Goal: Task Accomplishment & Management: Manage account settings

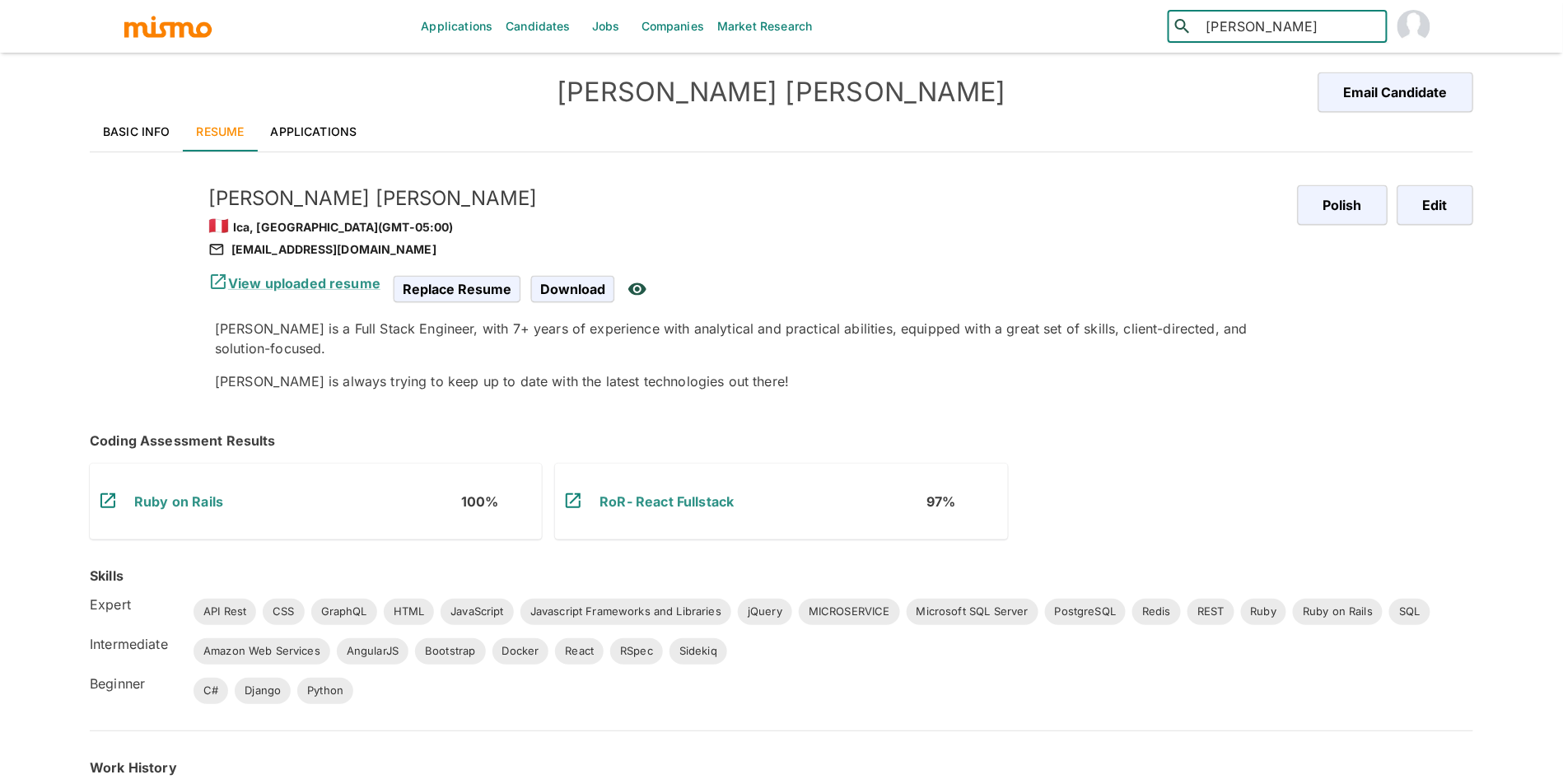
type input "[PERSON_NAME]"
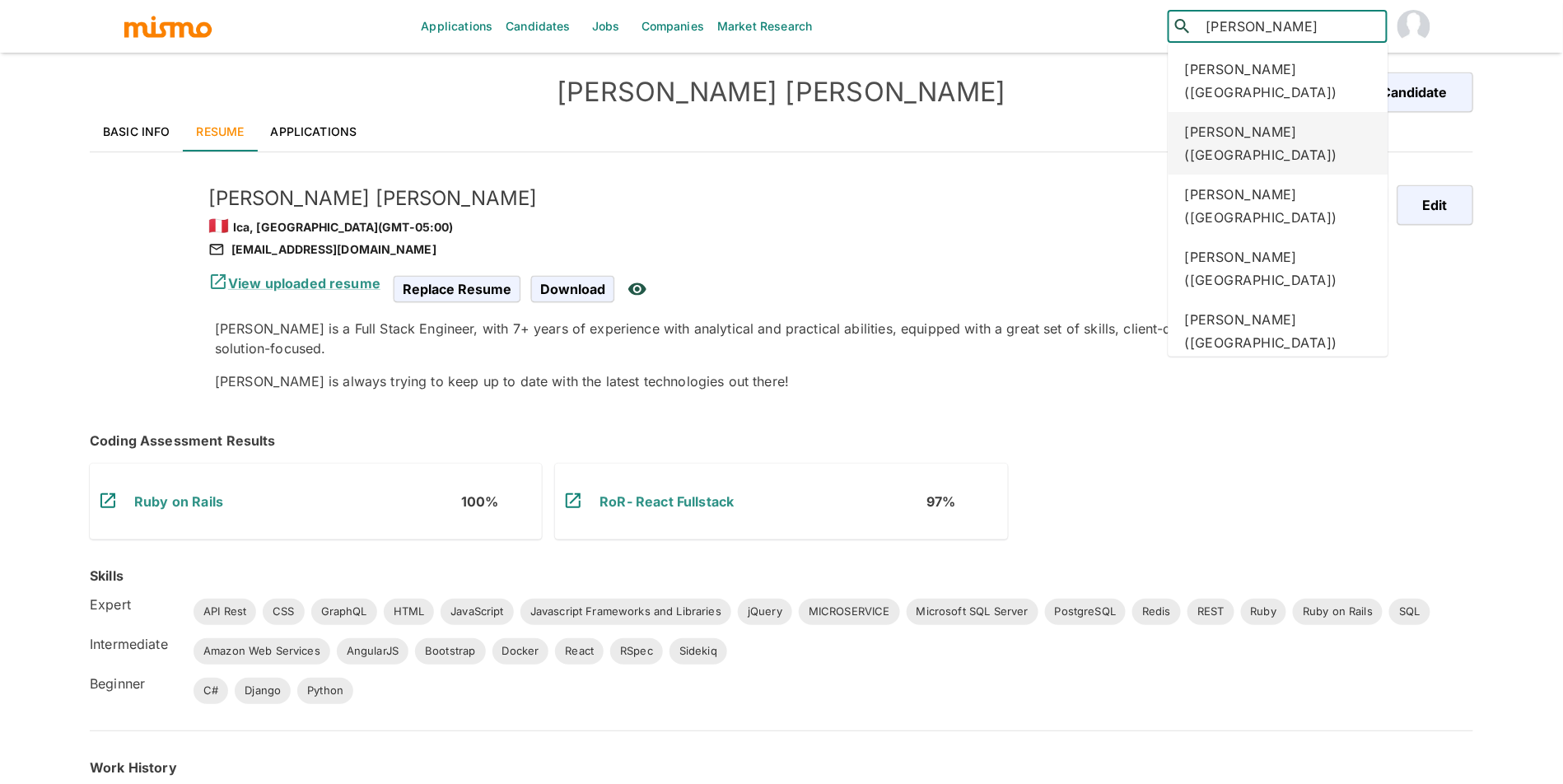
click at [1322, 125] on div "[PERSON_NAME] ([GEOGRAPHIC_DATA])" at bounding box center [1278, 143] width 220 height 62
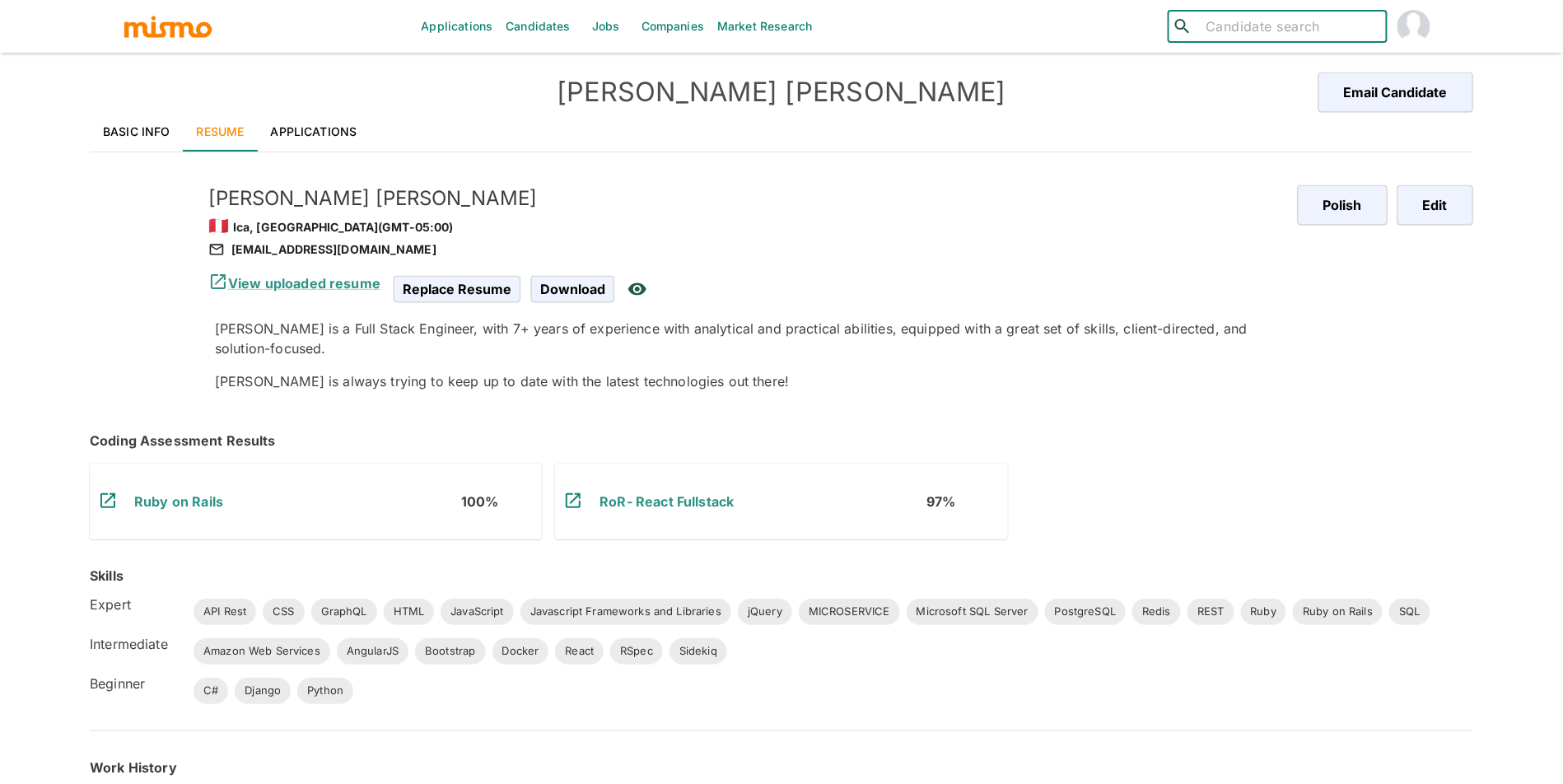
click at [138, 136] on link "Basic Info" at bounding box center [137, 132] width 94 height 40
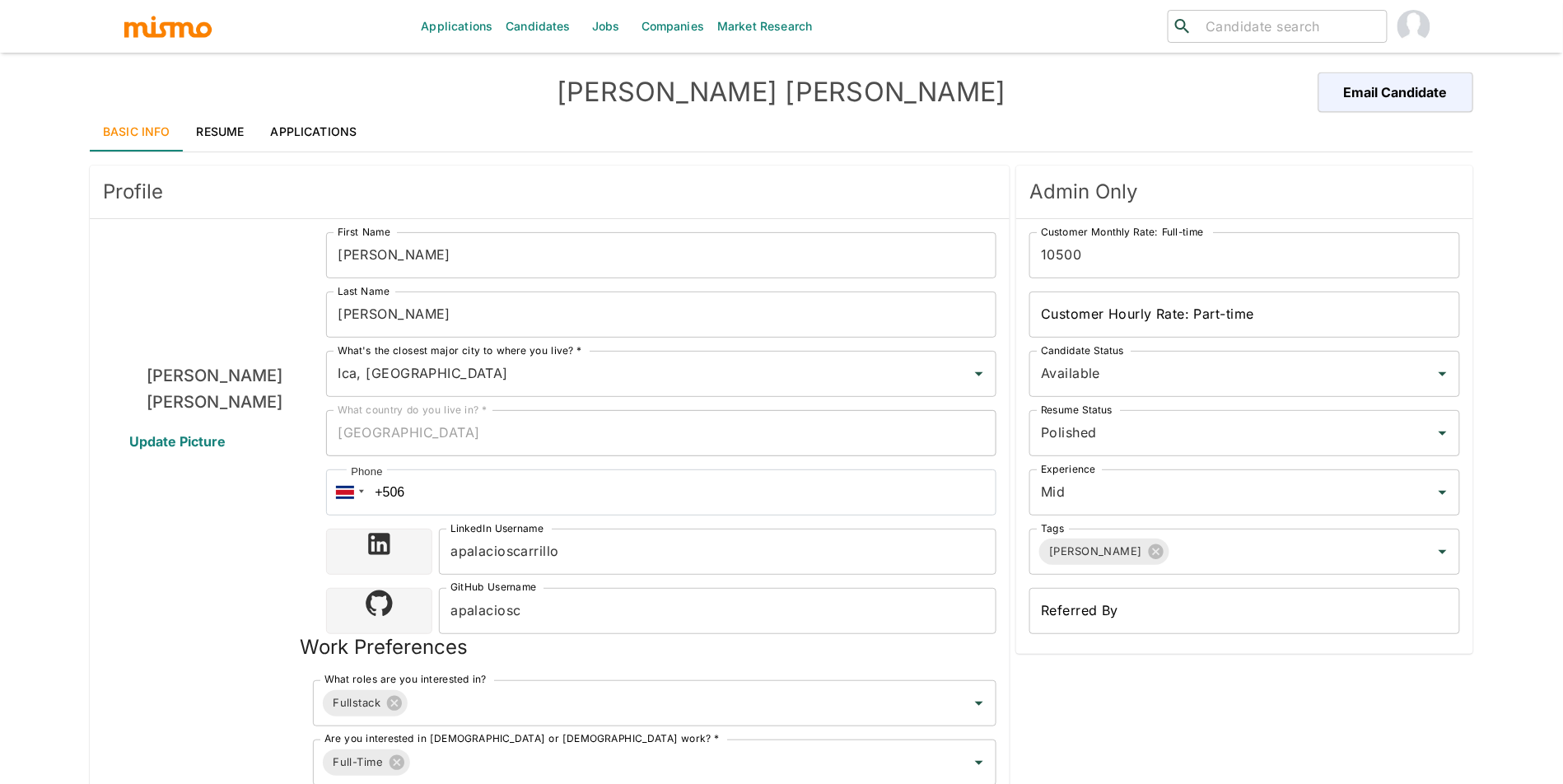
click at [201, 436] on span "Update Picture" at bounding box center [177, 441] width 136 height 40
click at [0, 0] on input "Update Picture" at bounding box center [0, 0] width 0 height 0
click at [1211, 254] on input "10500" at bounding box center [1245, 255] width 431 height 46
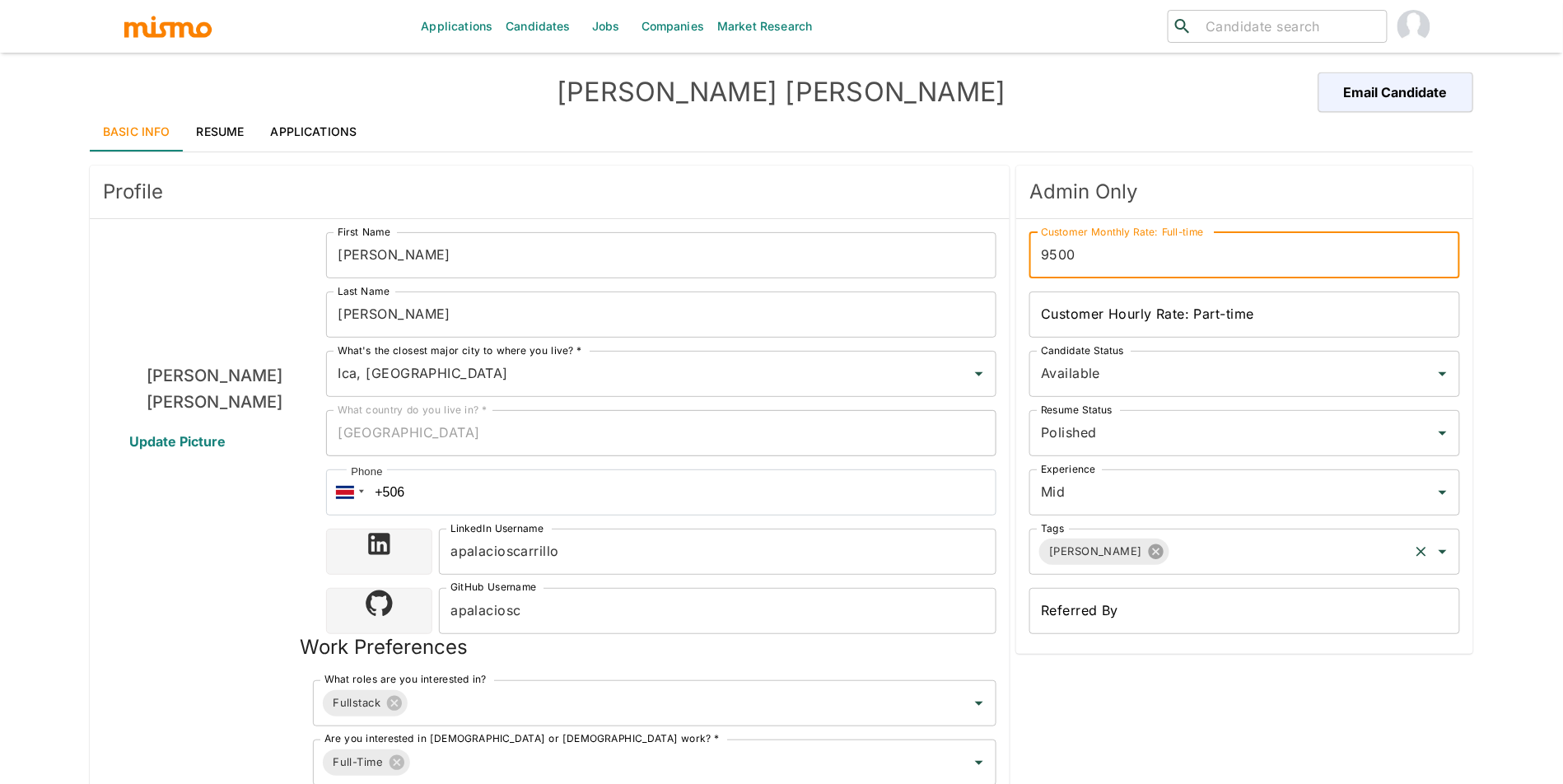
click at [1147, 543] on icon at bounding box center [1156, 551] width 19 height 19
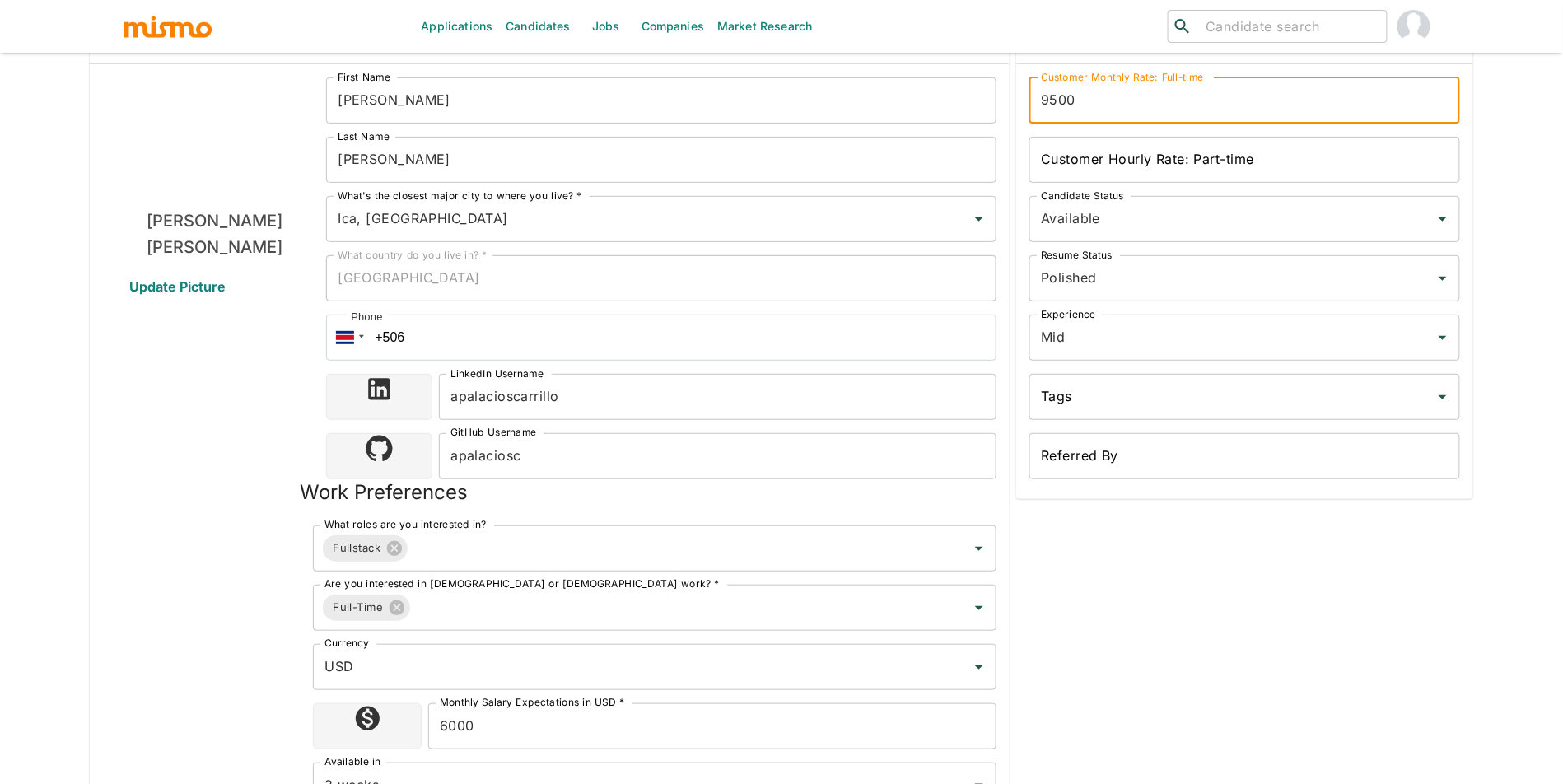
scroll to position [415, 0]
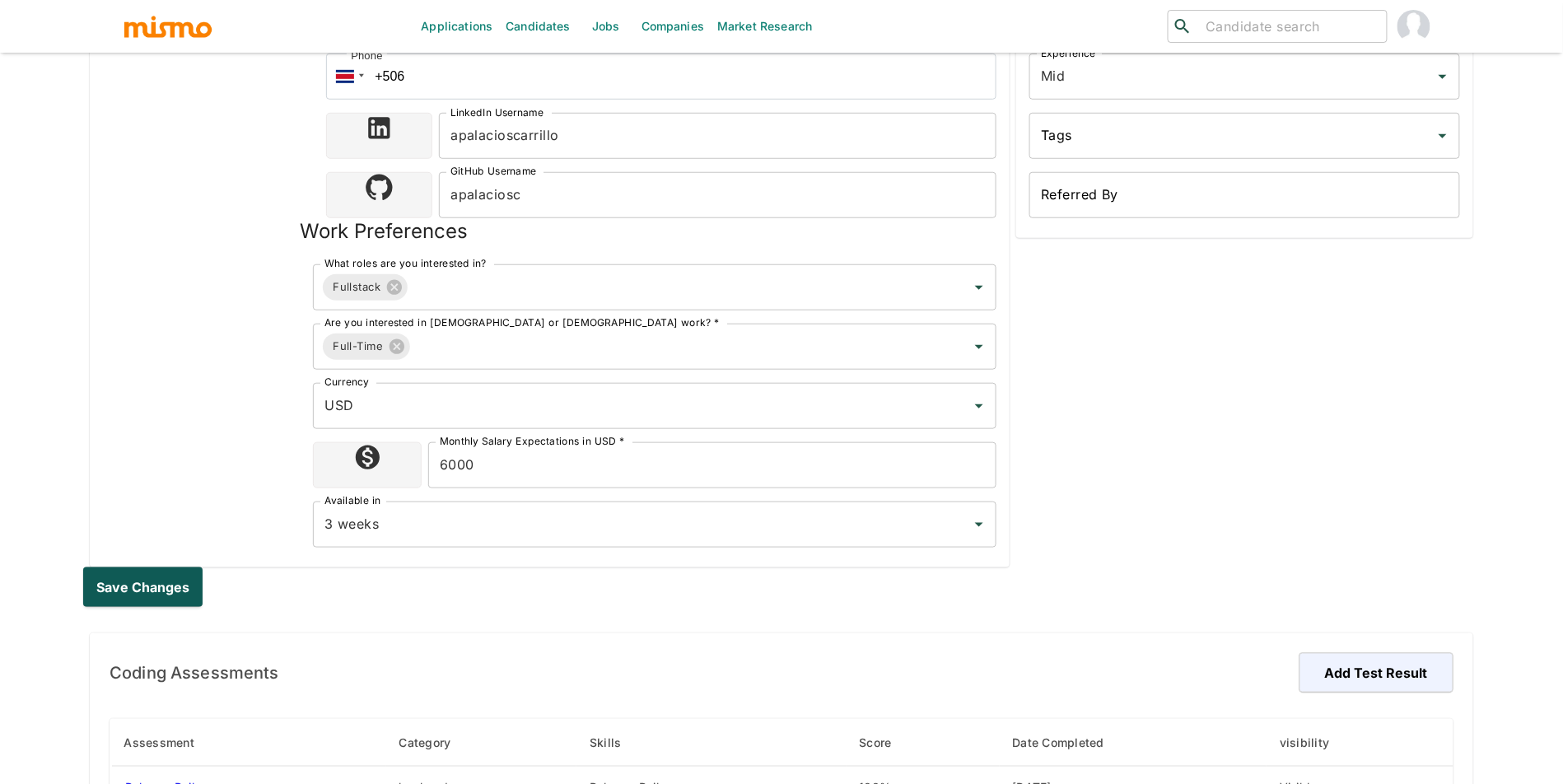
type input "9500"
click at [148, 594] on button "Save changes" at bounding box center [145, 587] width 126 height 40
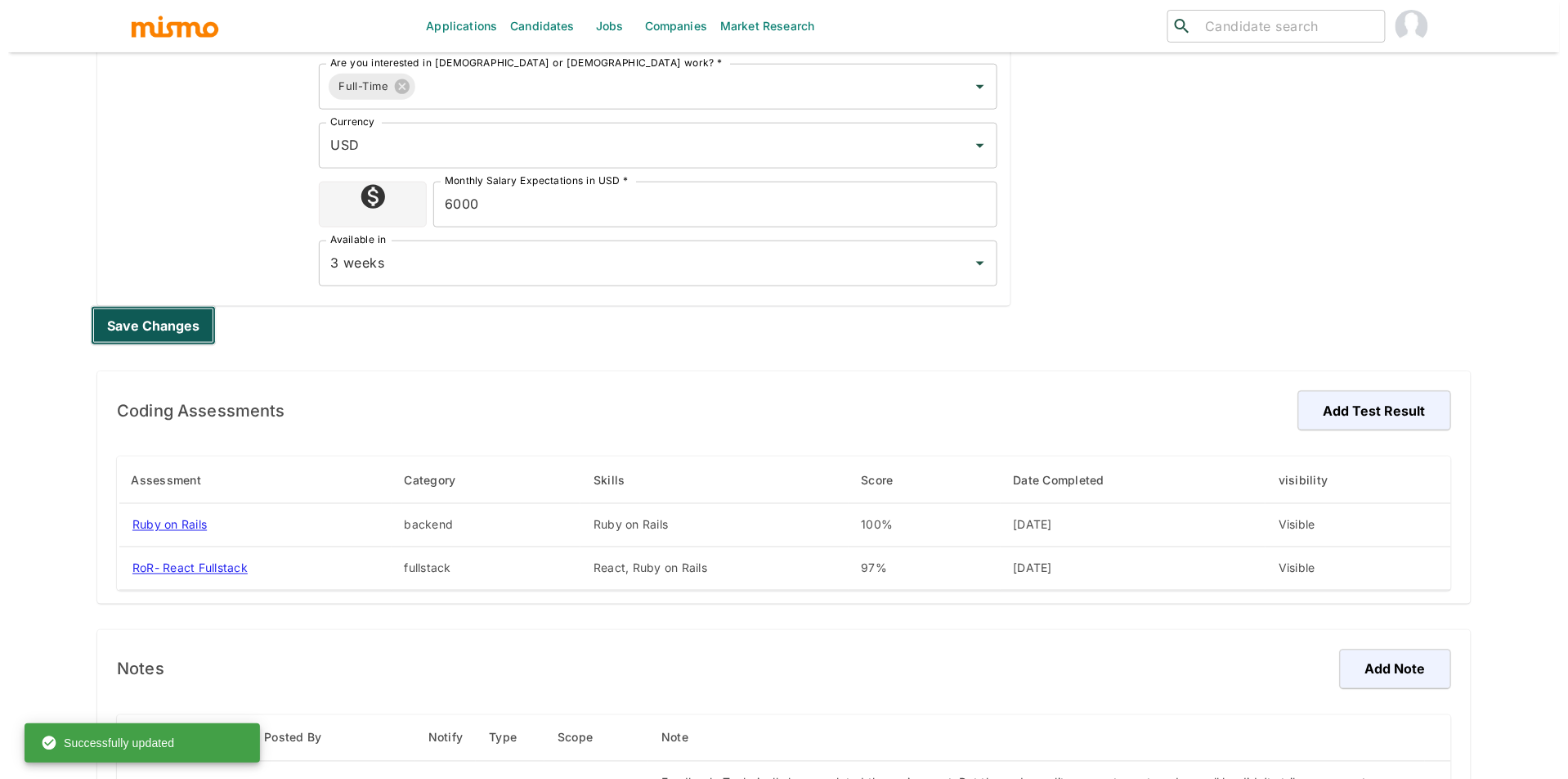
scroll to position [950, 0]
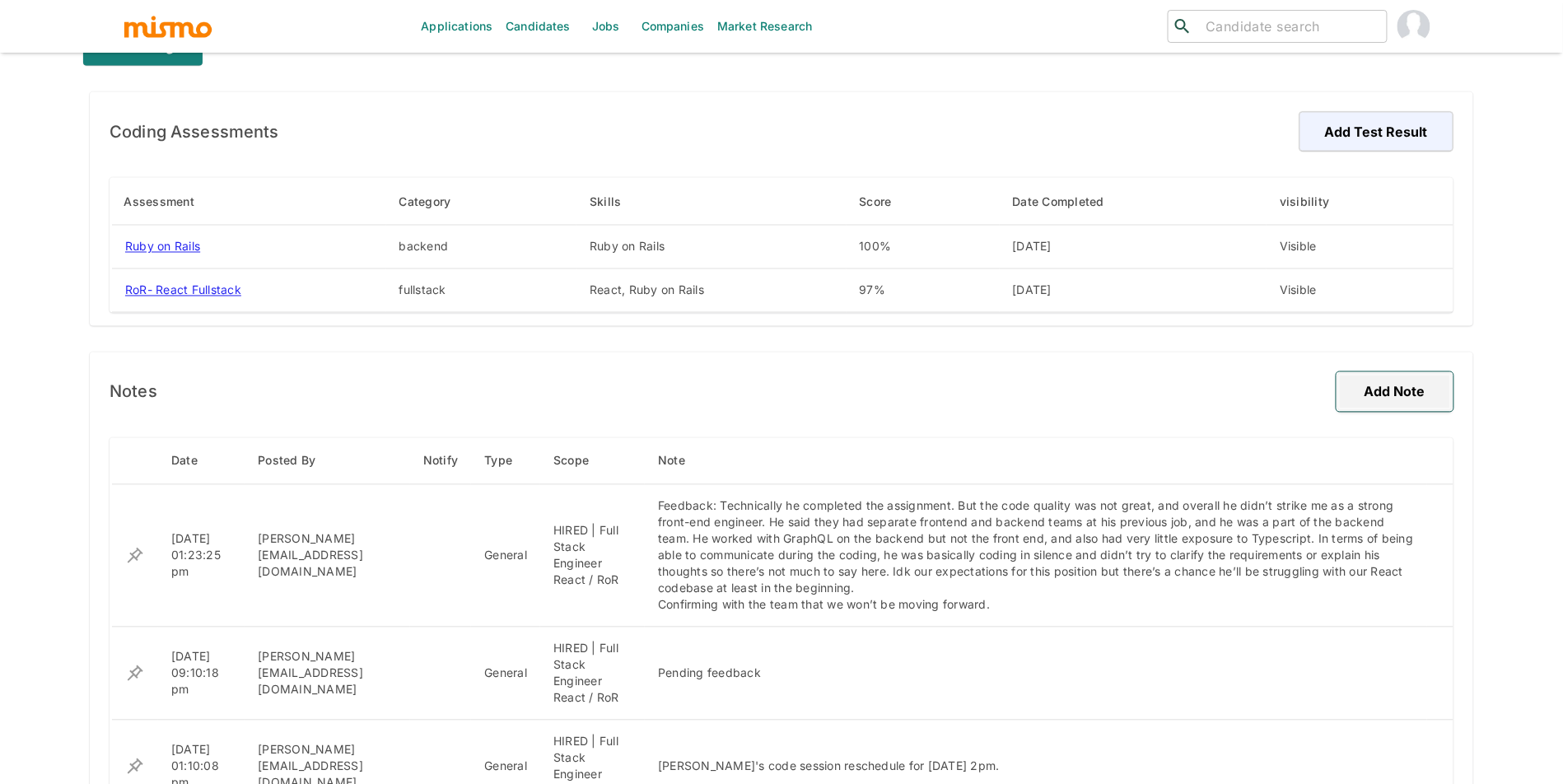
click at [1411, 390] on button "Add Note" at bounding box center [1395, 392] width 117 height 40
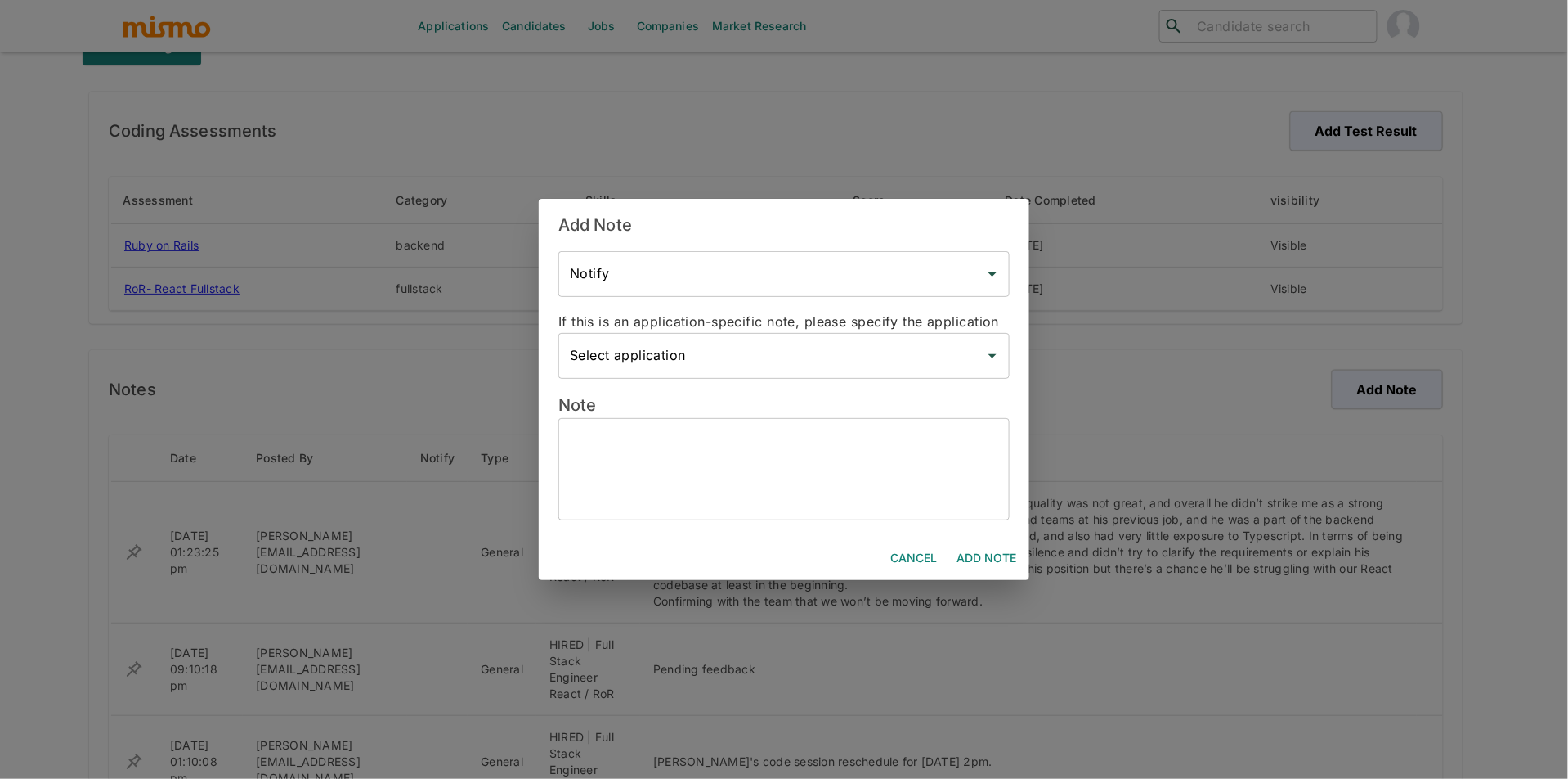
click at [710, 439] on textarea at bounding box center [784, 470] width 428 height 76
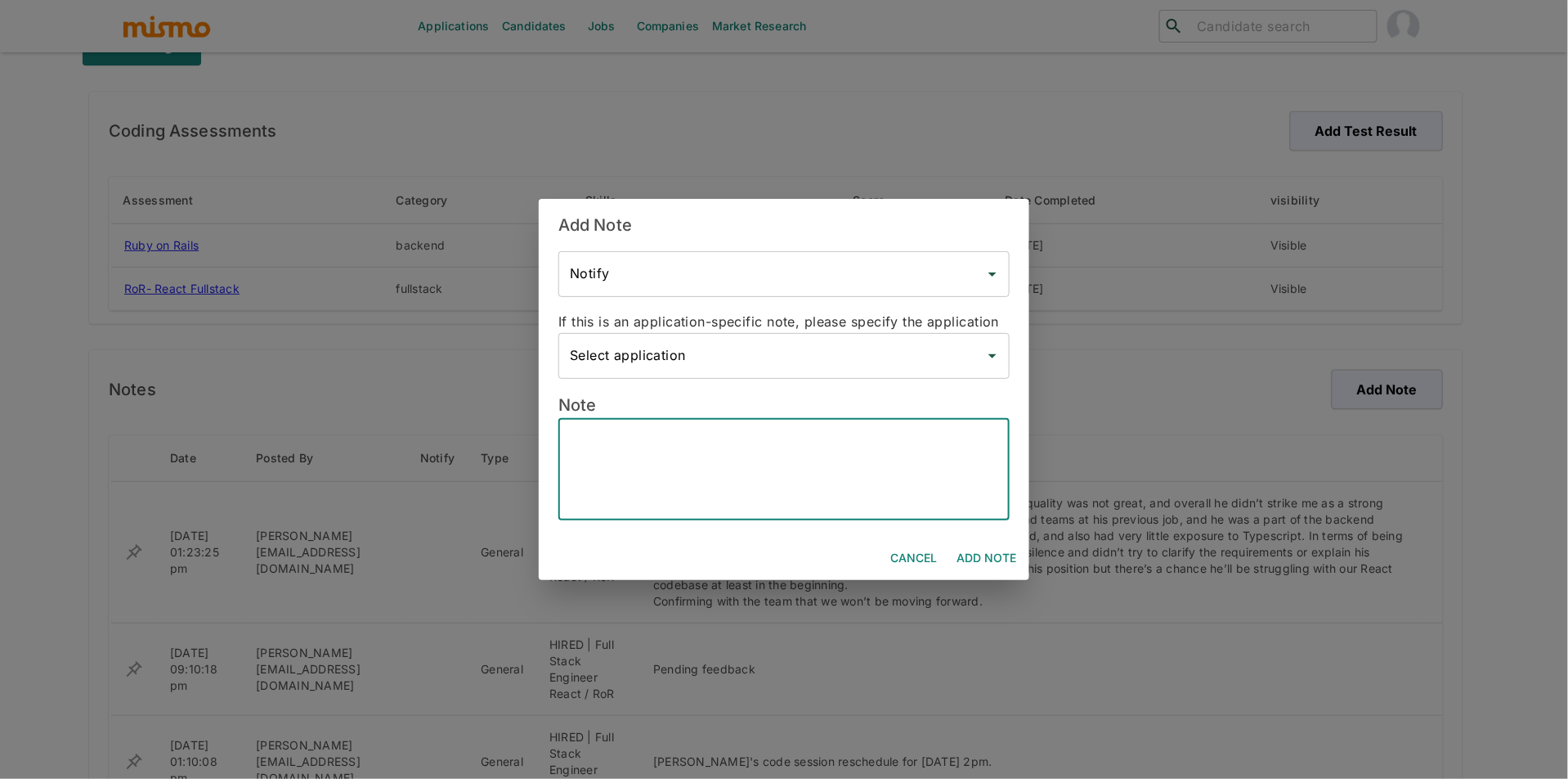
paste textarea "Technical Experience & Skills * Current Stack (KC, Chilean company – 9 months):…"
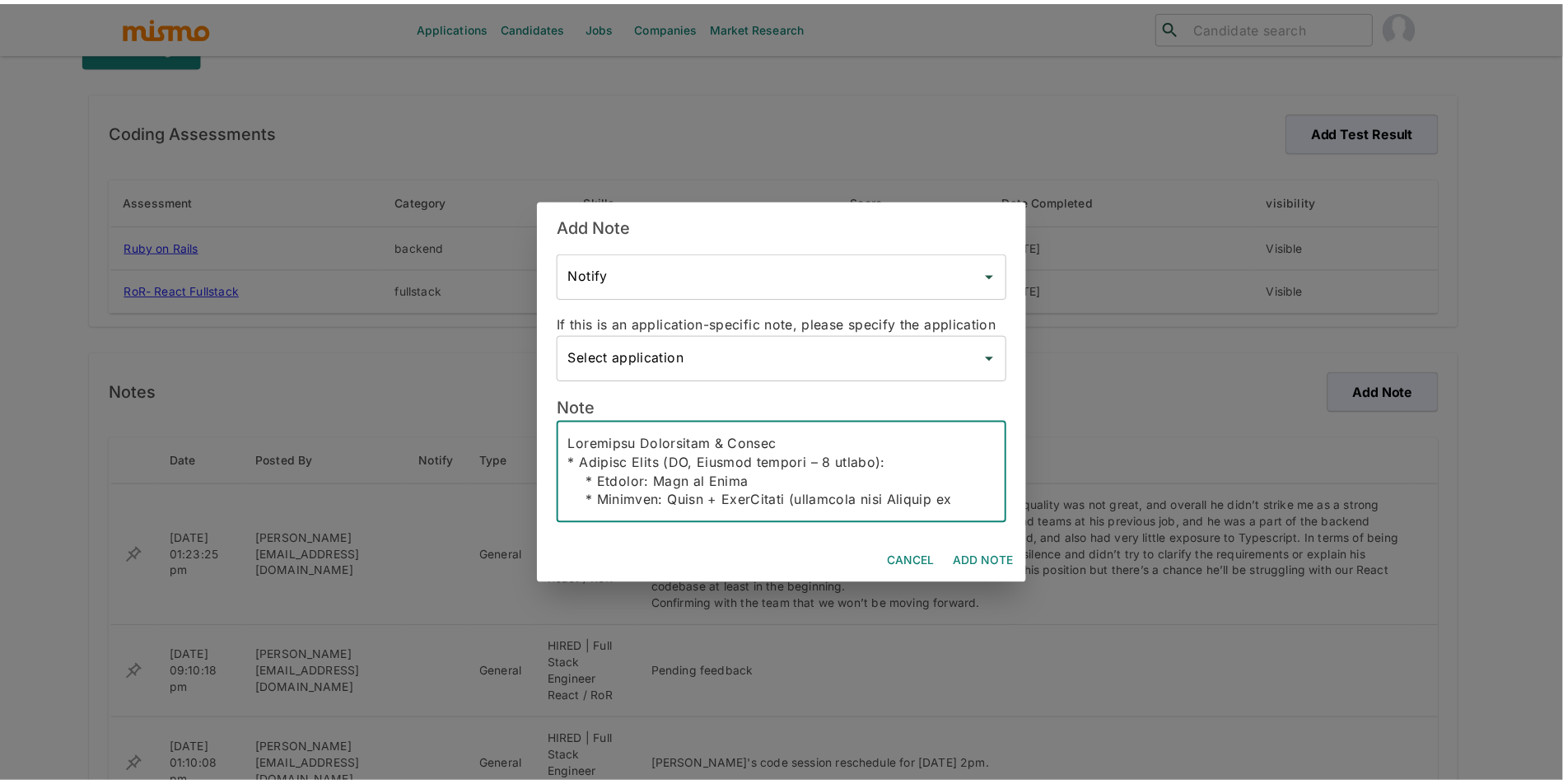
scroll to position [586, 0]
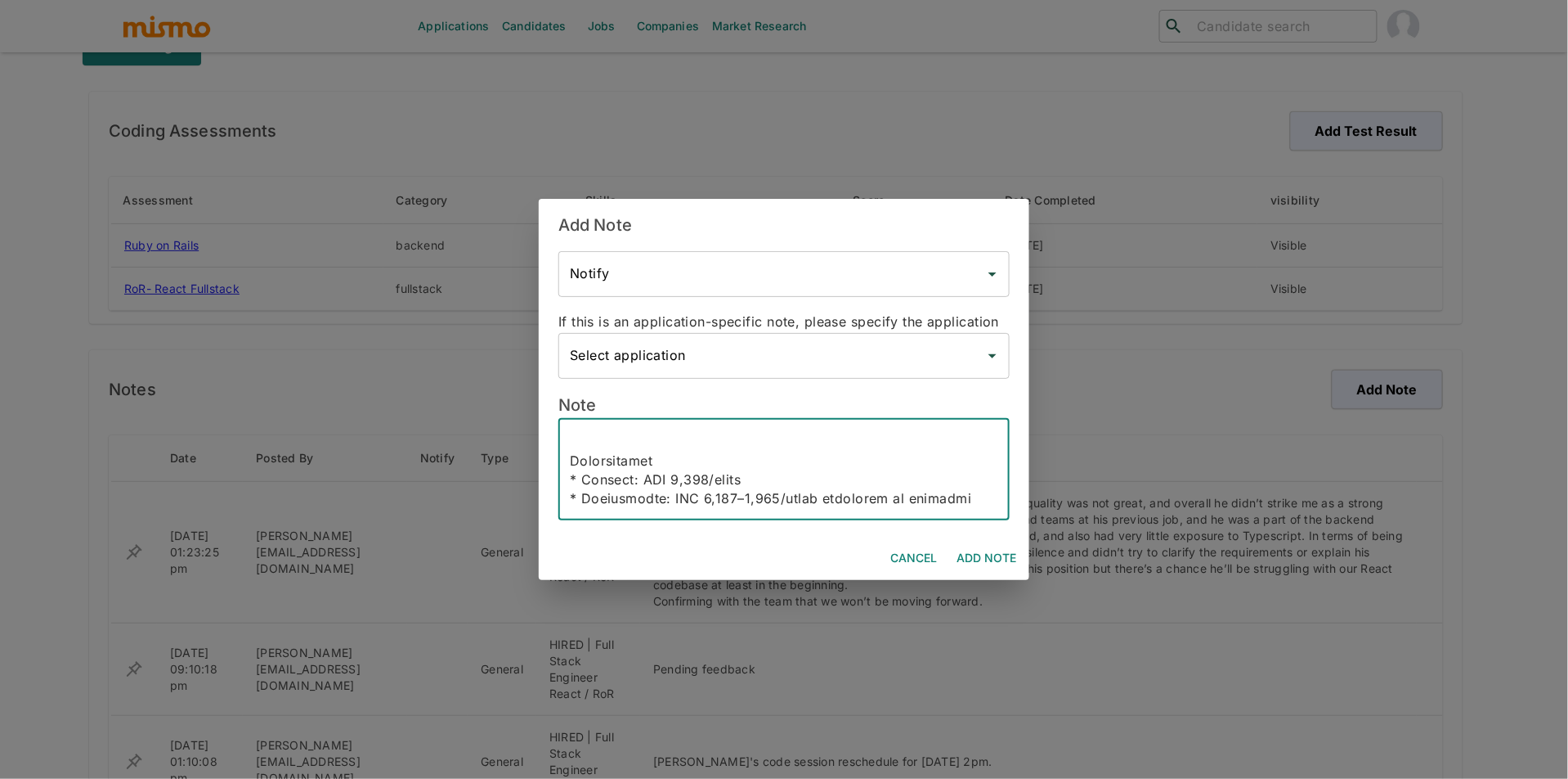
type textarea "Technical Experience & Skills * Current Stack (KC, Chilean company – 9 months):…"
click at [1003, 563] on button "Add Note" at bounding box center [986, 558] width 73 height 30
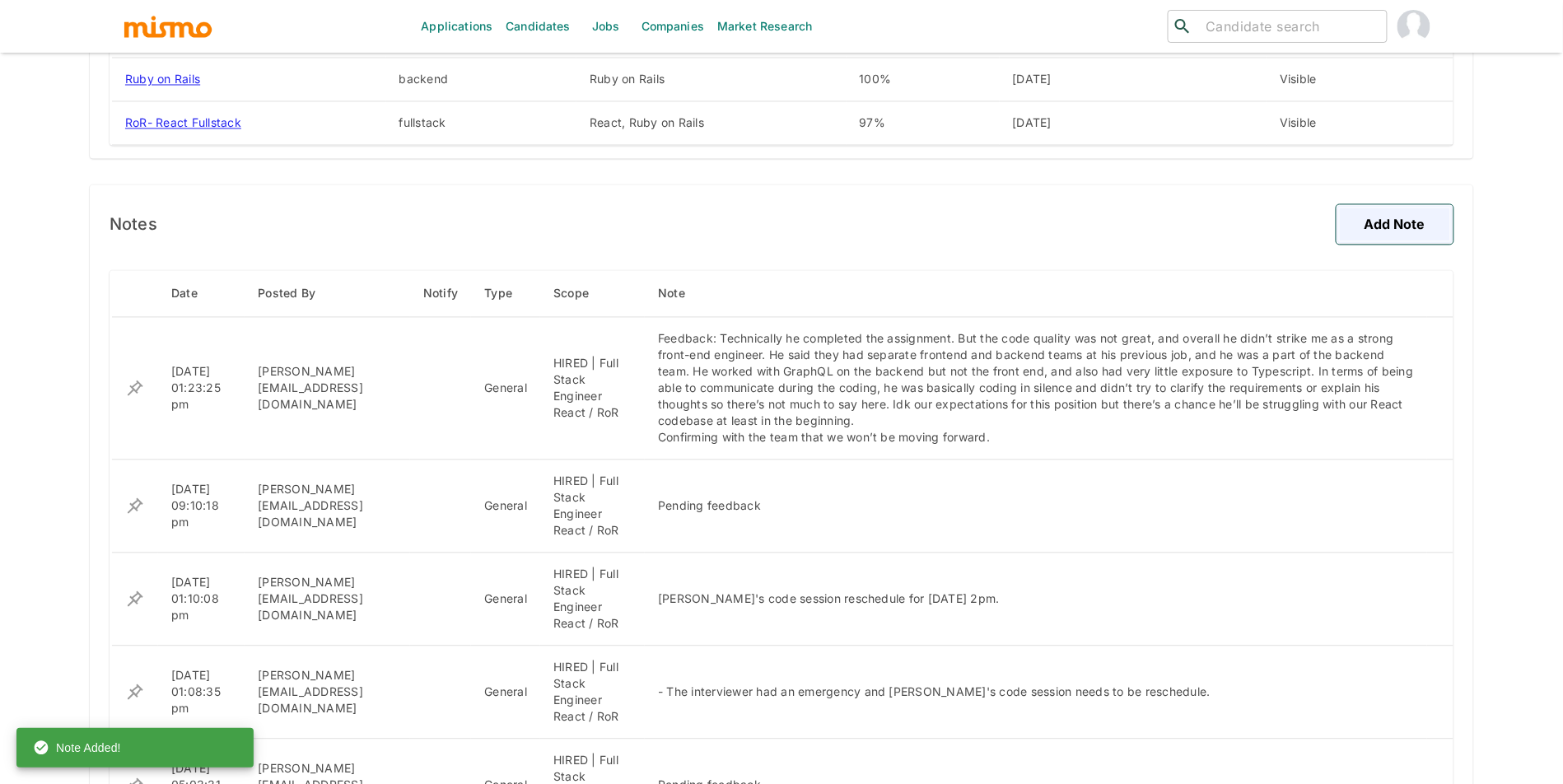
scroll to position [1243, 0]
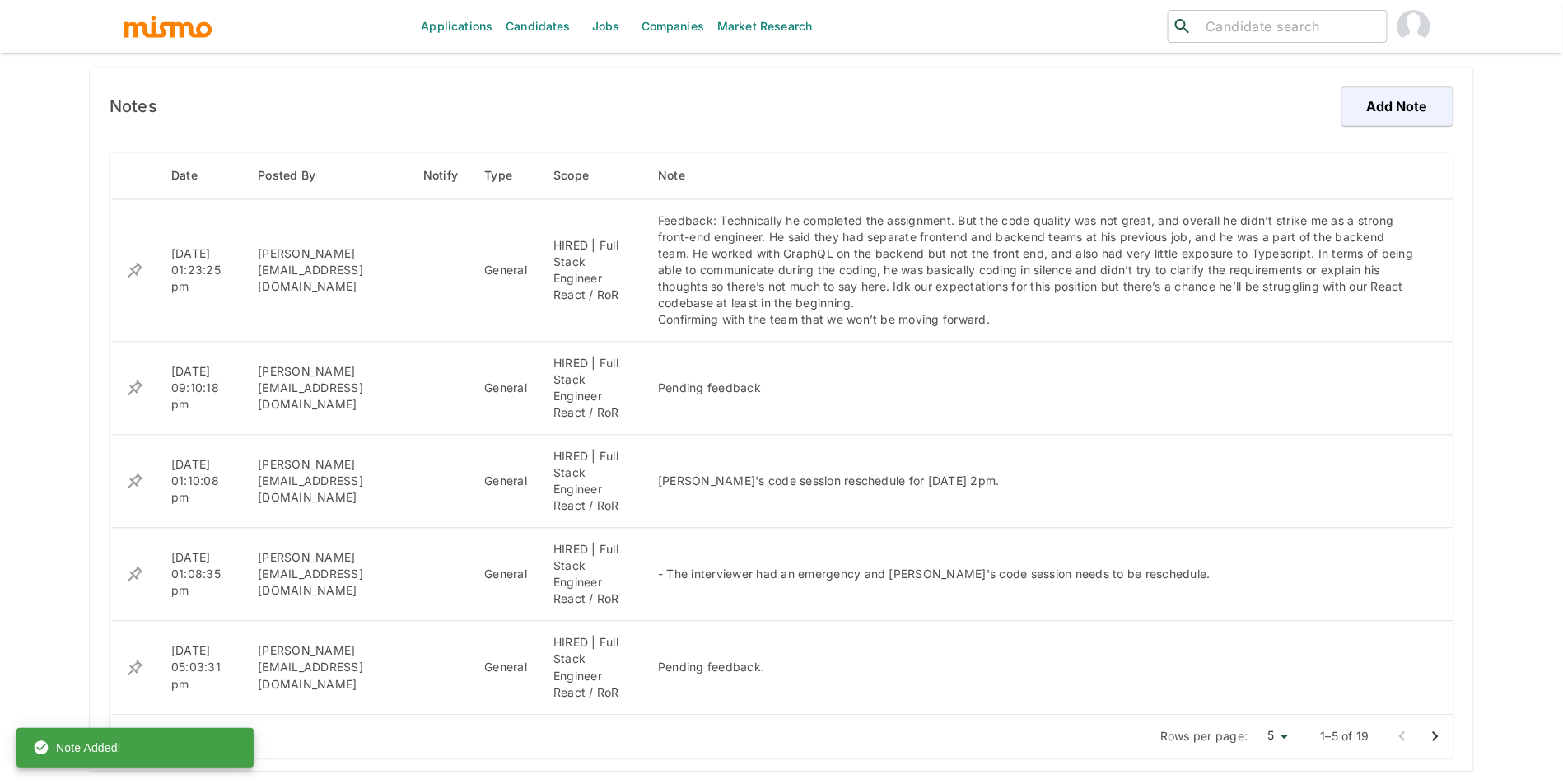
click at [1433, 742] on icon "Go to next page" at bounding box center [1435, 736] width 20 height 20
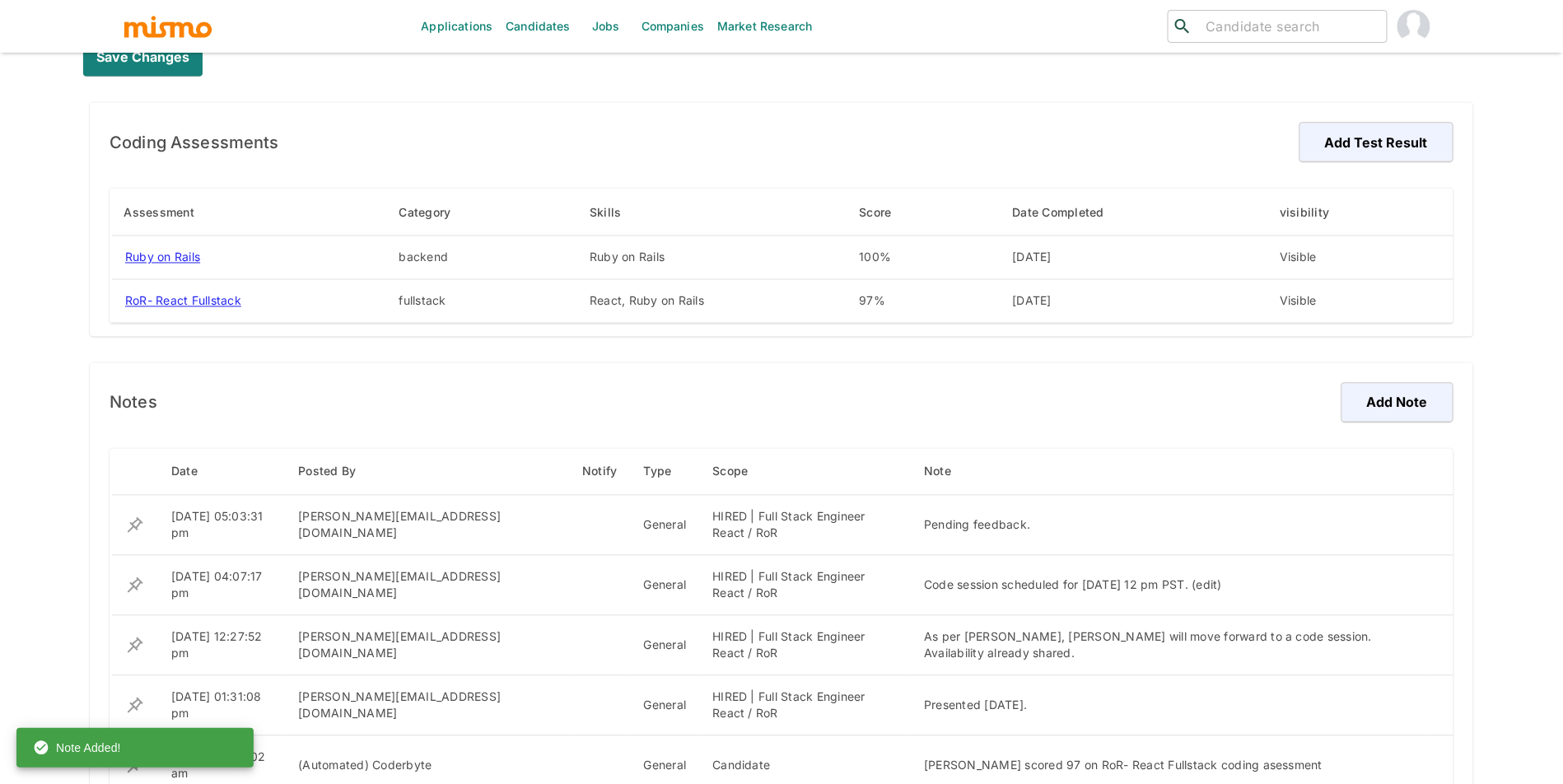
scroll to position [963, 0]
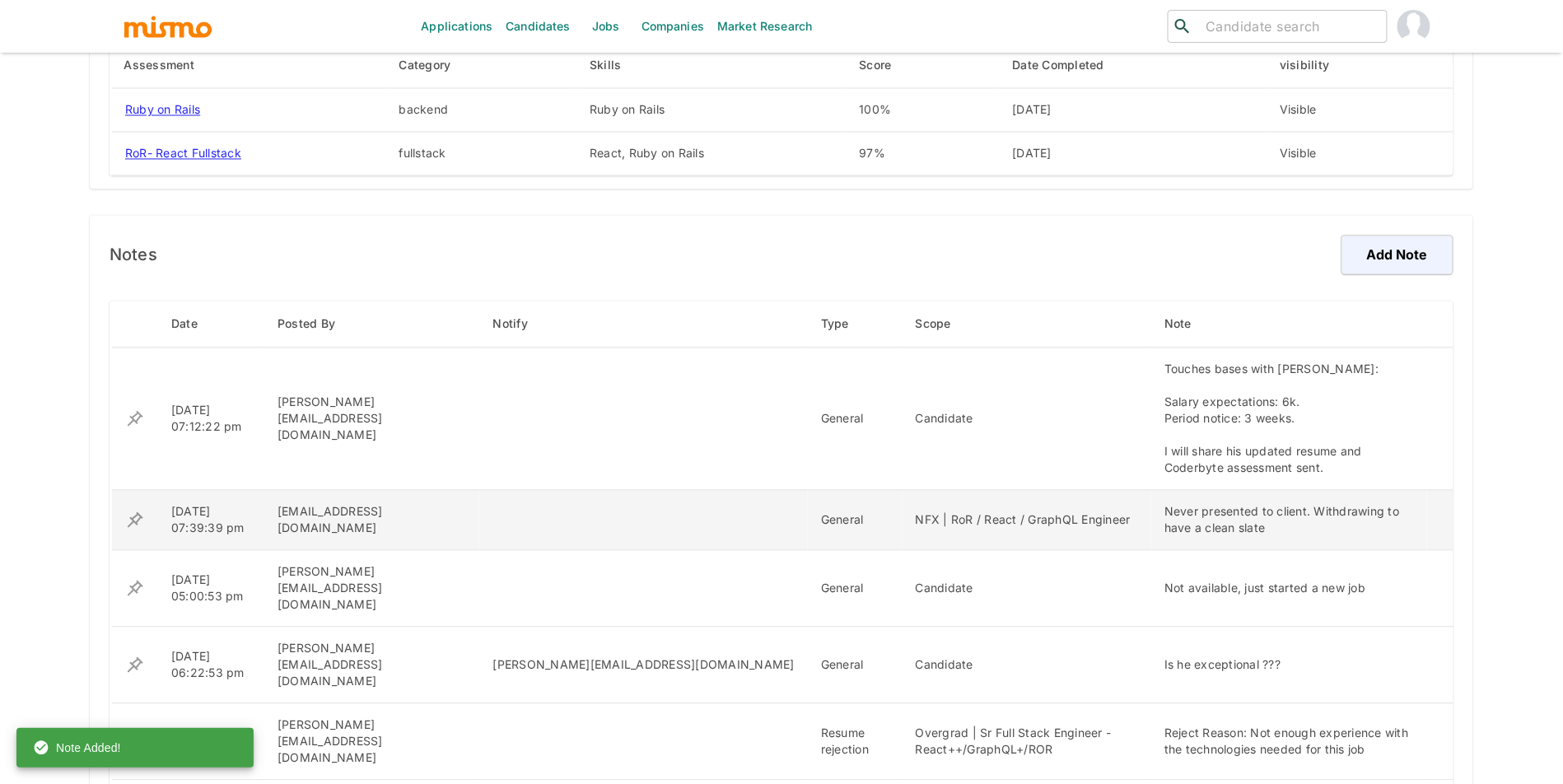
scroll to position [1095, 0]
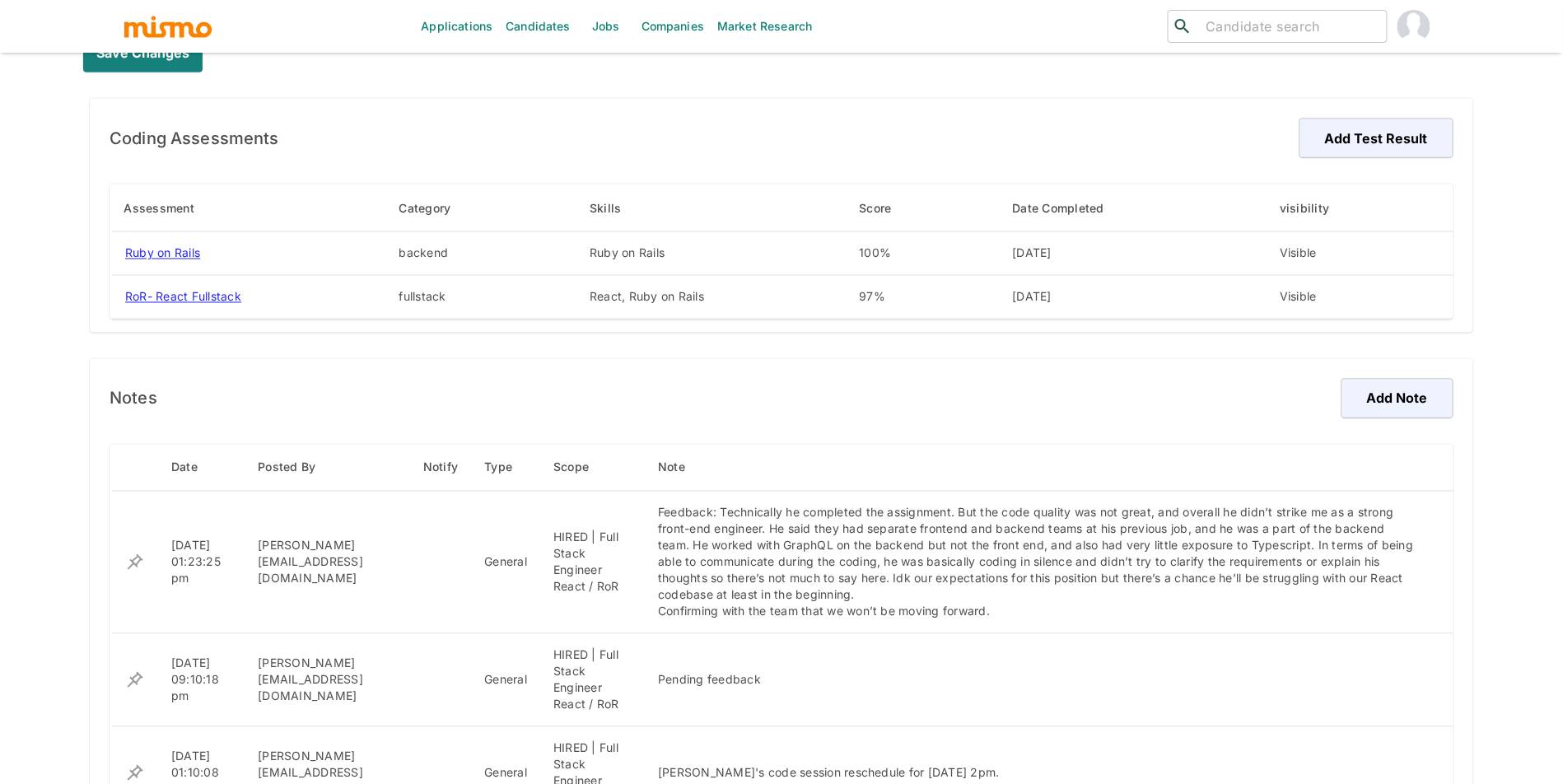
scroll to position [808, 0]
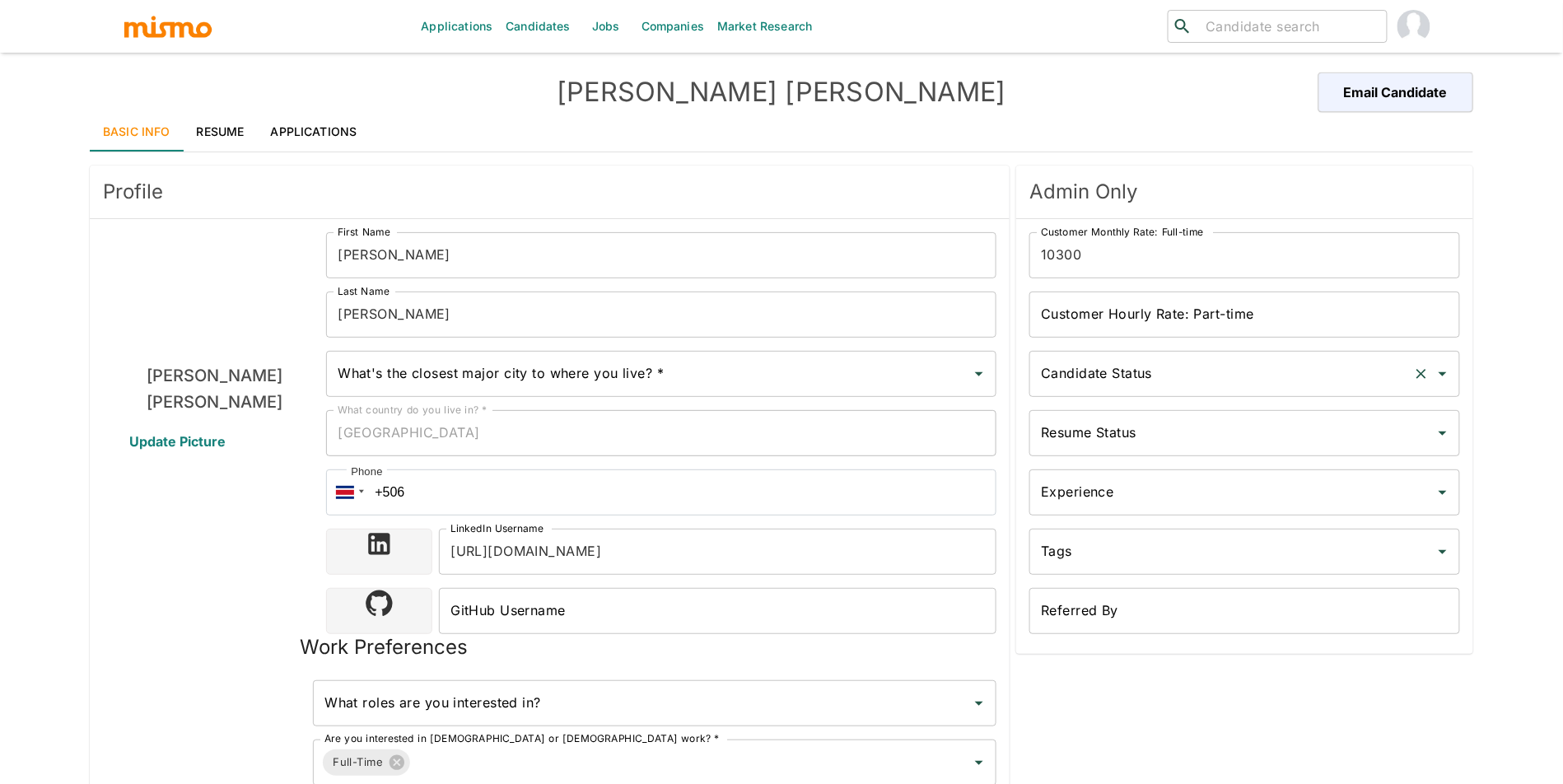
type input "[GEOGRAPHIC_DATA][PERSON_NAME], [GEOGRAPHIC_DATA]"
type input "USD"
type input "ASAP"
type input "Available"
type input "Polished"
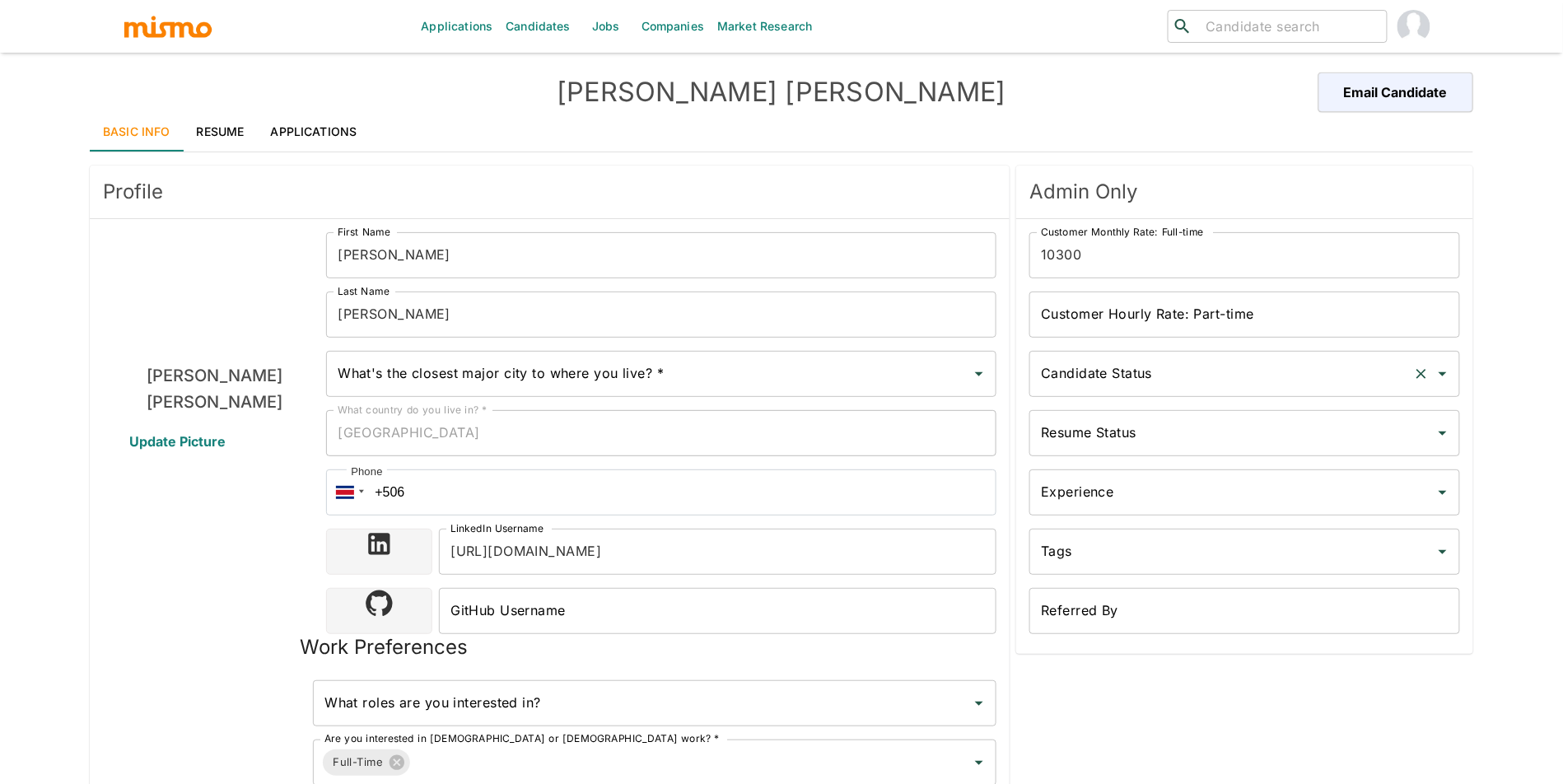
type input "Sr"
click at [220, 130] on link "Resume" at bounding box center [220, 132] width 74 height 40
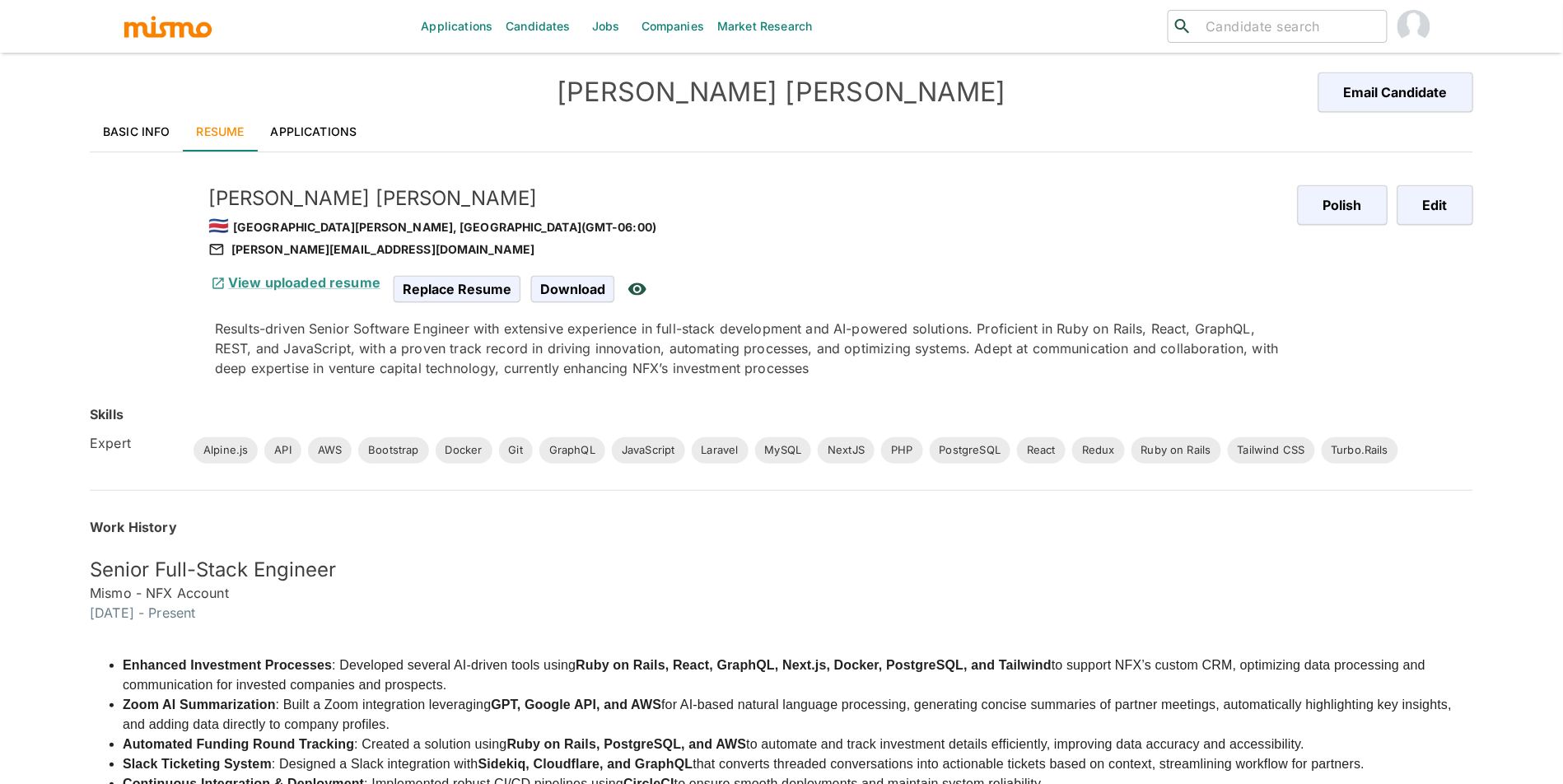
click at [328, 134] on link "Applications" at bounding box center [314, 132] width 113 height 40
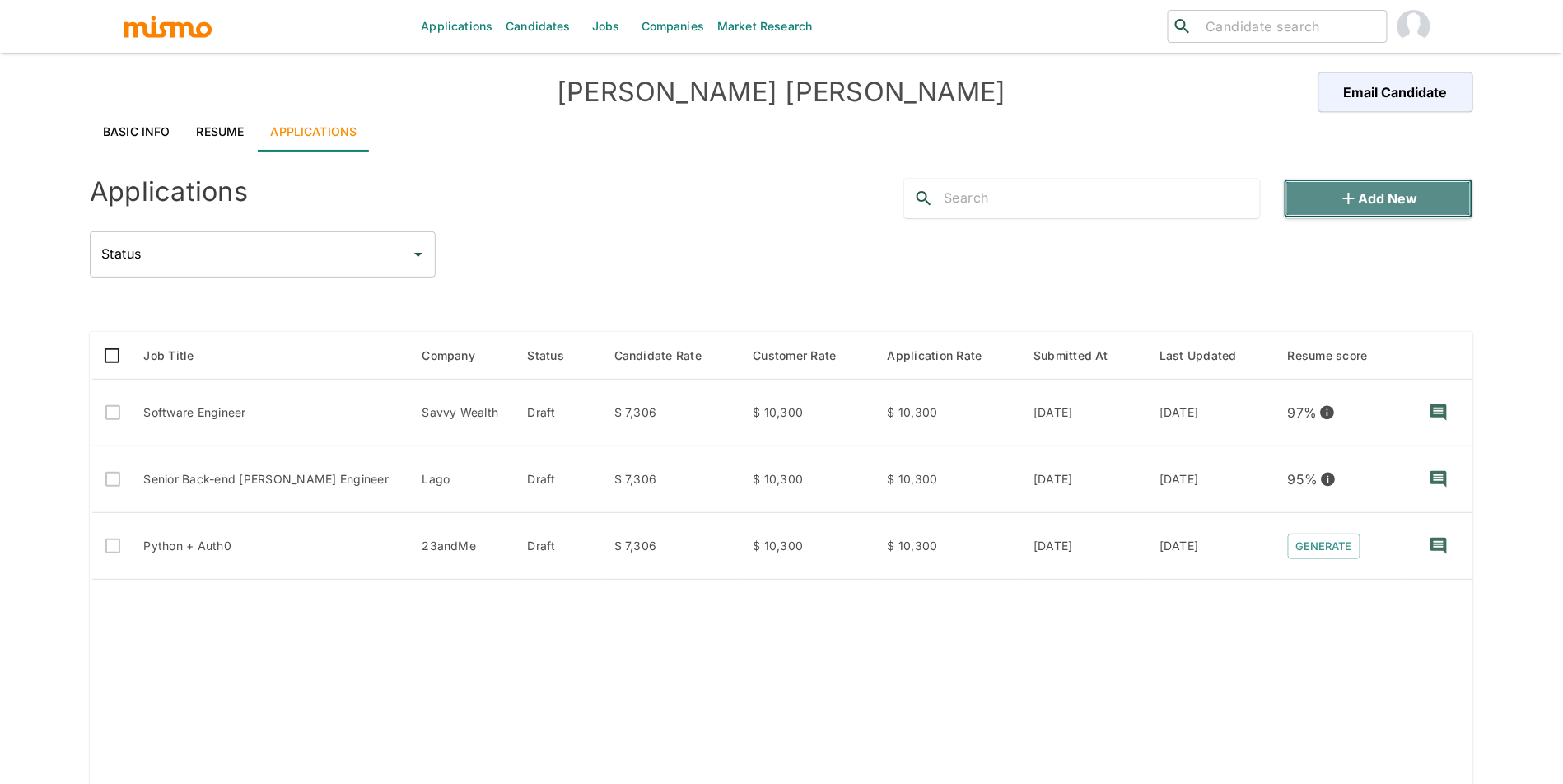
click at [1392, 209] on button "Add new" at bounding box center [1379, 198] width 189 height 40
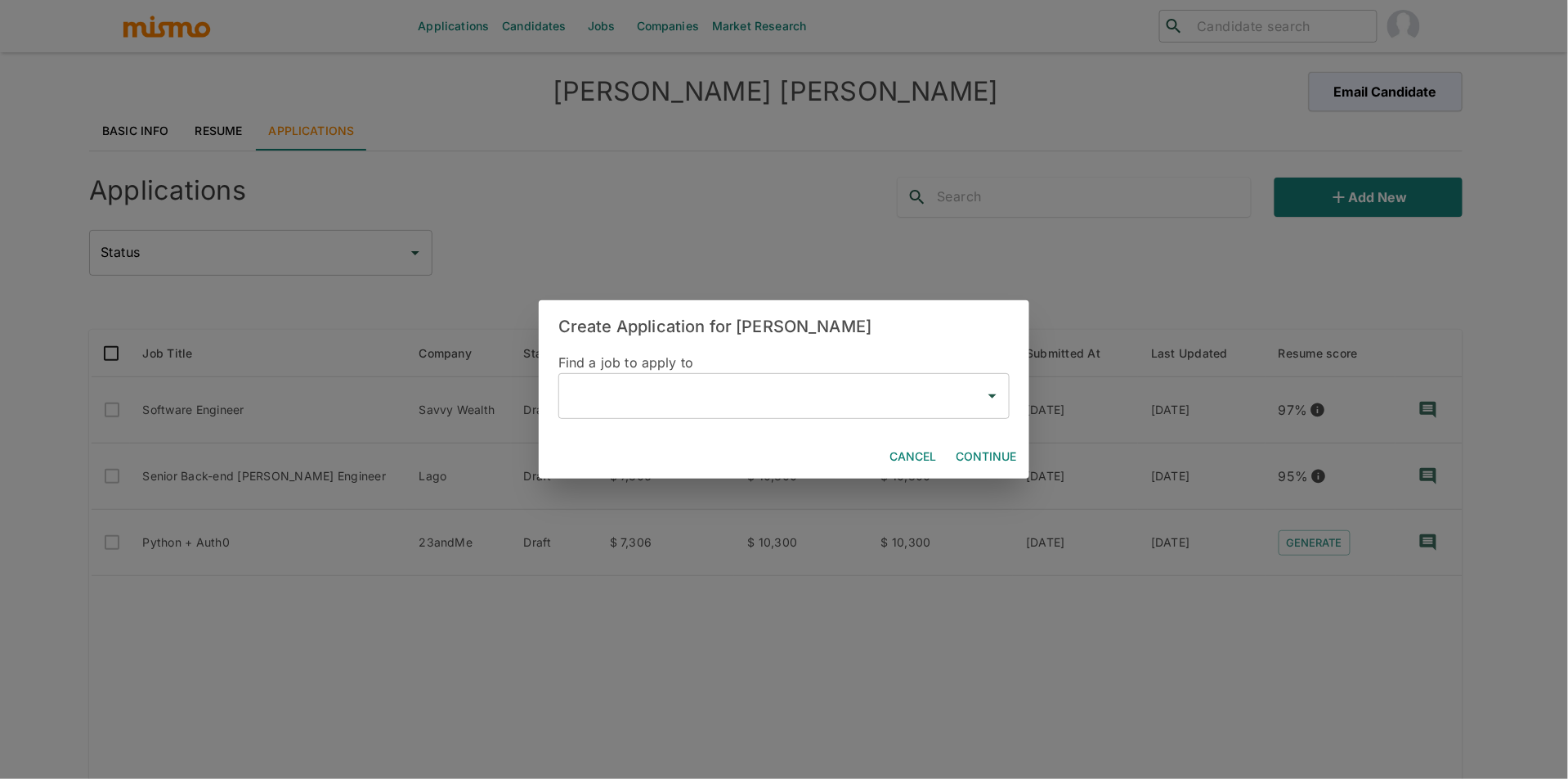
click at [697, 394] on input "text" at bounding box center [772, 396] width 413 height 31
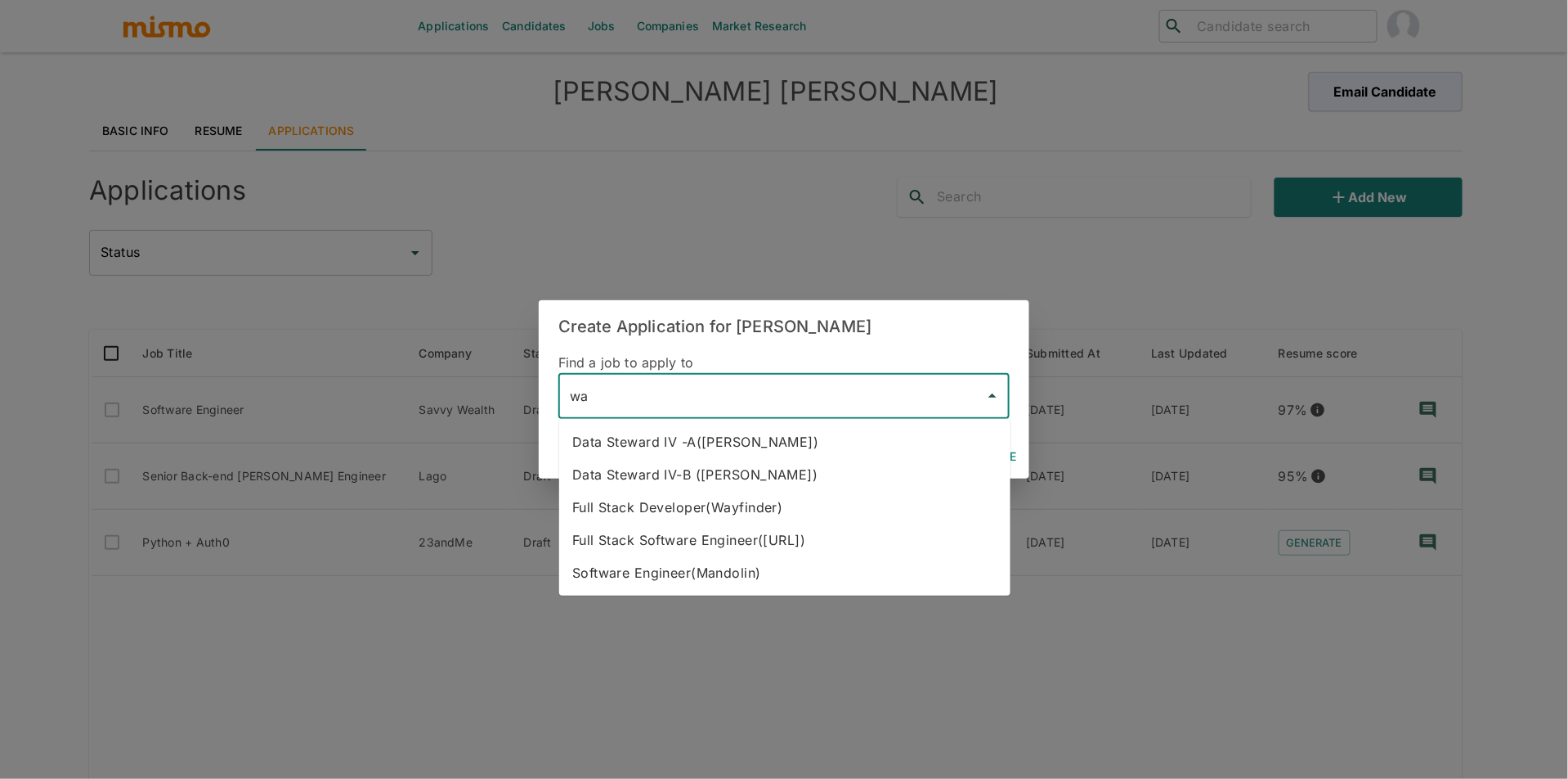
click at [784, 514] on li "Full Stack Developer(Wayfinder)" at bounding box center [785, 508] width 451 height 33
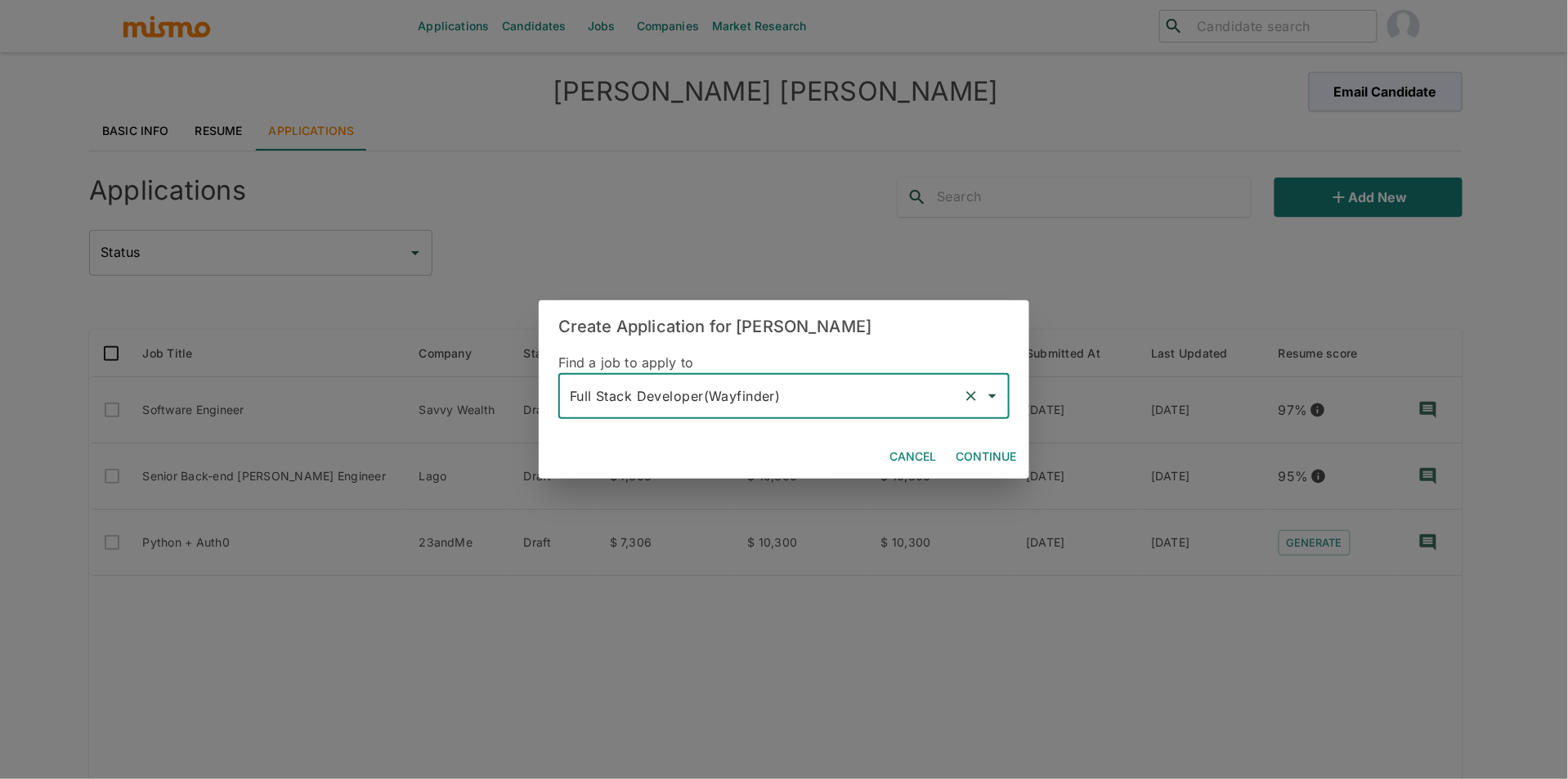
type input "Full Stack Developer(Wayfinder)"
click at [1010, 452] on button "Continue" at bounding box center [986, 456] width 74 height 30
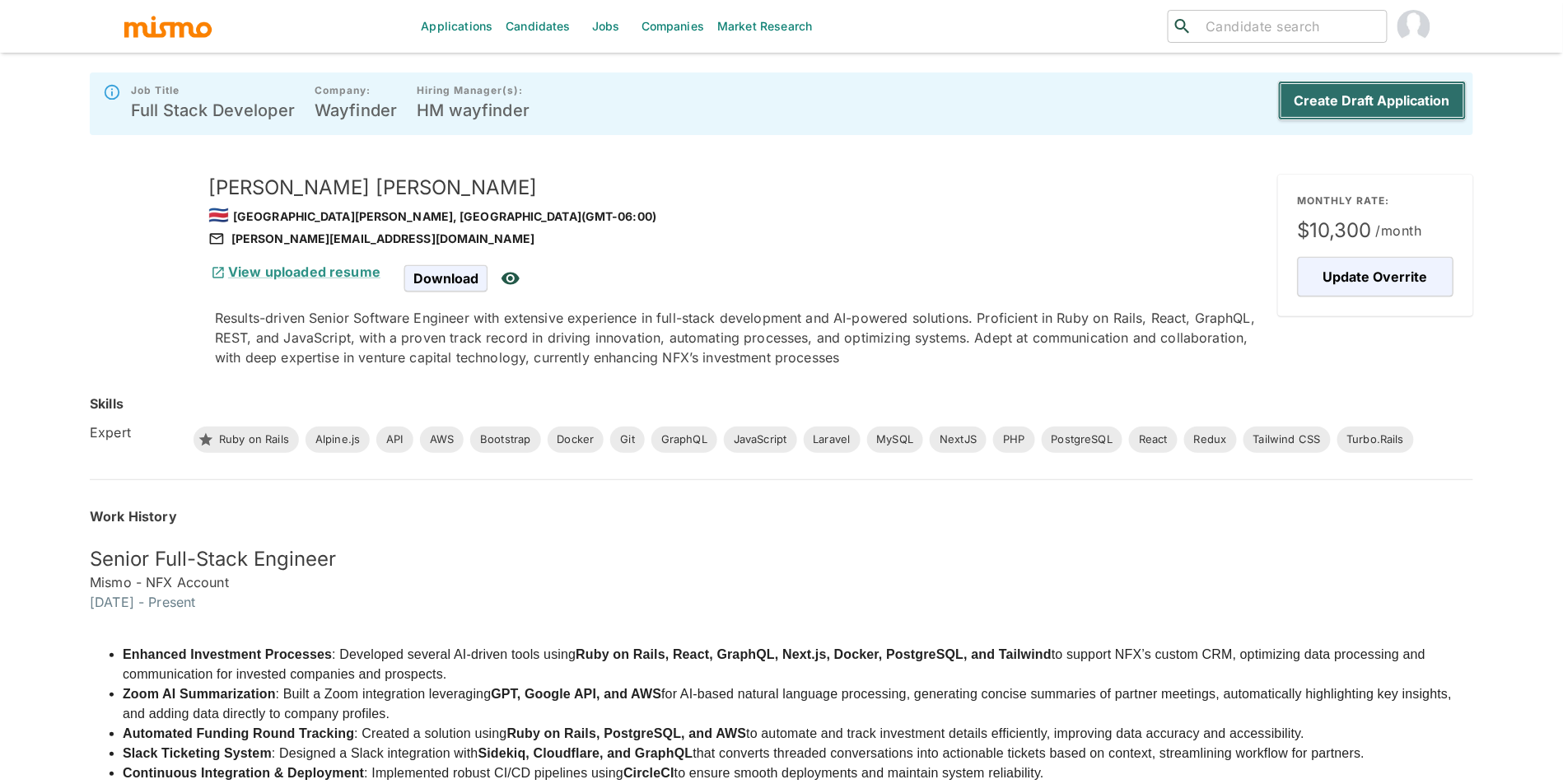
click at [1437, 114] on button "Create Draft Application" at bounding box center [1372, 100] width 188 height 40
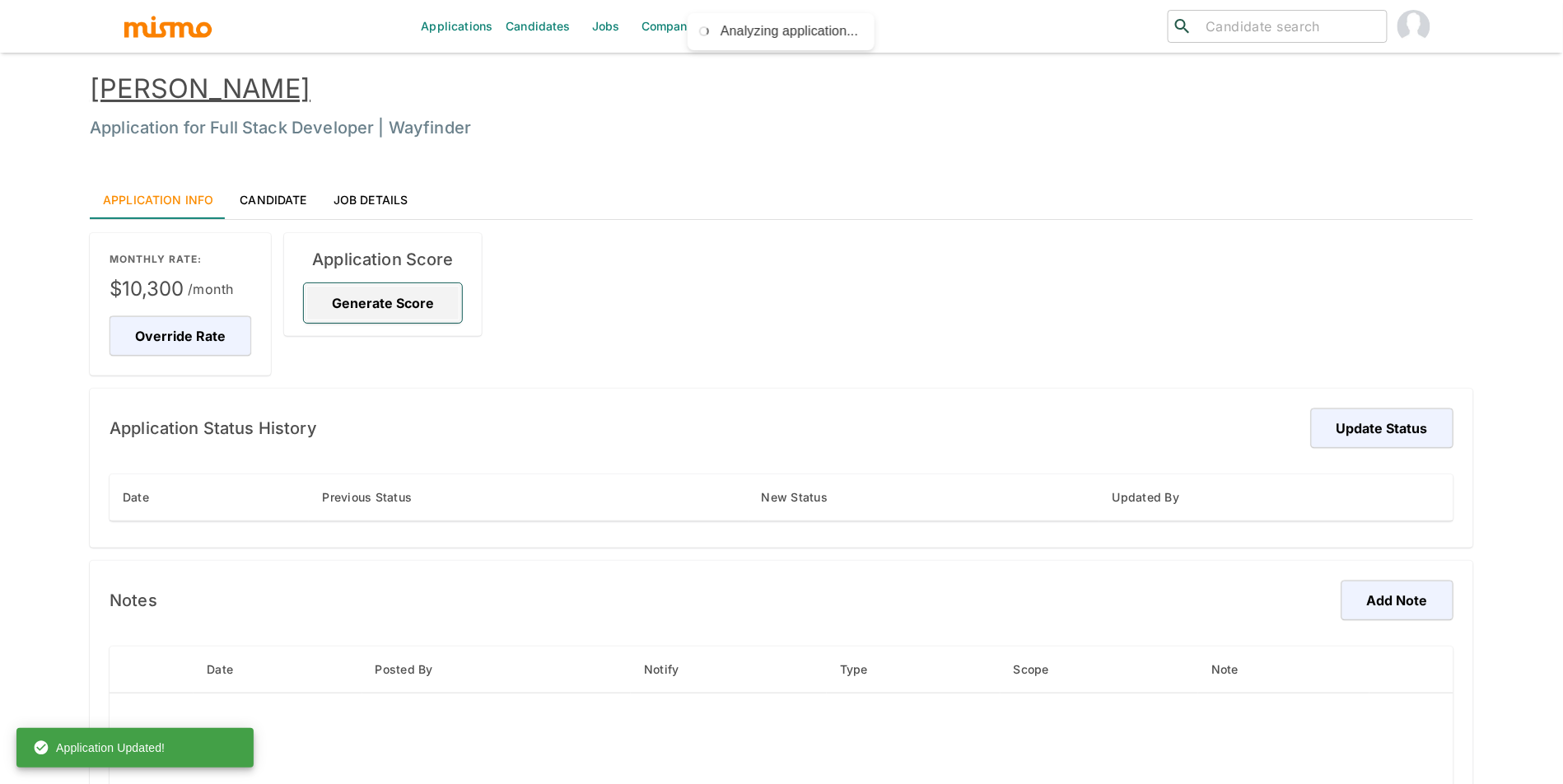
click at [394, 314] on button "Generate Score" at bounding box center [383, 302] width 158 height 40
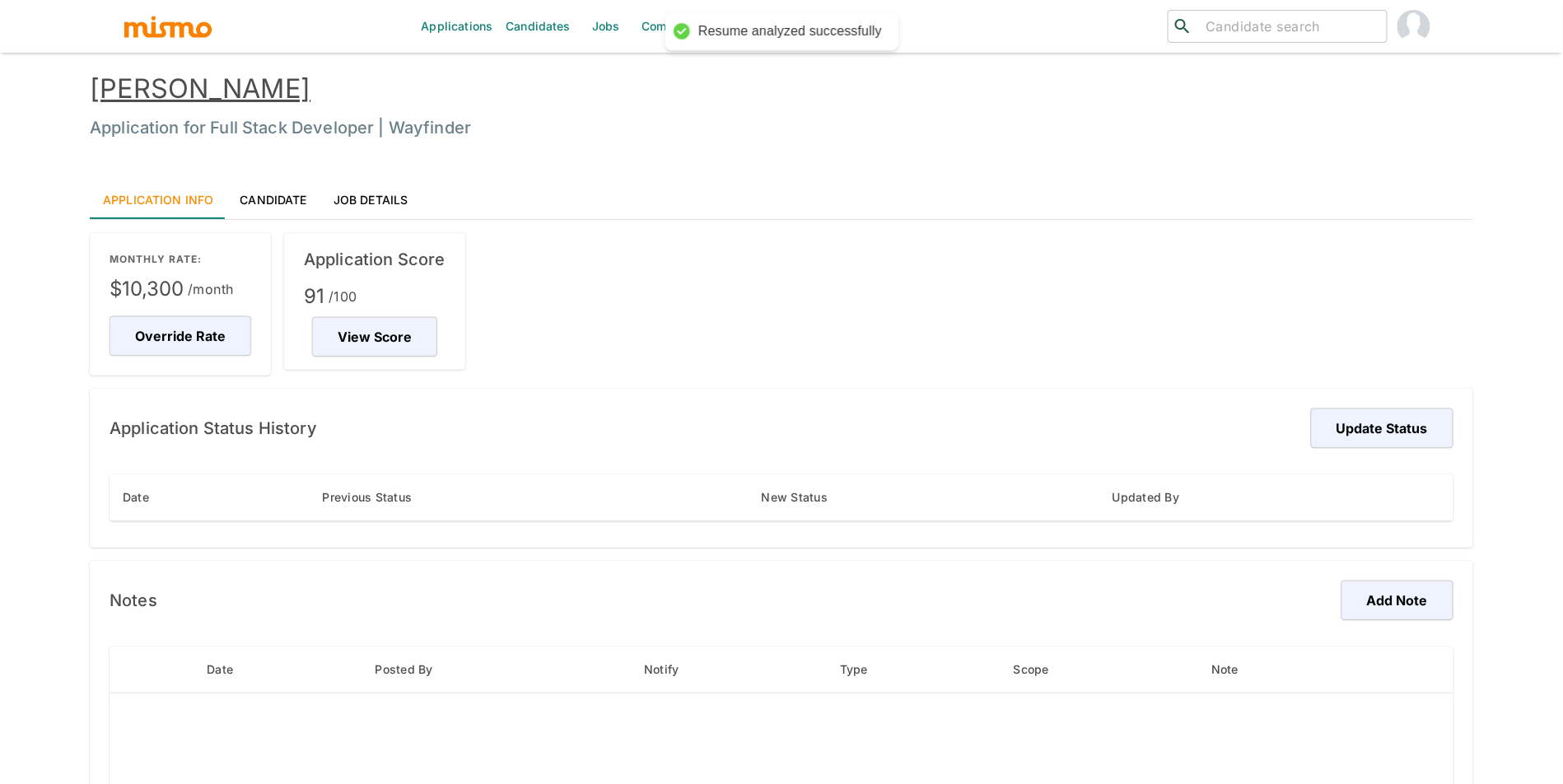
click at [1463, 440] on div "Application Status History Update Status Date Previous Status New Status Update…" at bounding box center [782, 468] width 1383 height 159
click at [1373, 436] on button "Update Status" at bounding box center [1380, 428] width 147 height 40
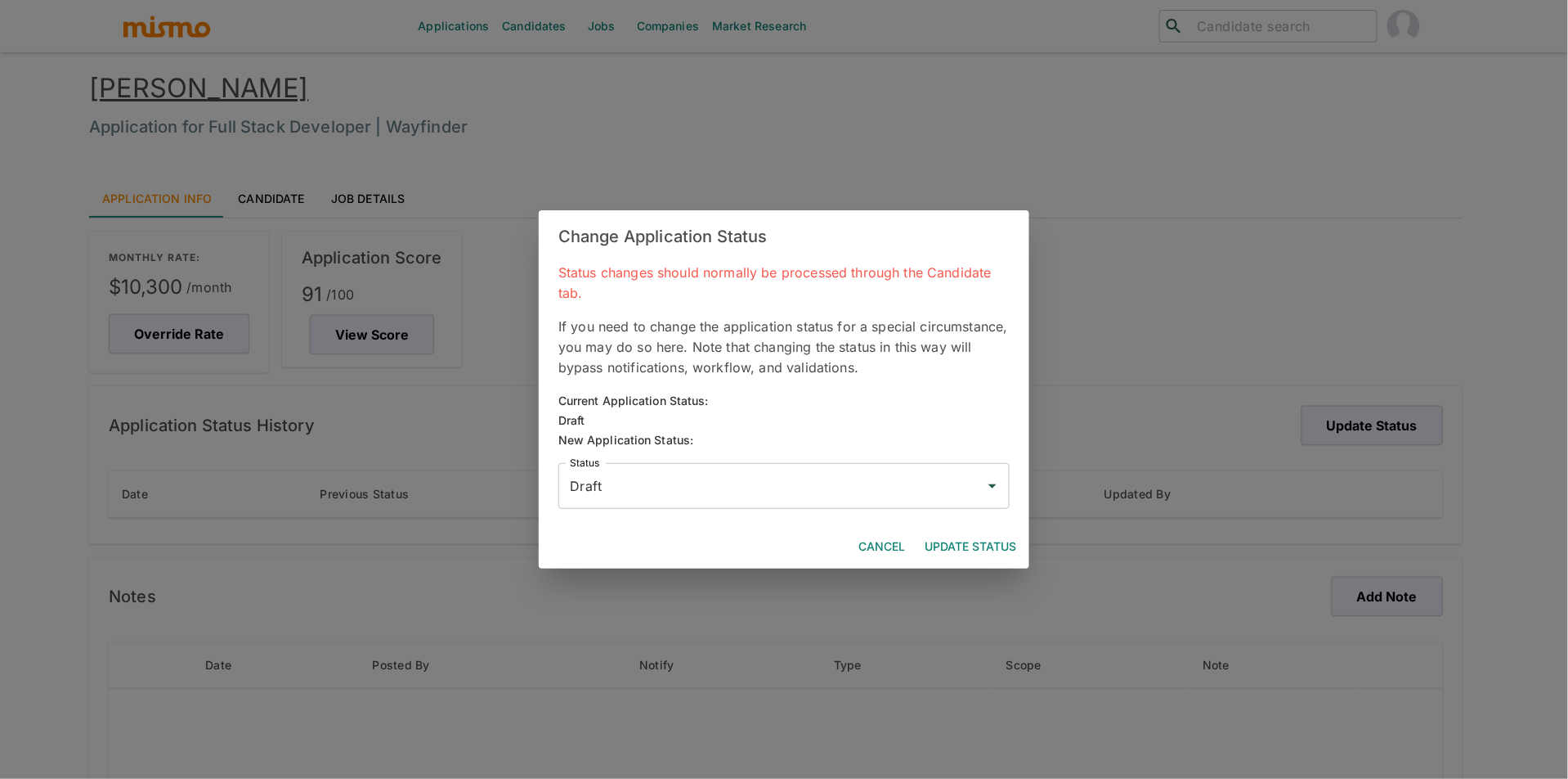
click at [792, 465] on div "Draft Status" at bounding box center [784, 485] width 451 height 46
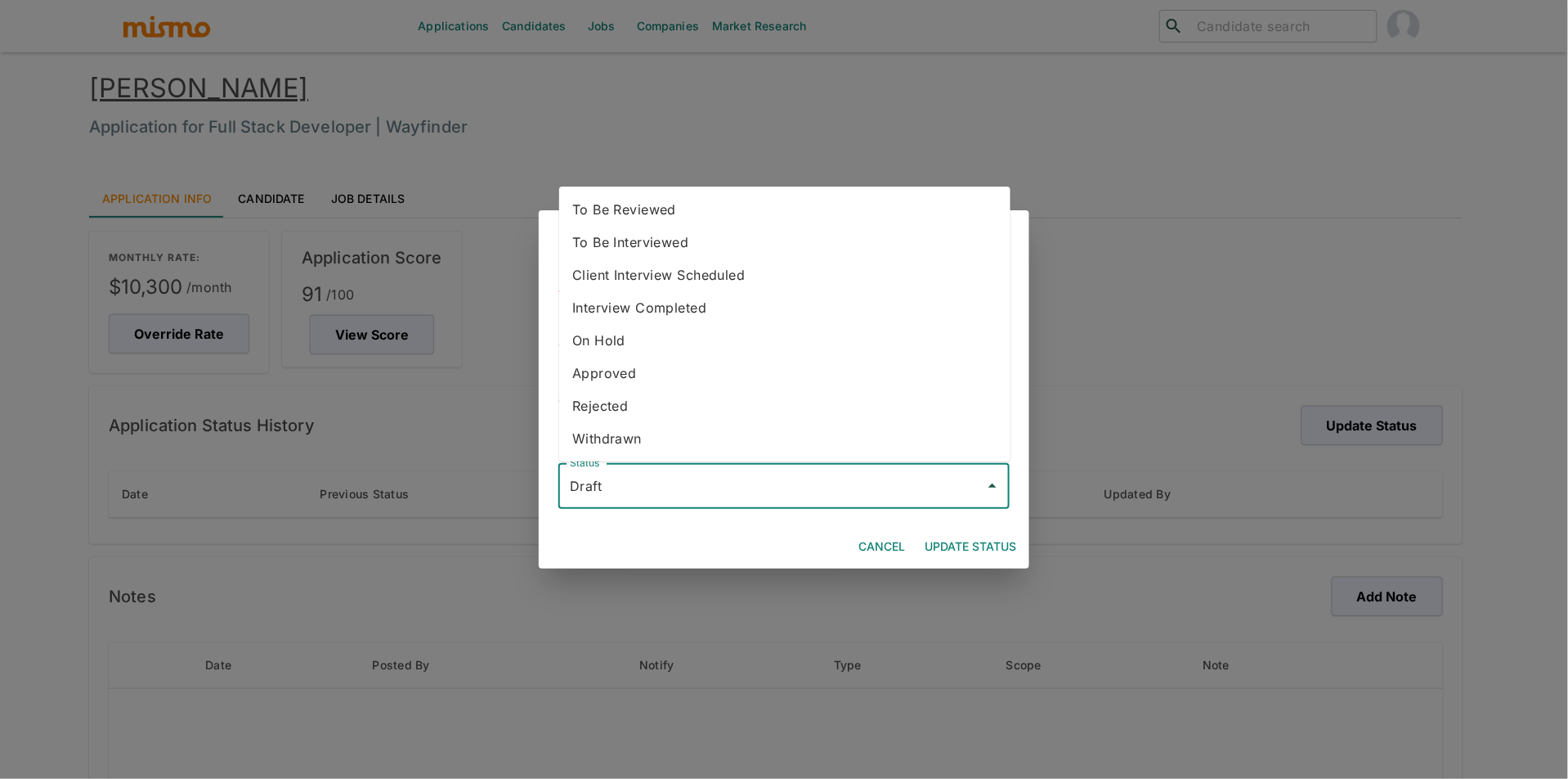
click at [722, 207] on li "To Be Reviewed" at bounding box center [785, 209] width 451 height 33
type input "To Be Reviewed"
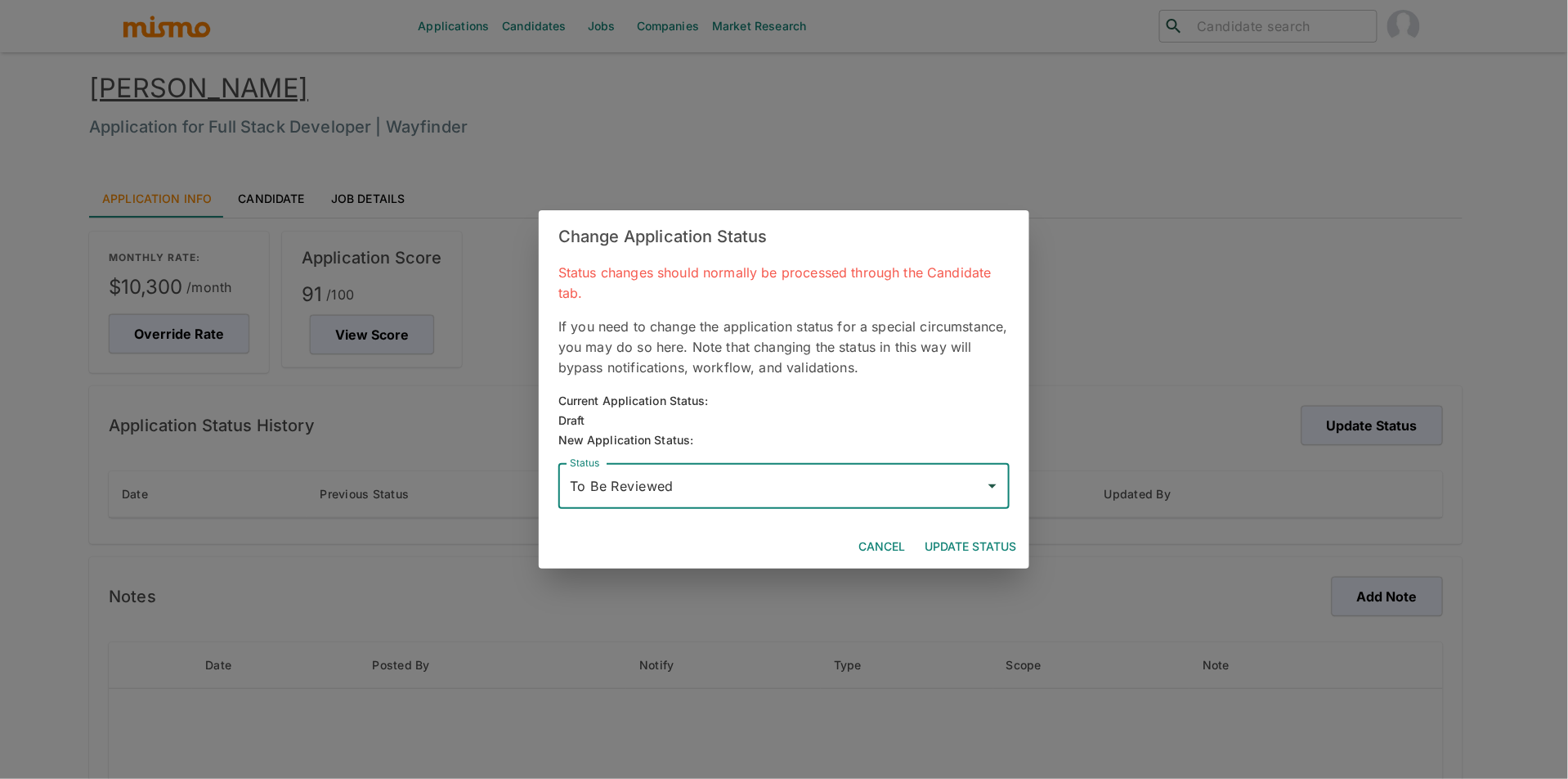
click at [998, 561] on div "Cancel Update Status" at bounding box center [784, 546] width 491 height 44
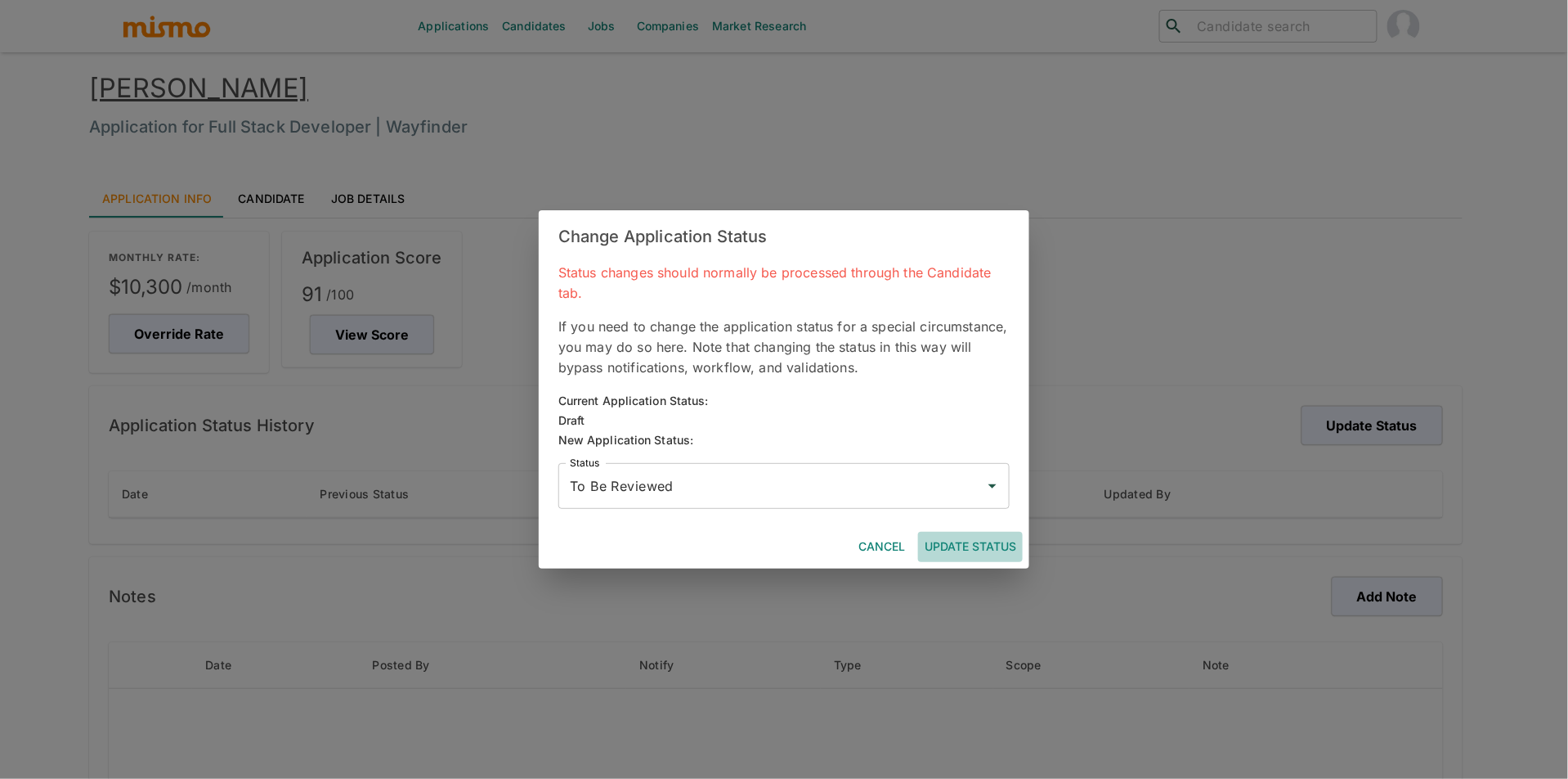
click at [977, 533] on button "Update Status" at bounding box center [970, 546] width 105 height 30
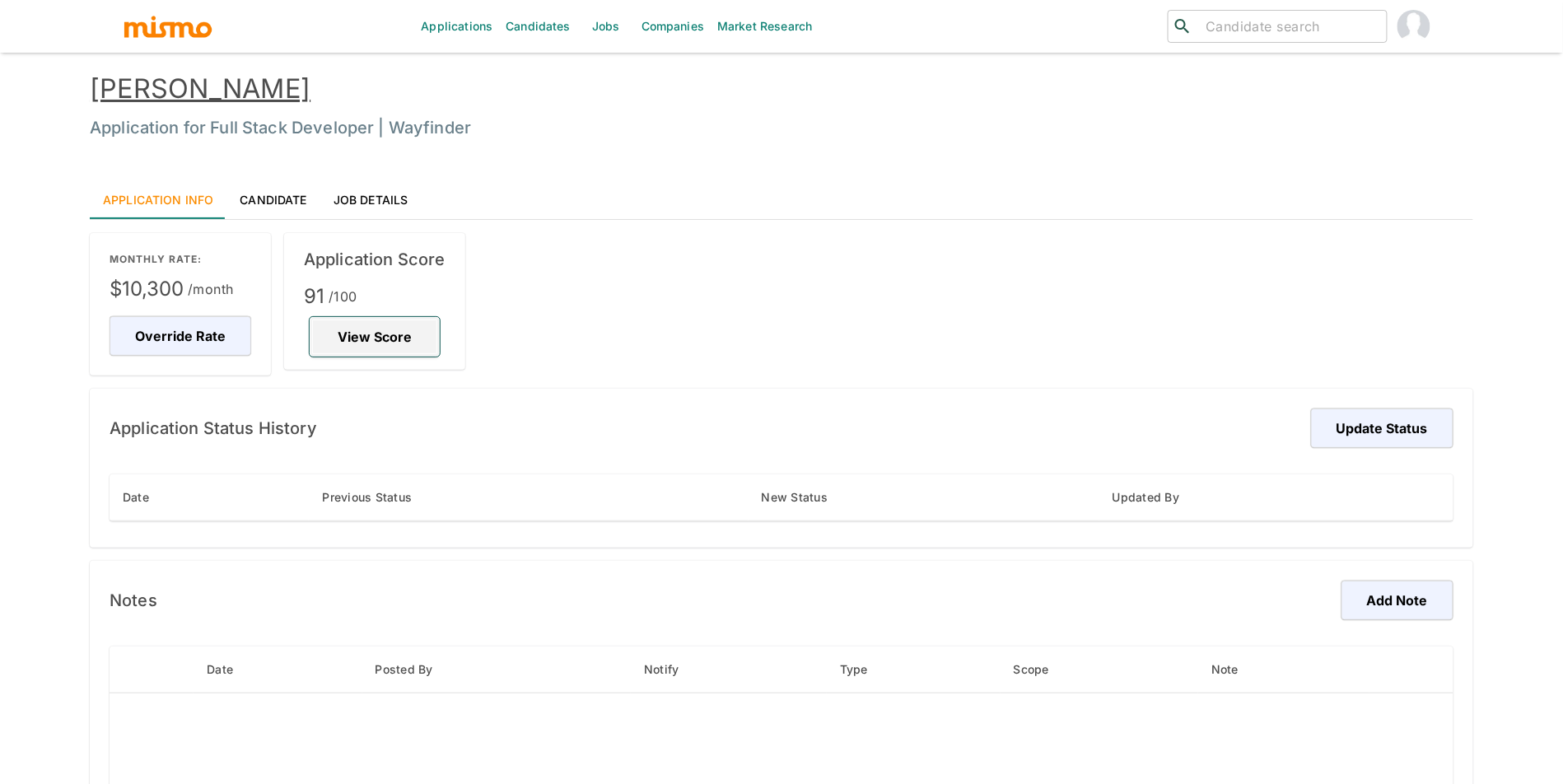
click at [383, 338] on button "View Score" at bounding box center [374, 336] width 130 height 40
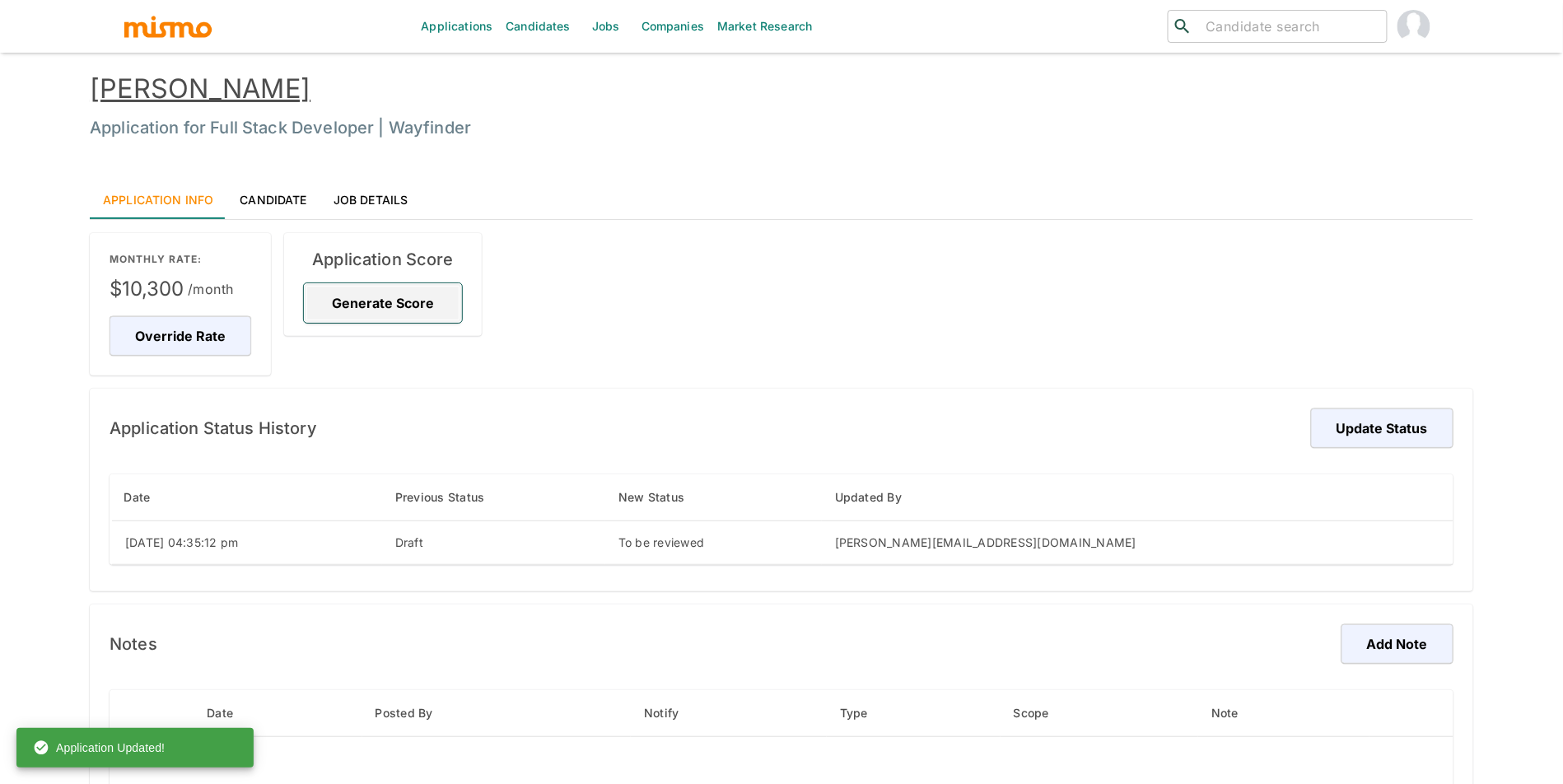
click at [387, 304] on button "Generate Score" at bounding box center [383, 302] width 158 height 40
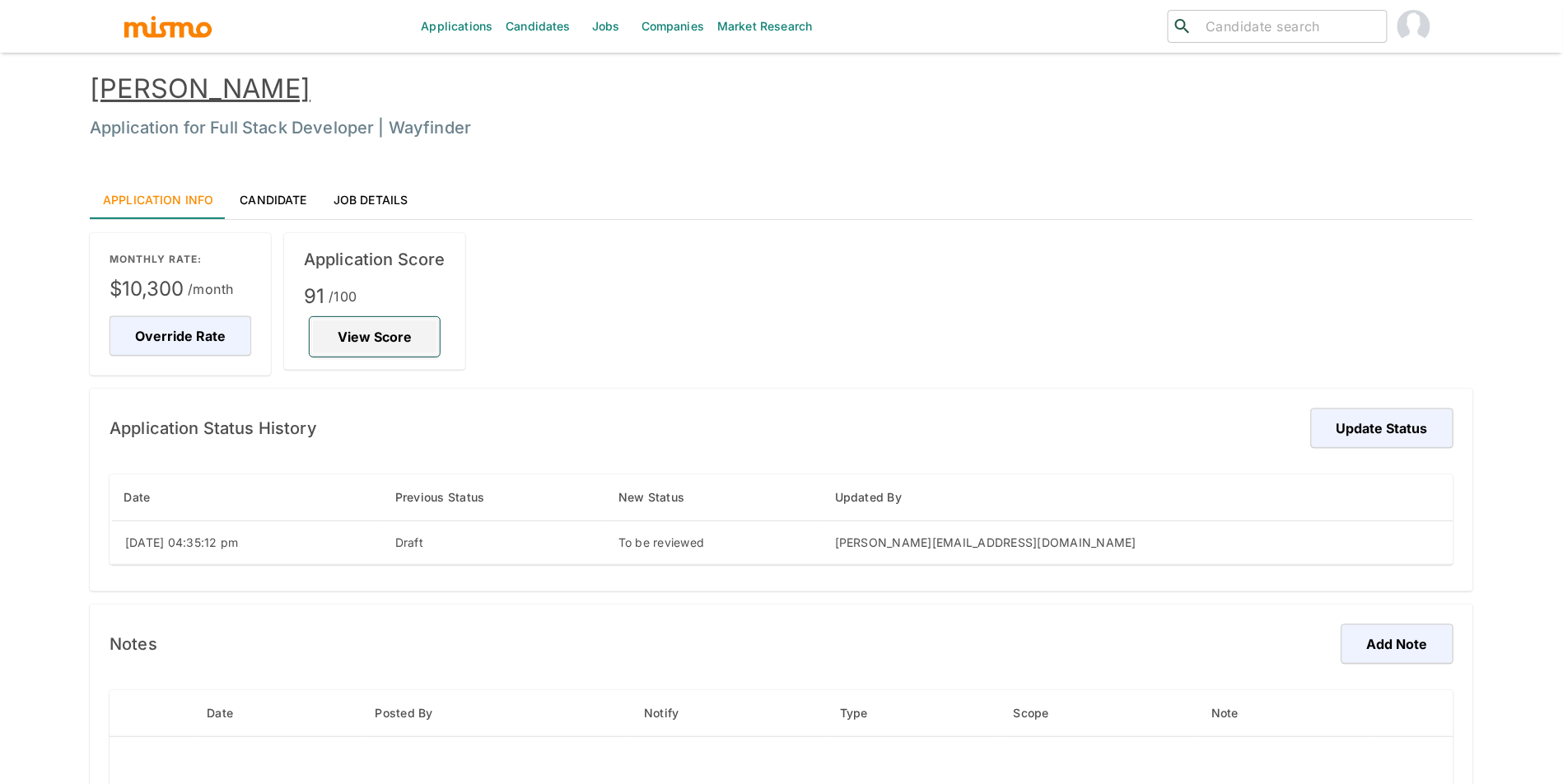
click at [378, 337] on button "View Score" at bounding box center [374, 336] width 130 height 40
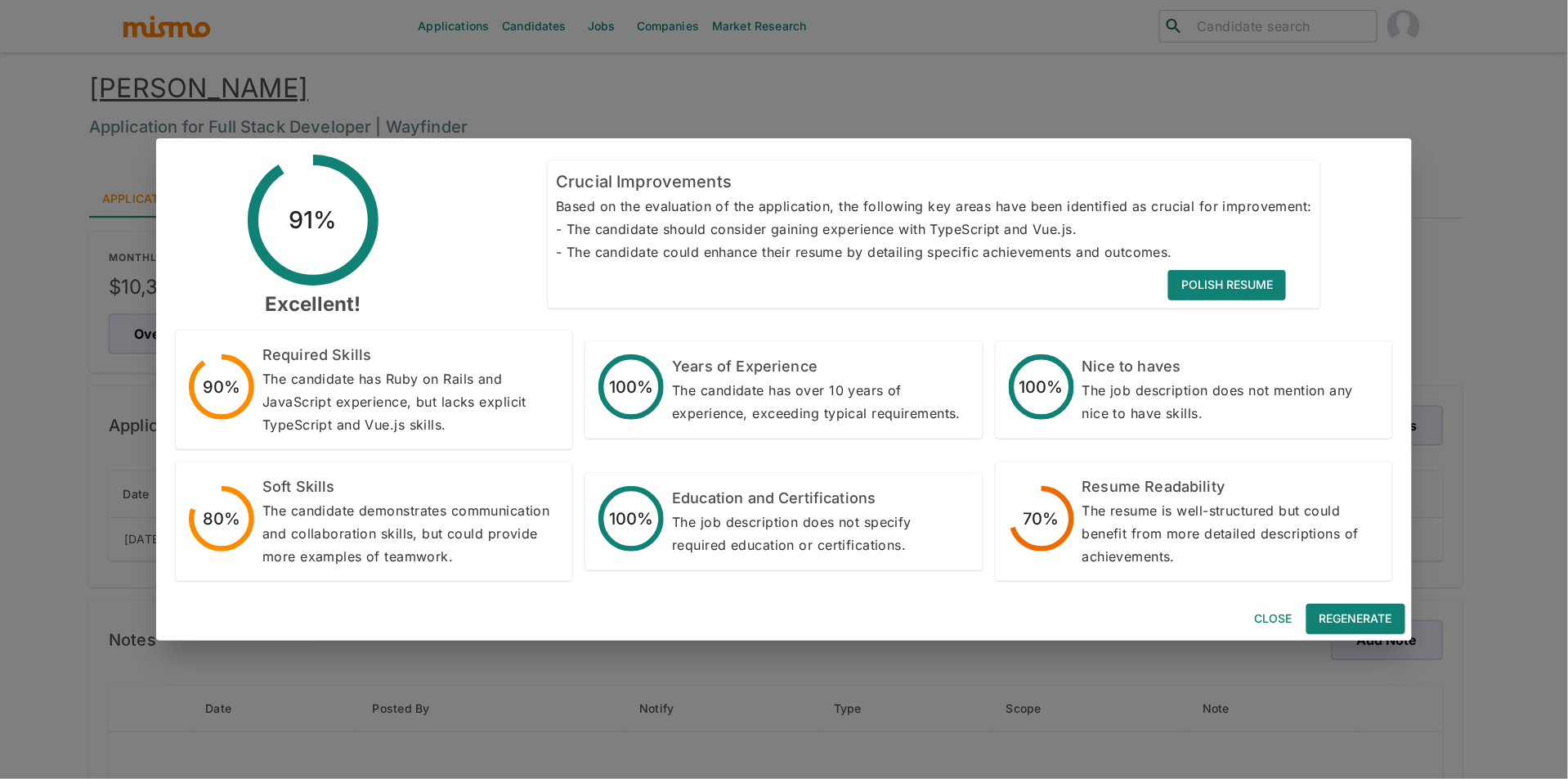
click at [1266, 632] on button "Close" at bounding box center [1274, 618] width 52 height 30
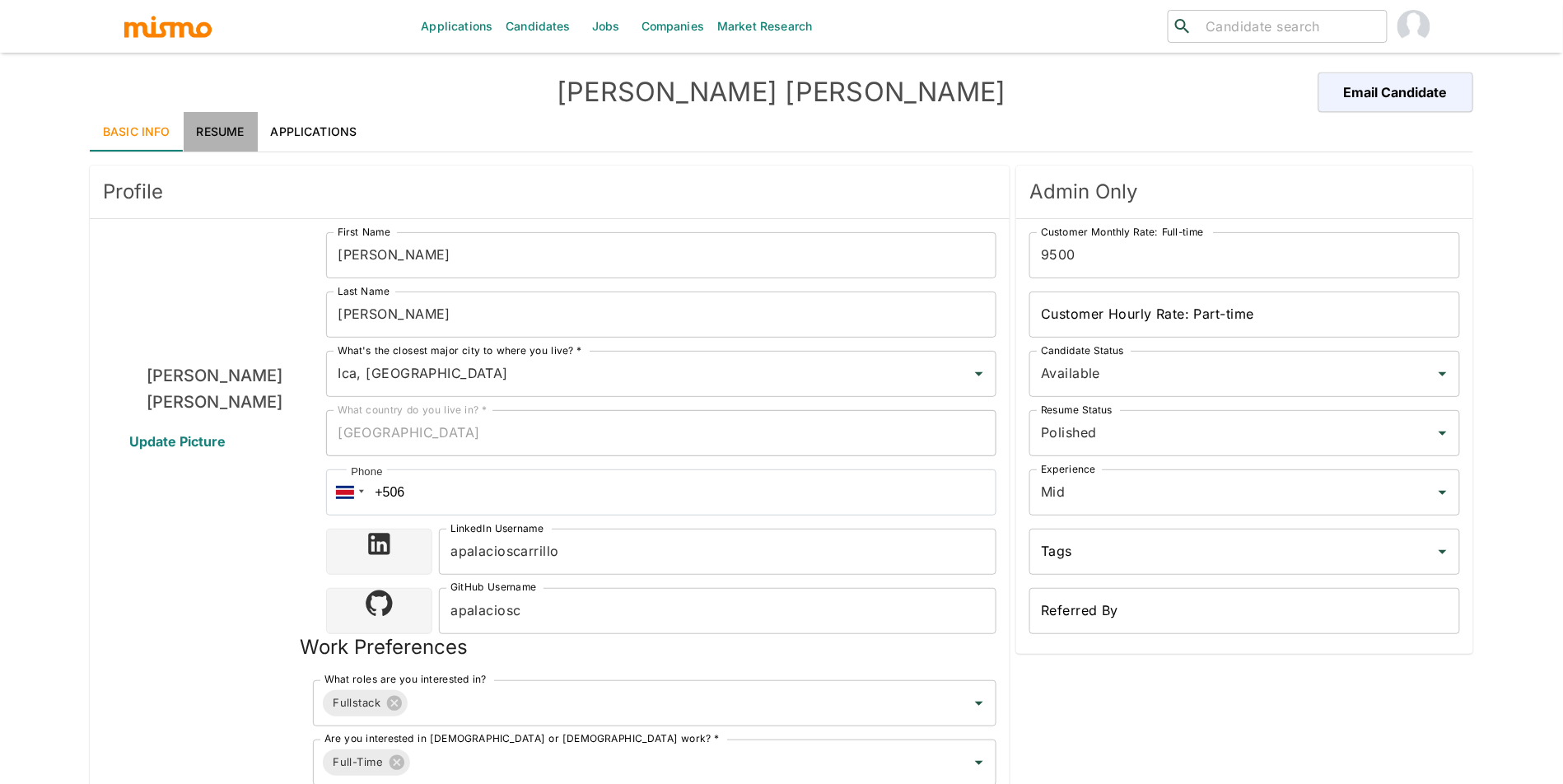
click at [252, 130] on link "Resume" at bounding box center [220, 132] width 74 height 40
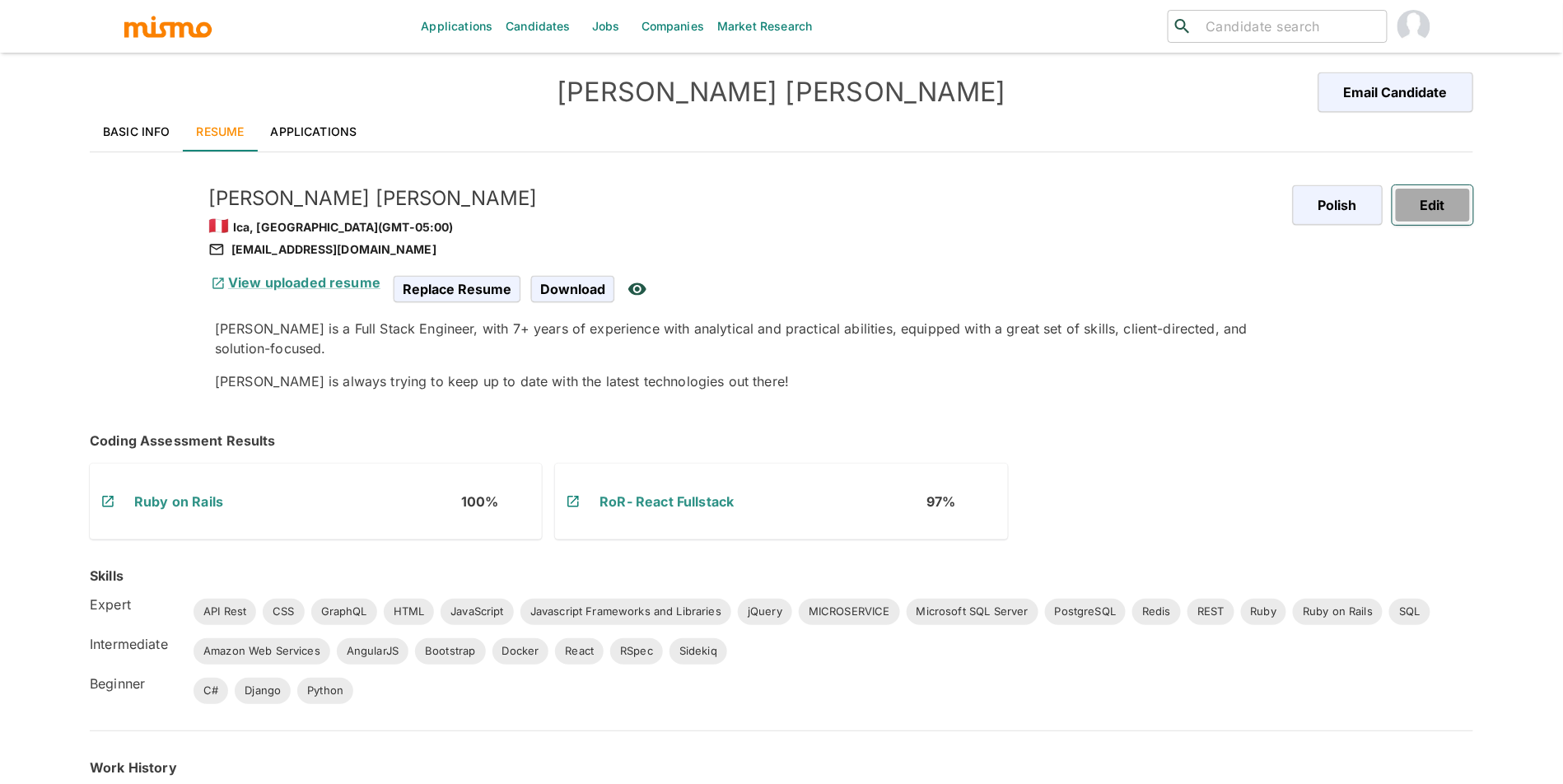
click at [1452, 199] on button "Edit" at bounding box center [1433, 205] width 81 height 40
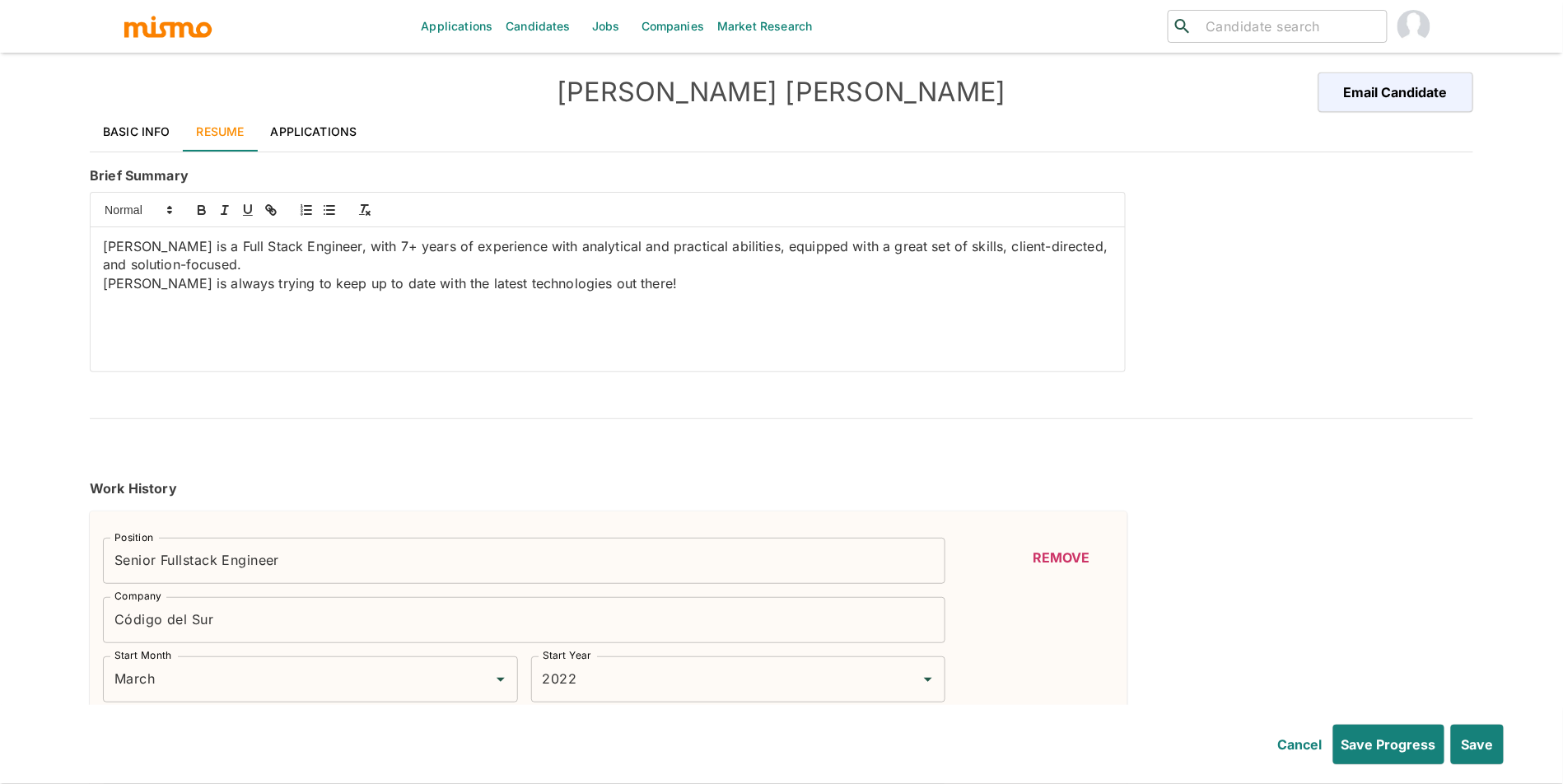
type input "March"
type input "2022"
type input "January"
type input "2021"
type input "February"
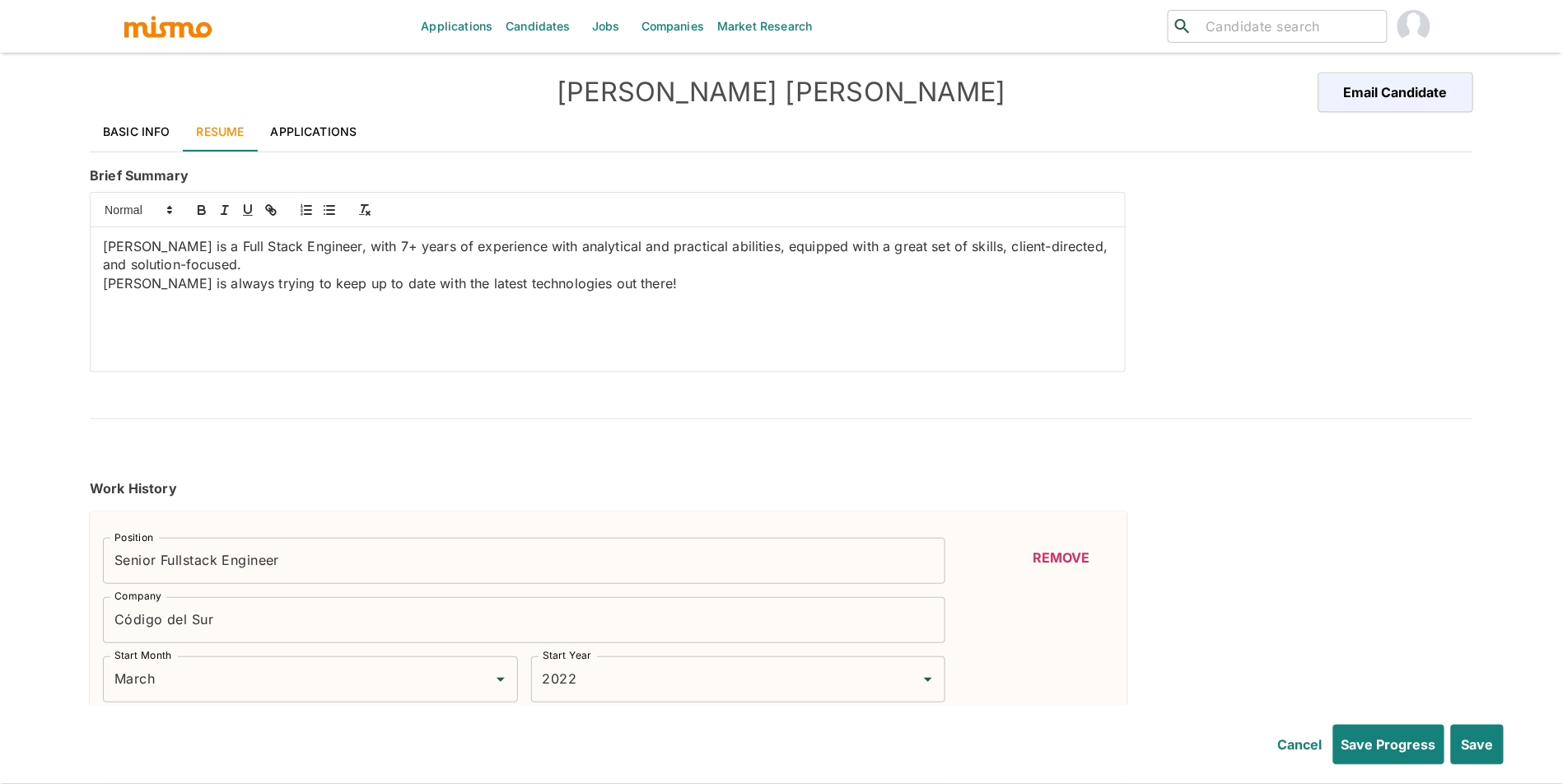
type input "2022"
type input "July"
type input "2020"
type input "February"
type input "2021"
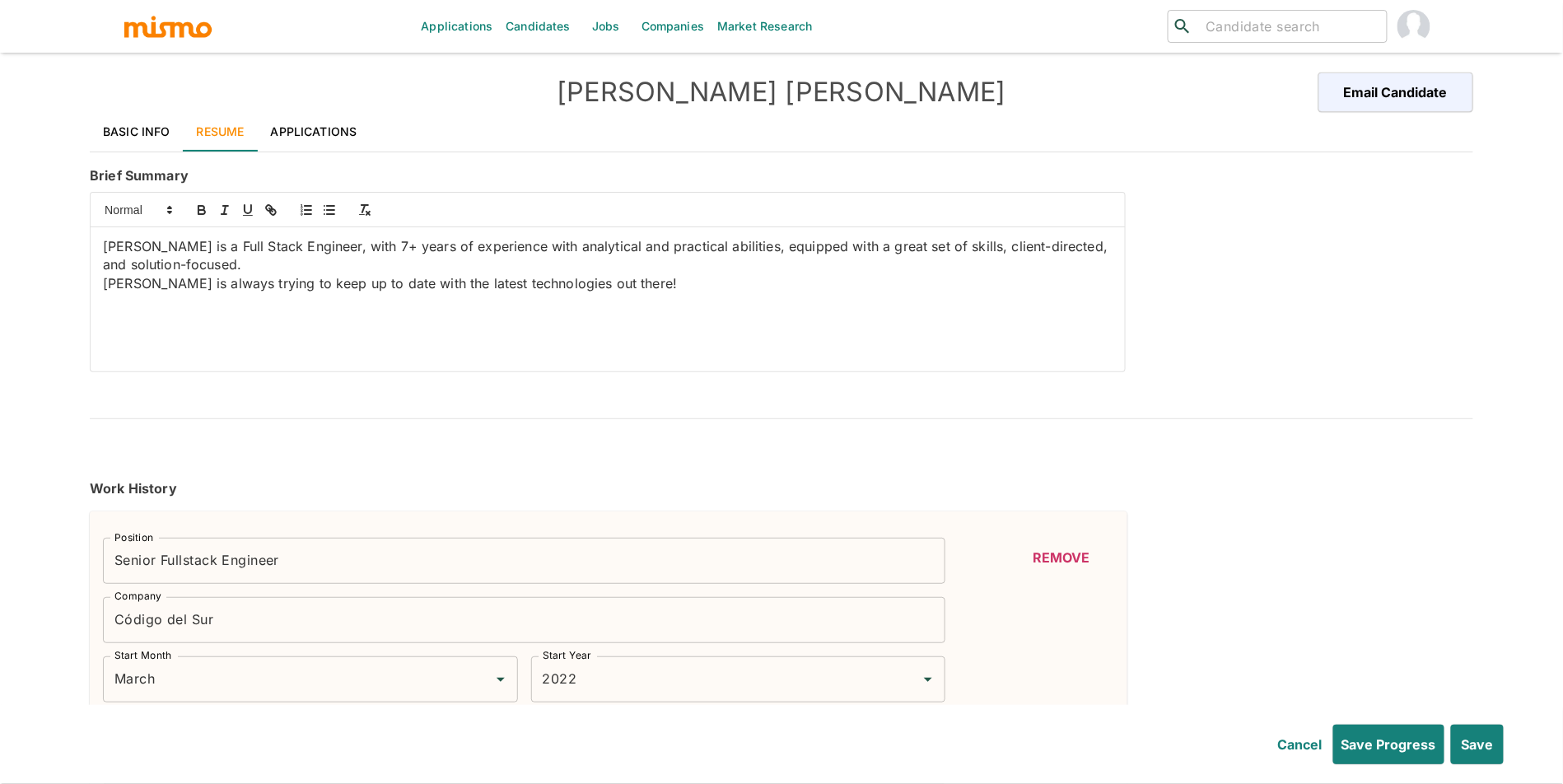
type input "November"
type input "2019"
type input "June"
type input "2020"
type input "June"
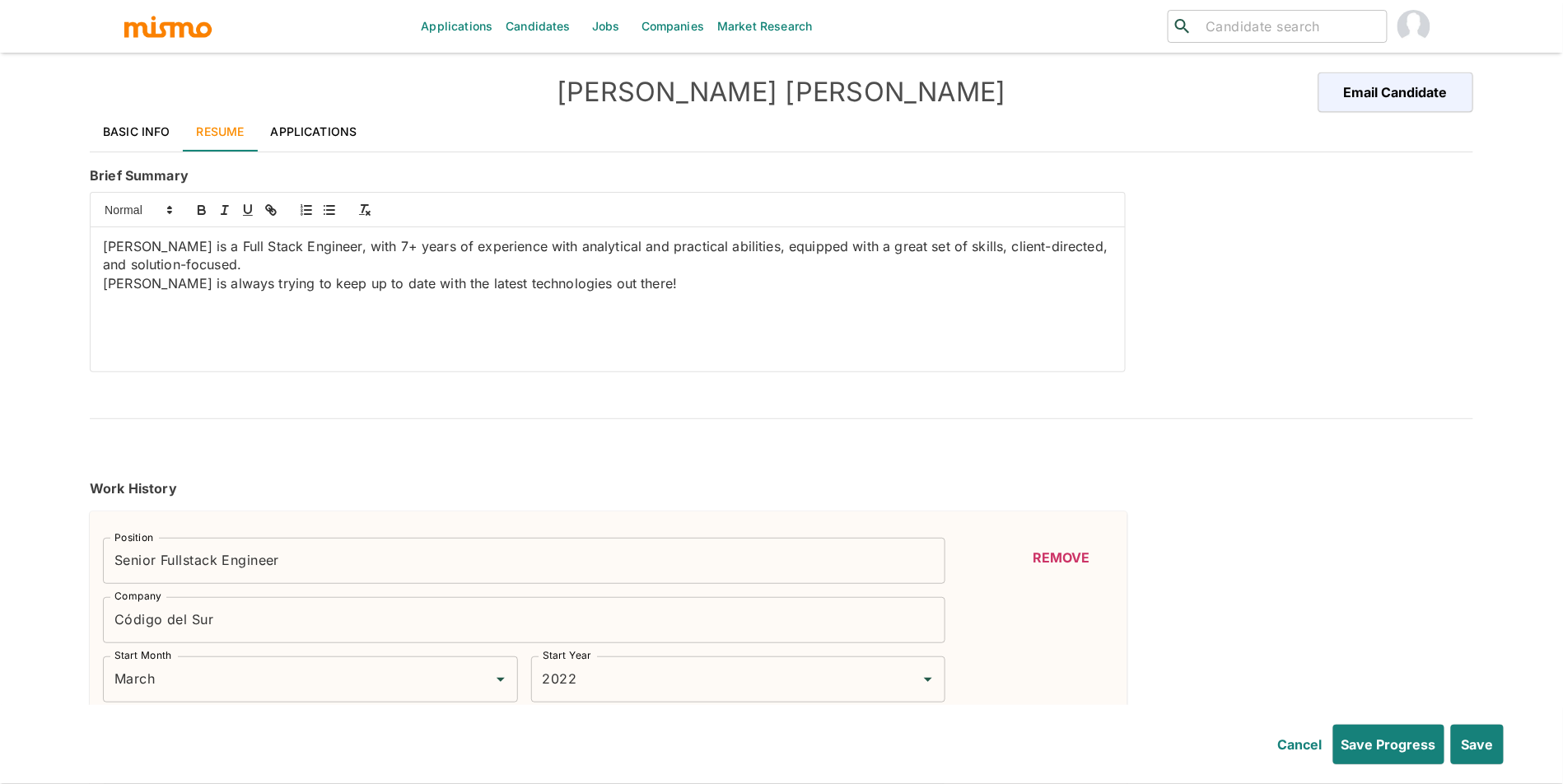
type input "2018"
type input "December"
type input "2019"
type input "December"
type input "2018"
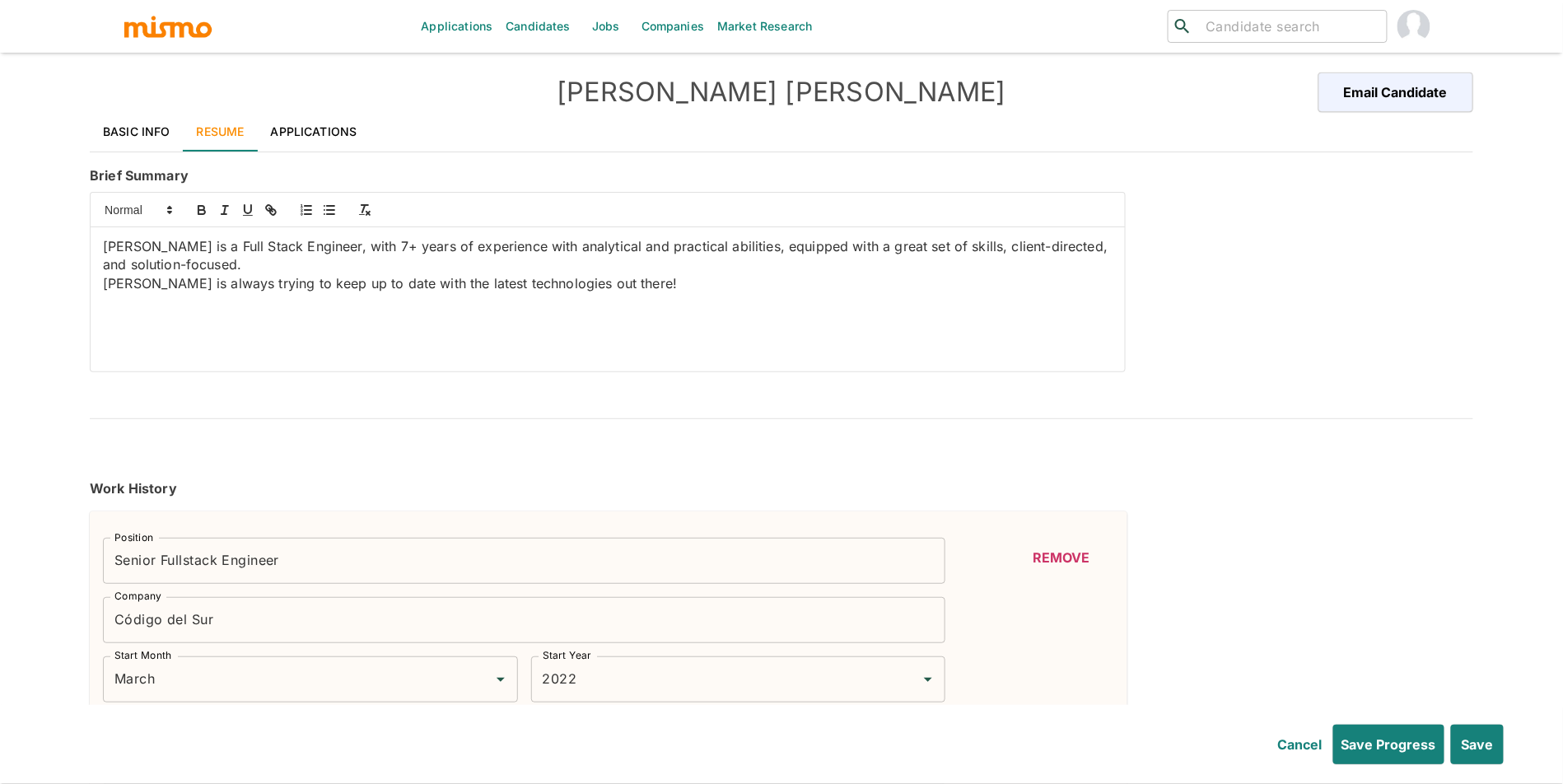
type input "November"
type input "2019"
type input "January"
type input "2017"
type input "December"
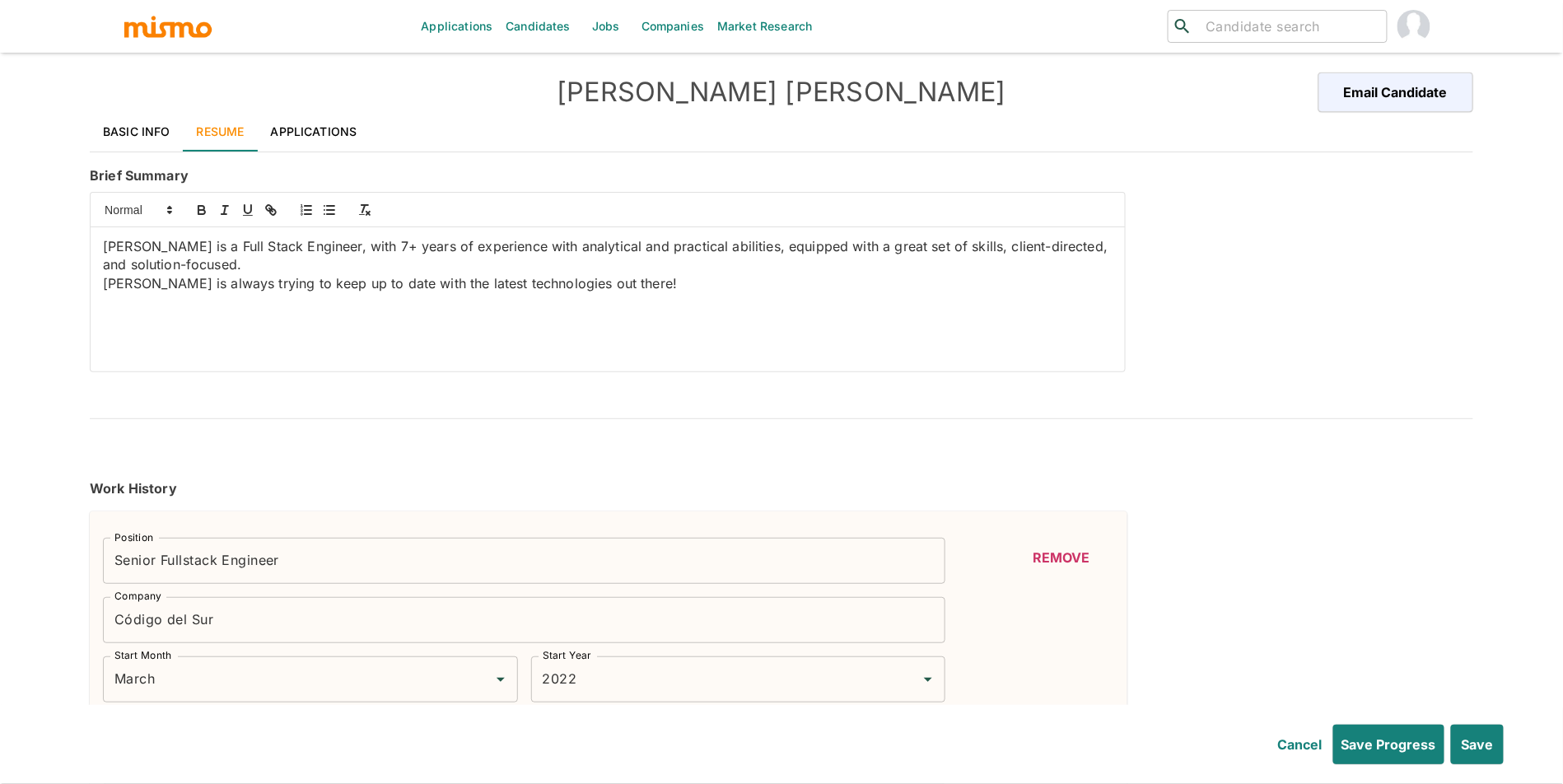
type input "2018"
type input "January"
type input "2017"
type input "December"
type input "2017"
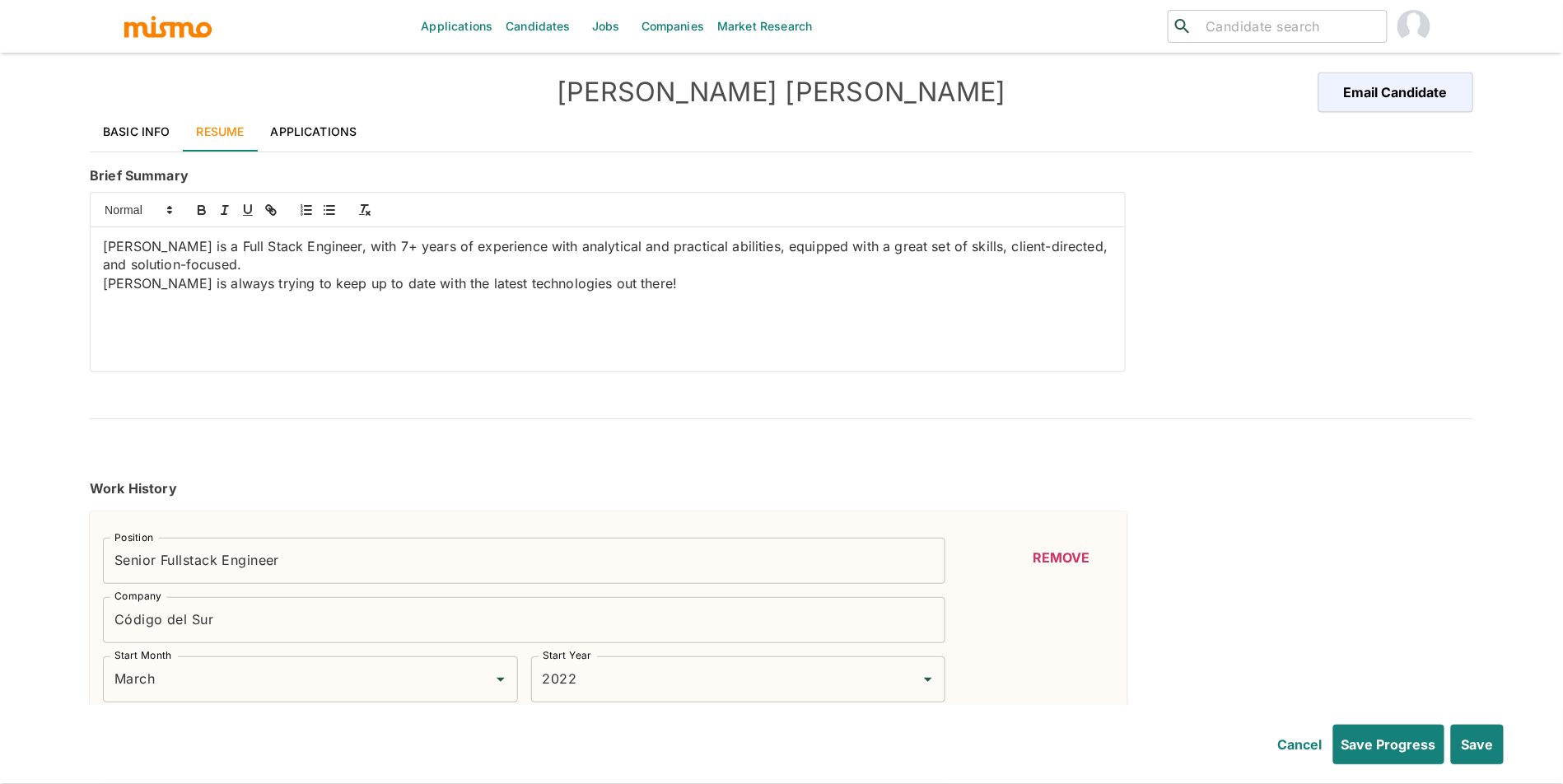
type input "Ruby on Rails"
type input "Expert"
type input "4"
type input "Ruby"
type input "Expert"
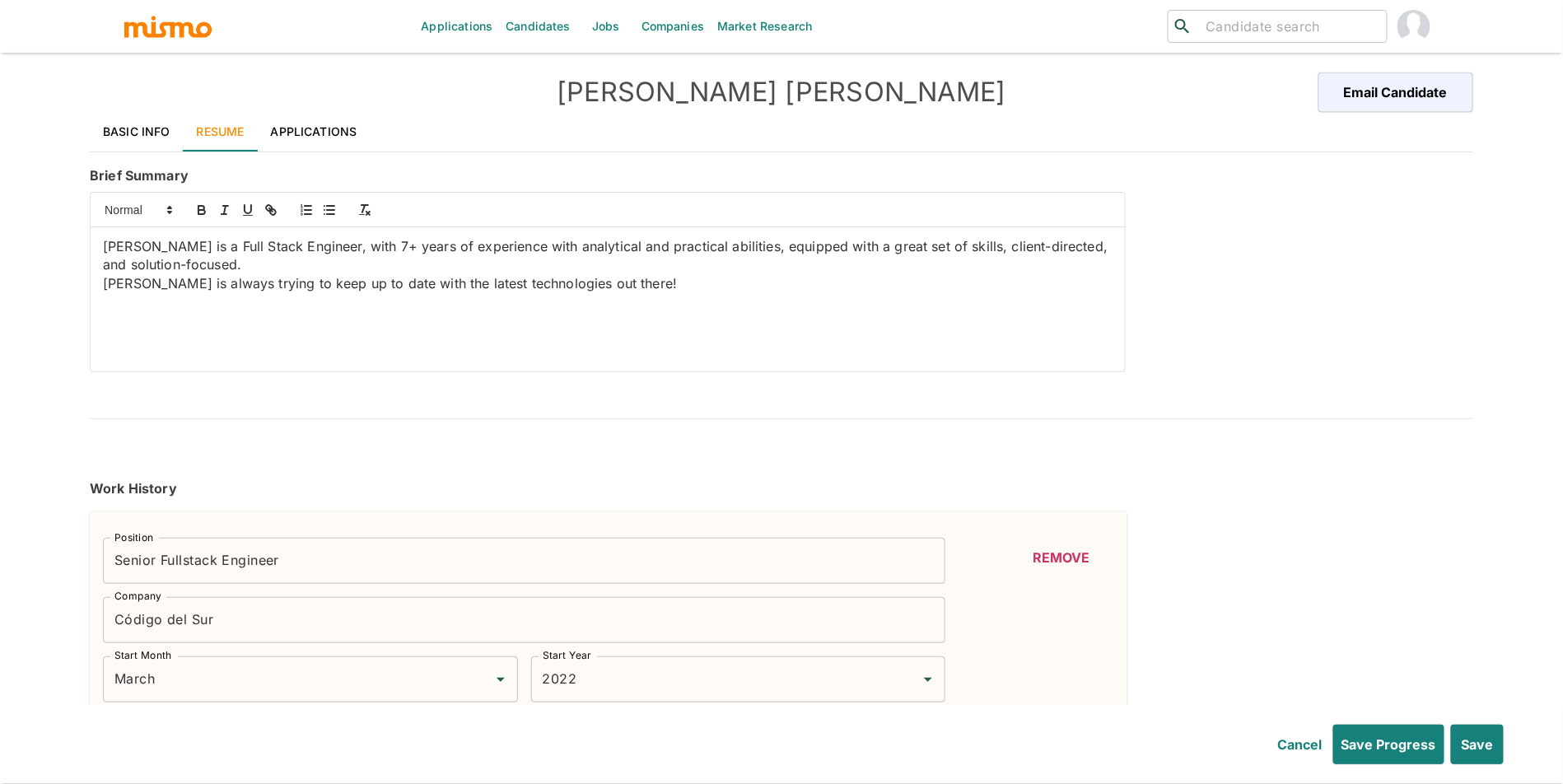
type input "4"
type input "PostgreSQL"
type input "Expert"
type input "4"
type input "jQuery"
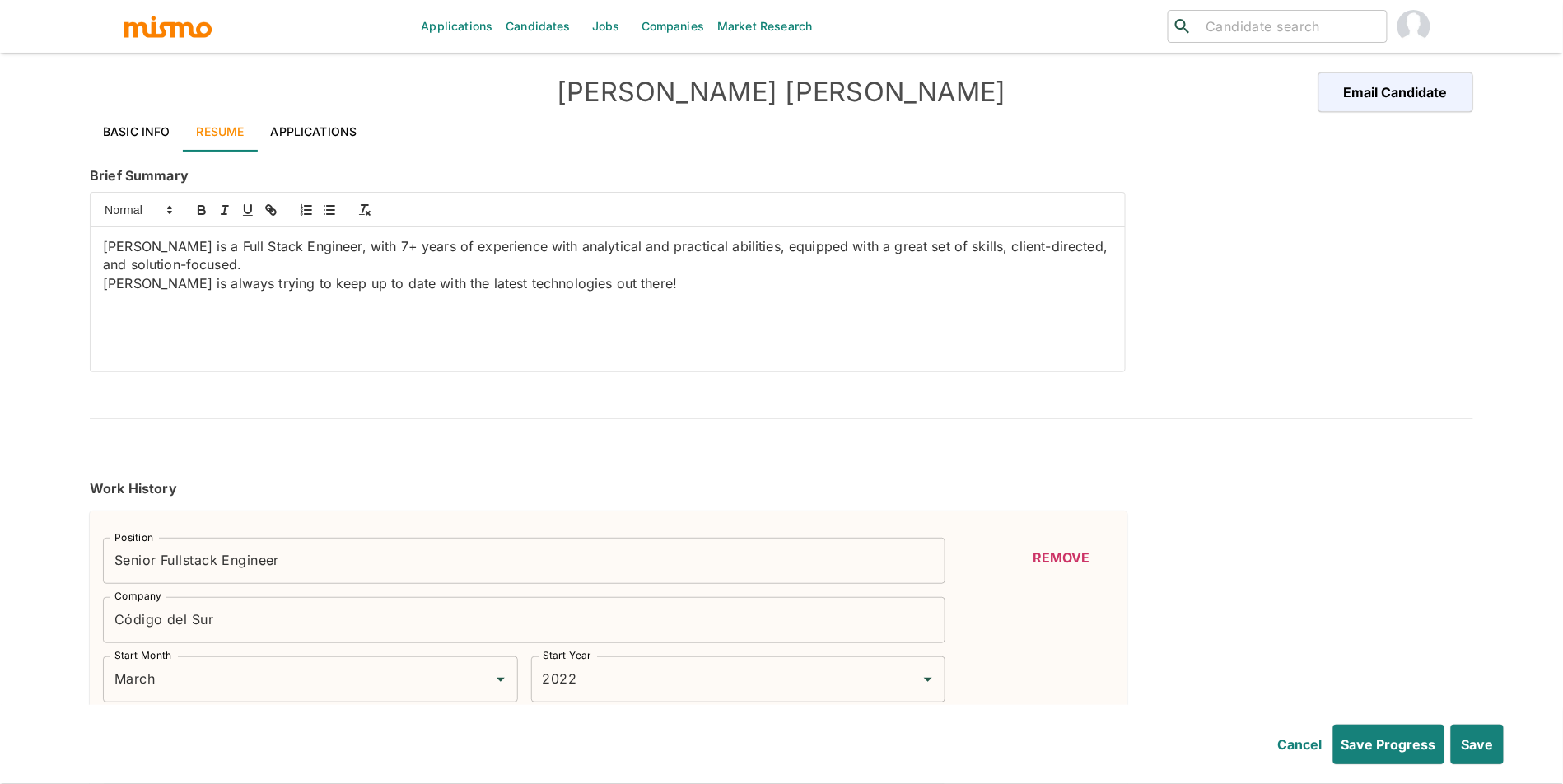
type input "Expert"
type input "3"
type input "REST"
type input "Expert"
type input "3"
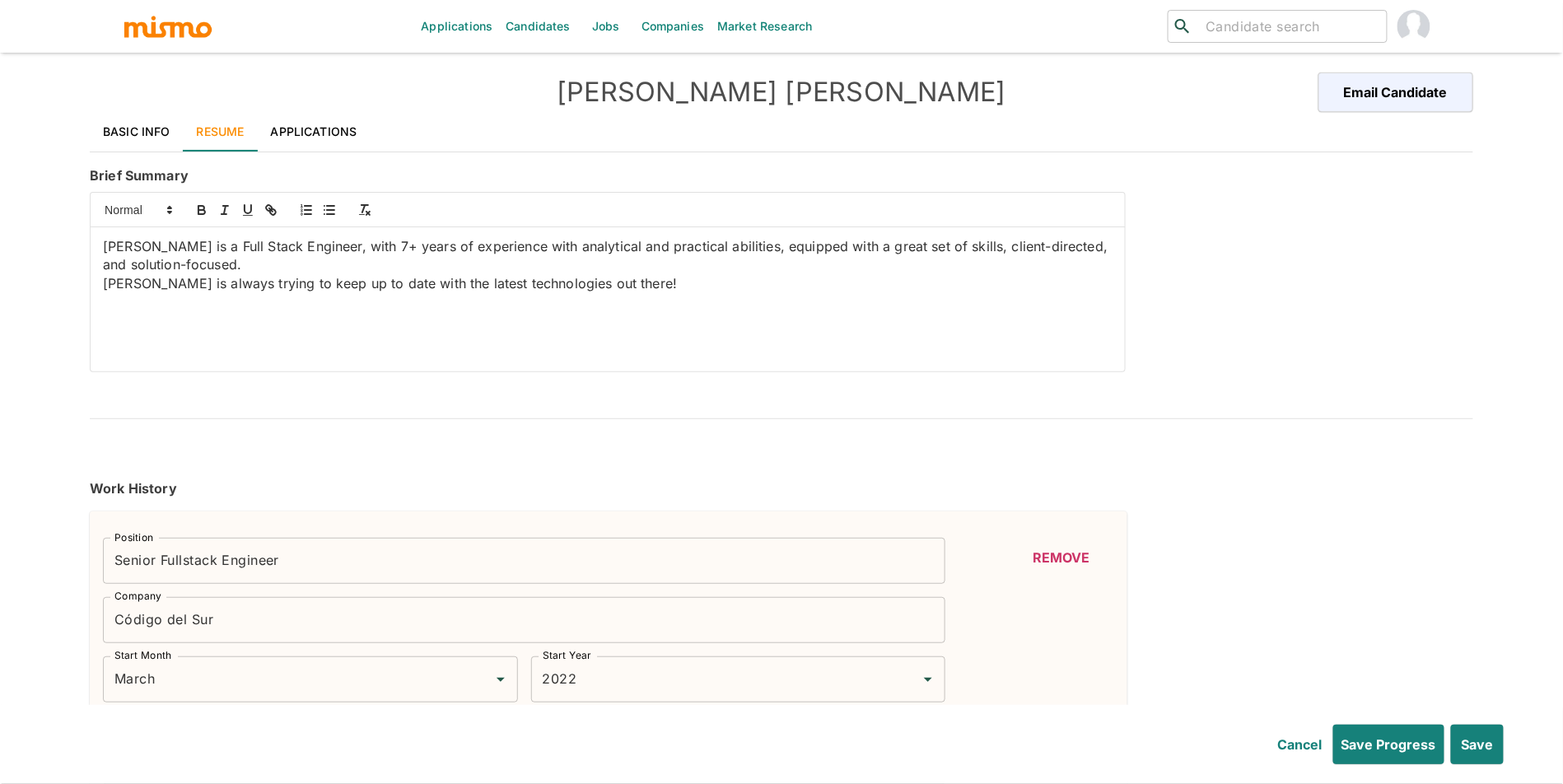
type input "HTML"
type input "Expert"
type input "3"
type input "C#"
type input "Beginner"
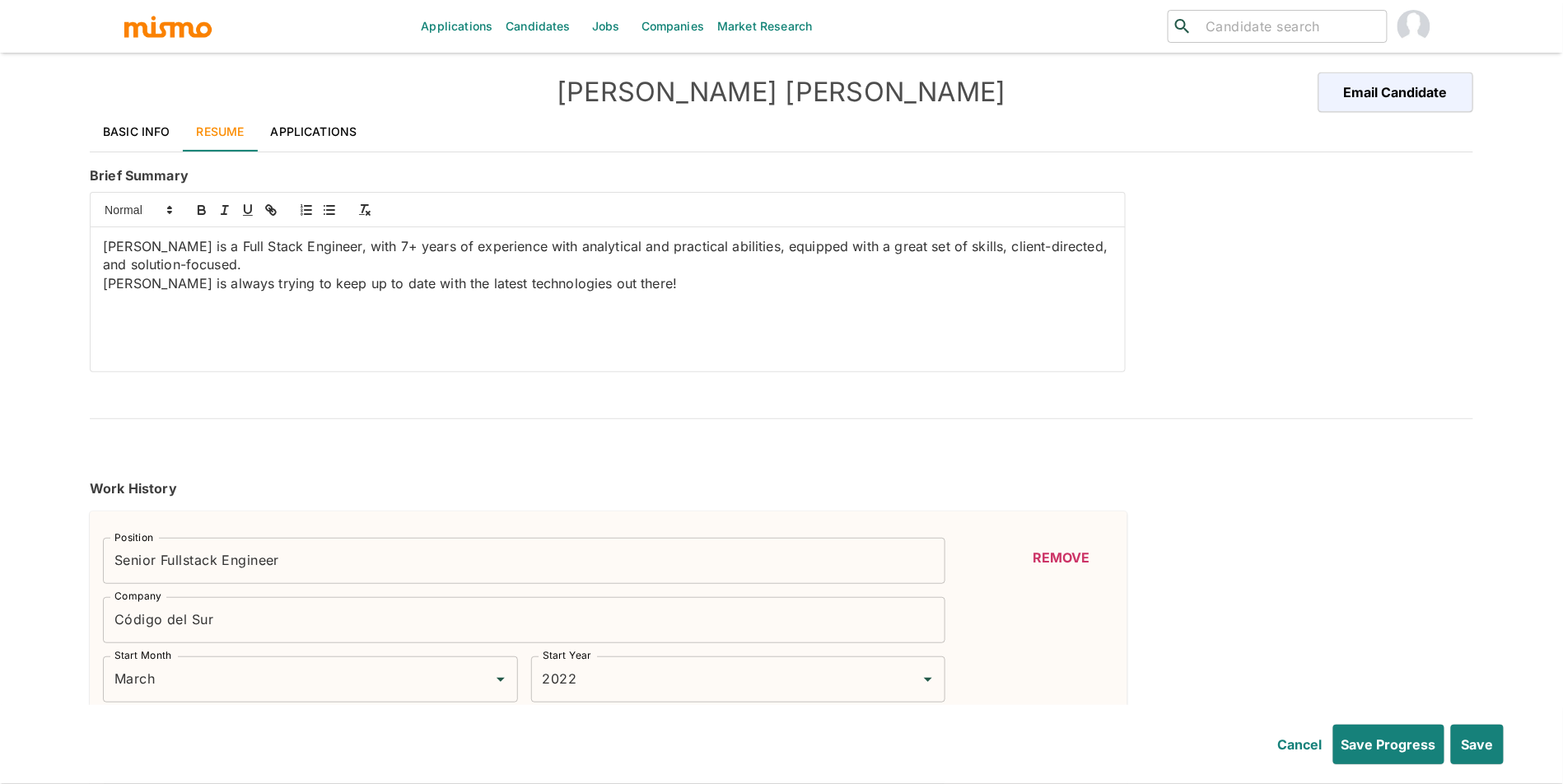
type input "1"
type input "Django"
type input "Beginner"
type input "1"
type input "JavaScript"
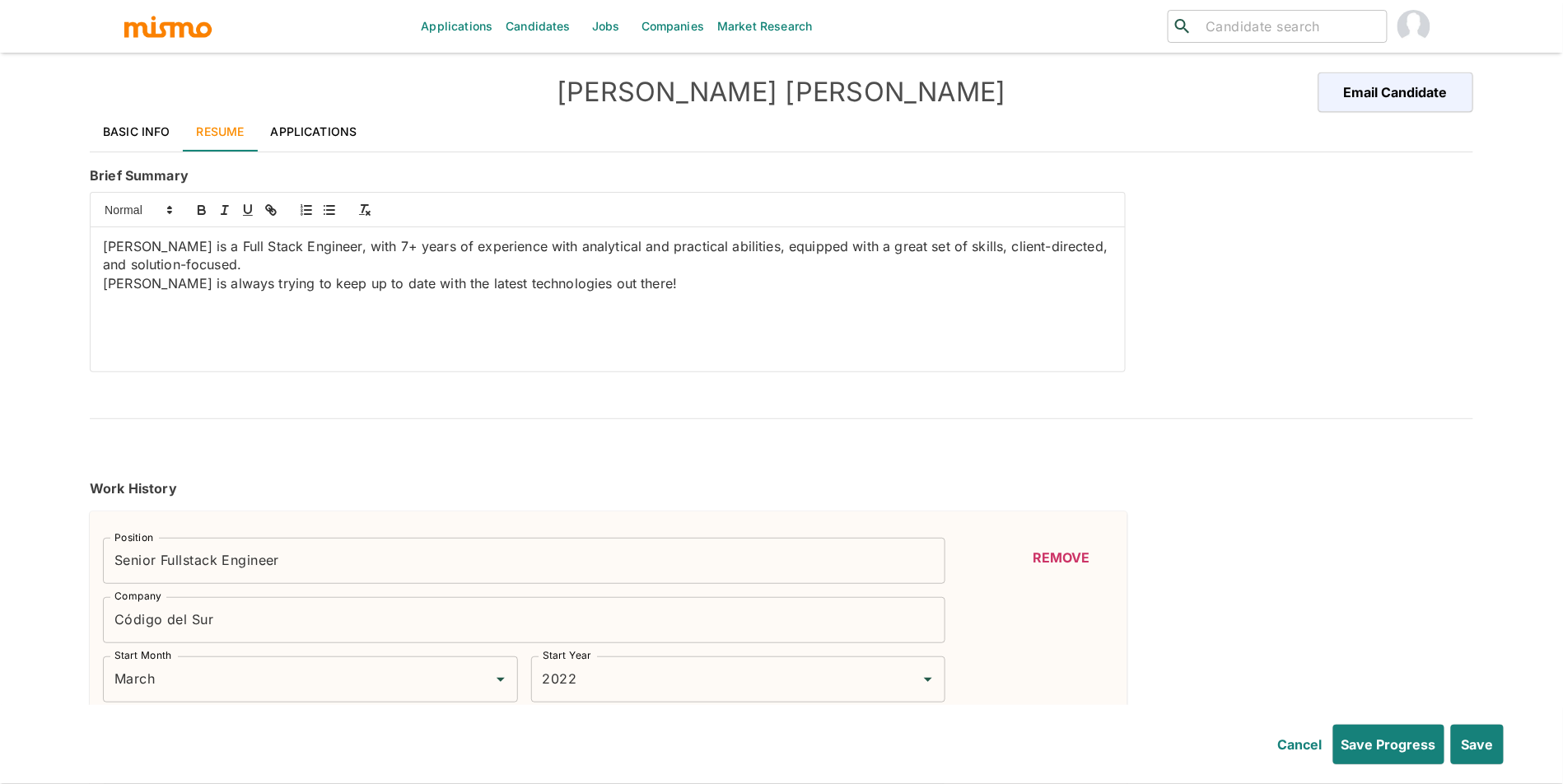
type input "Expert"
type input "1"
type input "Javascript Frameworks and Libraries"
type input "Expert"
type input "1"
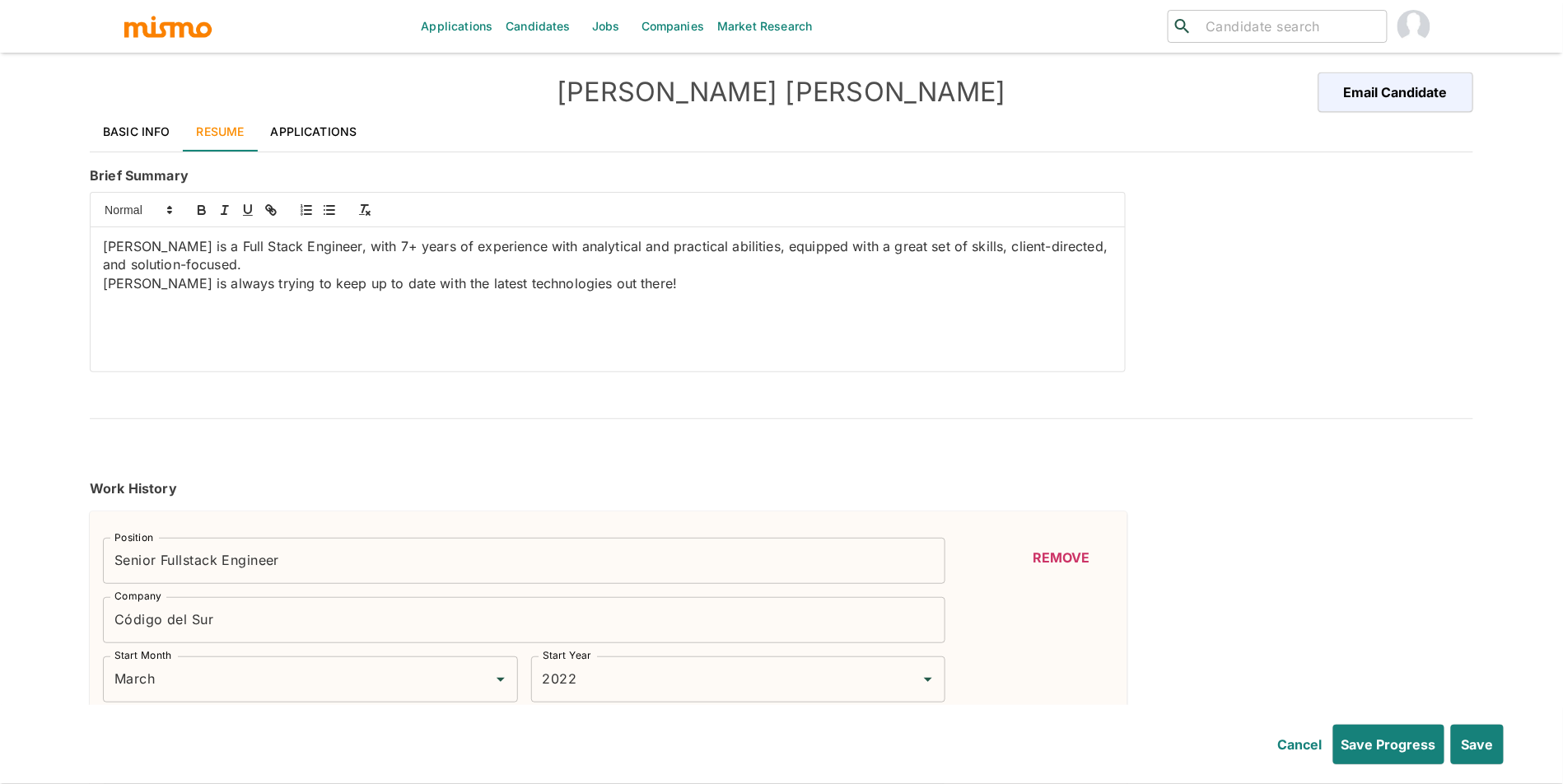
type input "React"
type input "Intermediate"
type input "1"
type input "Python"
type input "Beginner"
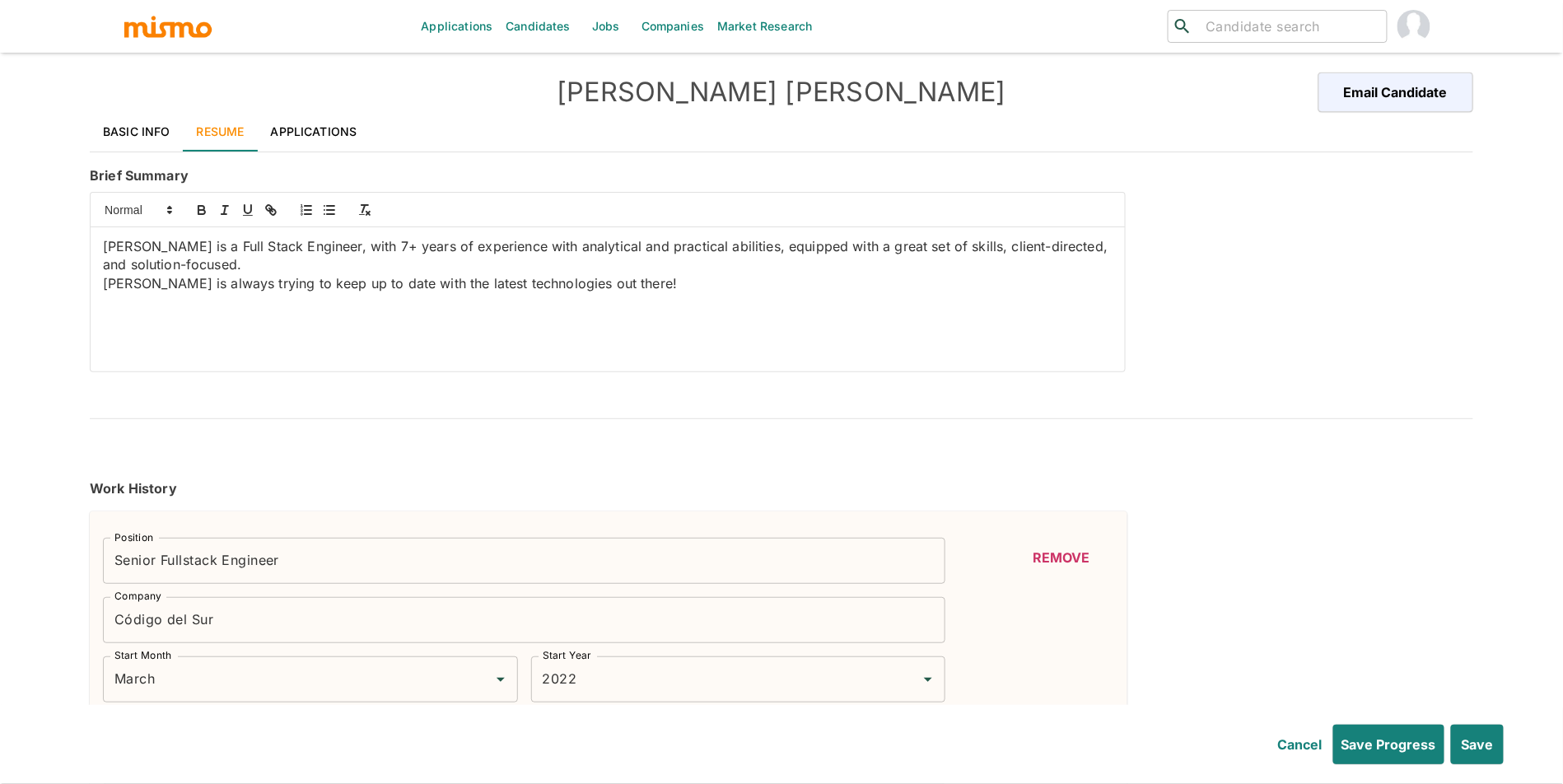
type input "1"
type input "Amazon Web Services"
type input "Intermediate"
type input "1"
type input "Microsoft SQL Server"
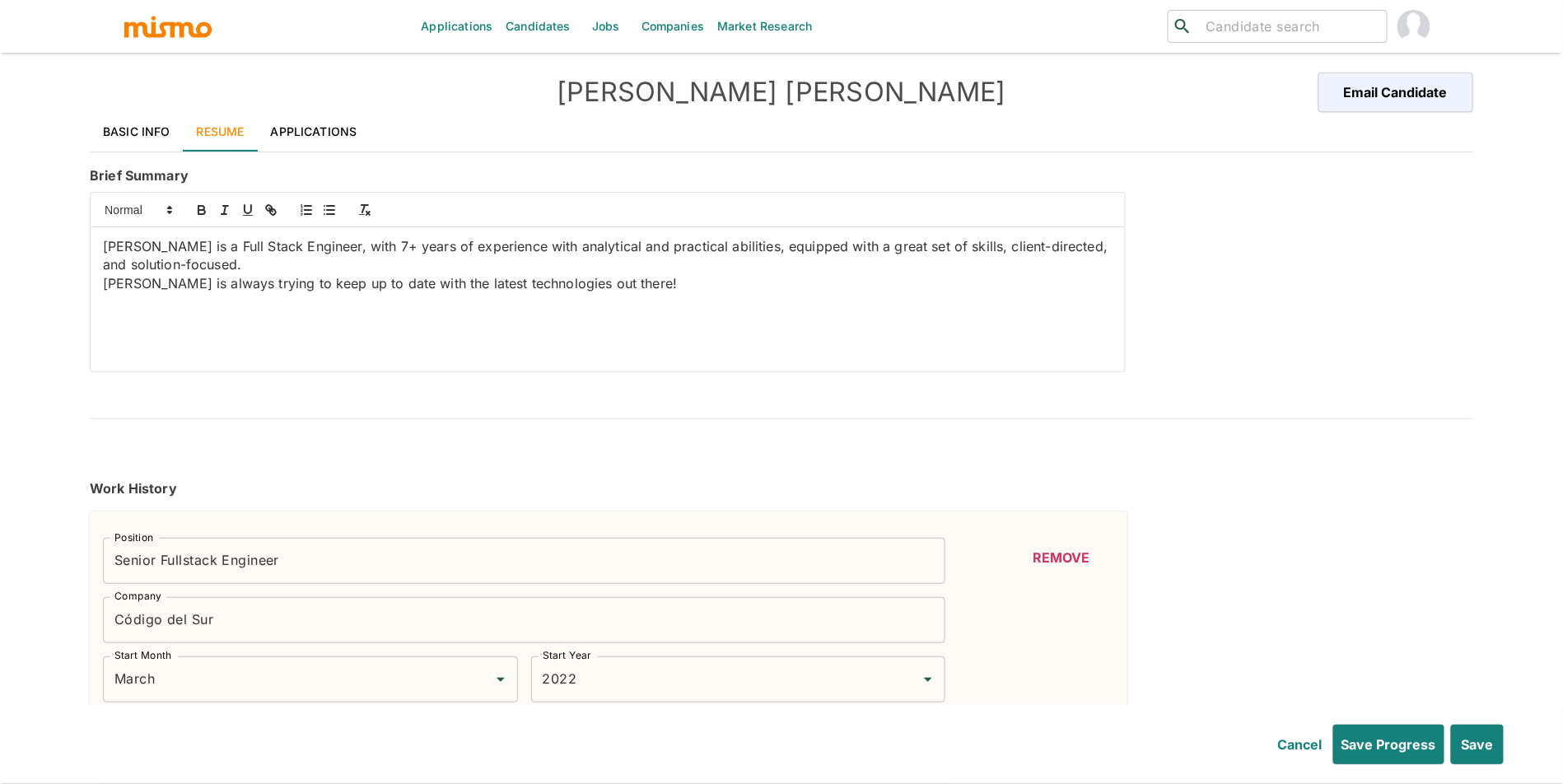
type input "Expert"
type input "1"
type input "SQL"
type input "Expert"
type input "1"
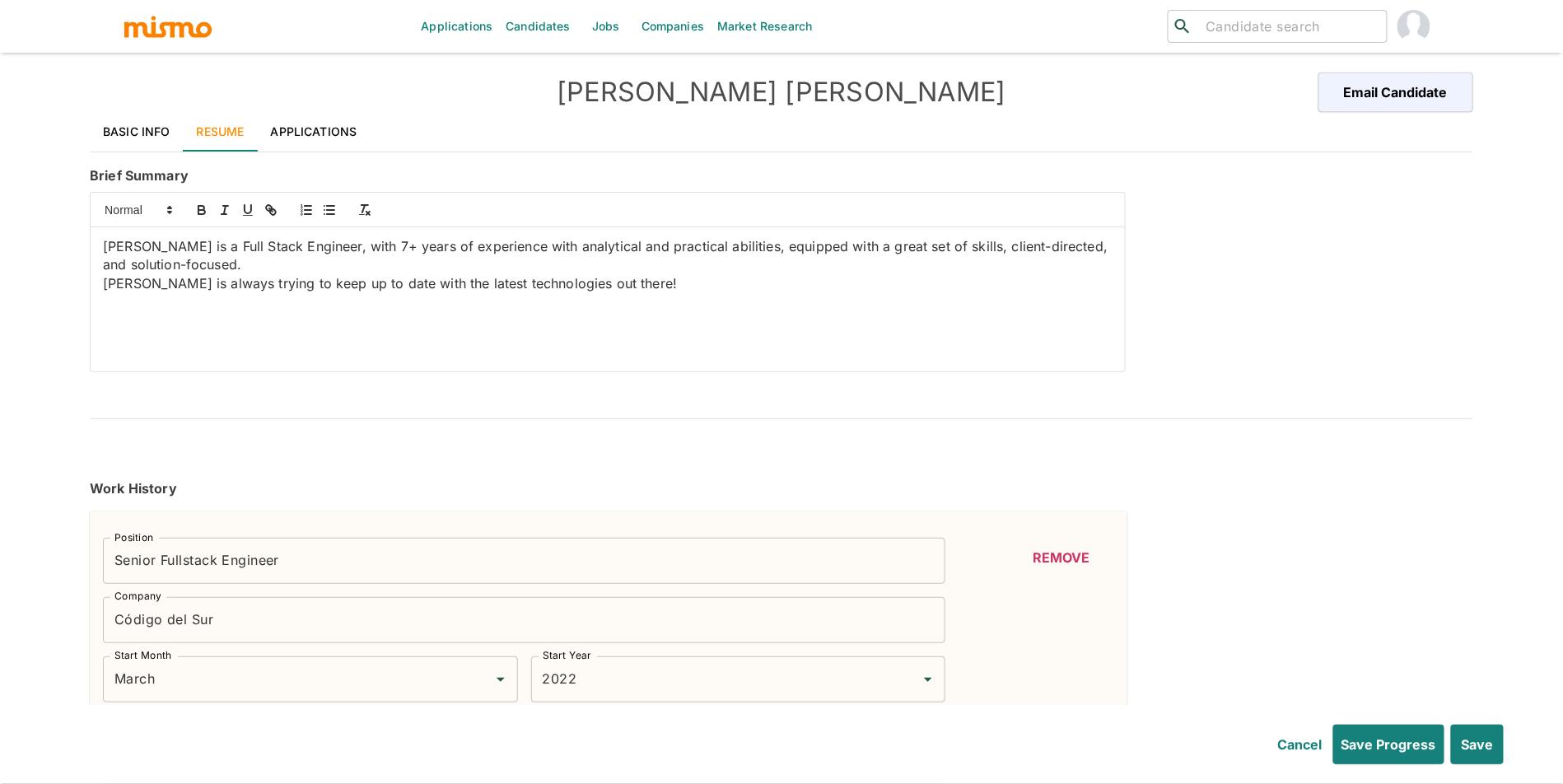
type input "AngularJS"
type input "Intermediate"
type input "1"
type input "CSS"
type input "Expert"
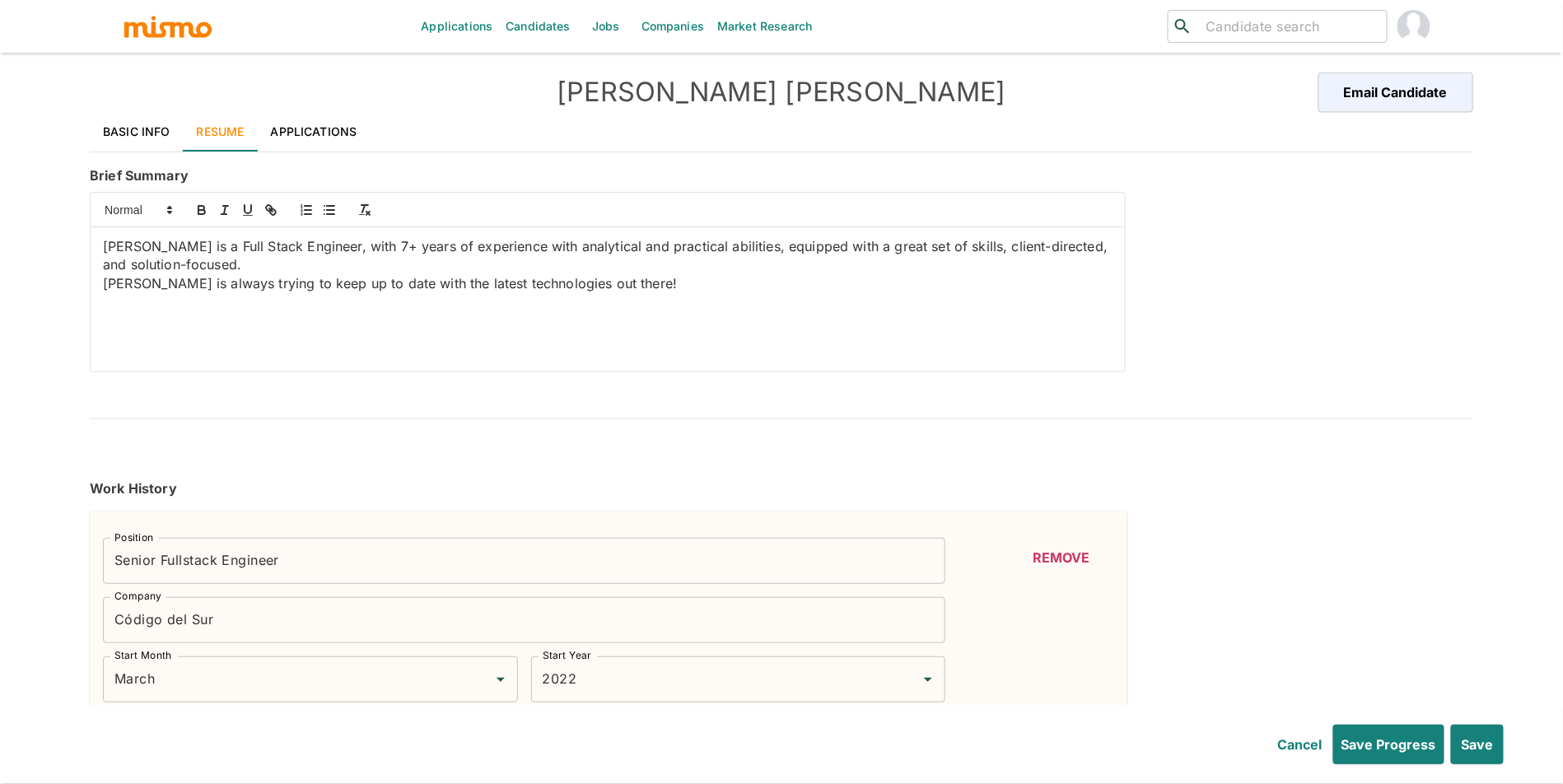
type input "1"
type input "Bootstrap"
type input "Intermediate"
type input "1"
type input "GraphQL"
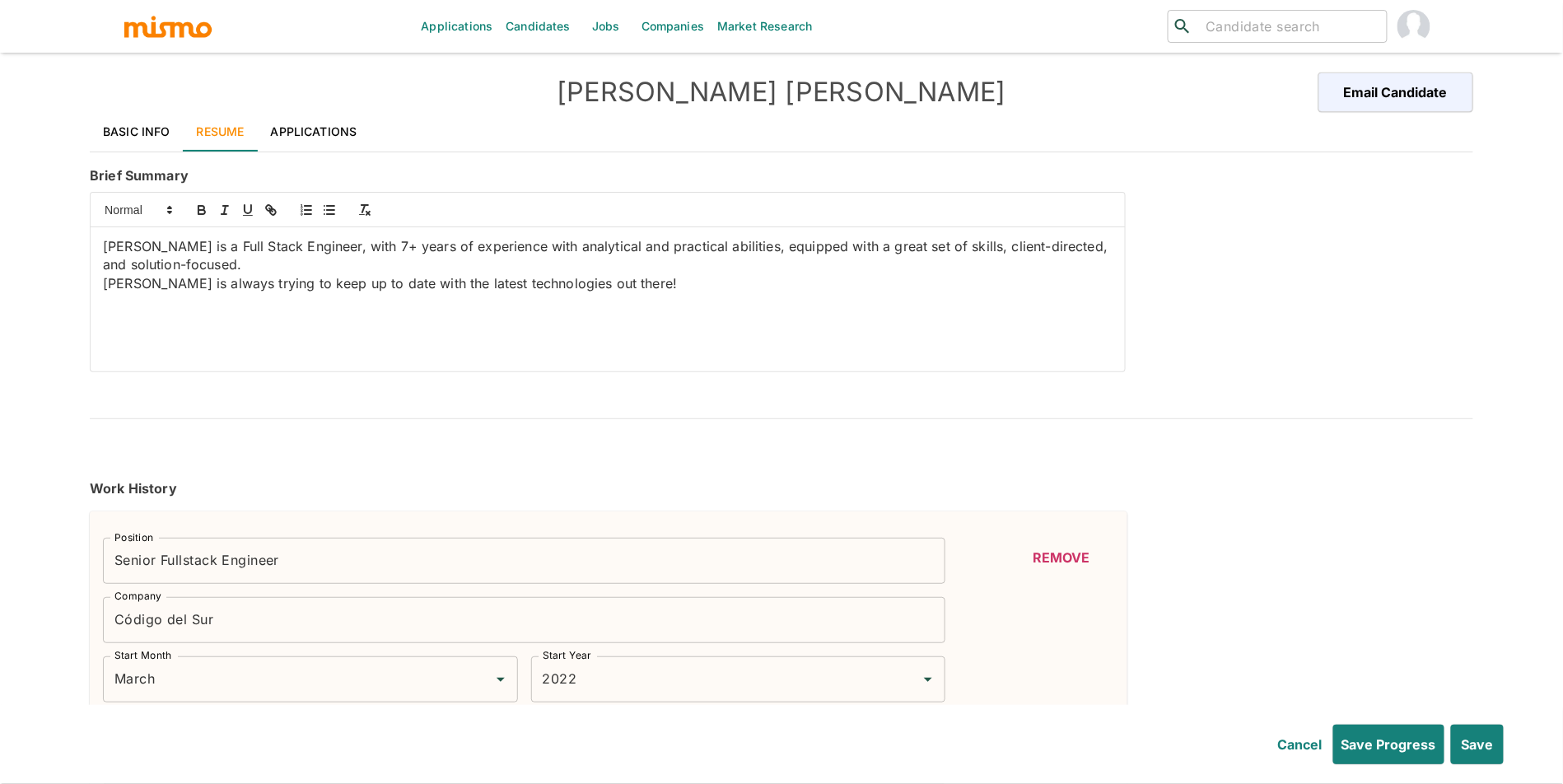
type input "Expert"
type input "1"
type input "Redis"
type input "Expert"
type input "1"
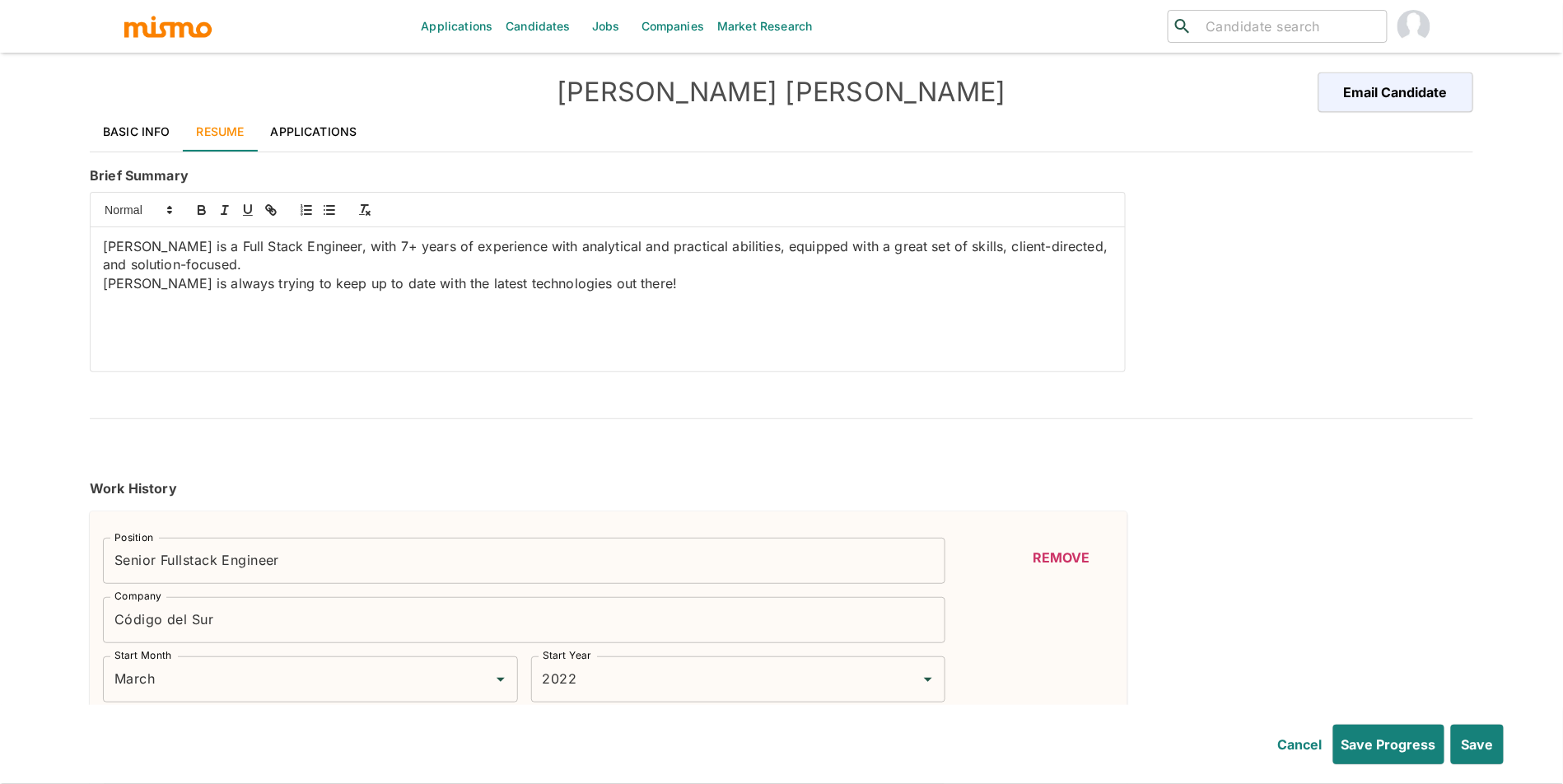
type input "MICROSERVICE"
type input "Expert"
type input "1"
type input "API Rest"
type input "Expert"
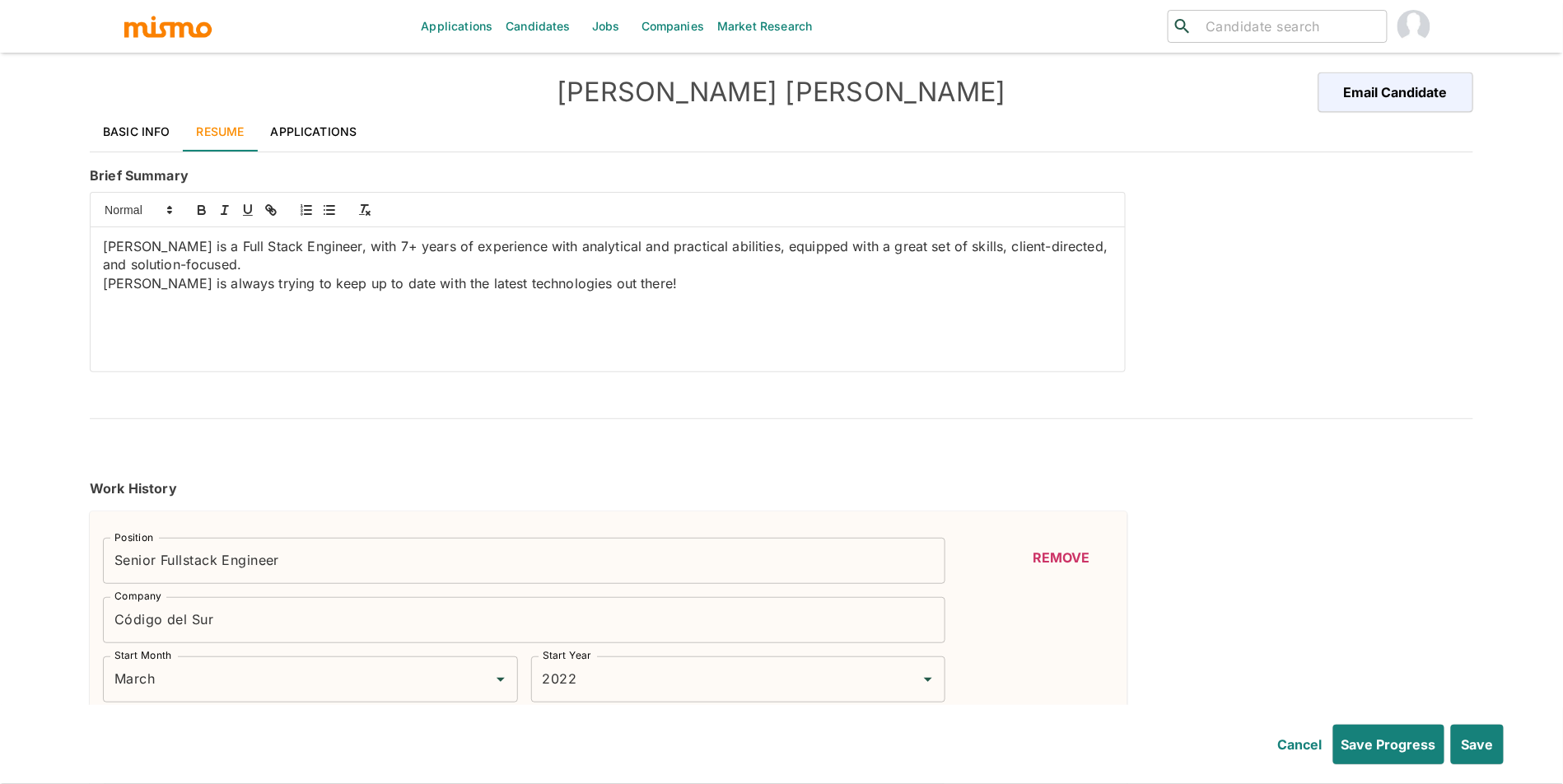
type input "1"
type input "RSpec"
type input "Intermediate"
type input "1"
type input "Sidekiq"
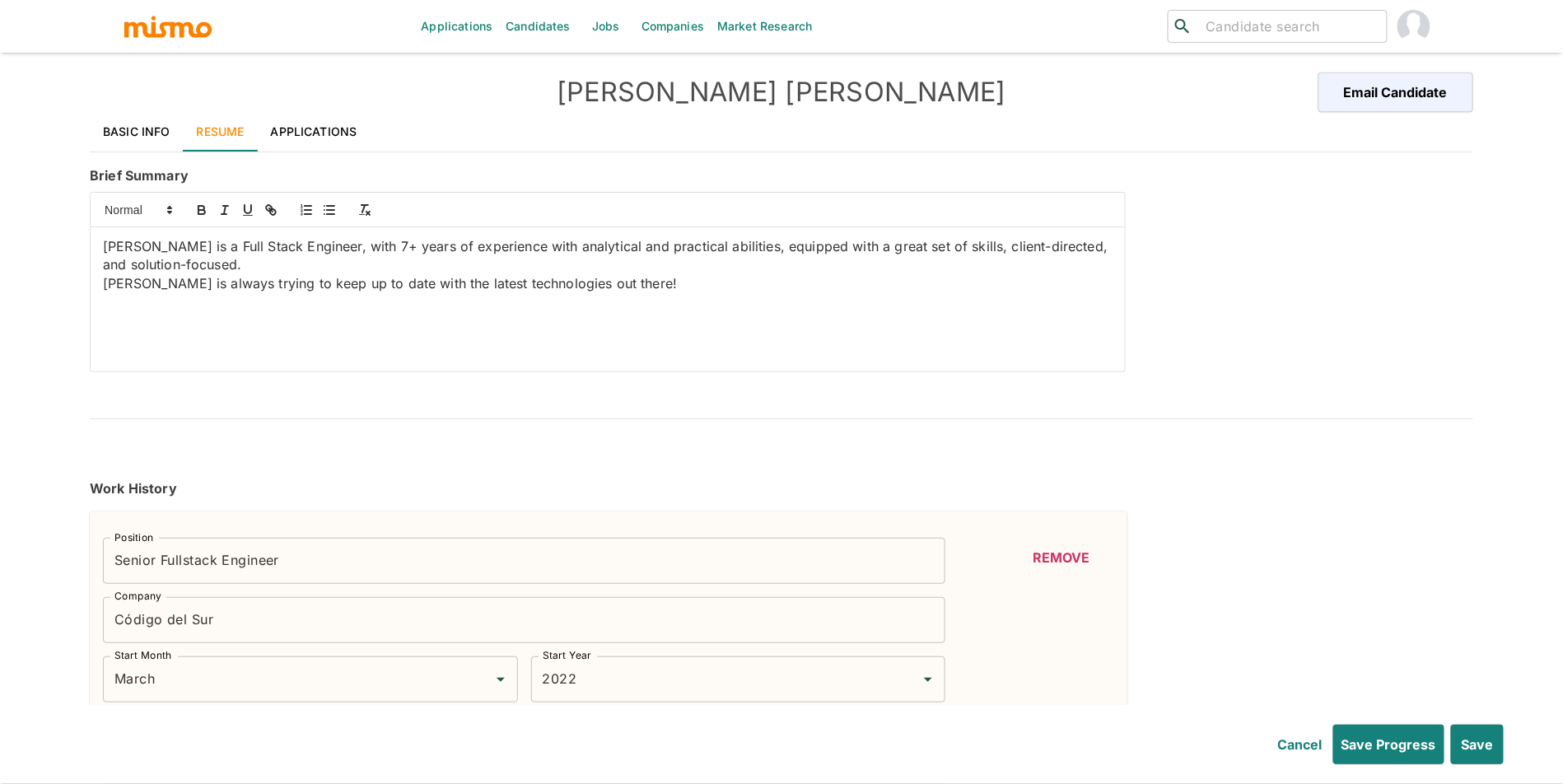
type input "Intermediate"
type input "1"
type input "Docker"
type input "Intermediate"
type input "1"
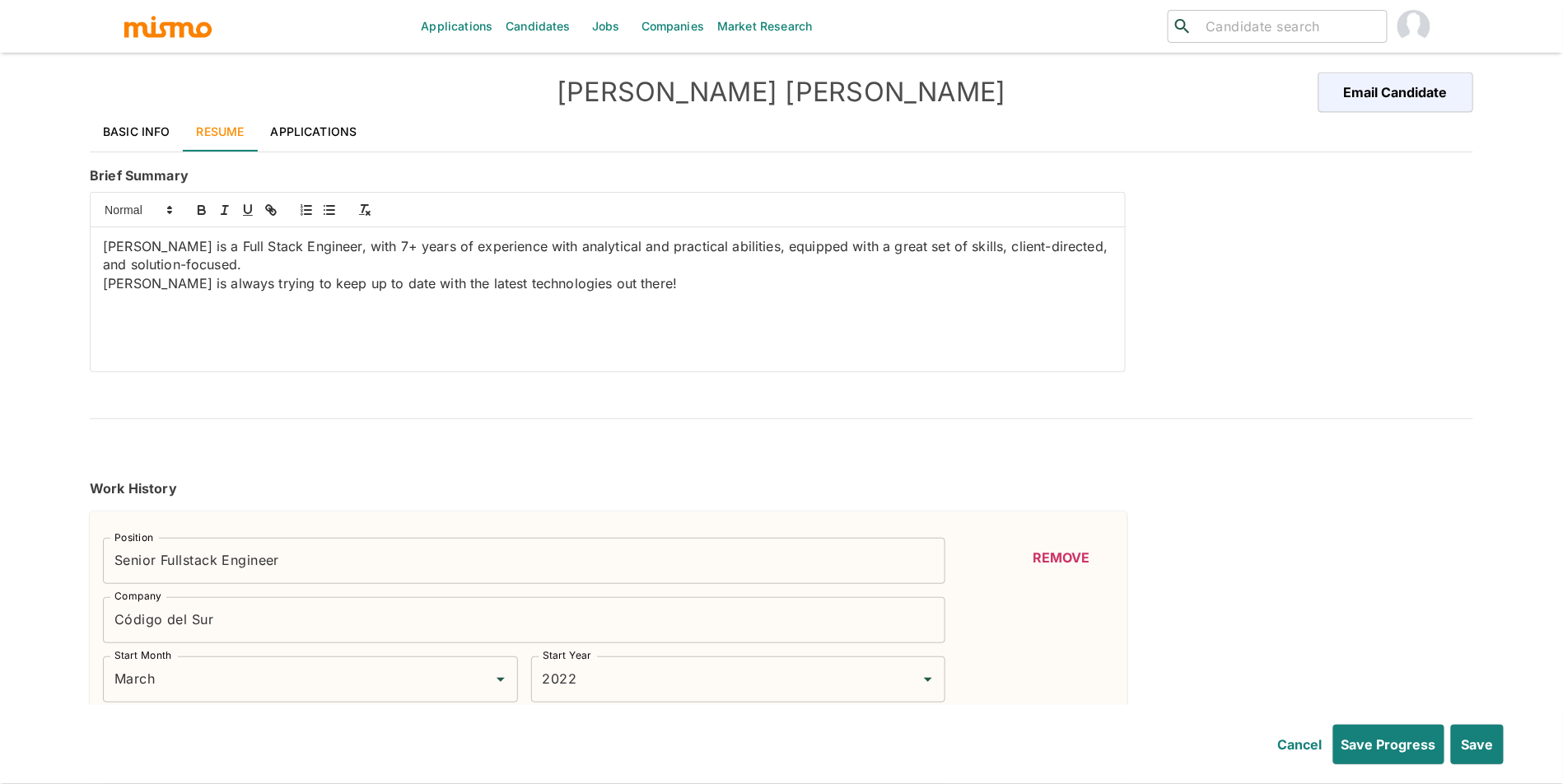
type input "January"
type input "2013"
type input "December"
type input "2017"
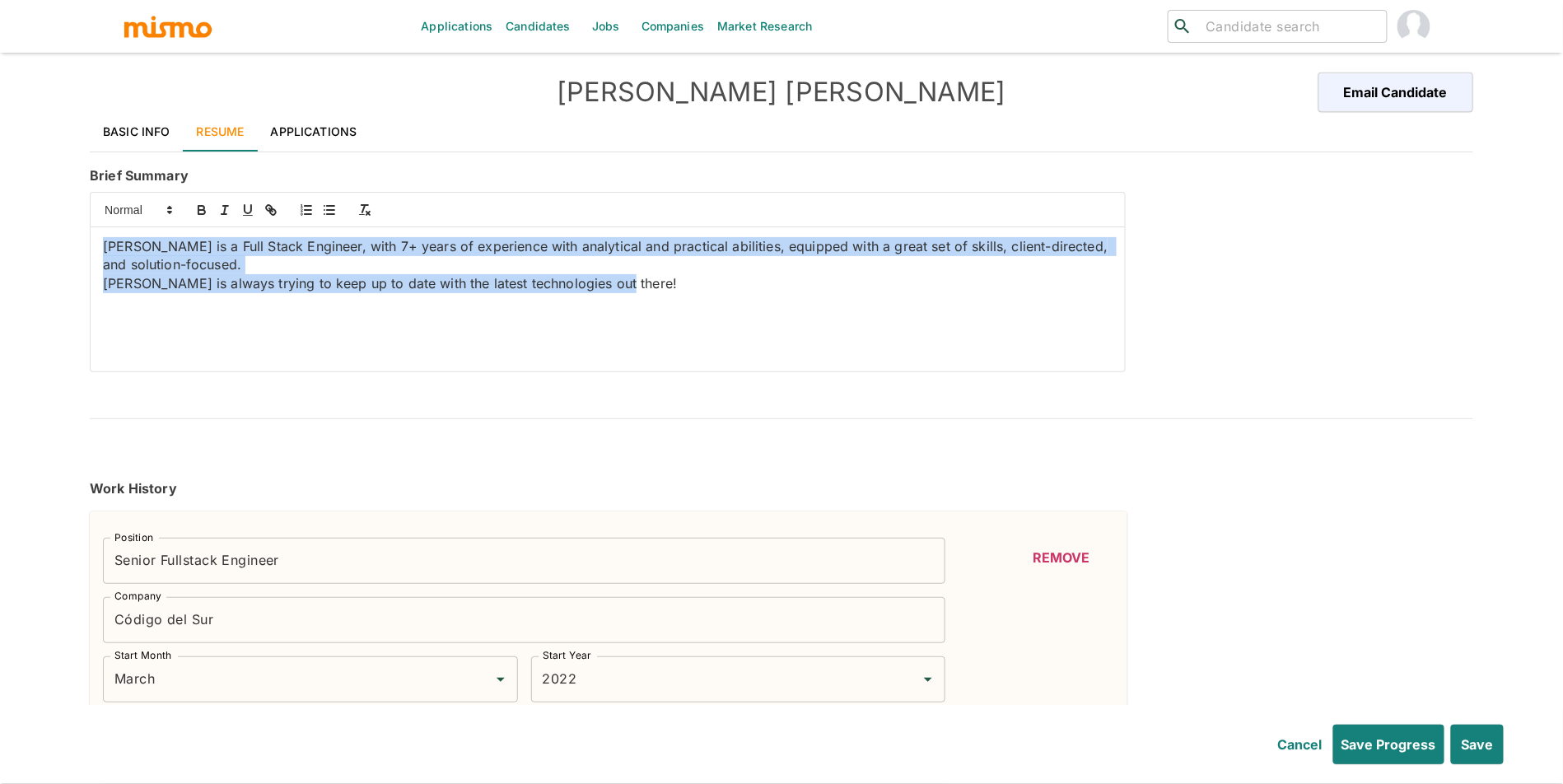
drag, startPoint x: 584, startPoint y: 307, endPoint x: 0, endPoint y: 203, distance: 593.2
click at [0, 203] on div "Applications Candidates Jobs Companies Market Research ​ ​ Alvaro Palacios Emai…" at bounding box center [782, 412] width 1563 height 823
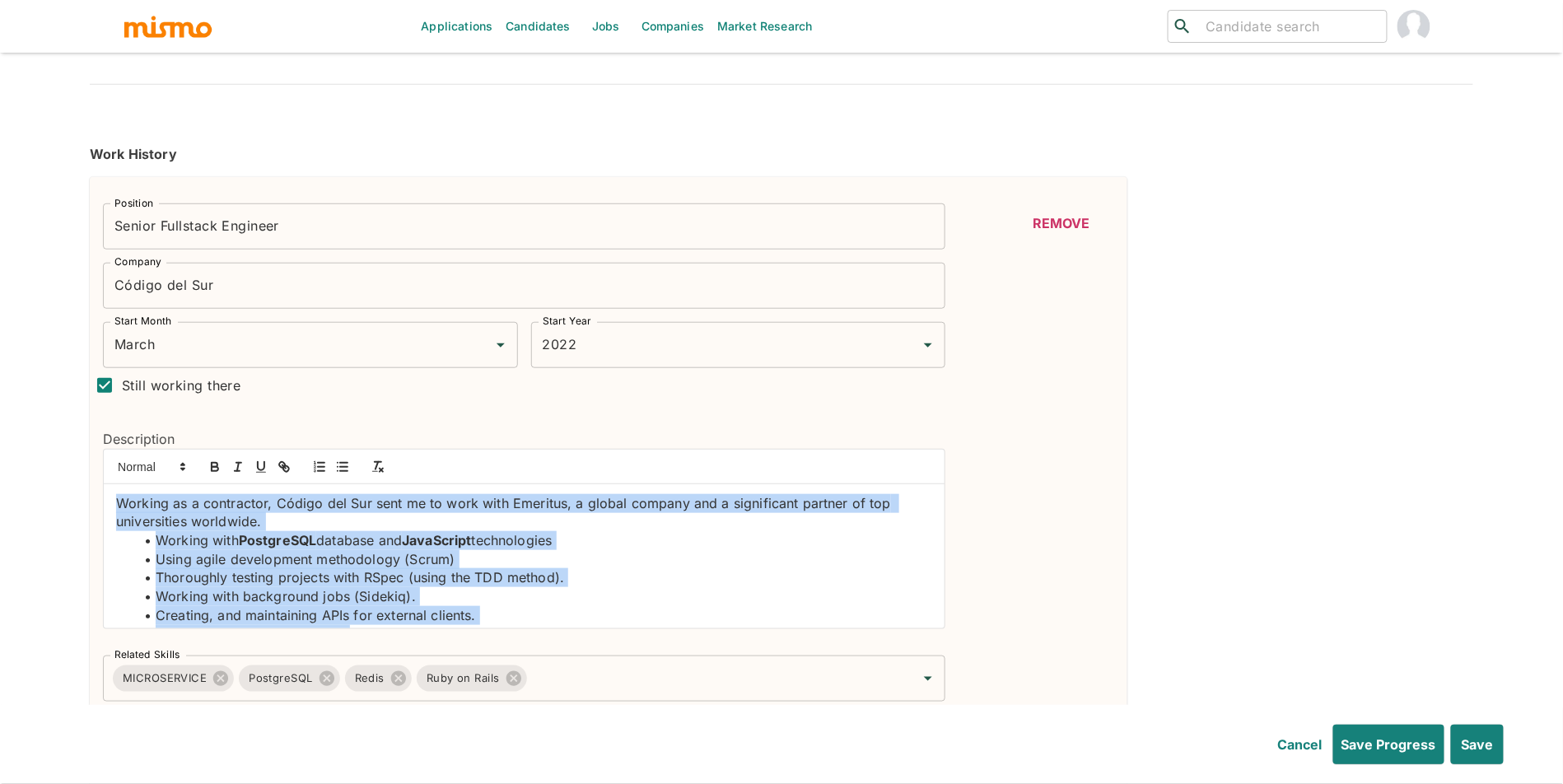
scroll to position [62, 0]
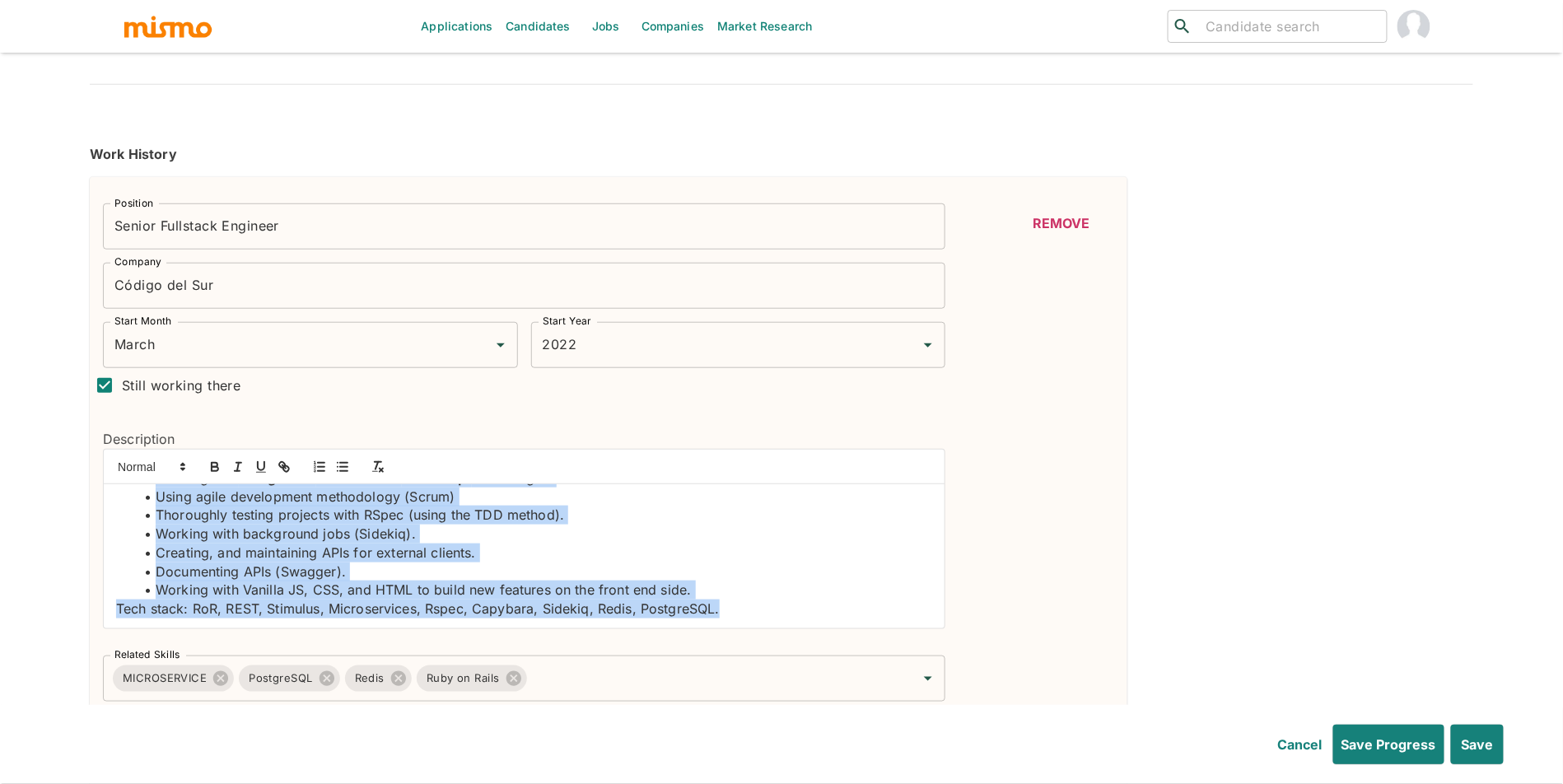
drag, startPoint x: 151, startPoint y: 517, endPoint x: 453, endPoint y: 647, distance: 328.8
click at [453, 647] on div "Position Senior Fullstack Engineer Position Company Código del Sur Company Star…" at bounding box center [517, 446] width 856 height 511
copy div "Working as a contractor, Código del Sur sent me to work with Emeritus, a global…"
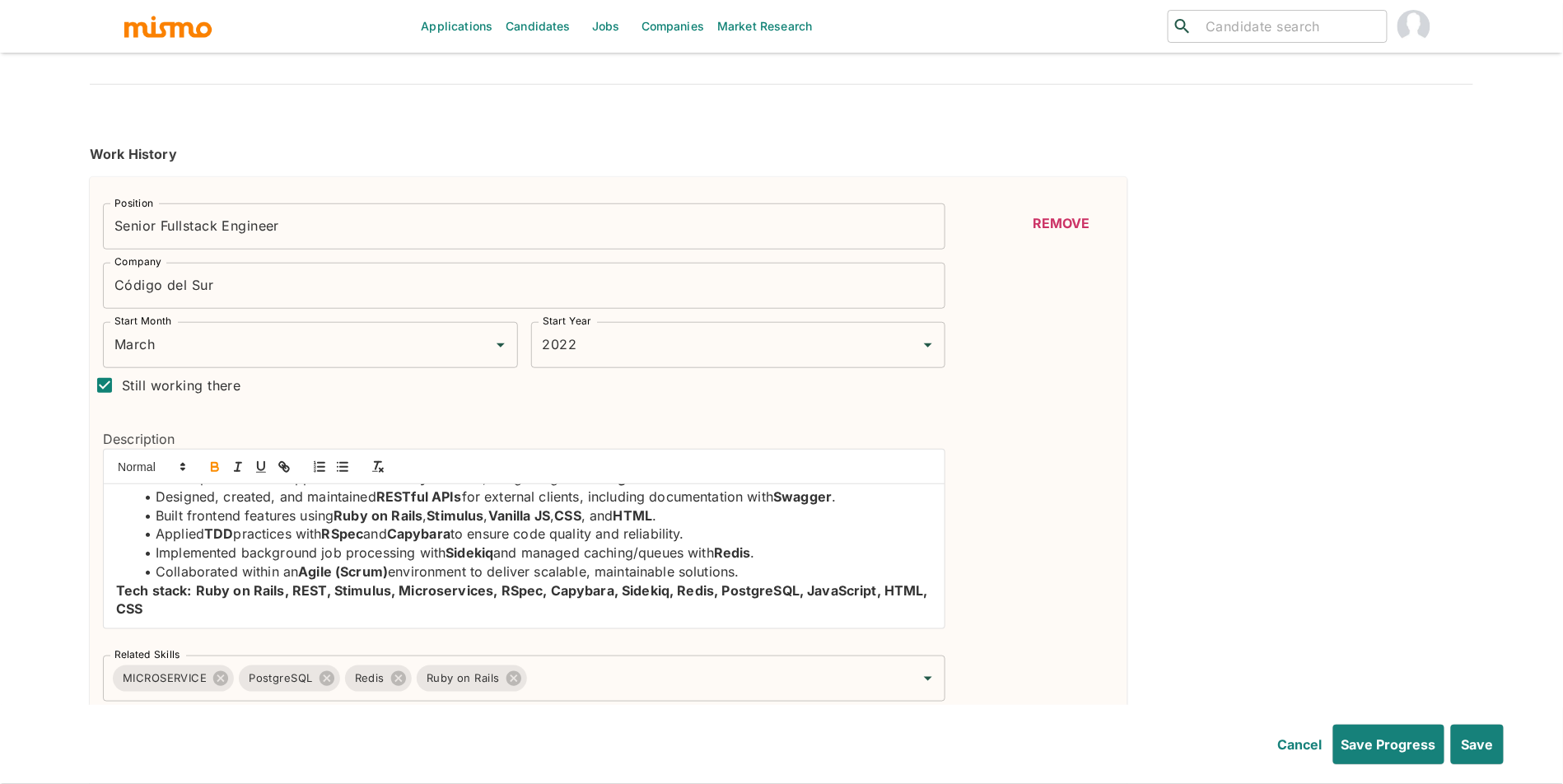
scroll to position [0, 0]
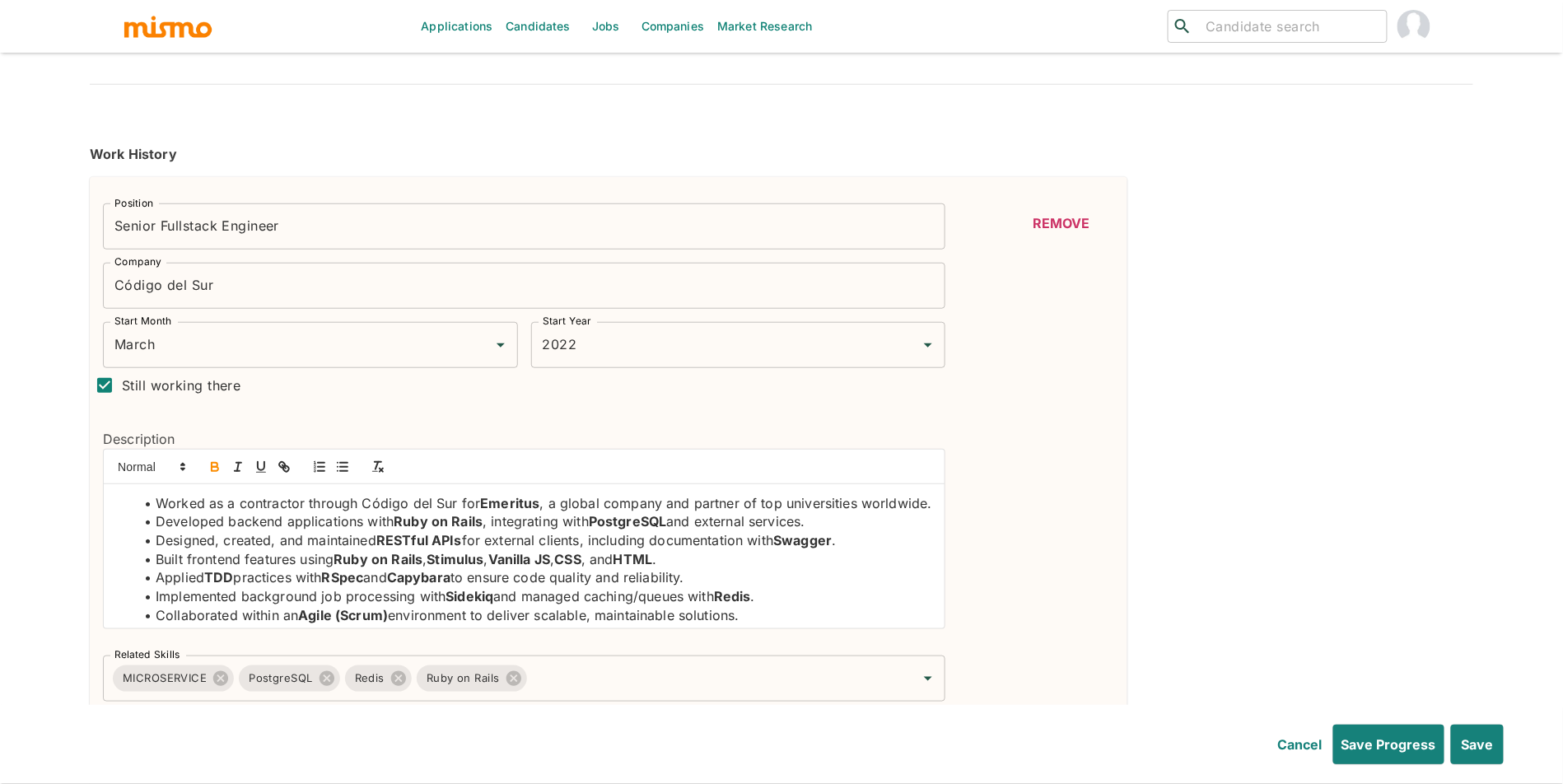
click at [193, 380] on span "Still working there" at bounding box center [181, 385] width 119 height 23
click at [122, 380] on input "Still working there" at bounding box center [103, 384] width 34 height 34
checkbox input "false"
click at [606, 343] on div "End Month End Month" at bounding box center [632, 344] width 201 height 46
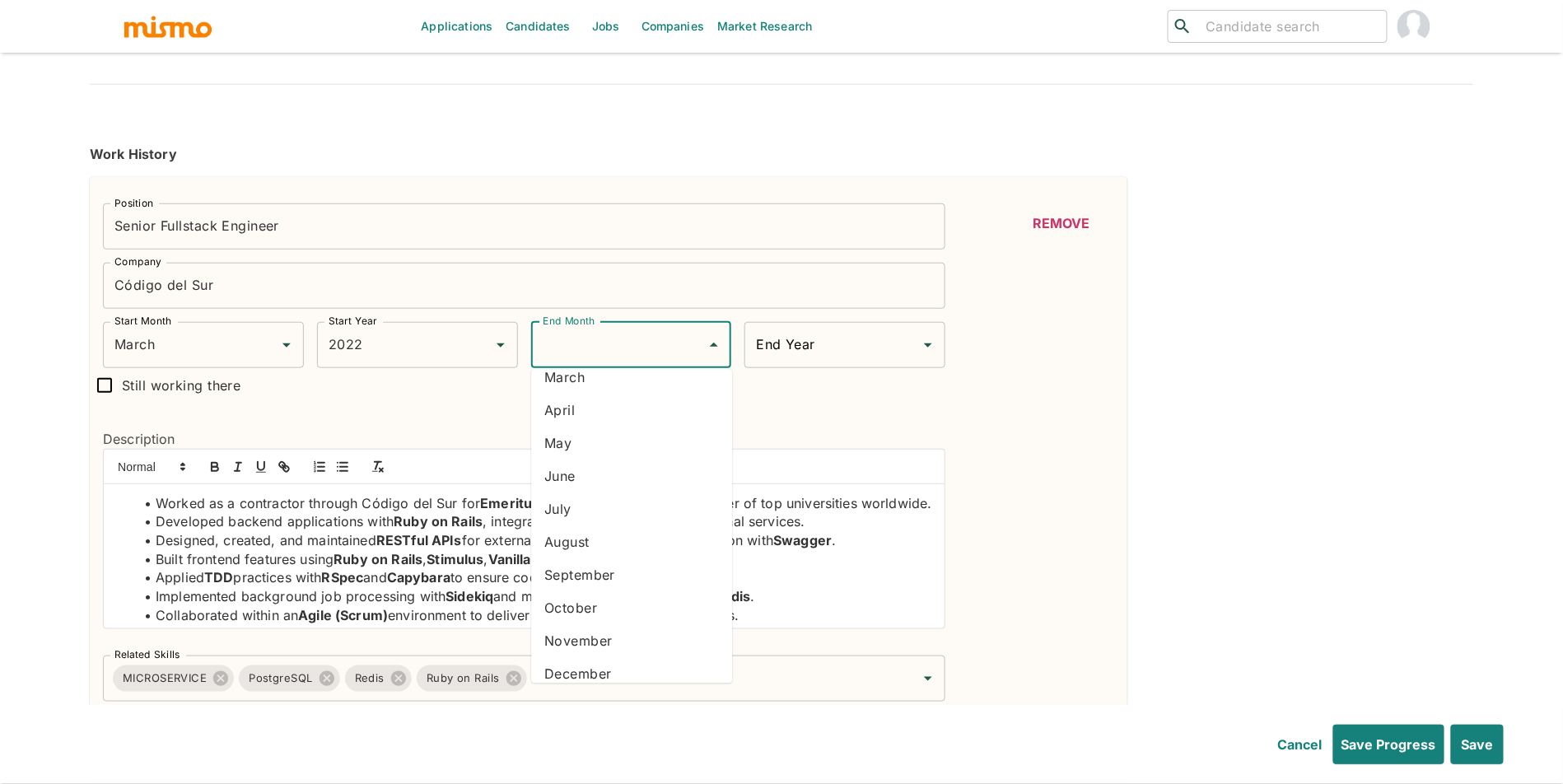
scroll to position [94, 0]
click at [674, 632] on li "November" at bounding box center [632, 628] width 201 height 33
type input "November"
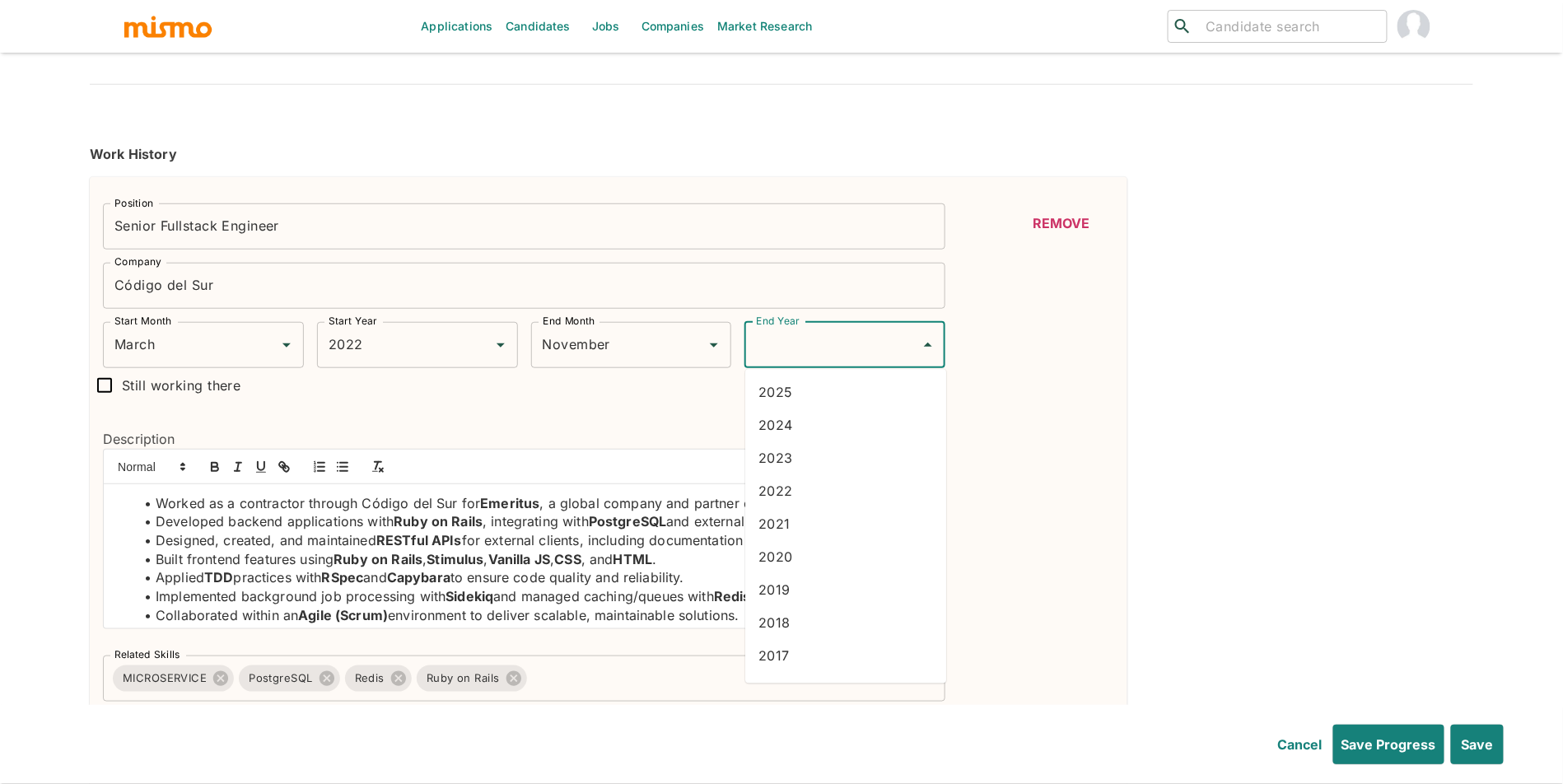
click at [800, 355] on input "End Year" at bounding box center [832, 345] width 161 height 31
click at [811, 420] on li "2024" at bounding box center [846, 426] width 201 height 33
type input "2024"
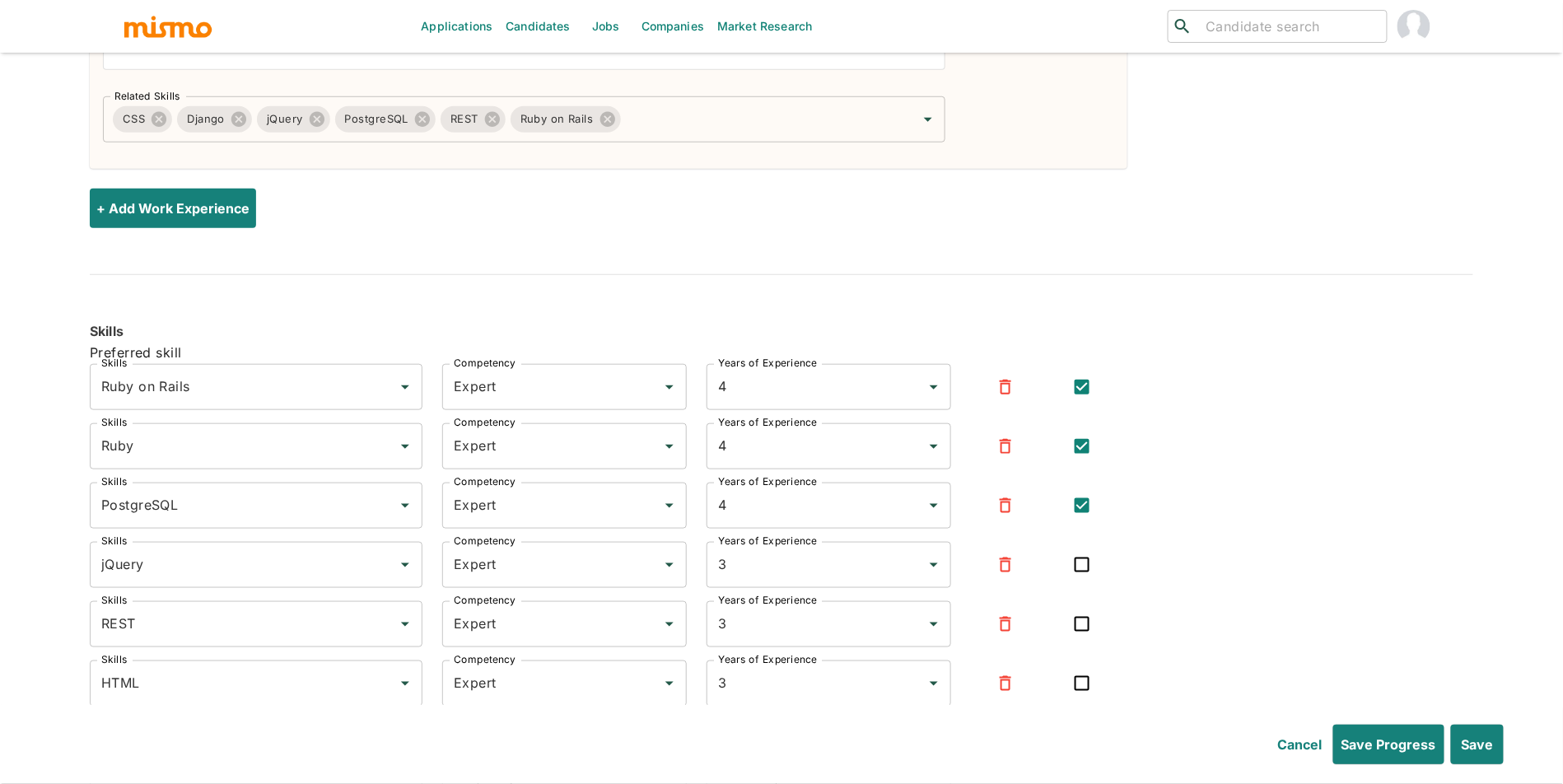
scroll to position [4661, 0]
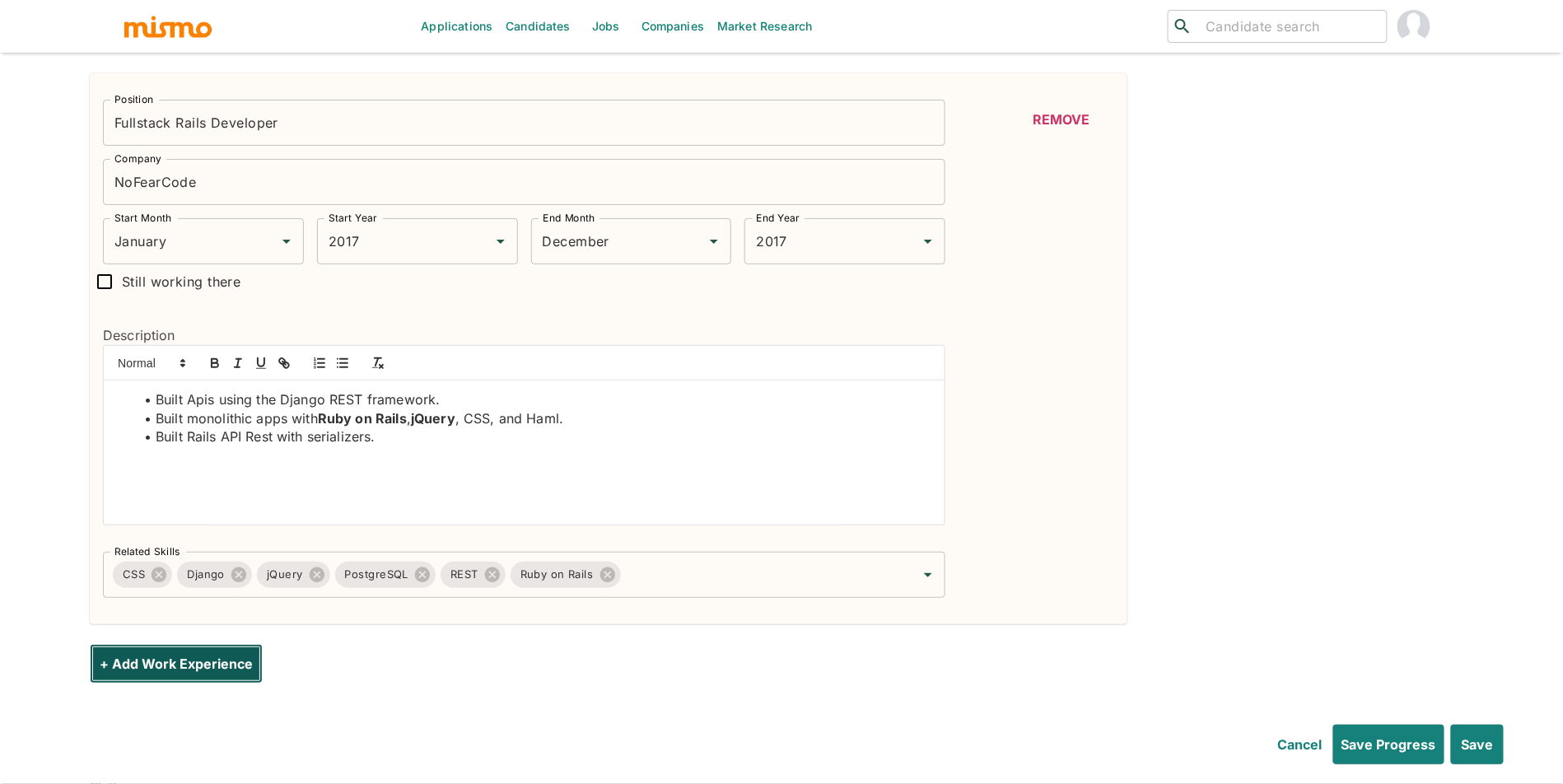
click at [130, 684] on button "+ Add Work Experience" at bounding box center [176, 663] width 173 height 40
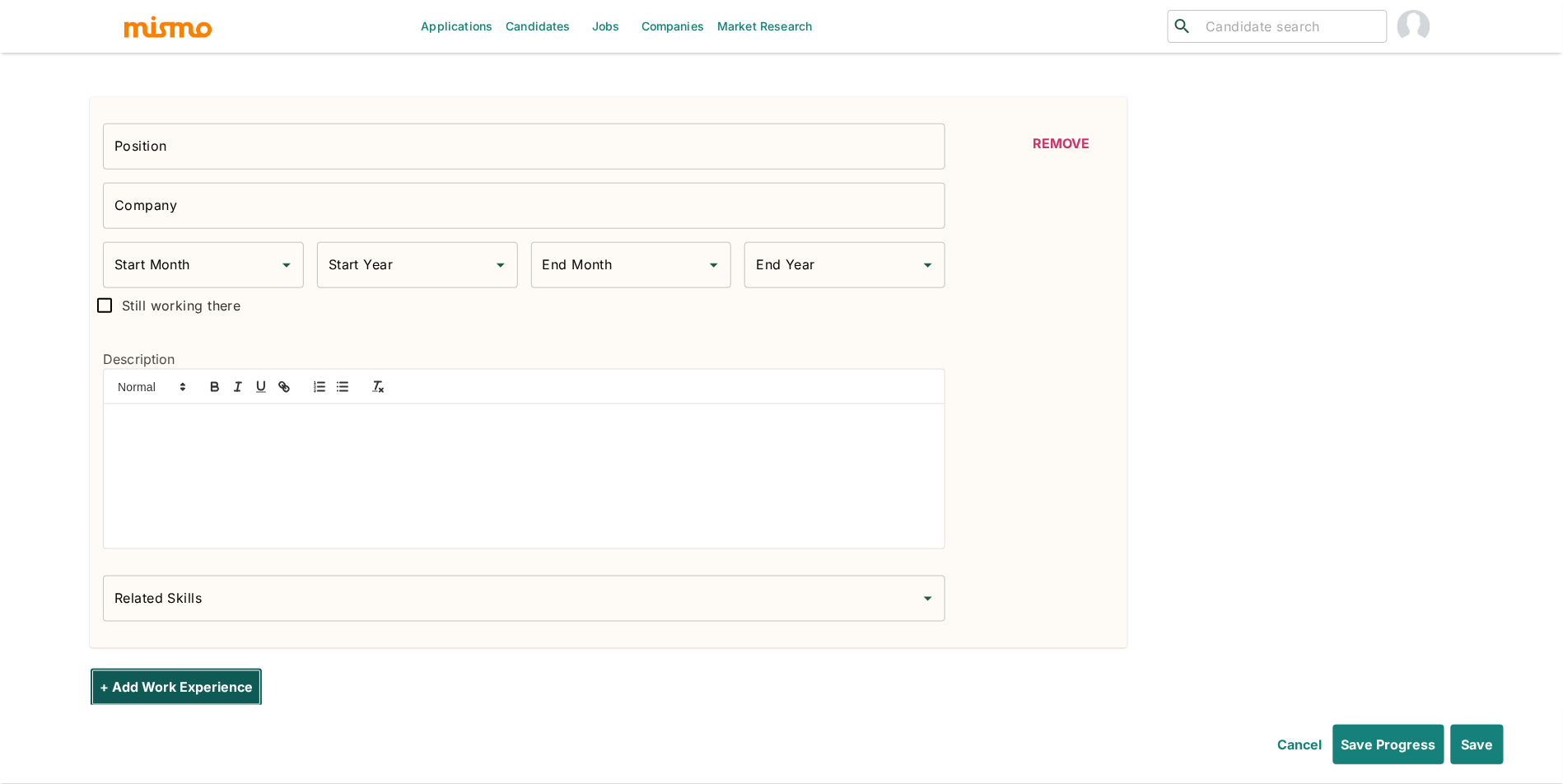
scroll to position [5285, 0]
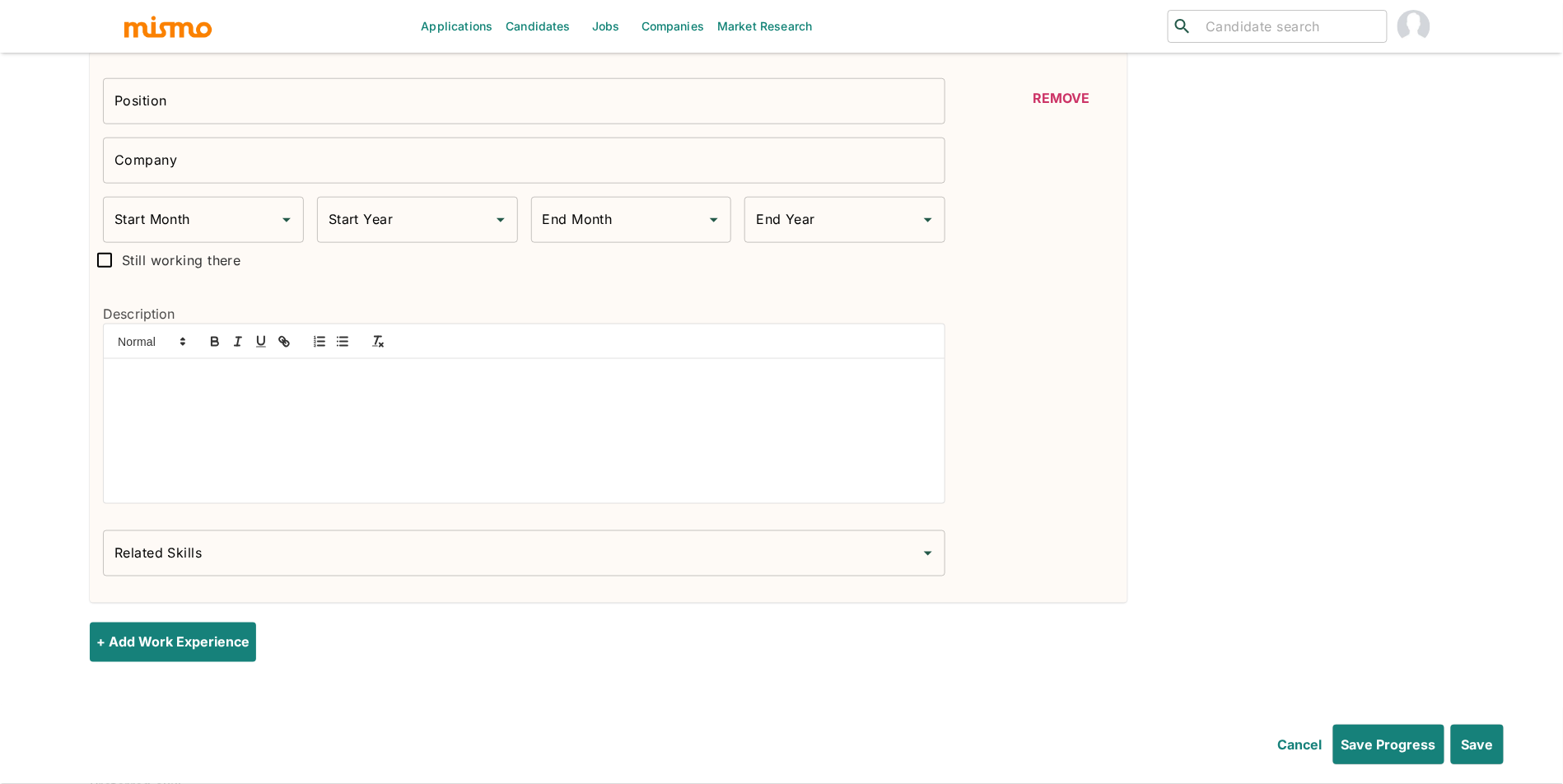
click at [230, 103] on input "Position" at bounding box center [525, 100] width 843 height 46
paste input "Senior Team Lead RoR Developer"
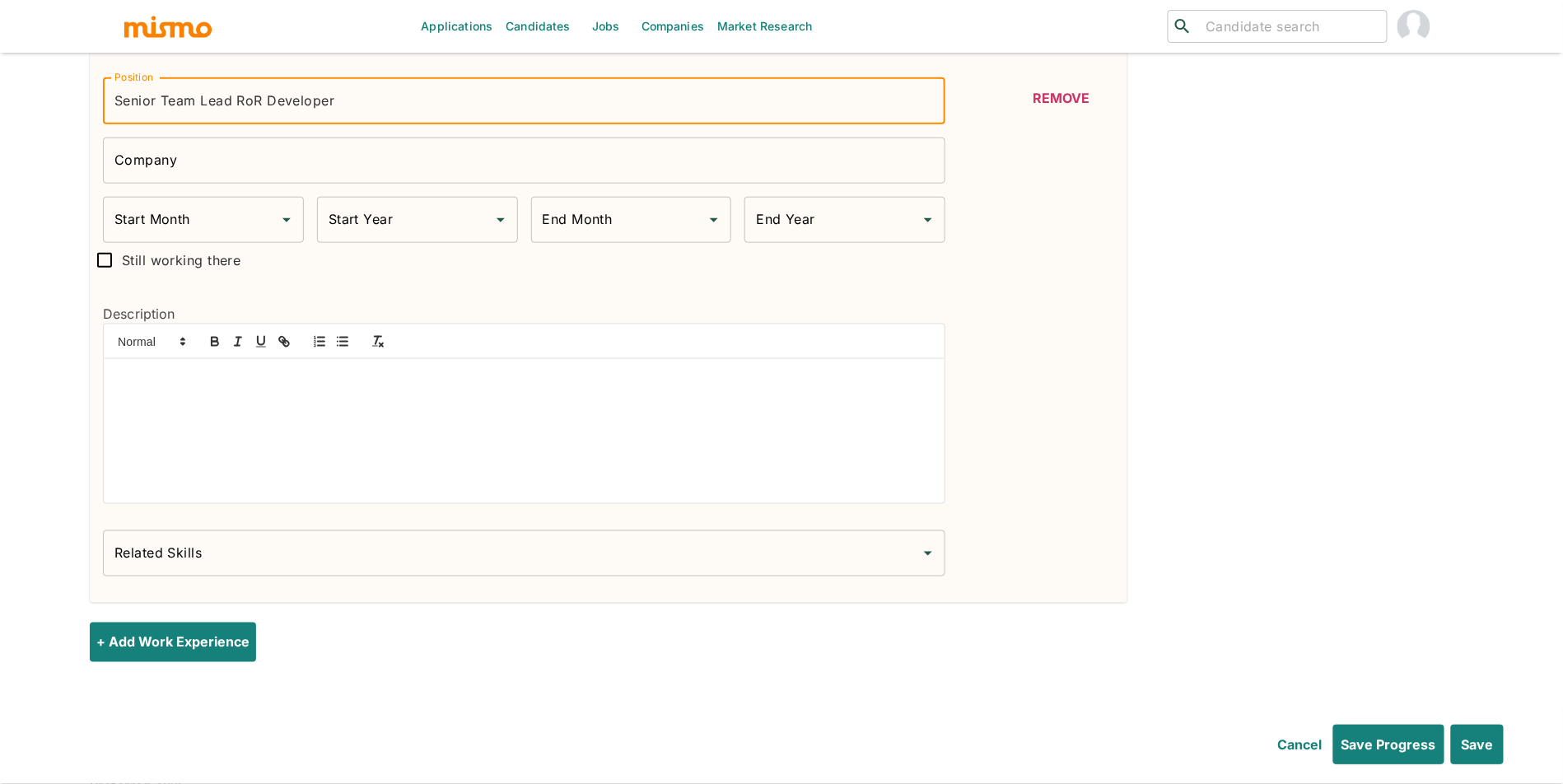
type input "Senior Team Lead RoR Developer"
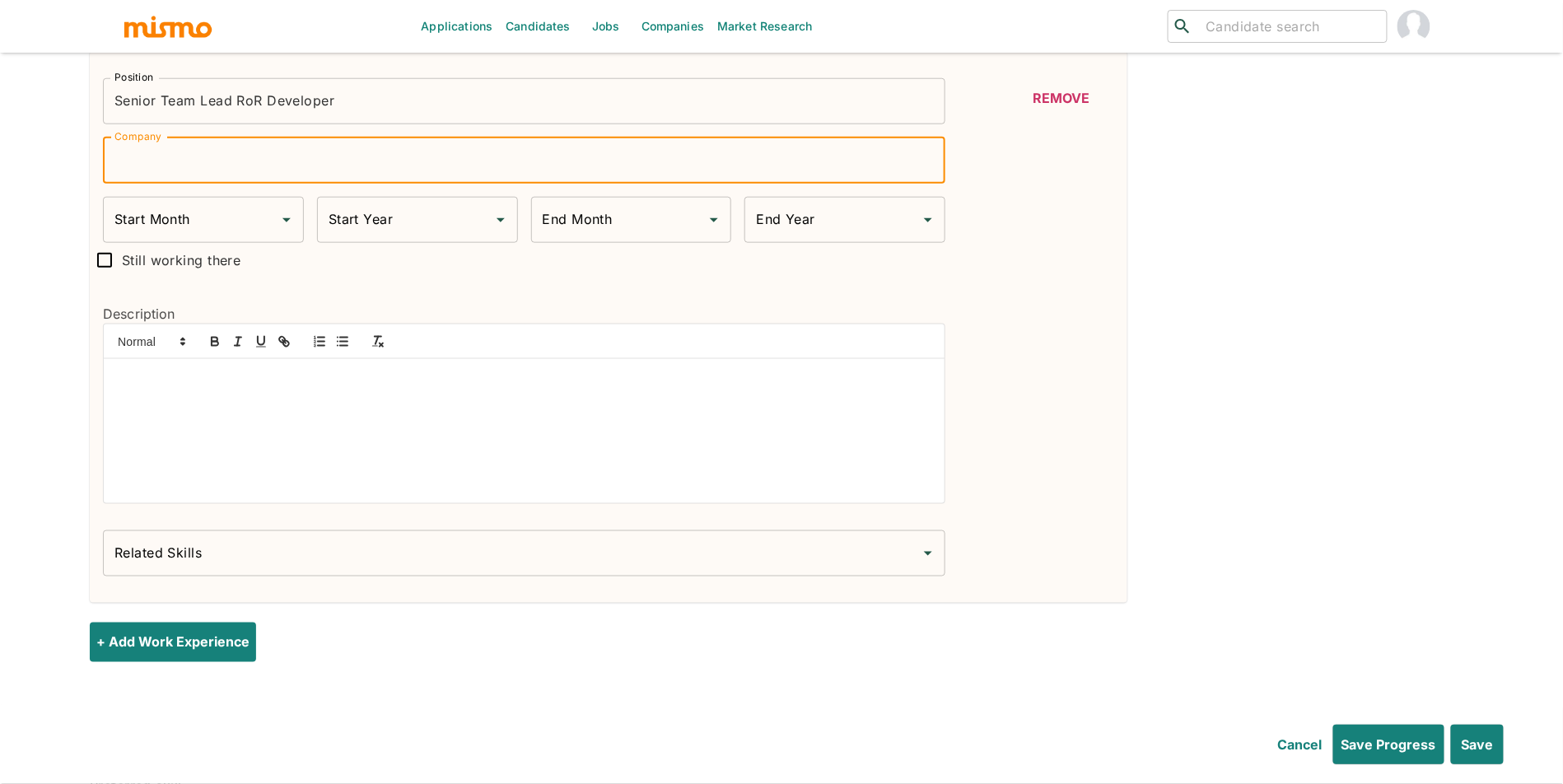
click at [229, 177] on input "Company" at bounding box center [525, 160] width 843 height 46
paste input "Ksec SPA"
type input "Ksec SPA"
click at [116, 273] on input "Still working there" at bounding box center [103, 259] width 34 height 34
checkbox input "true"
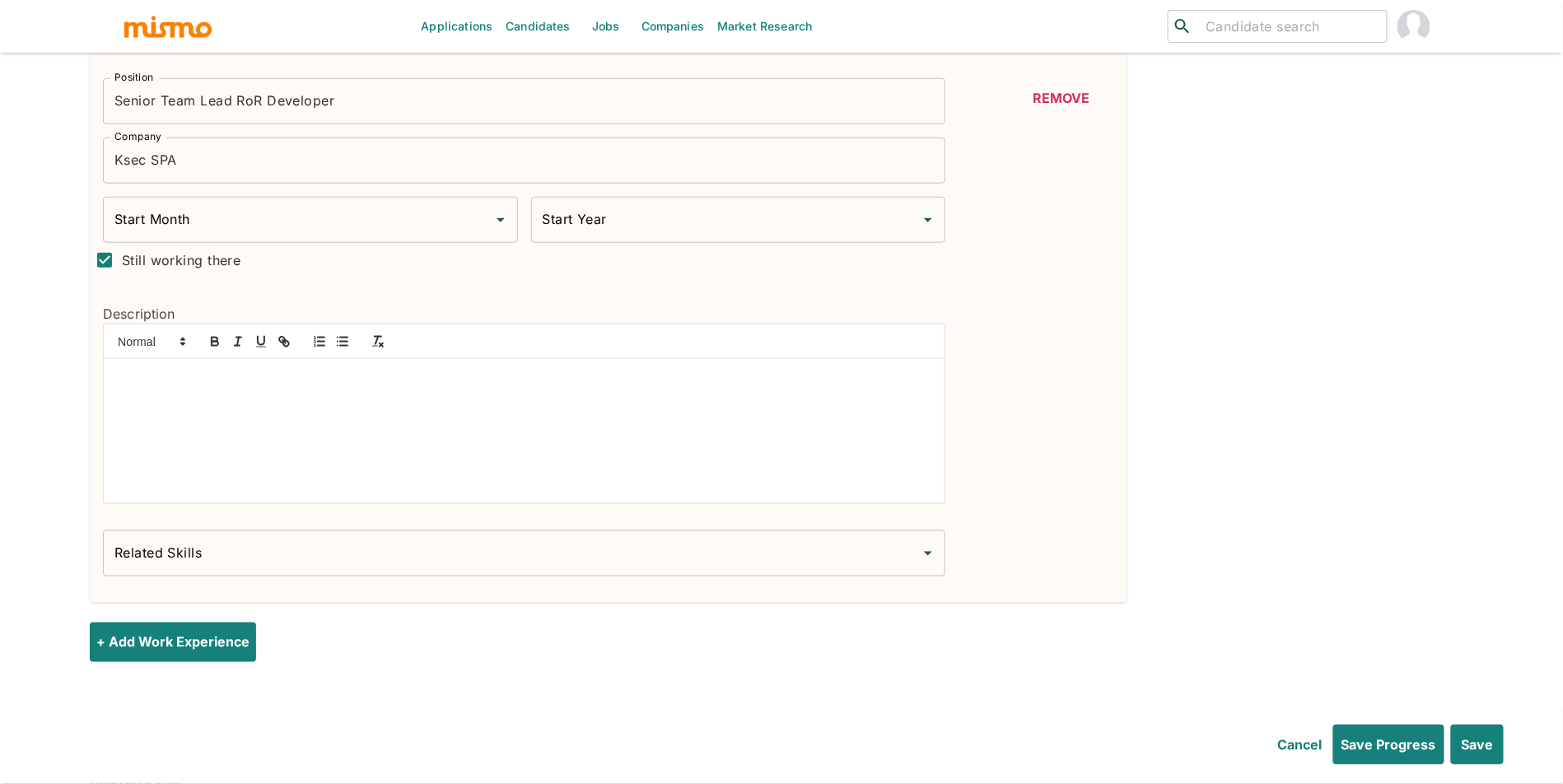
click at [168, 235] on input "Start Month" at bounding box center [298, 219] width 376 height 31
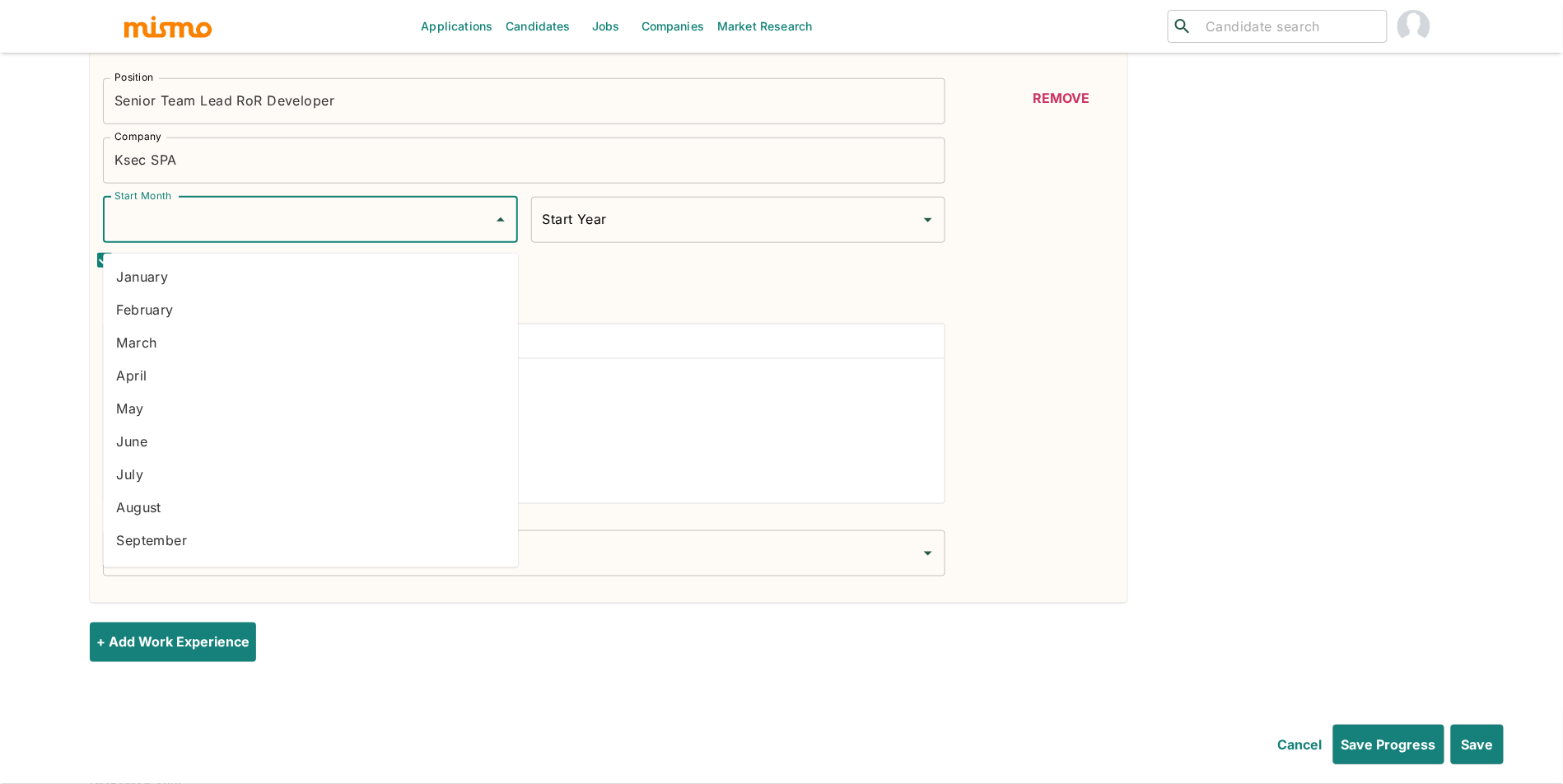
scroll to position [94, 0]
click at [397, 547] on li "December" at bounding box center [311, 545] width 416 height 33
type input "December"
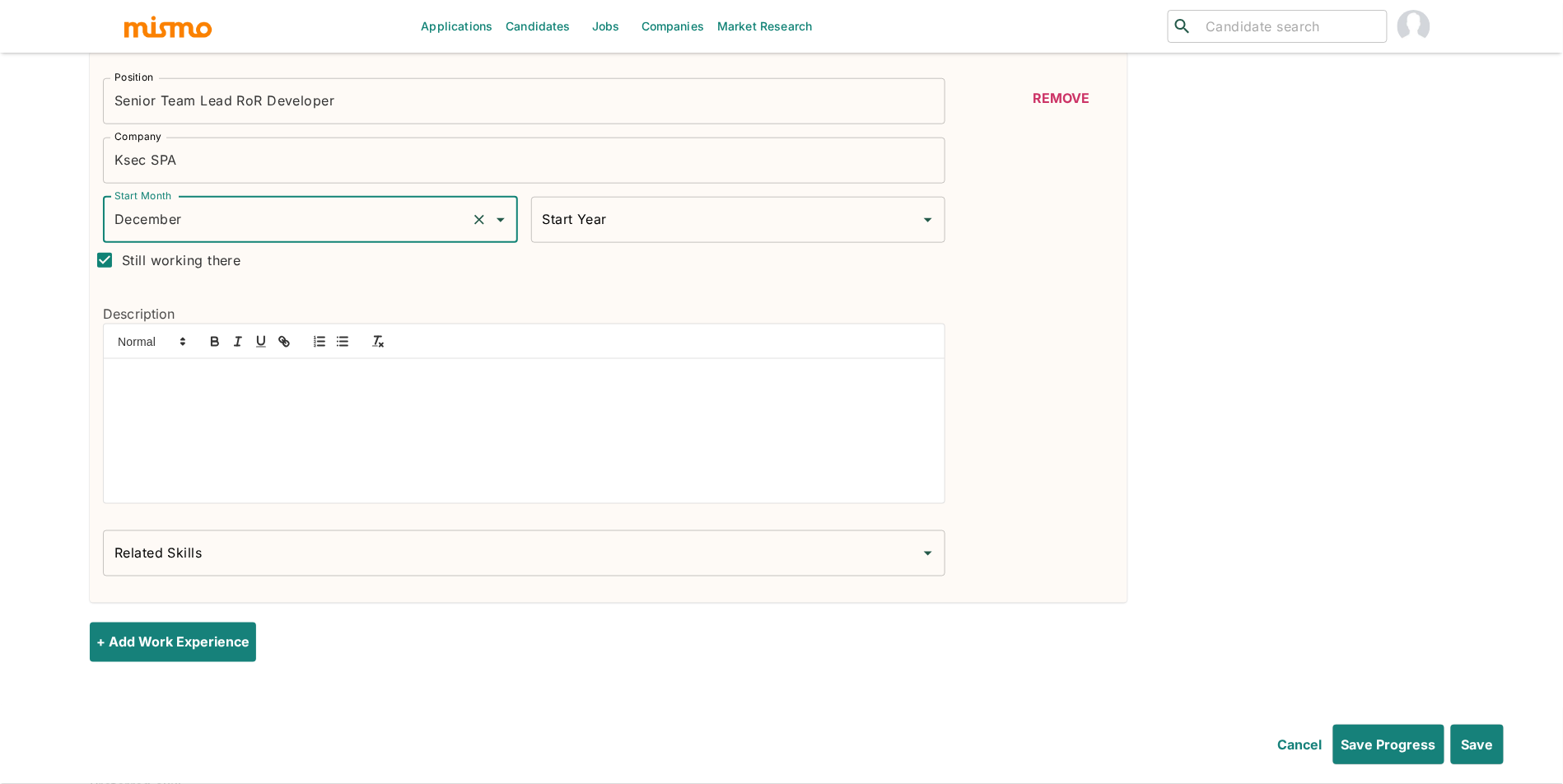
click at [639, 235] on input "Start Year" at bounding box center [726, 219] width 376 height 31
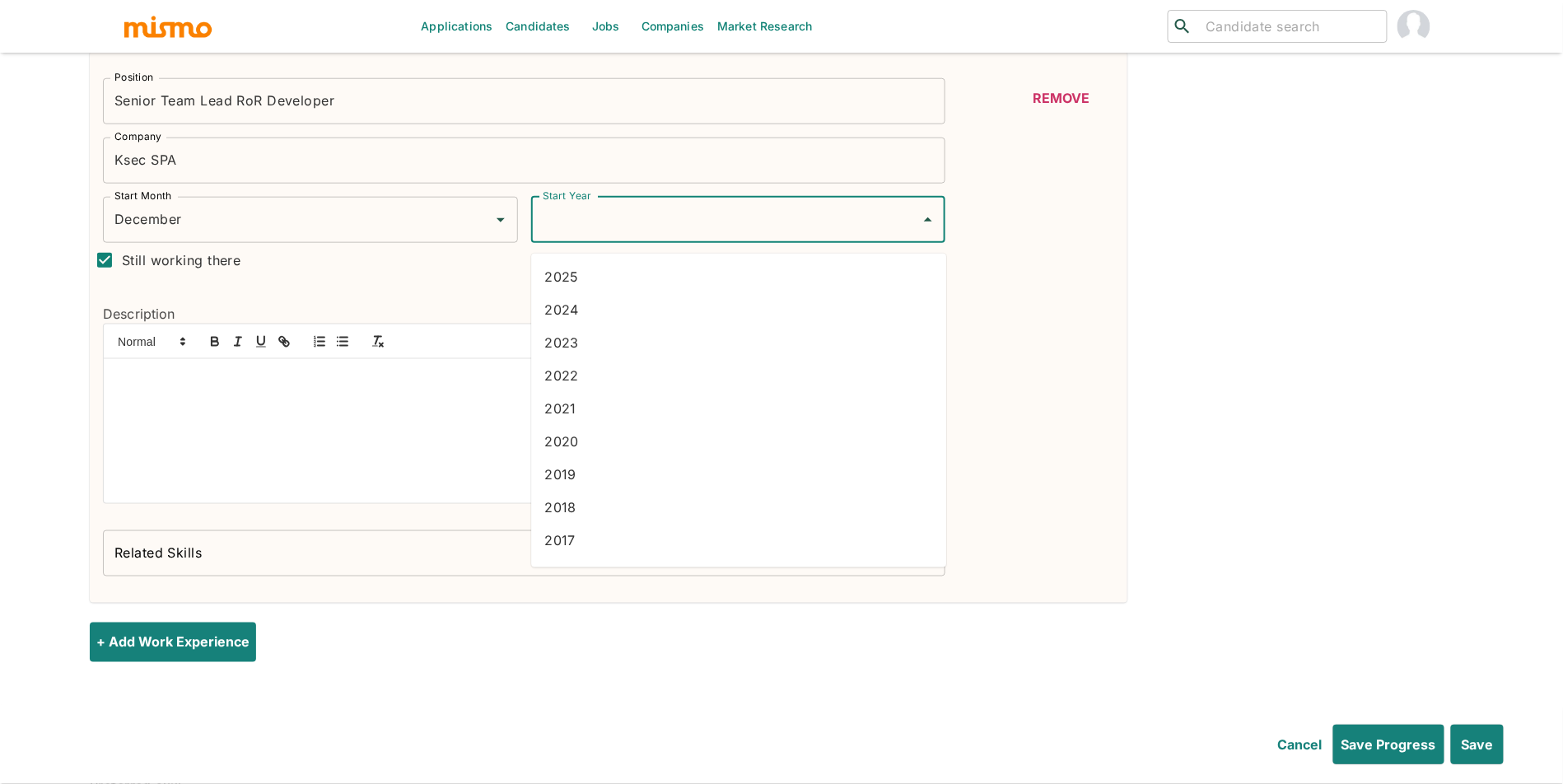
click at [606, 308] on li "2024" at bounding box center [740, 310] width 416 height 33
type input "2024"
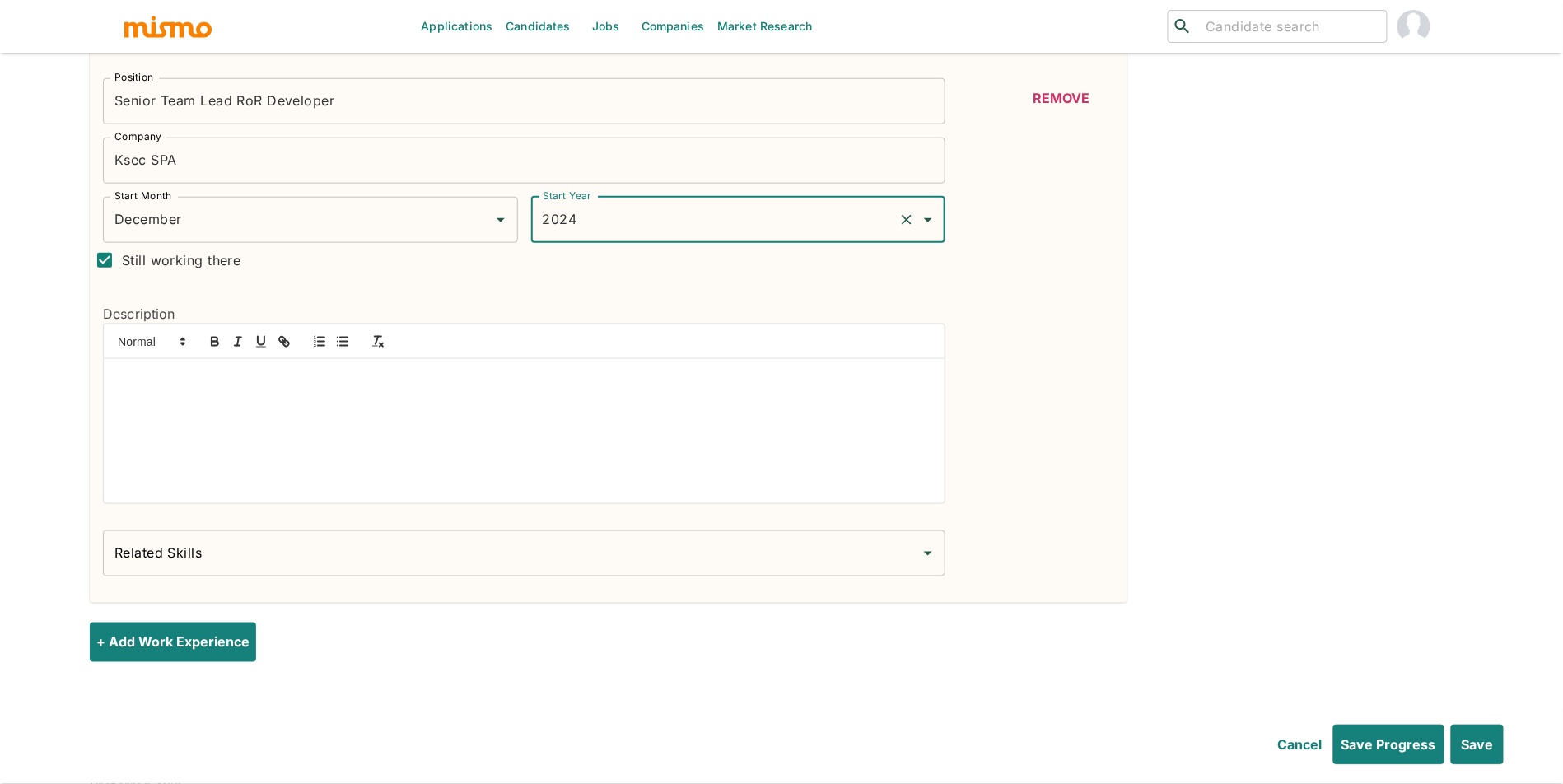
click at [403, 433] on div at bounding box center [524, 431] width 841 height 144
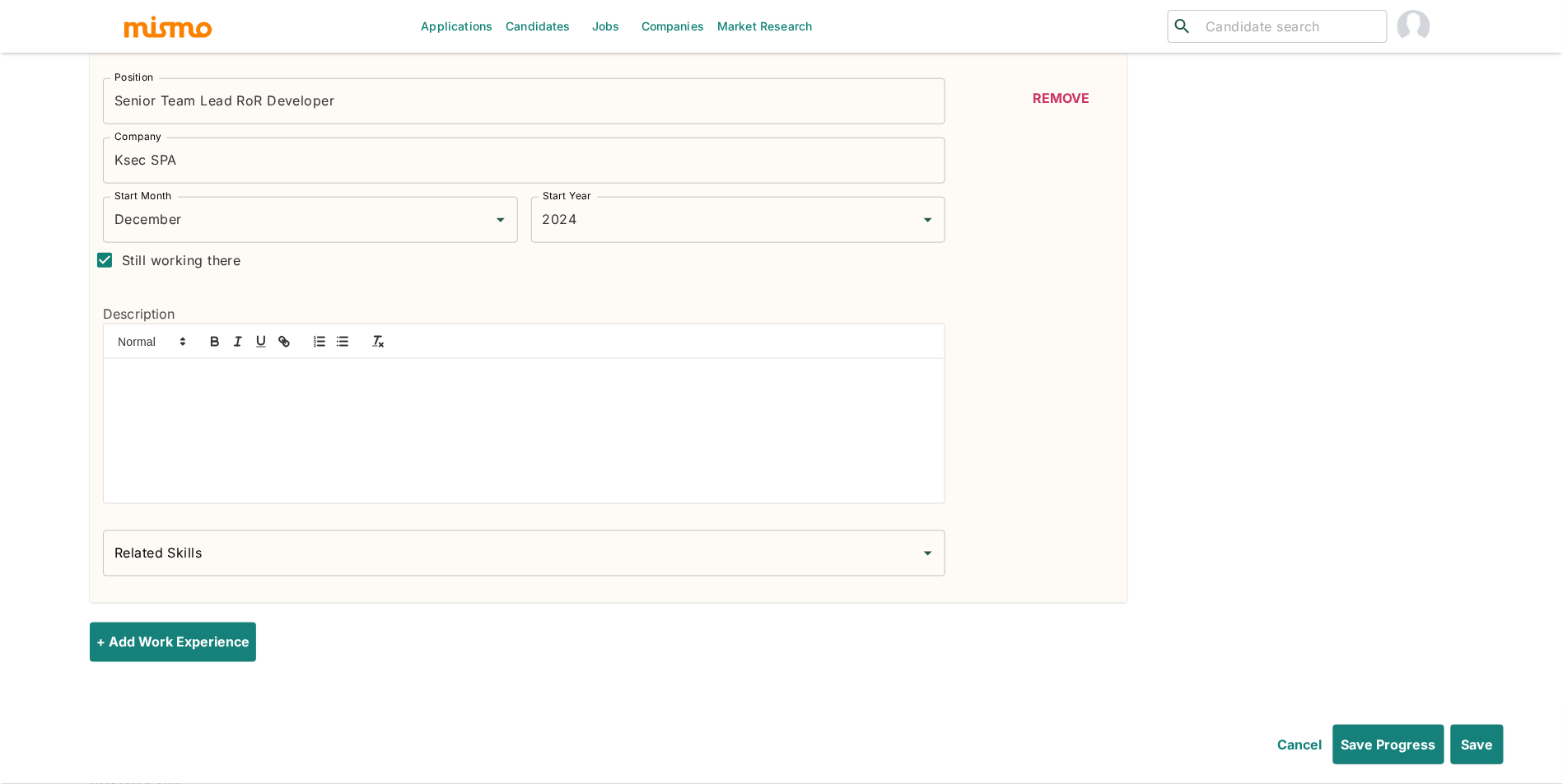
scroll to position [89, 0]
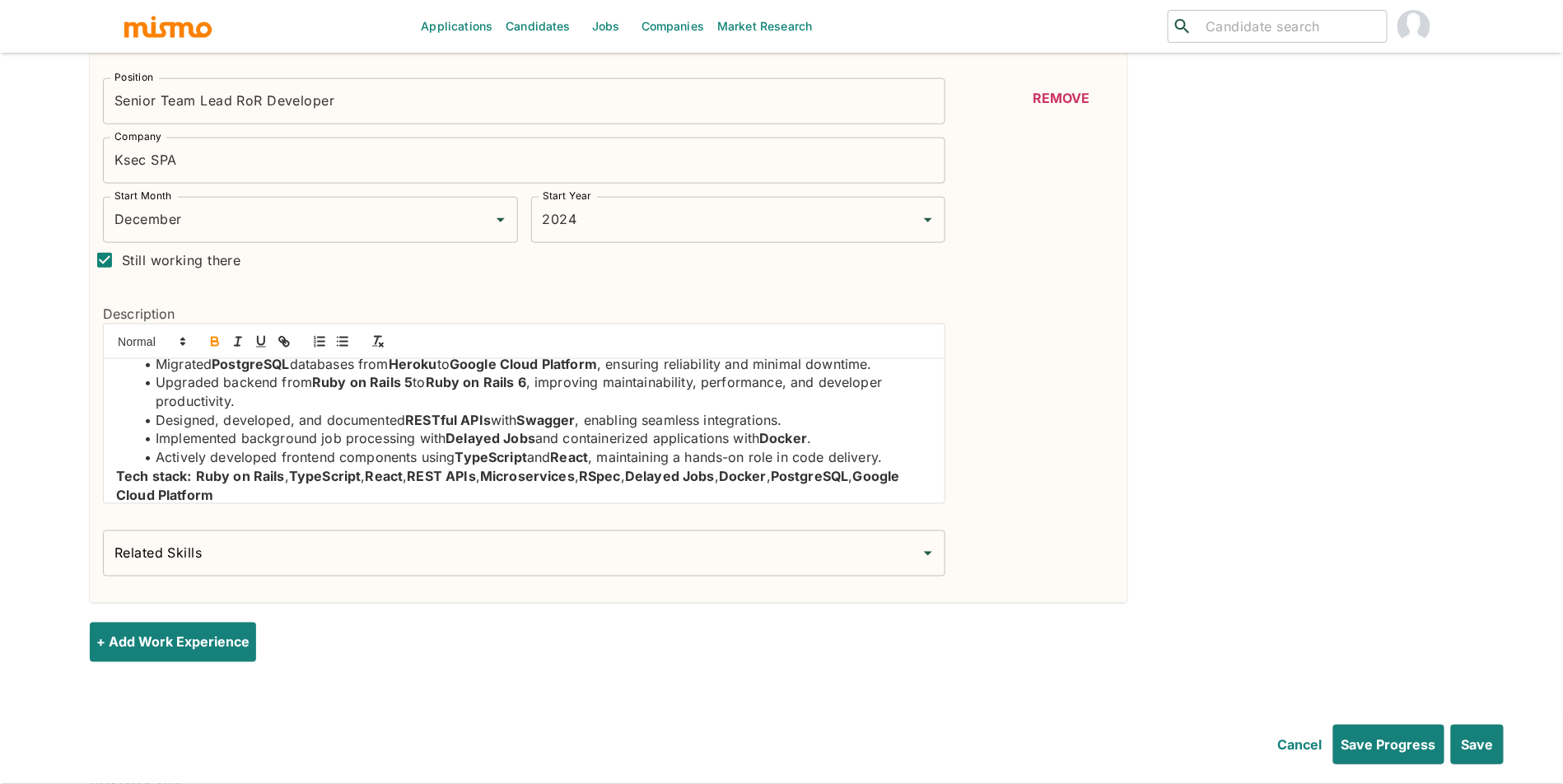
click at [373, 568] on input "Related Skills" at bounding box center [511, 553] width 803 height 31
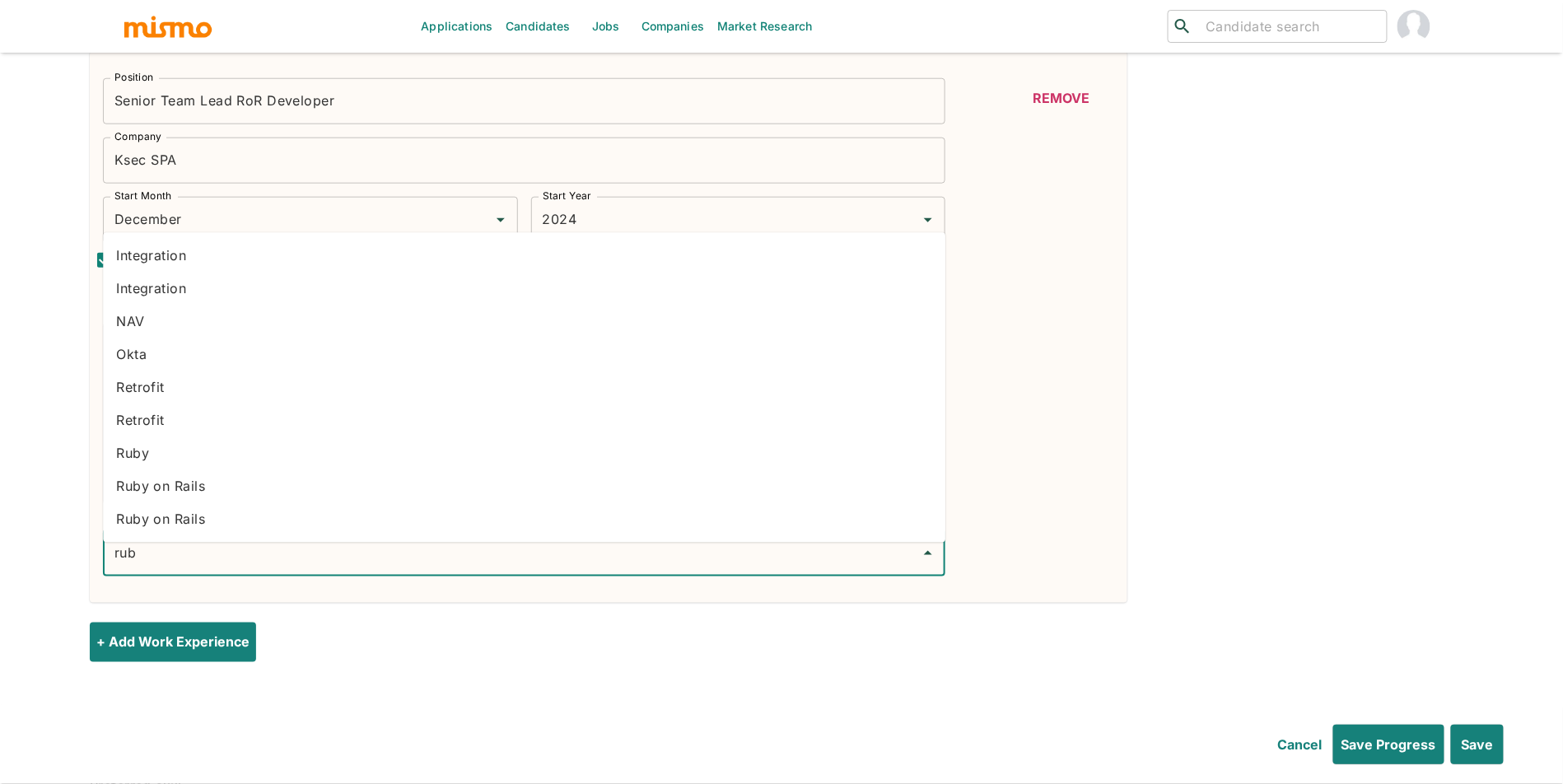
type input "ruby"
click at [278, 489] on li "Ruby on Rails" at bounding box center [525, 487] width 843 height 33
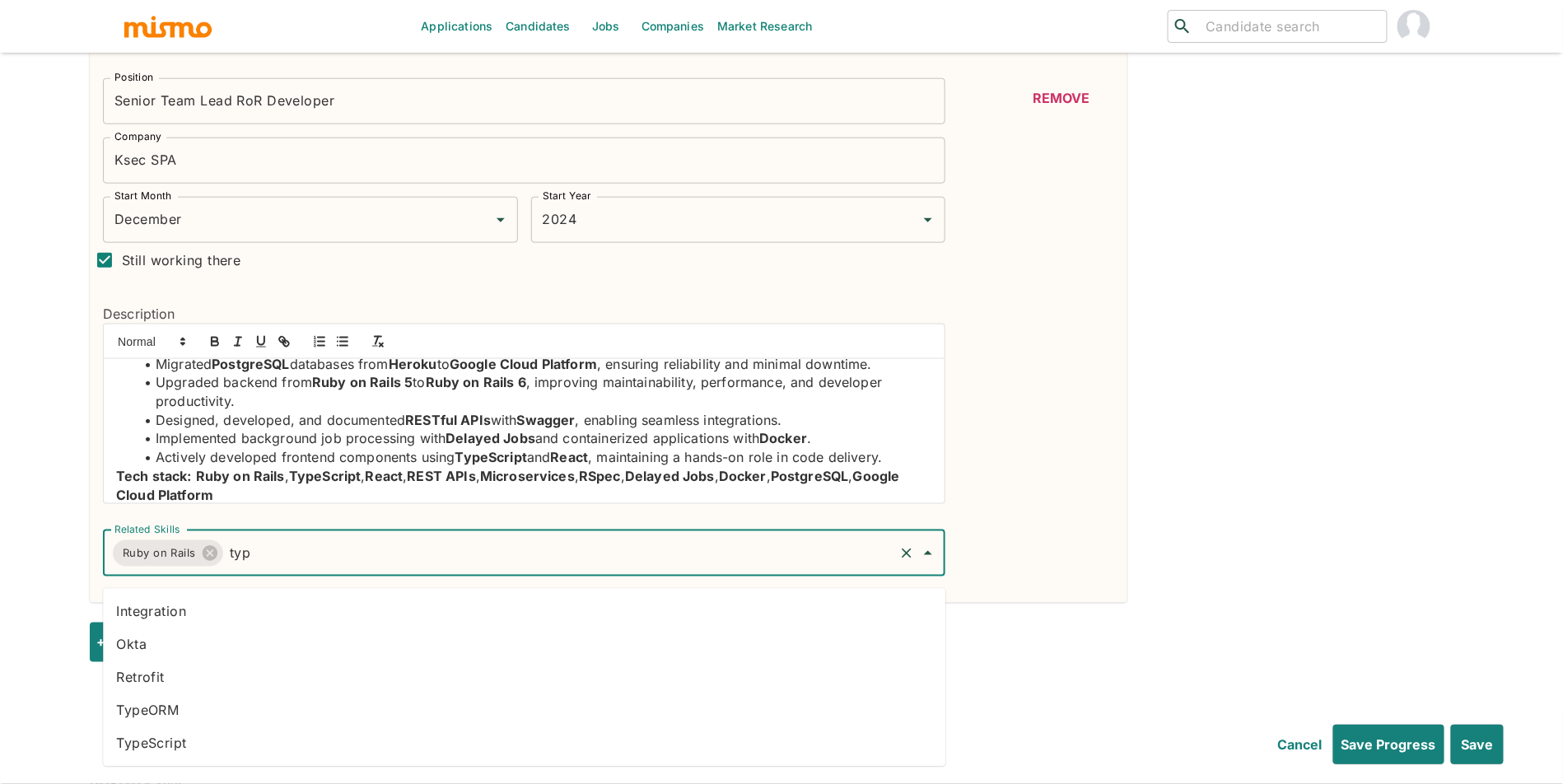
type input "type"
click at [224, 742] on li "TypeScript" at bounding box center [525, 744] width 843 height 33
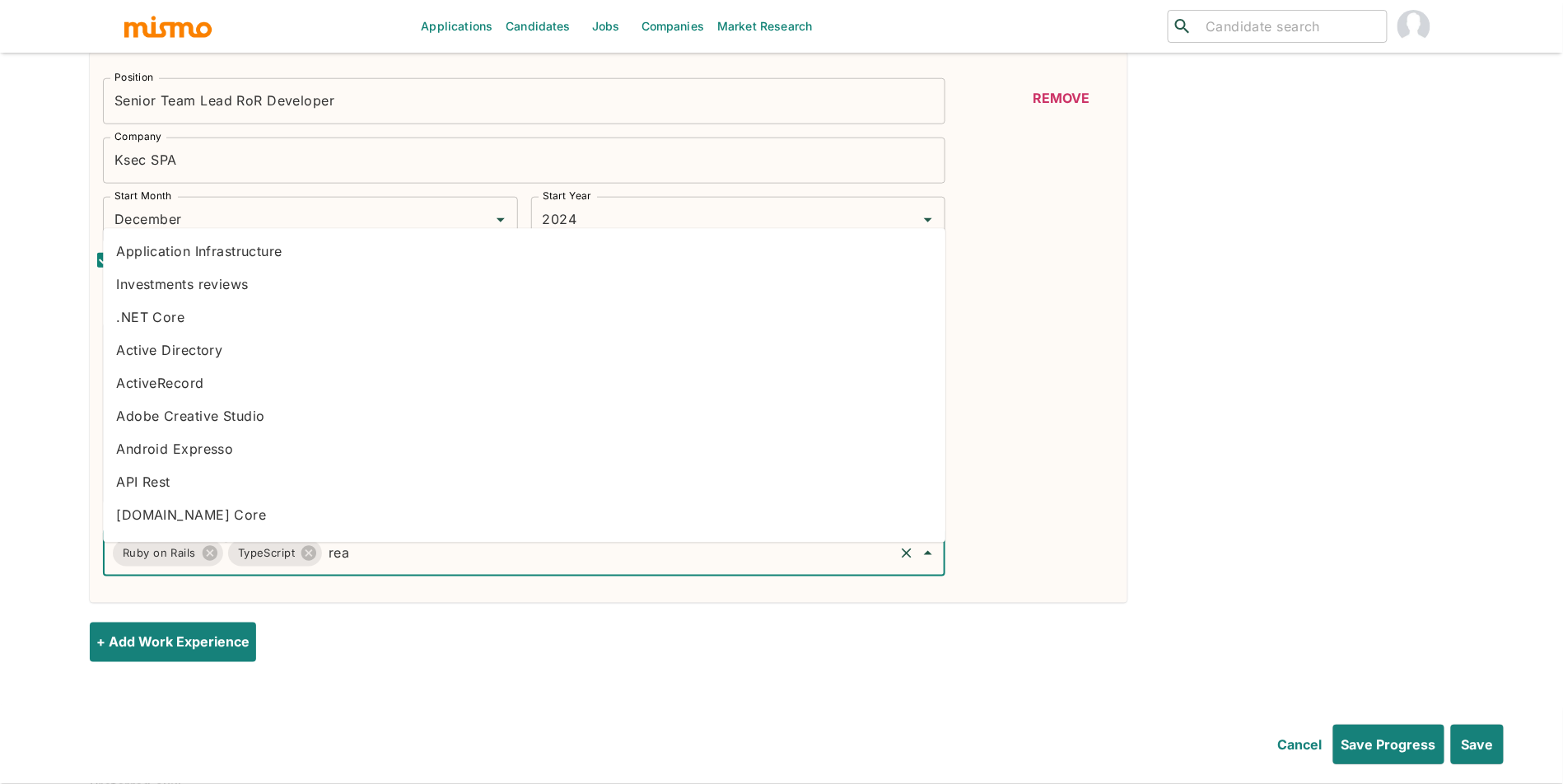
type input "reac"
click at [180, 298] on li "React" at bounding box center [525, 285] width 843 height 33
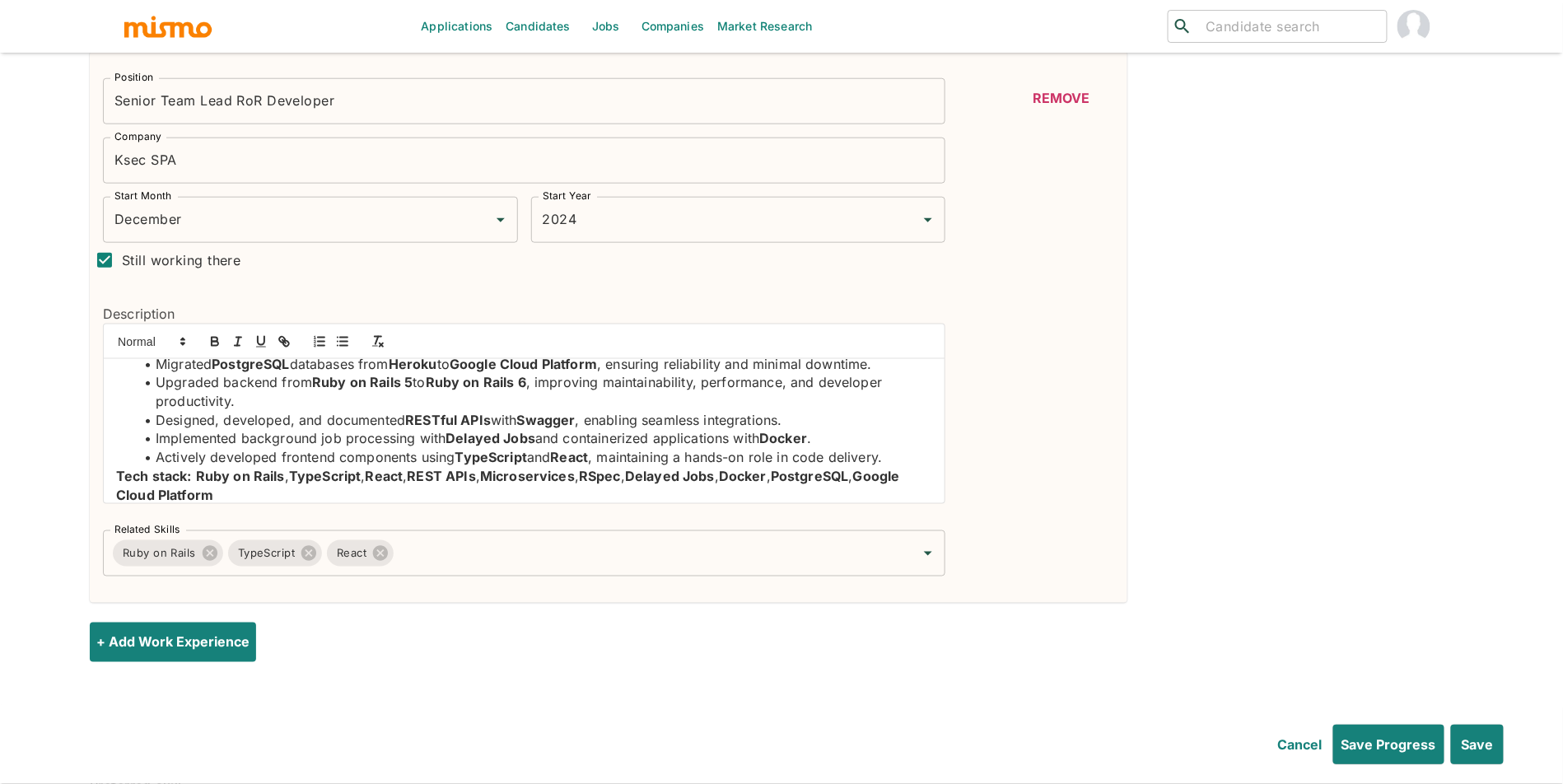
scroll to position [0, 0]
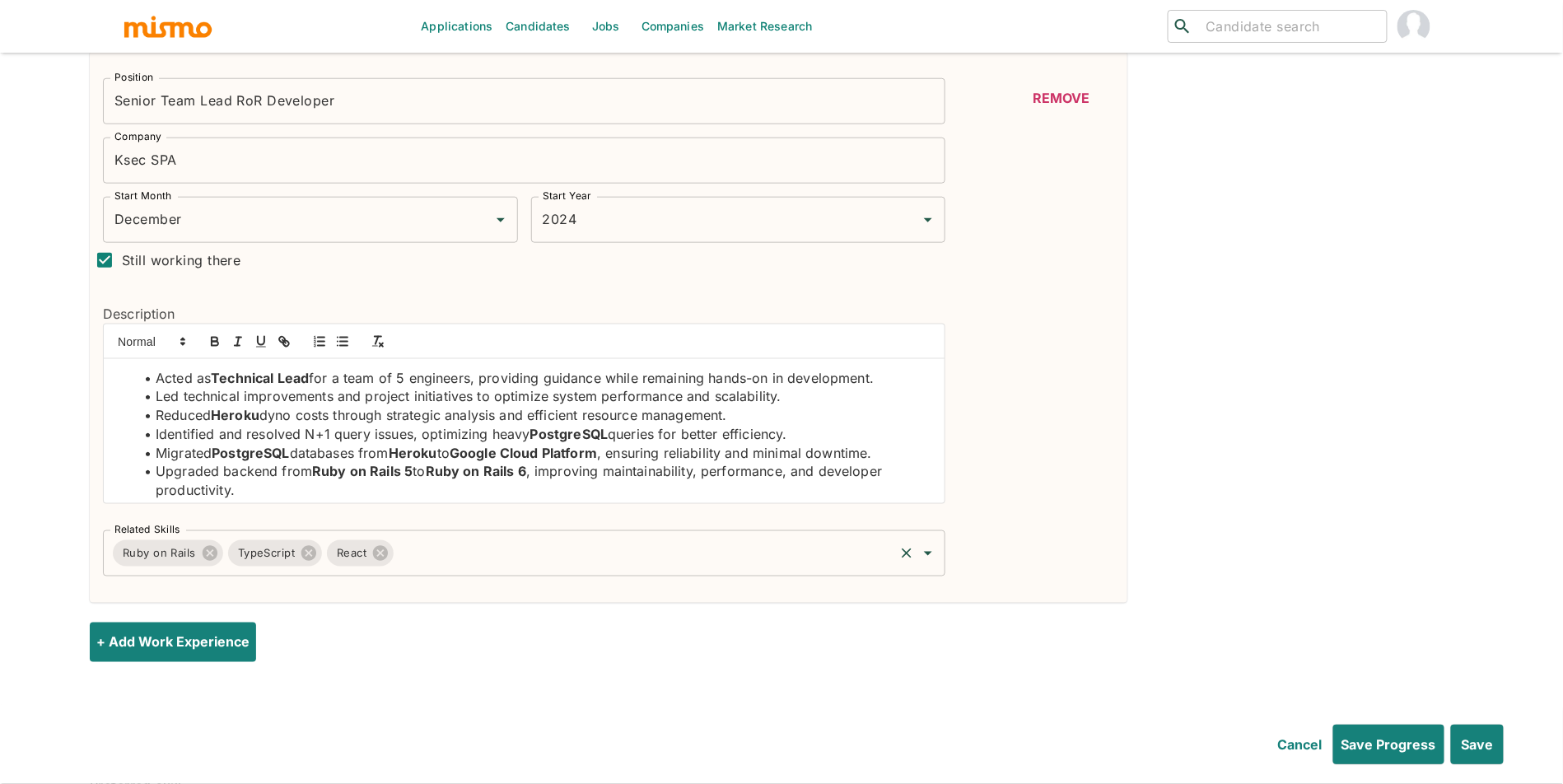
click at [440, 568] on input "Related Skills" at bounding box center [644, 553] width 496 height 31
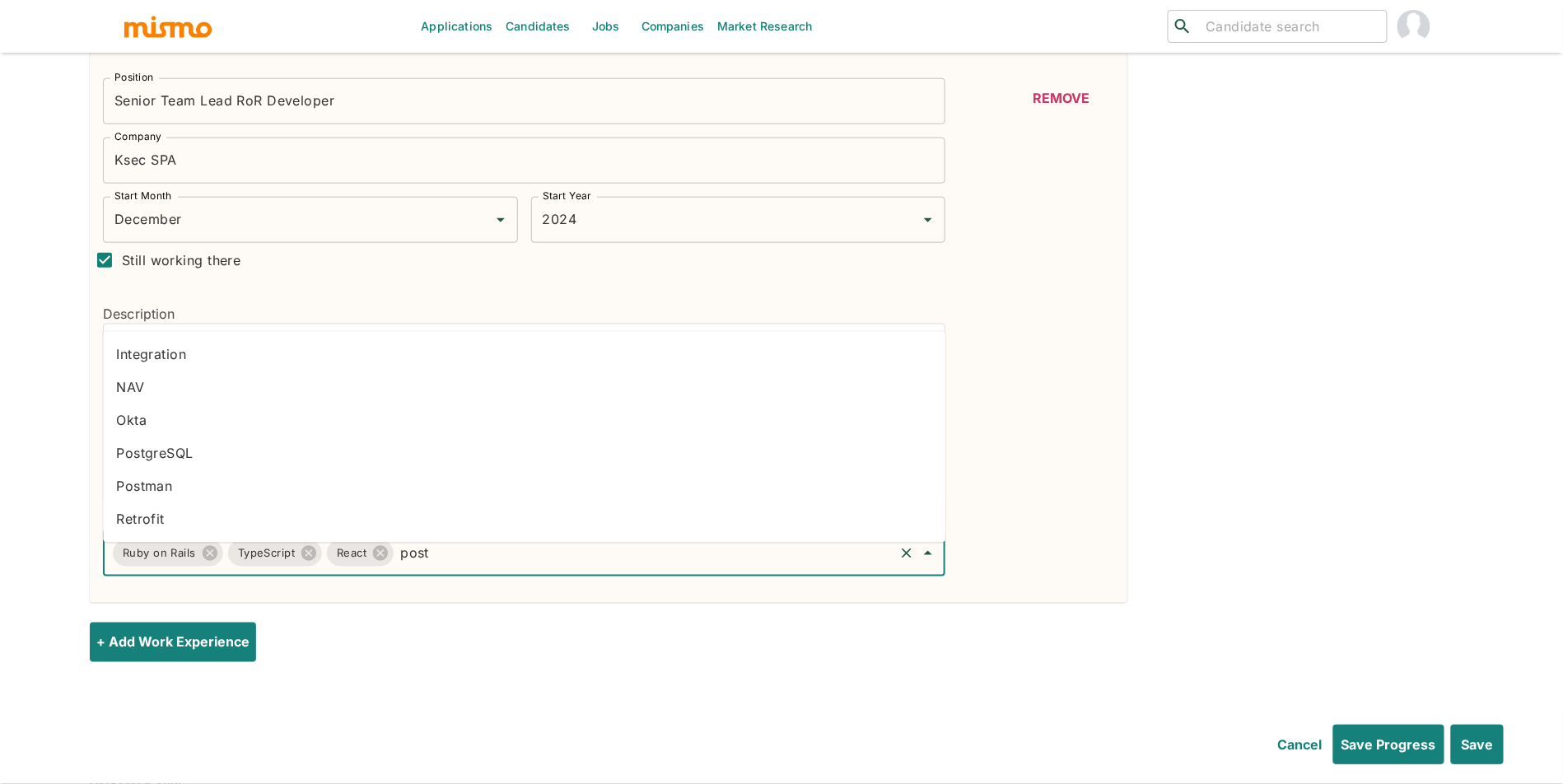
type input "postg"
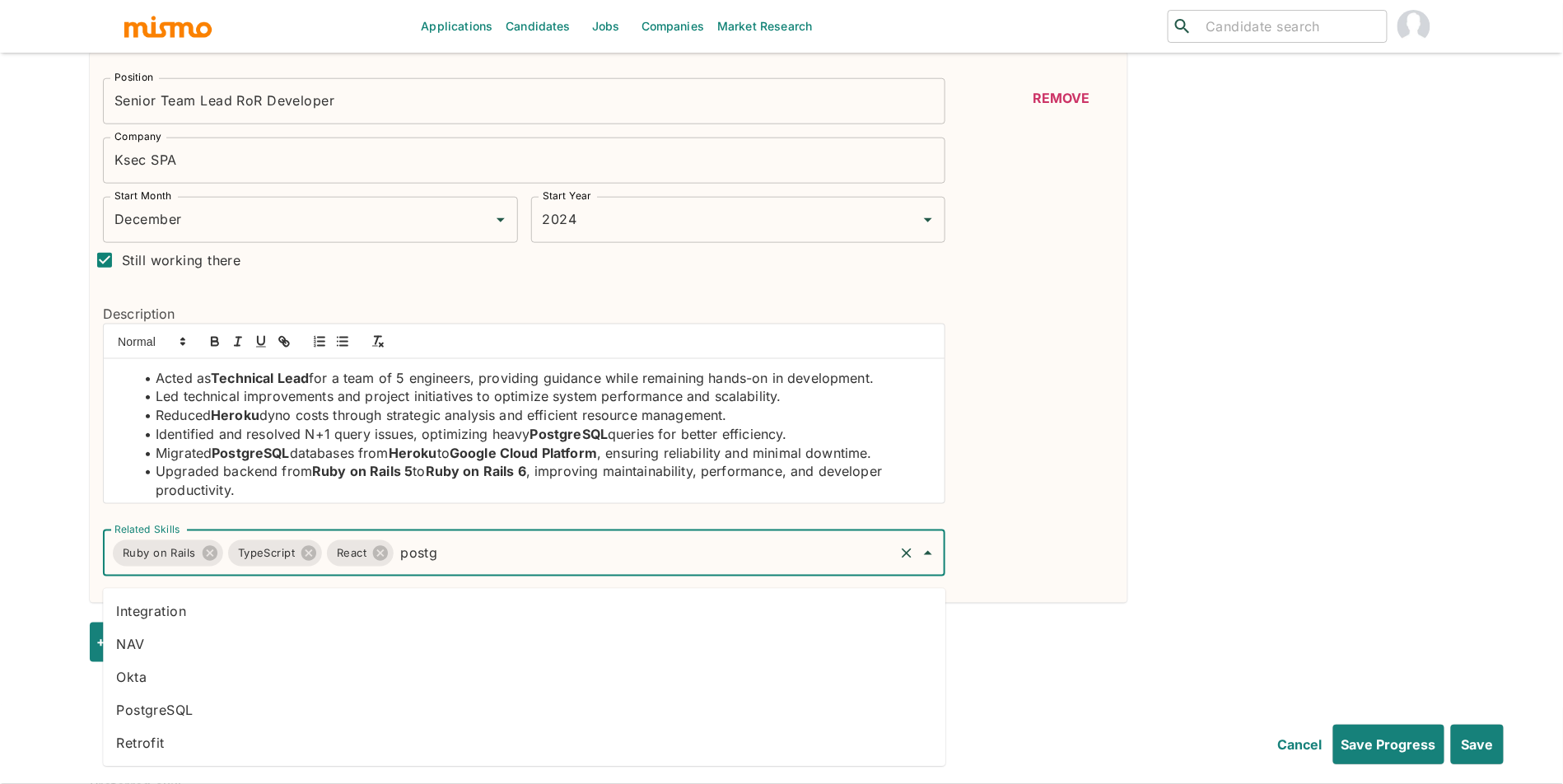
click at [417, 706] on li "PostgreSQL" at bounding box center [525, 711] width 843 height 33
click at [610, 561] on input "kero" at bounding box center [698, 553] width 390 height 31
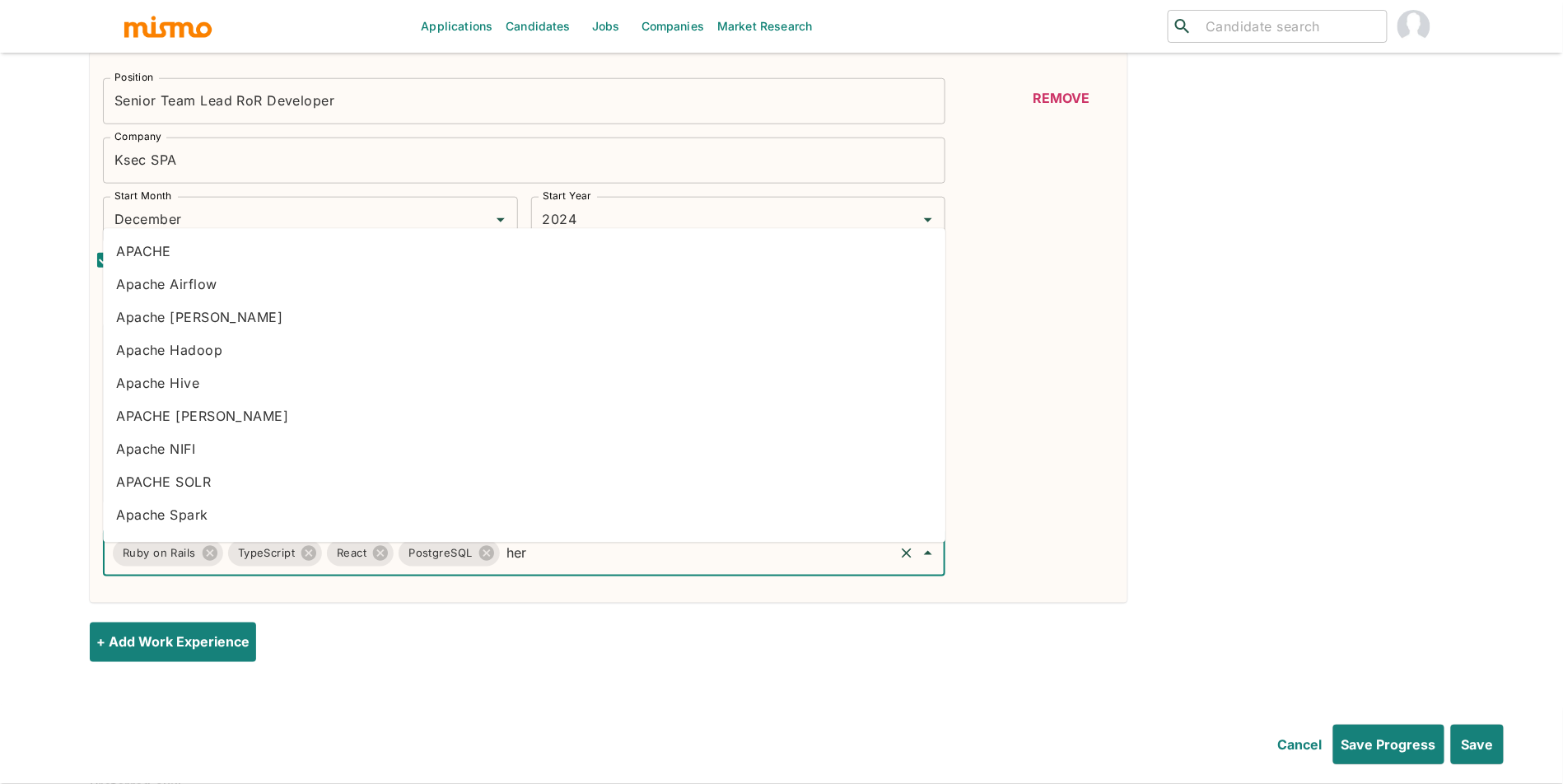
type input "hero"
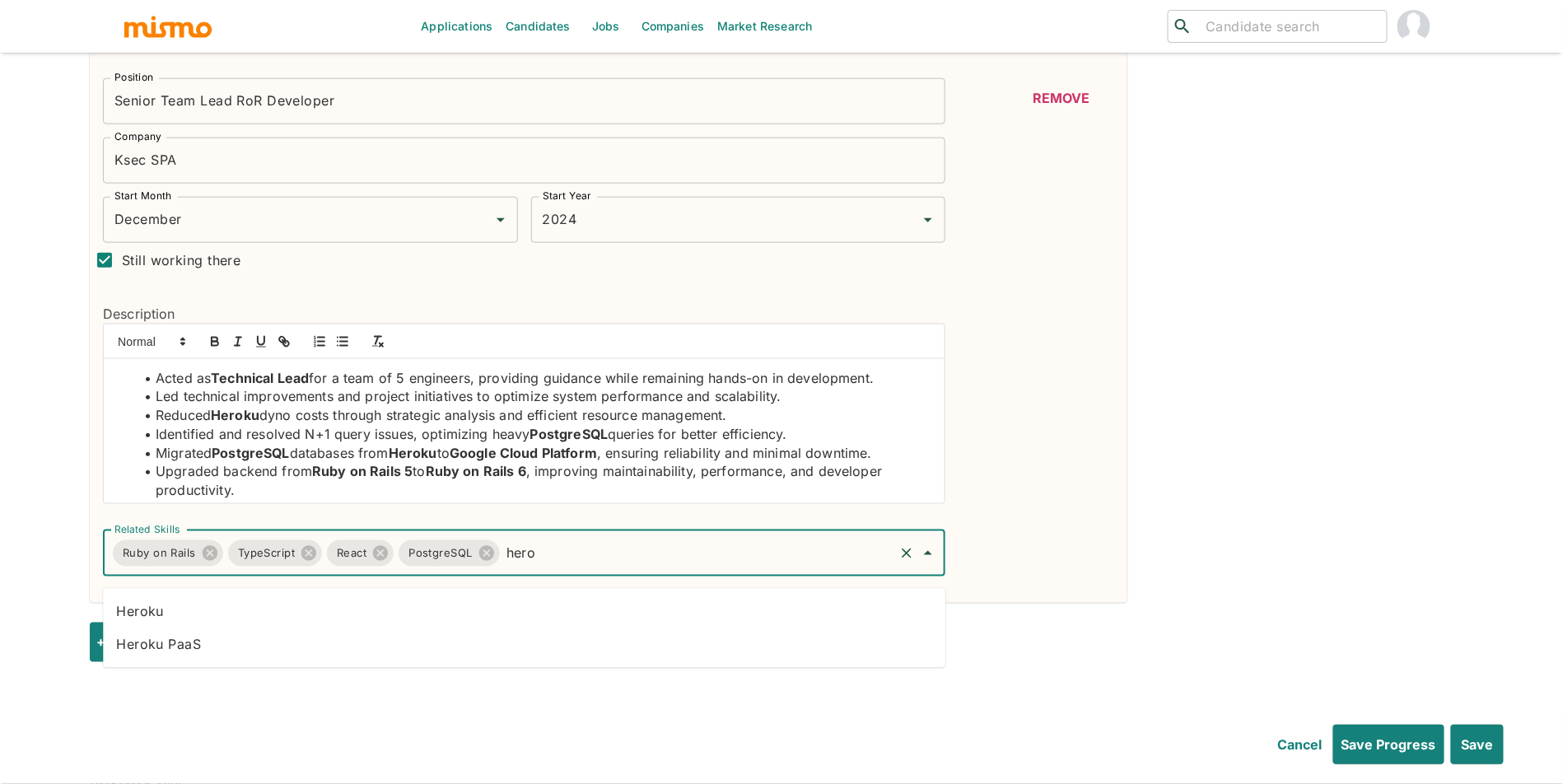
click at [538, 610] on li "Heroku" at bounding box center [525, 611] width 843 height 33
type input "f"
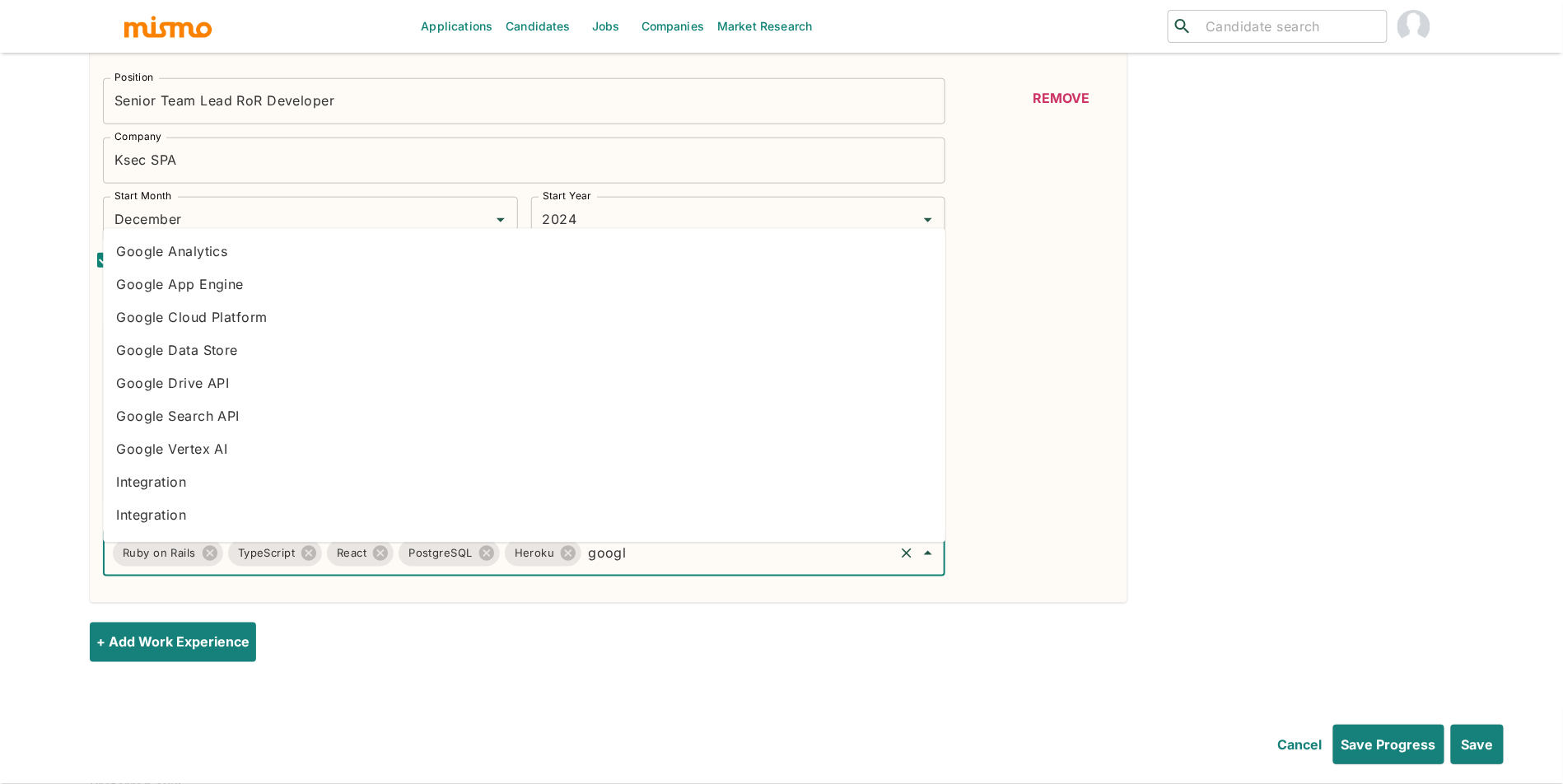
type input "google"
click at [373, 327] on li "Google Cloud Platform" at bounding box center [525, 318] width 843 height 33
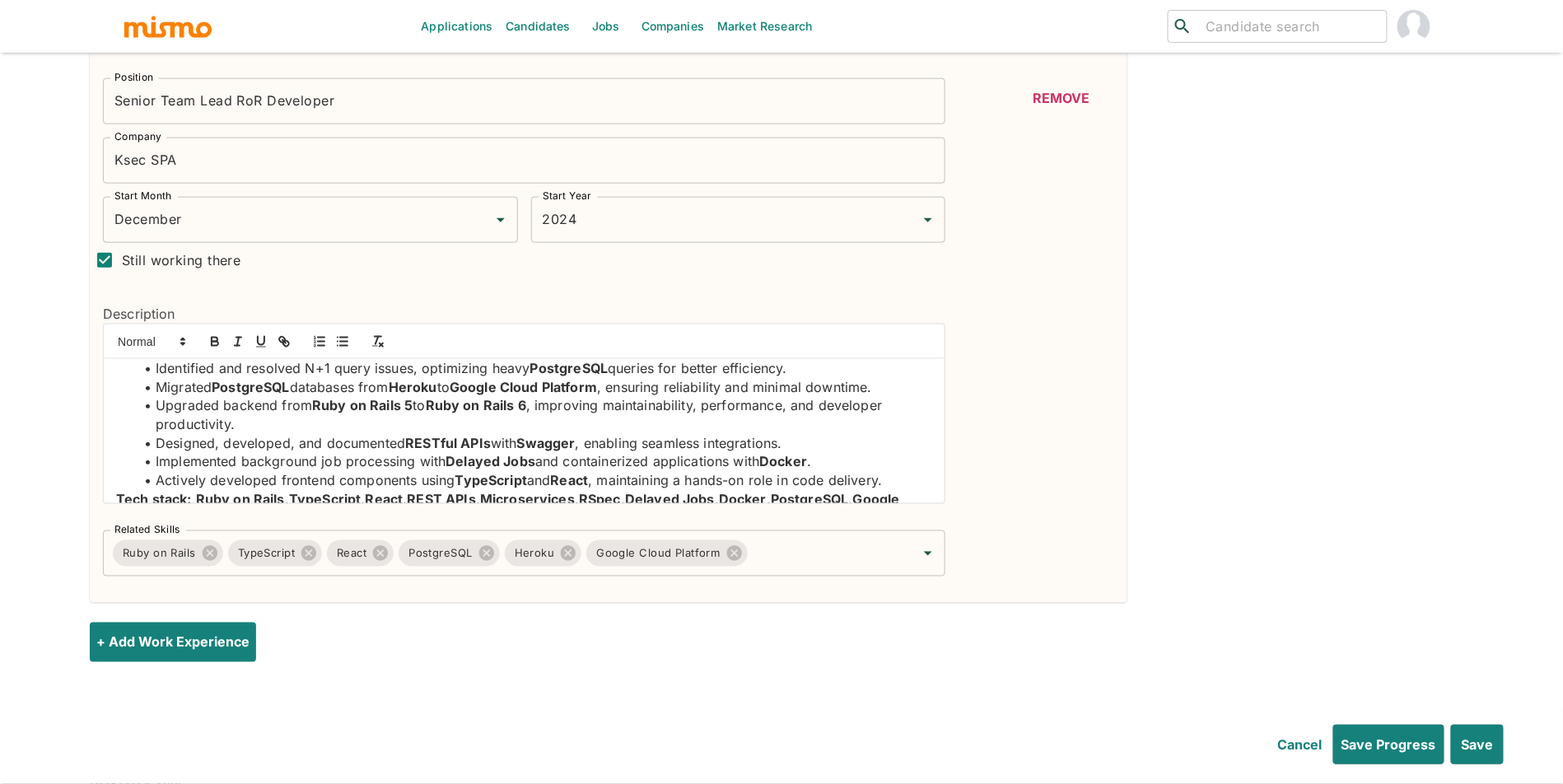
scroll to position [99, 0]
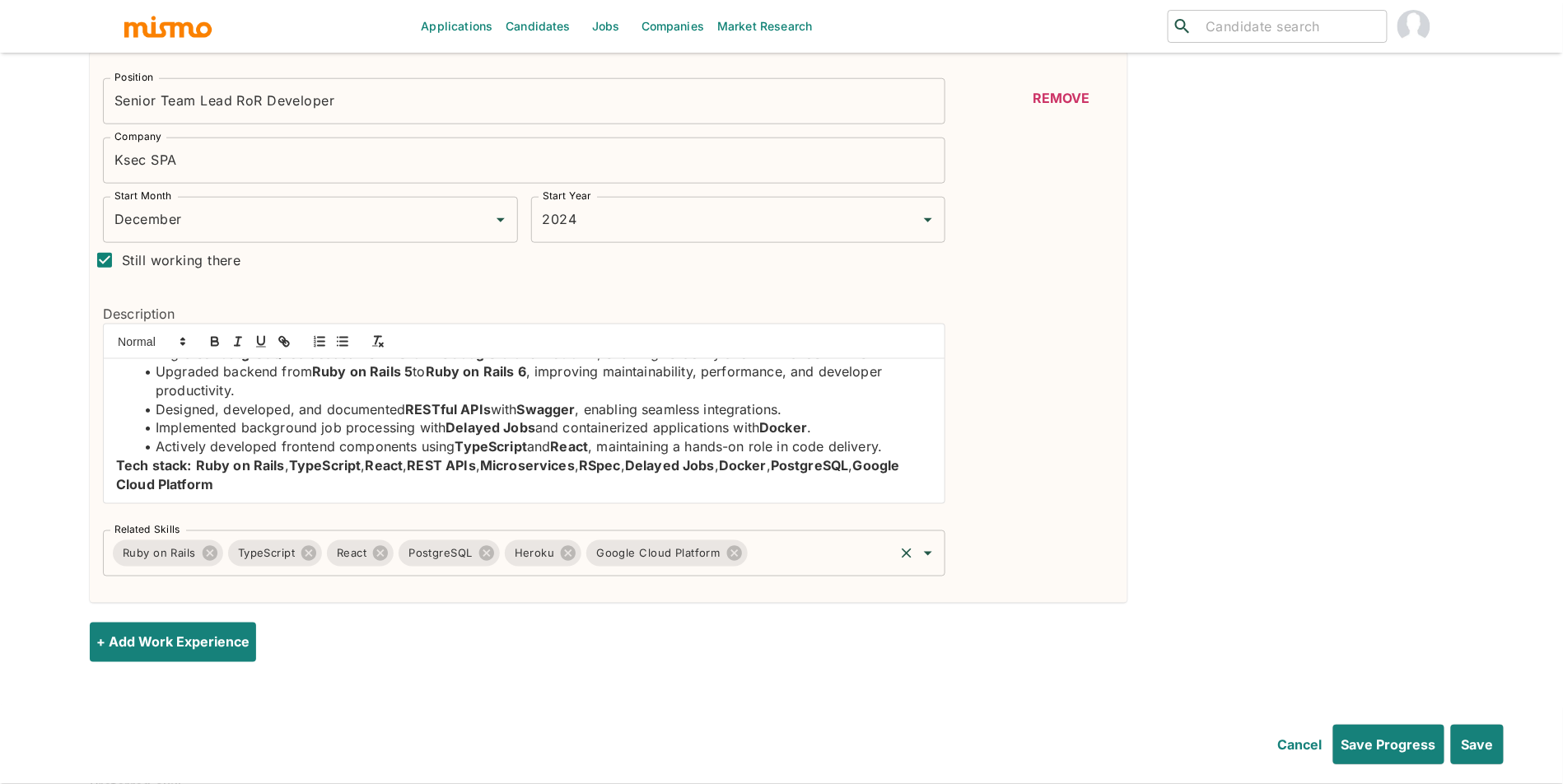
click at [828, 568] on input "Related Skills" at bounding box center [822, 553] width 142 height 31
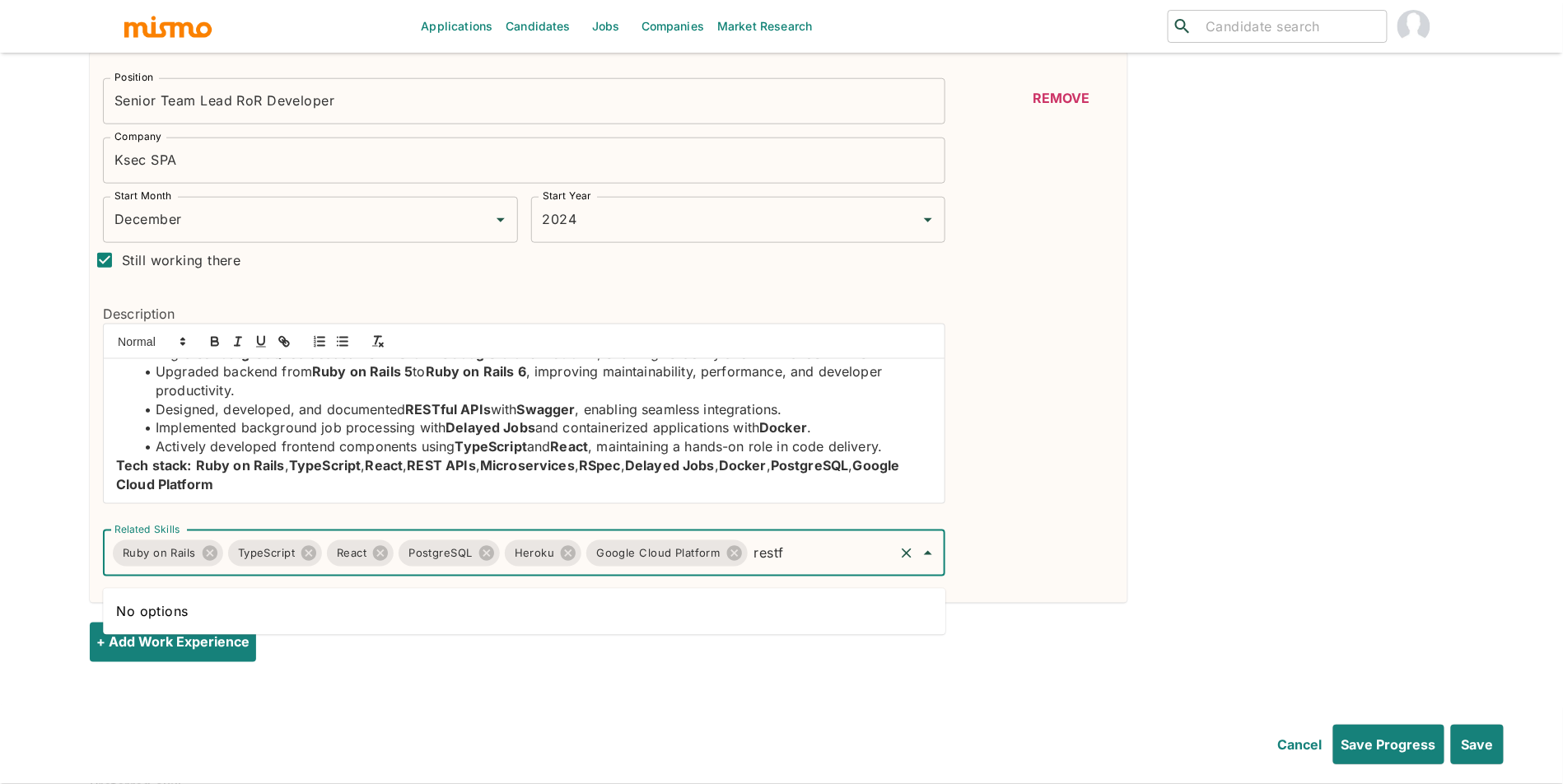
click at [792, 554] on input "restf" at bounding box center [822, 553] width 142 height 31
type input "dock"
click at [539, 633] on li "Docker Compose" at bounding box center [525, 645] width 843 height 33
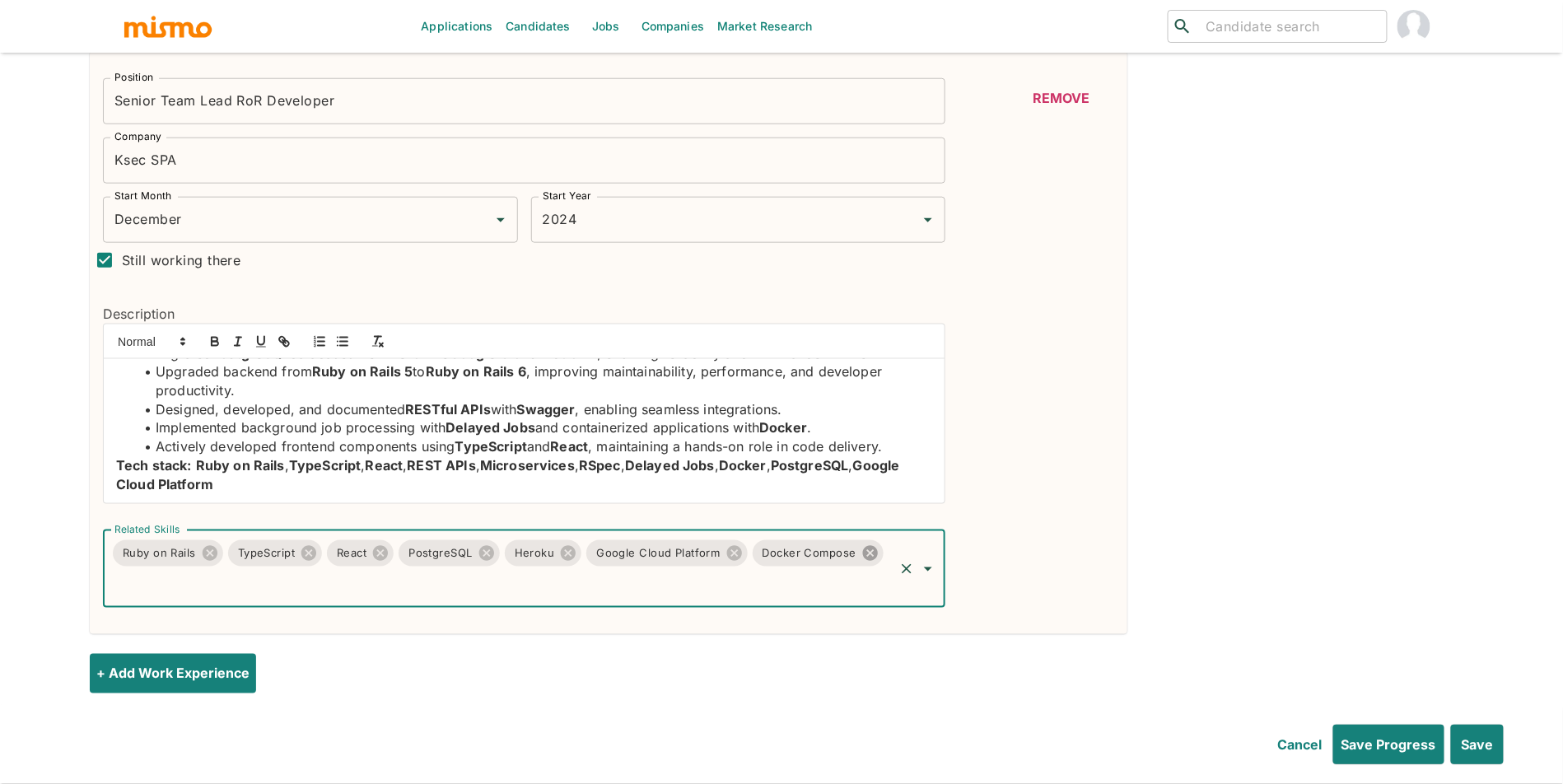
click at [863, 560] on icon at bounding box center [870, 552] width 15 height 15
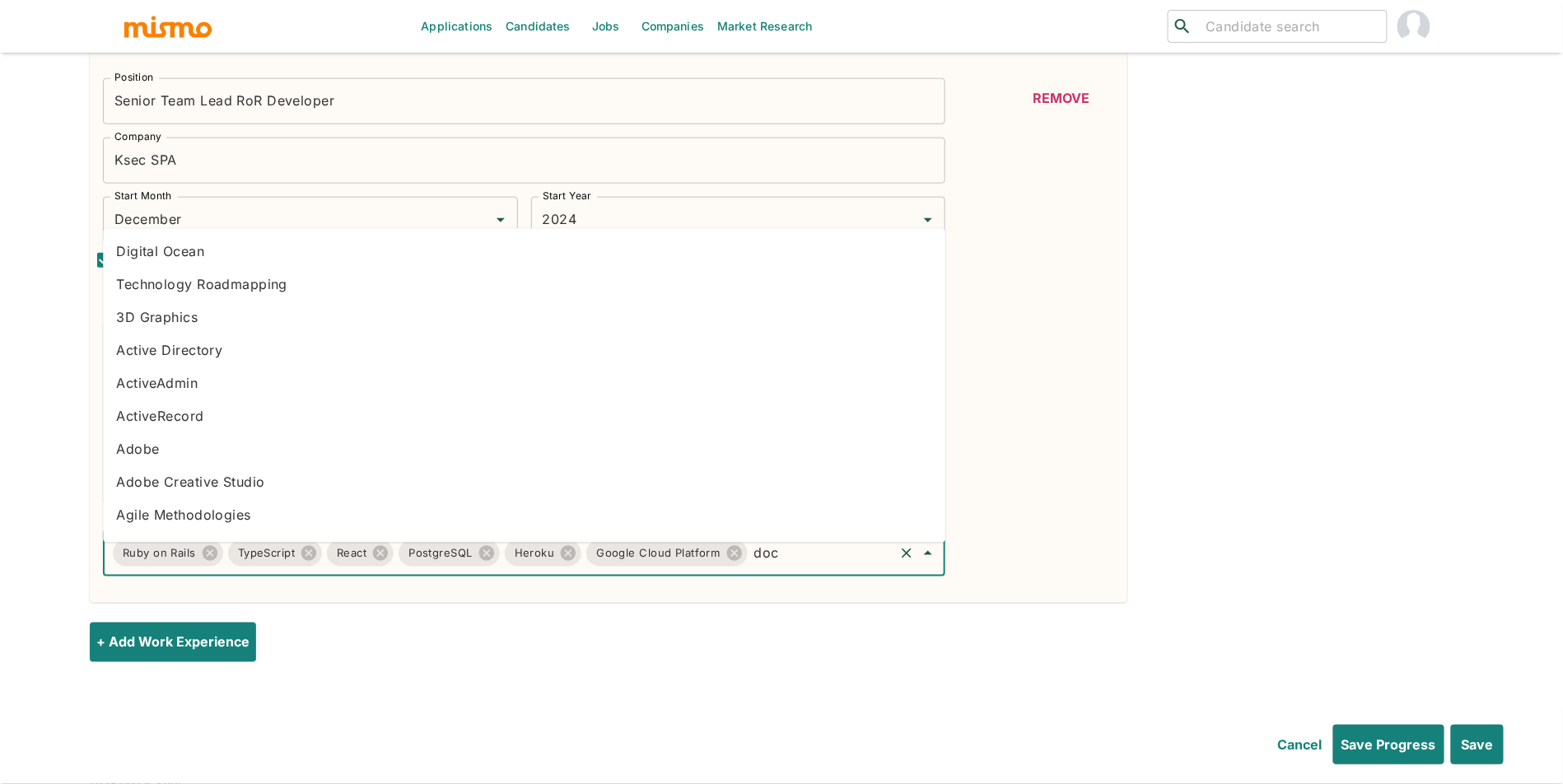
type input "dock"
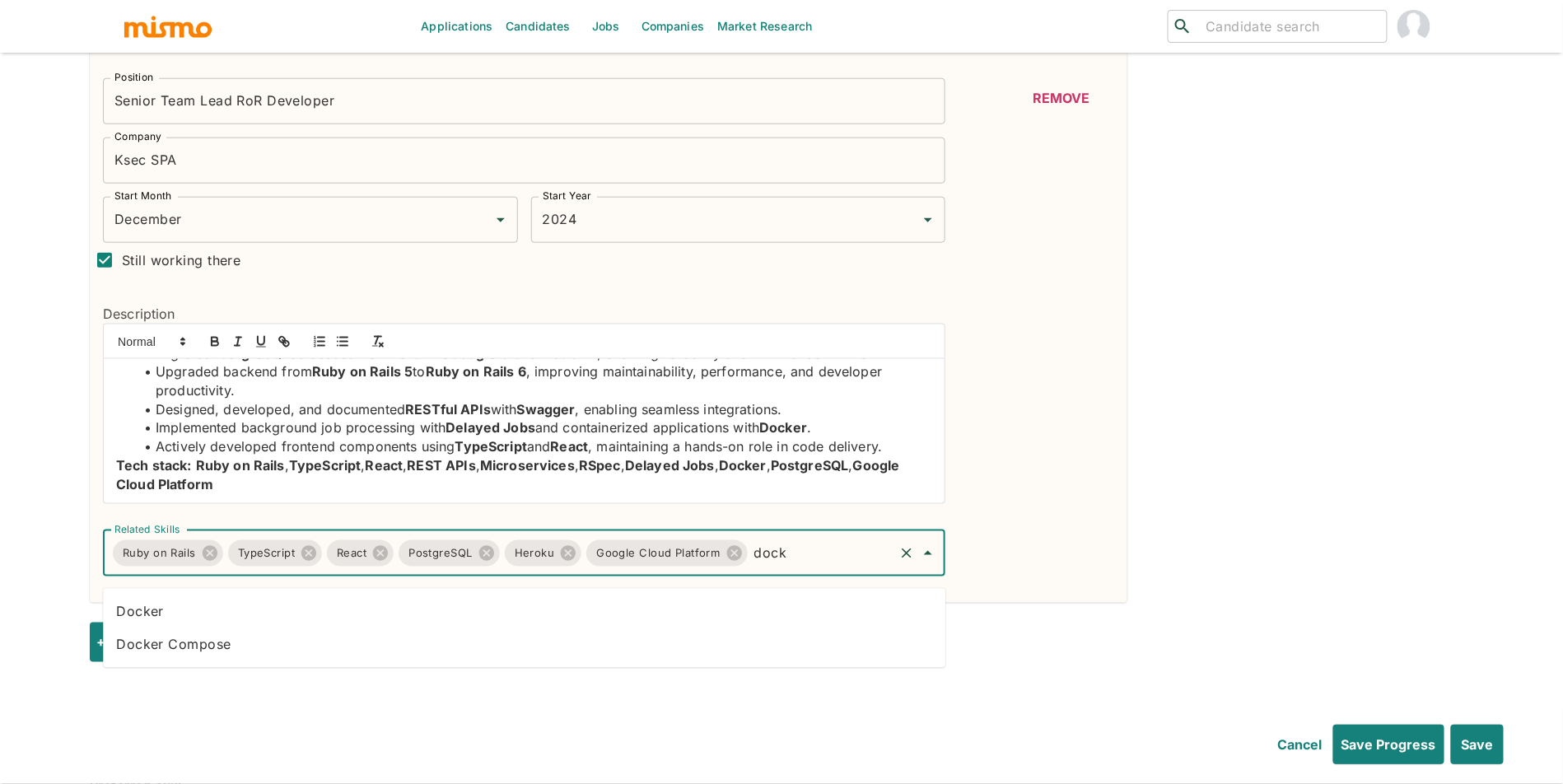
click at [583, 615] on li "Docker" at bounding box center [525, 611] width 843 height 33
click at [1495, 748] on button "Save" at bounding box center [1476, 744] width 56 height 40
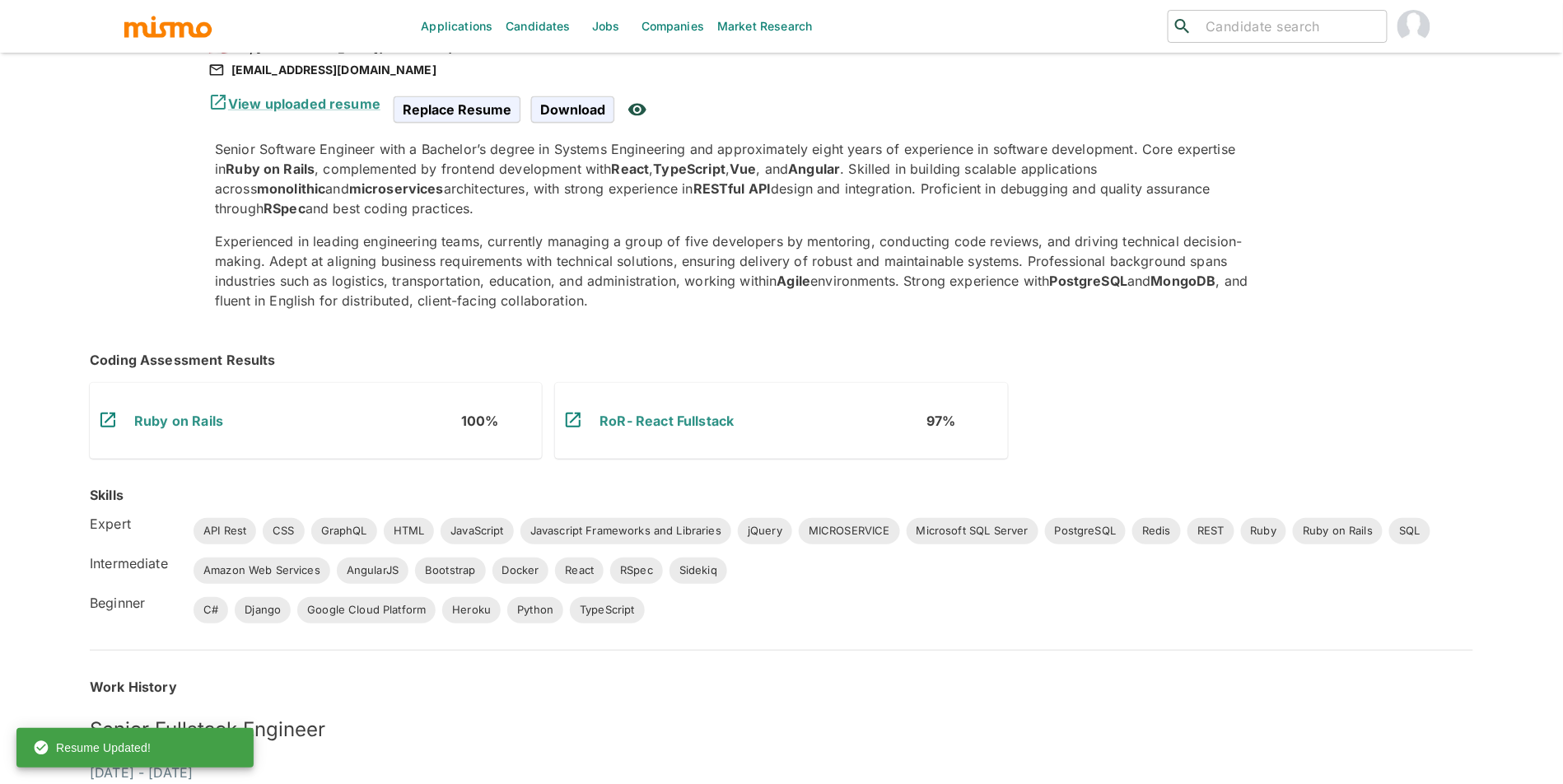
scroll to position [0, 0]
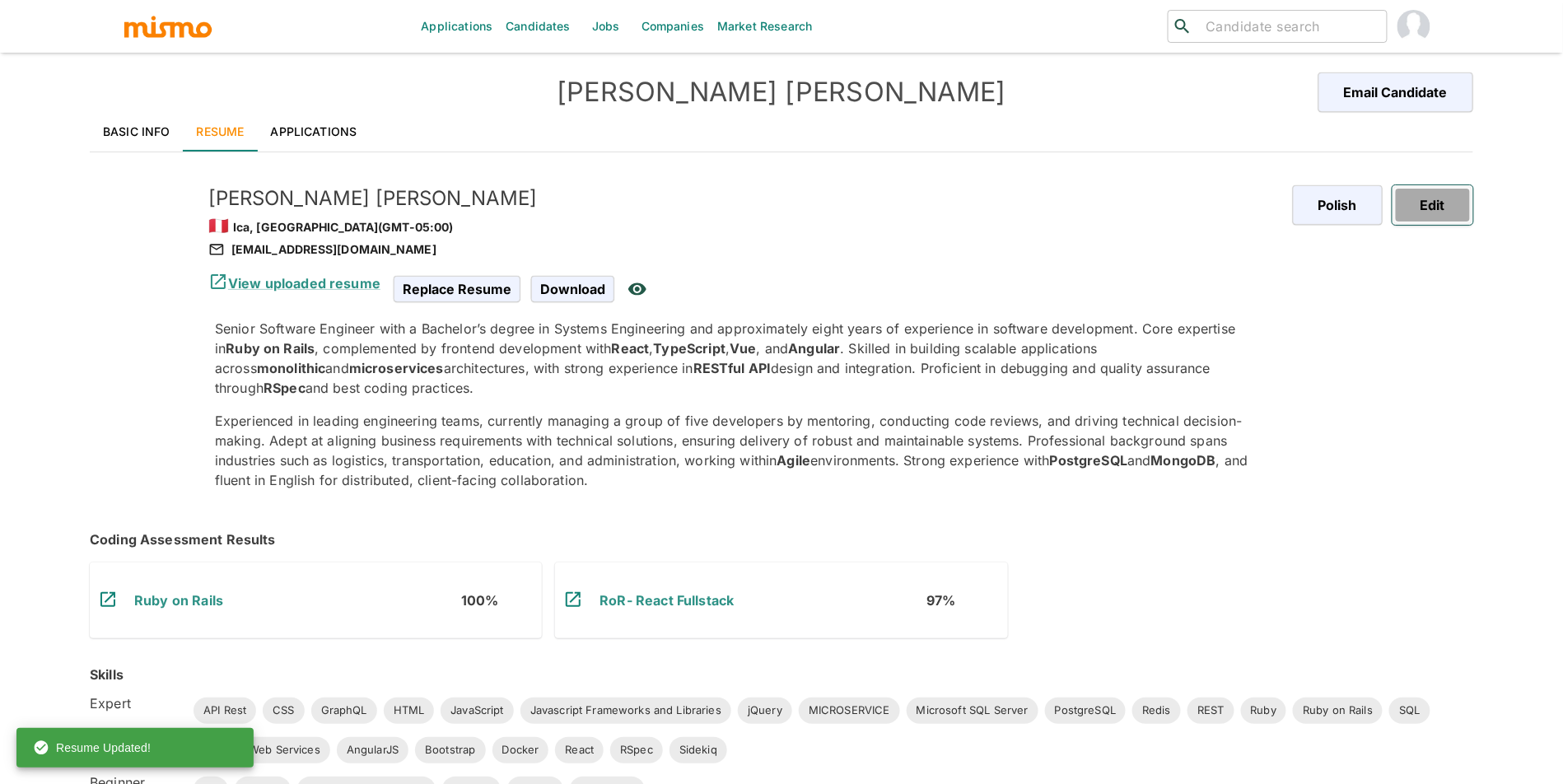
click at [1436, 203] on button "Edit" at bounding box center [1433, 205] width 81 height 40
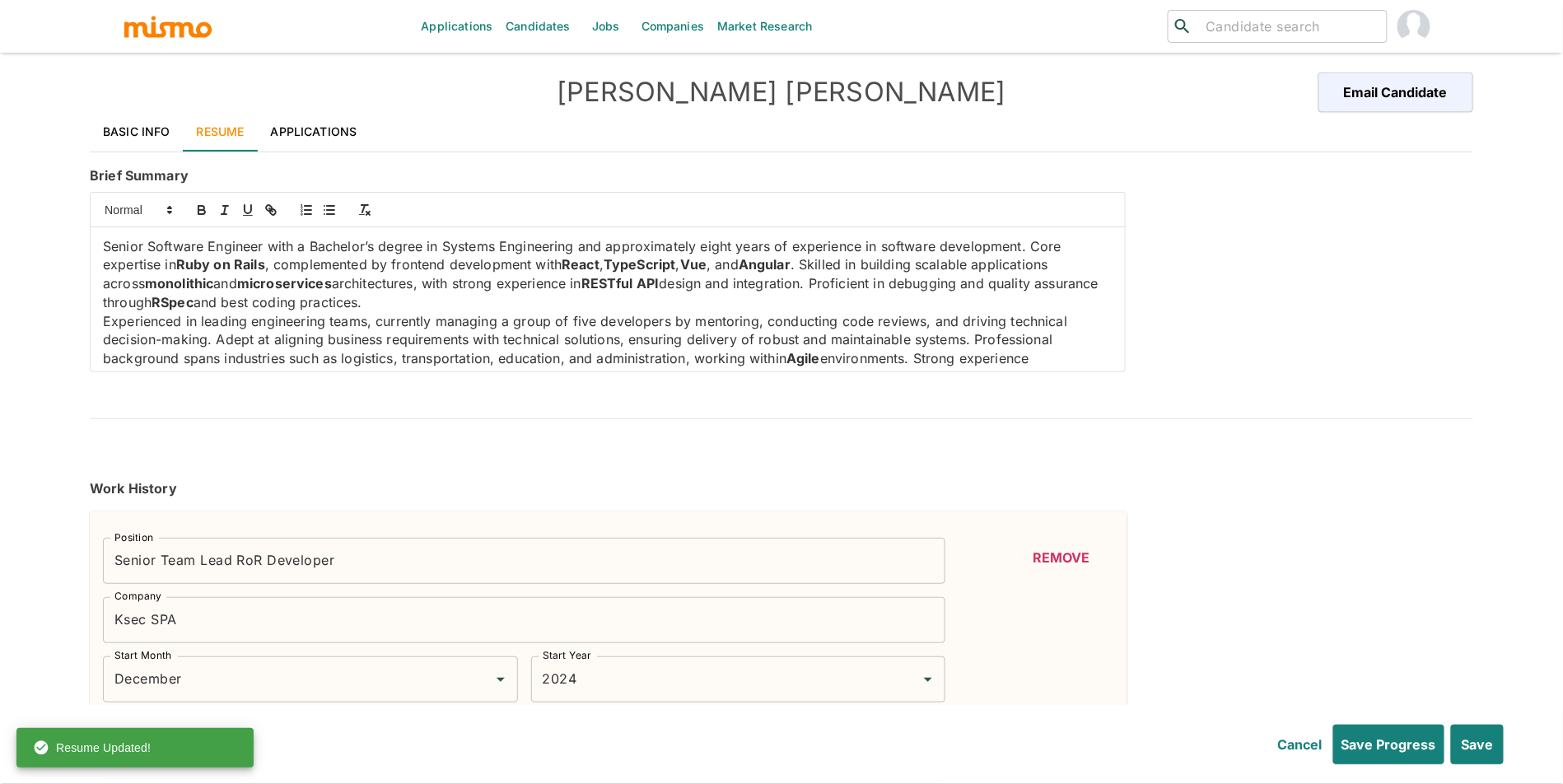
type input "December"
type input "2024"
type input "March"
type input "2022"
type input "November"
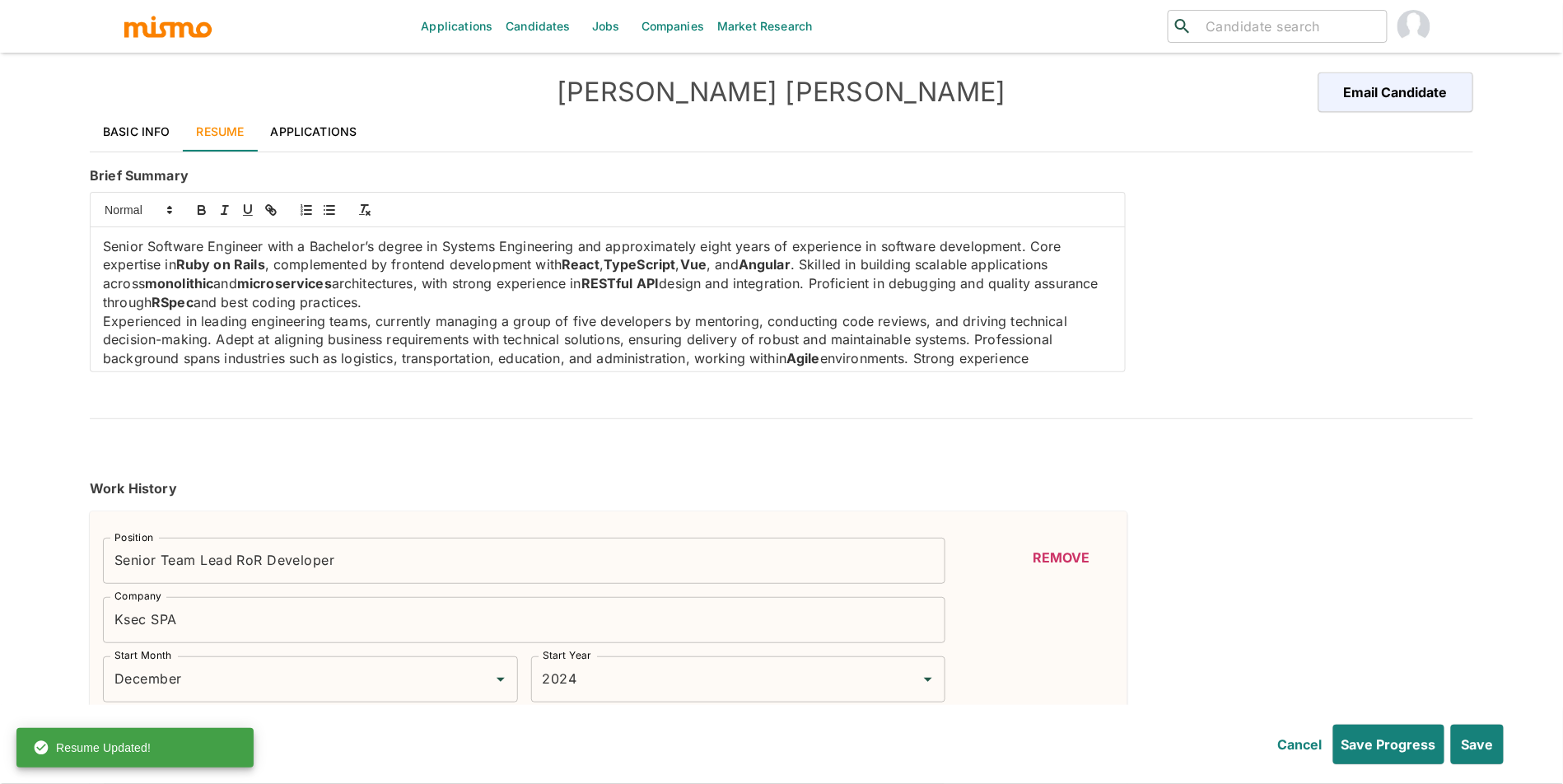
type input "2024"
type input "January"
type input "2021"
type input "February"
type input "2022"
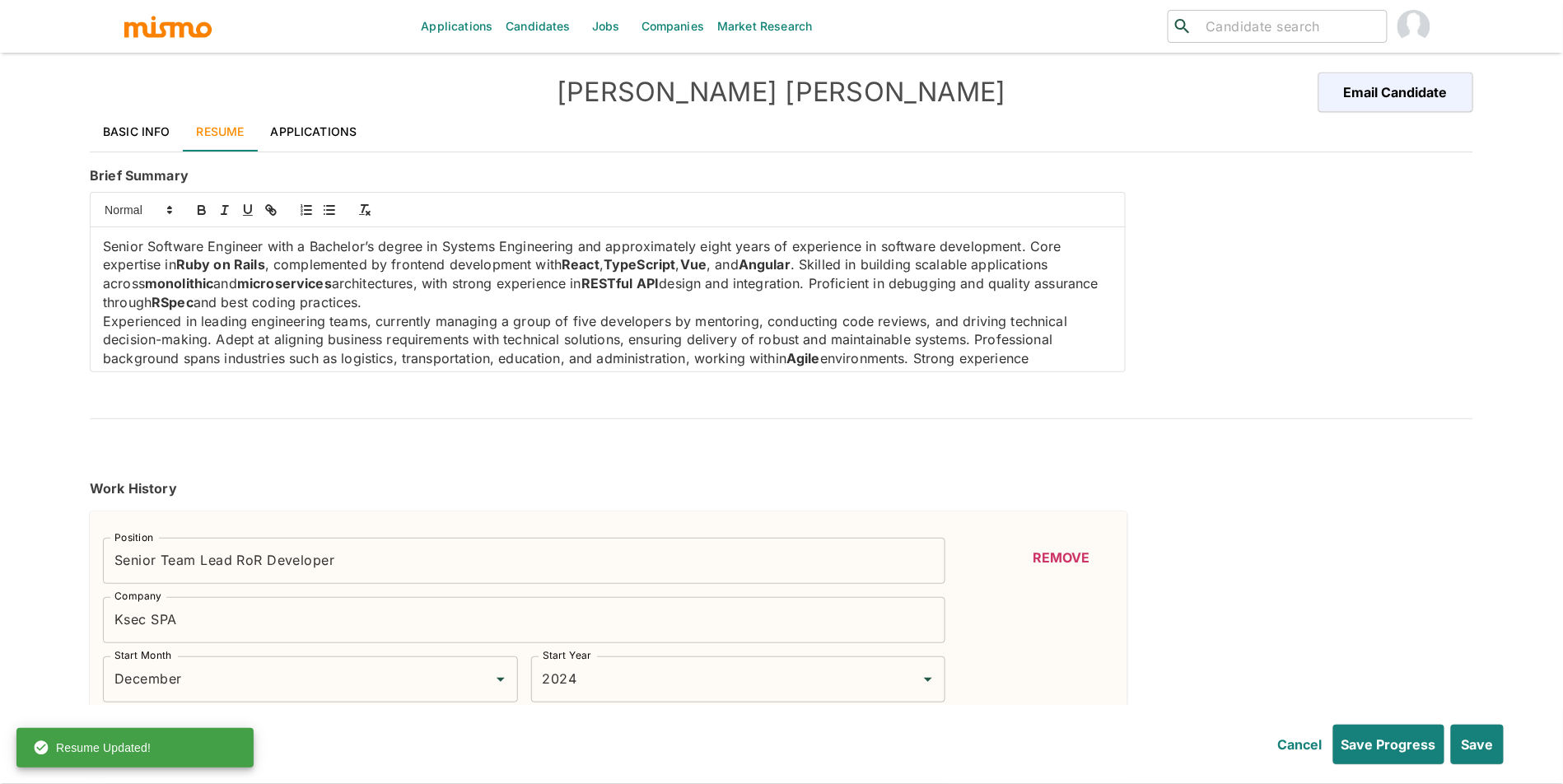
type input "July"
type input "2020"
type input "February"
type input "2021"
type input "November"
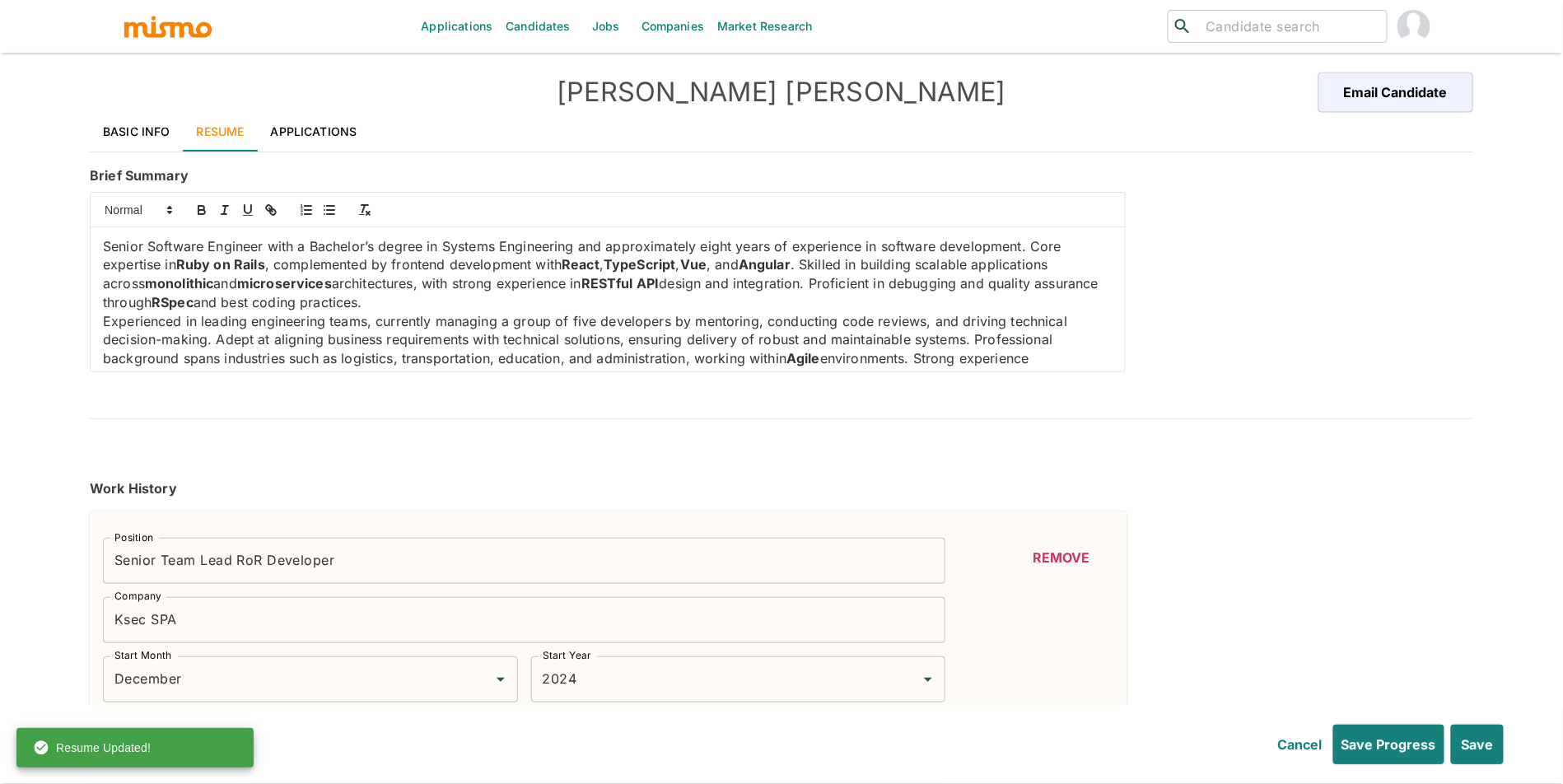
type input "2019"
type input "June"
type input "2020"
type input "June"
type input "2018"
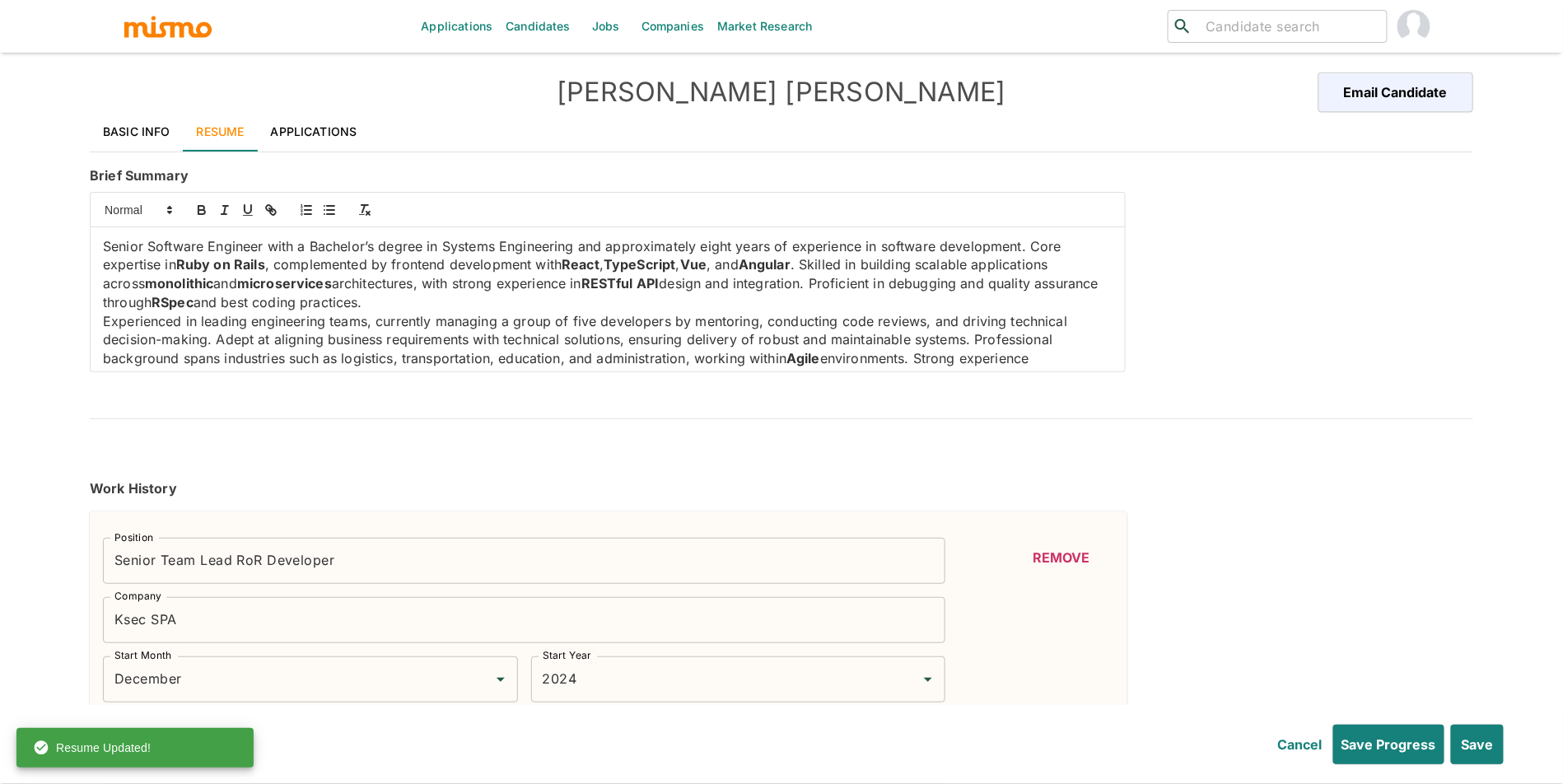
type input "December"
type input "2019"
type input "December"
type input "2018"
type input "November"
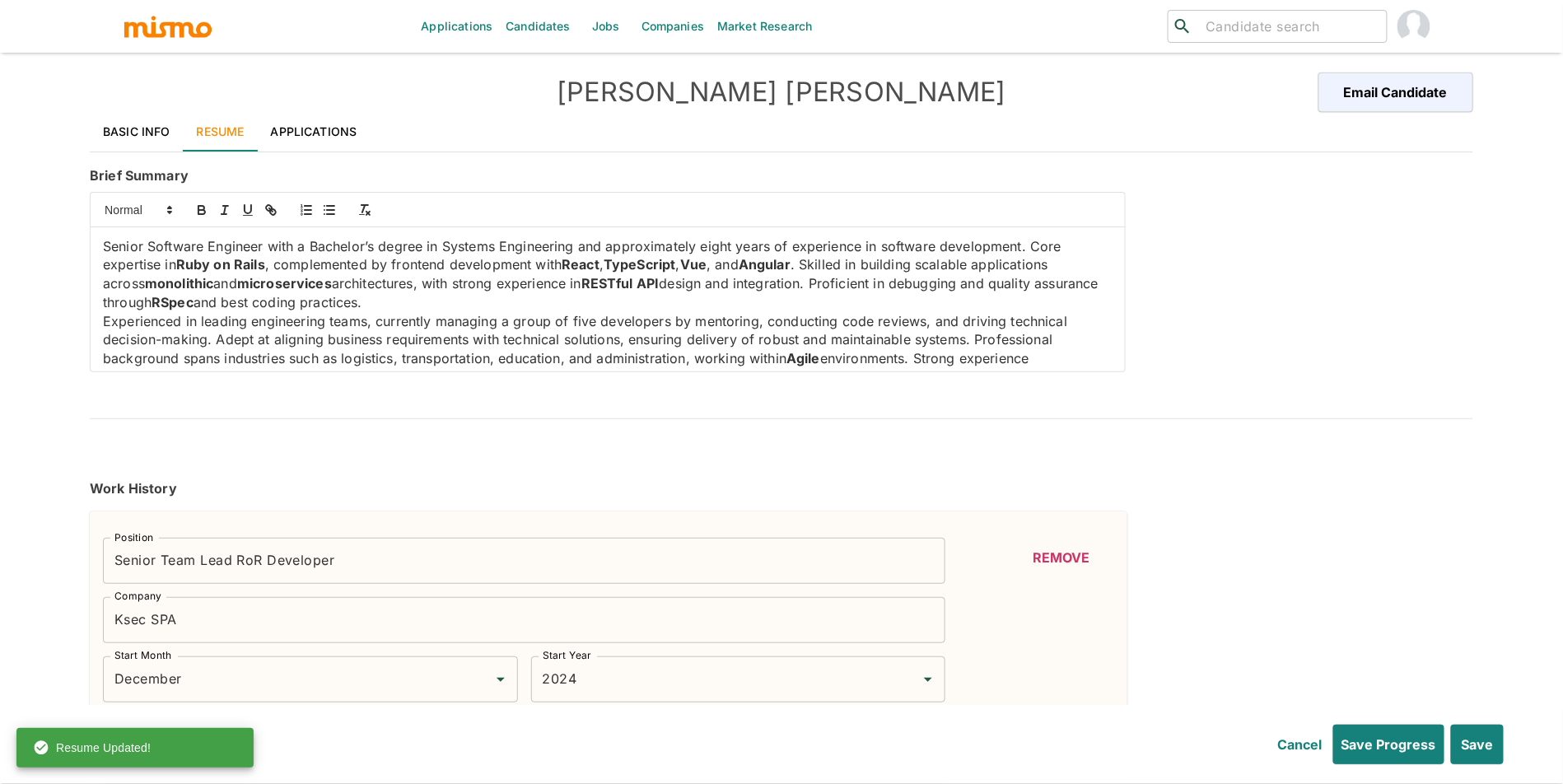
type input "2019"
type input "January"
type input "2017"
type input "December"
type input "2018"
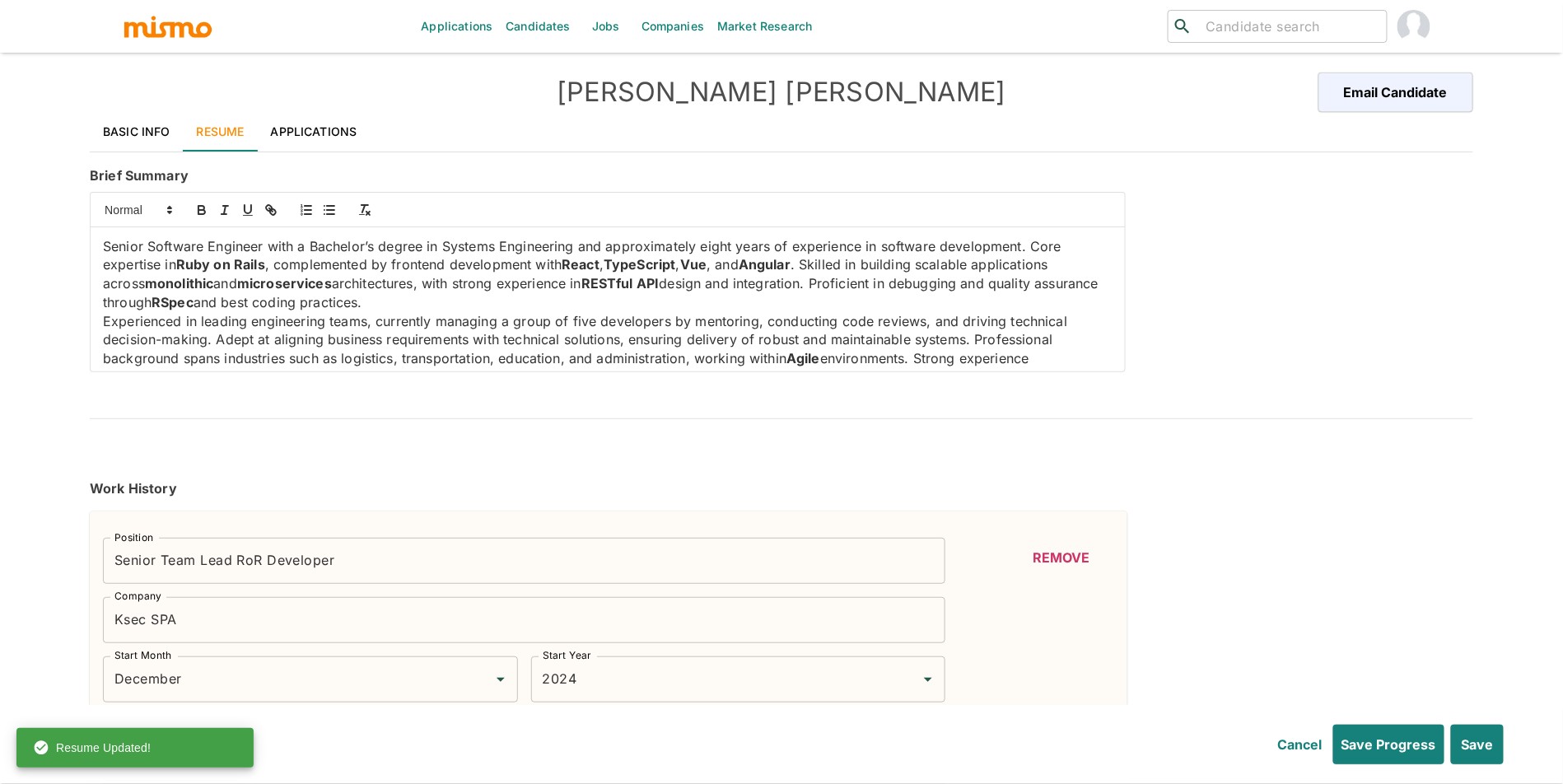
type input "January"
type input "2017"
type input "December"
type input "2017"
type input "Ruby on Rails"
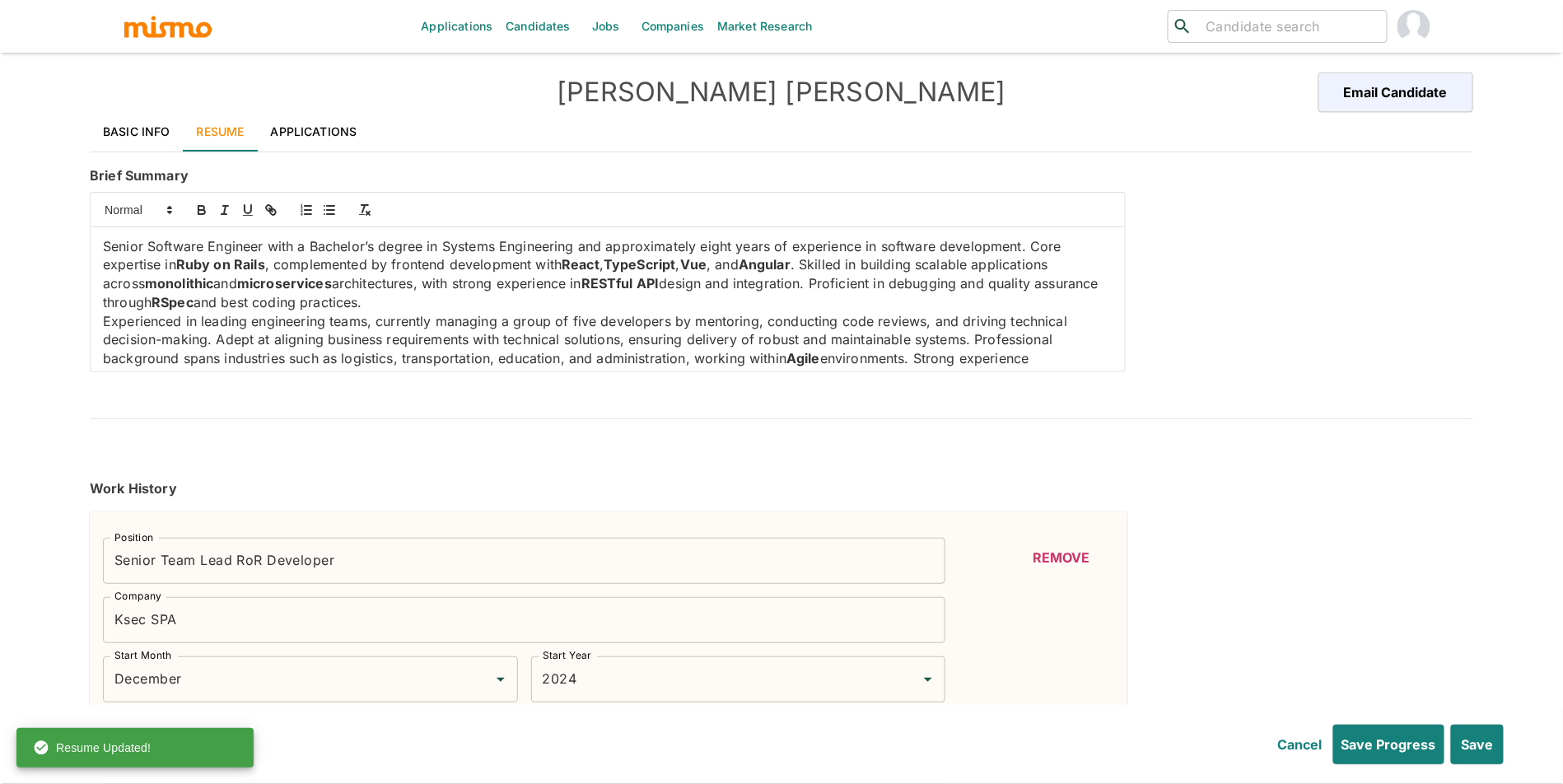
type input "Expert"
type input "4"
type input "Ruby"
type input "Expert"
type input "4"
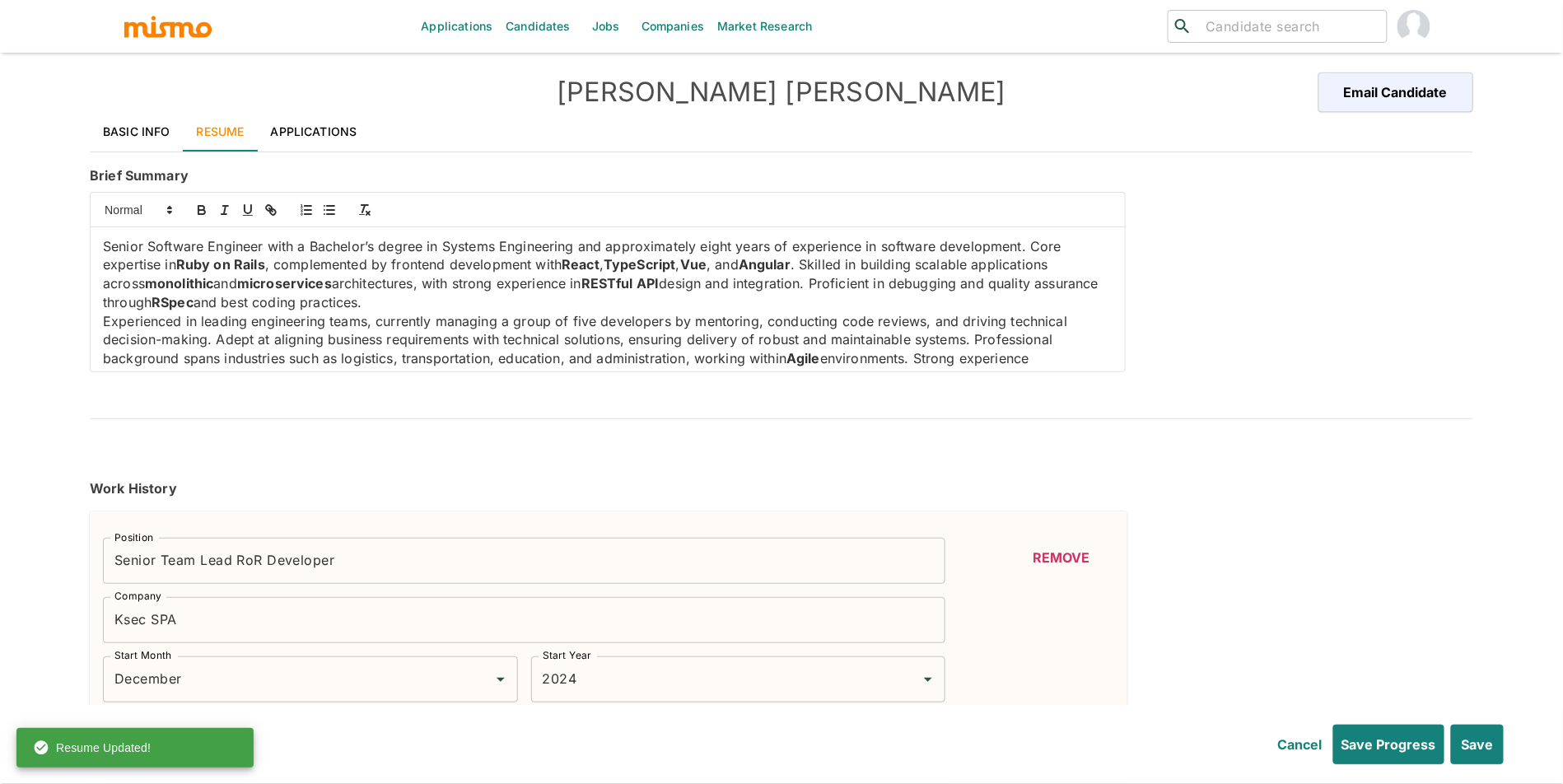
type input "PostgreSQL"
type input "Expert"
type input "4"
type input "jQuery"
type input "Expert"
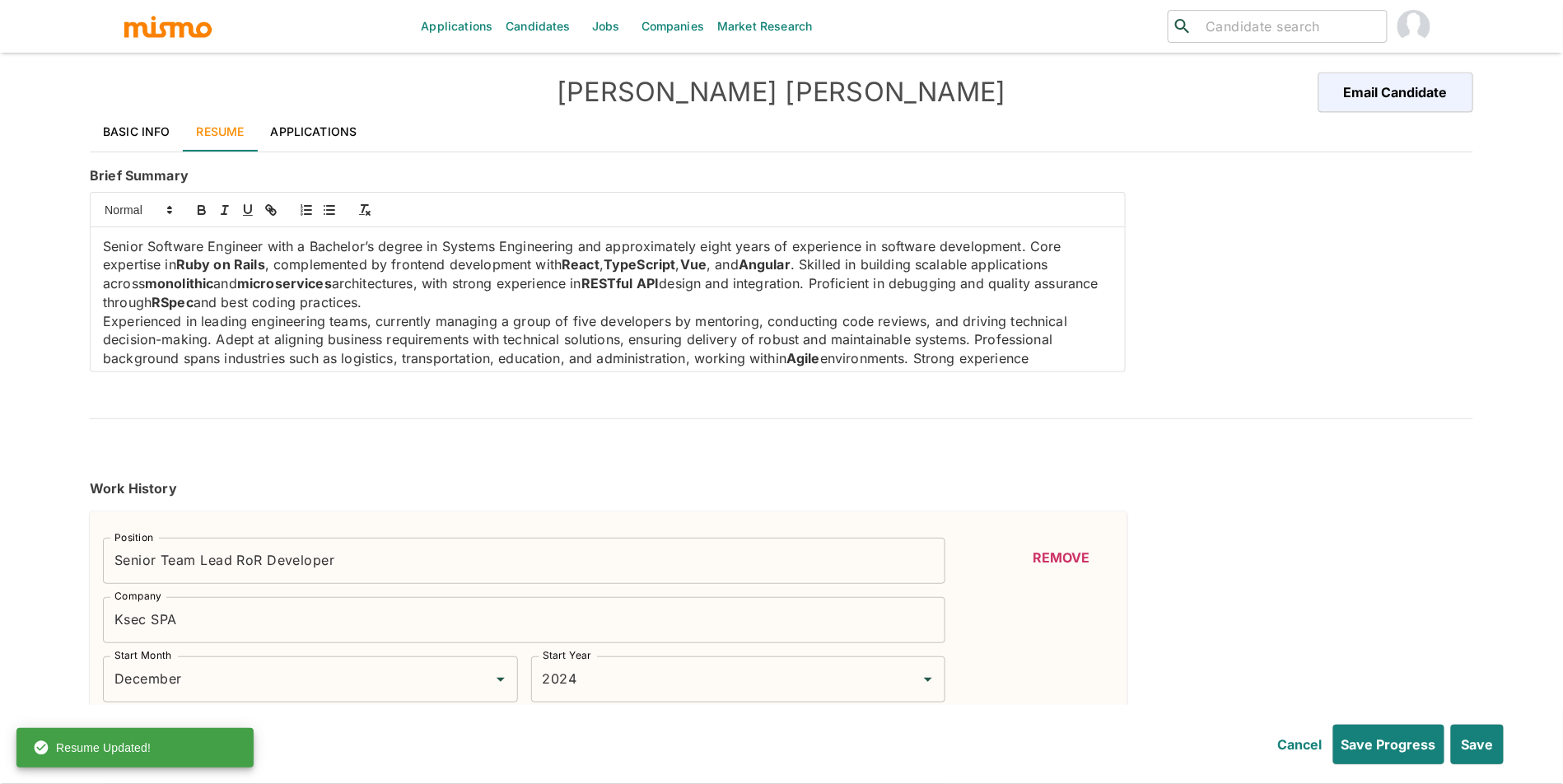
type input "3"
type input "REST"
type input "Expert"
type input "3"
type input "HTML"
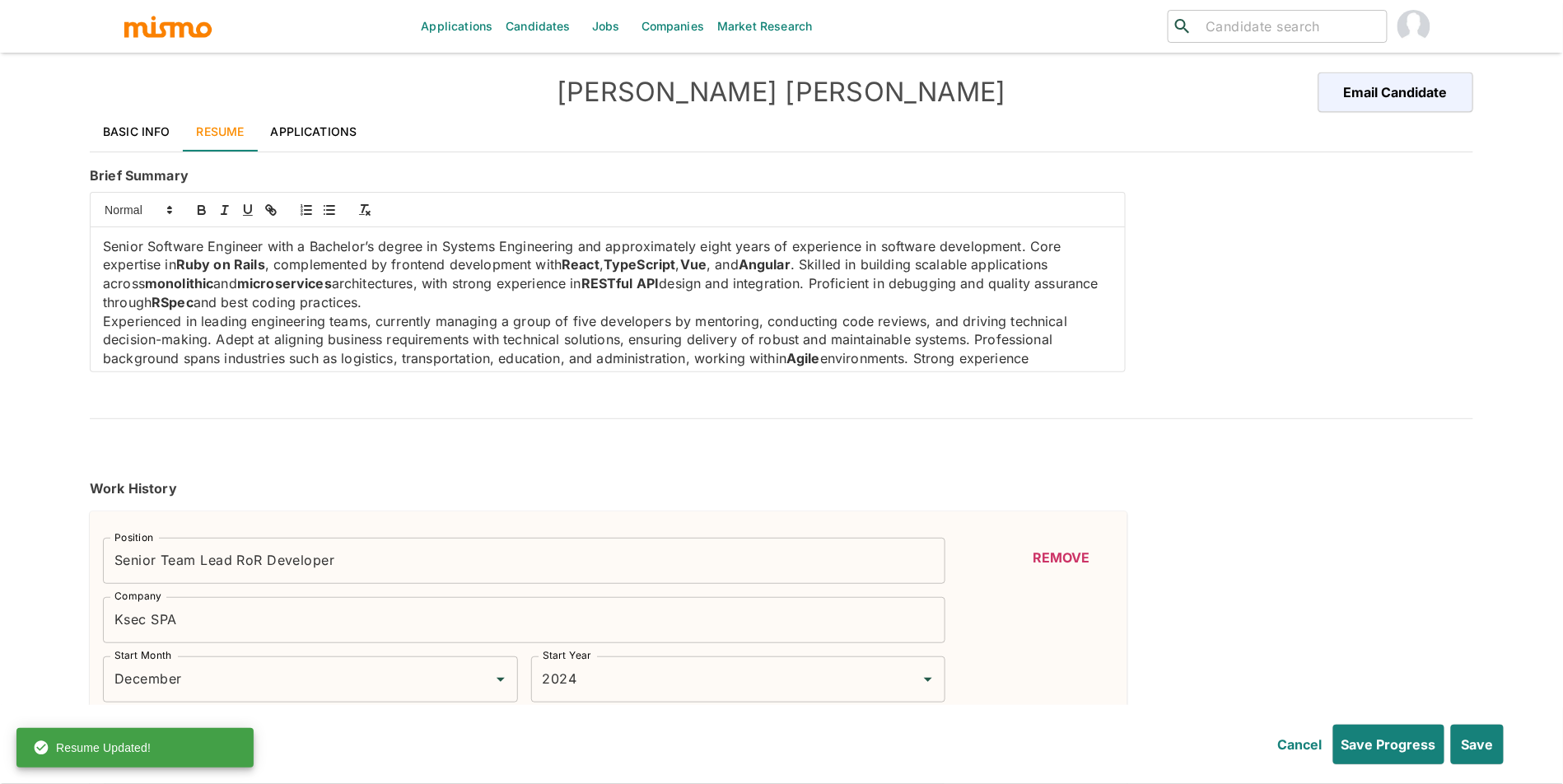
type input "Expert"
type input "3"
type input "C#"
type input "Beginner"
type input "1"
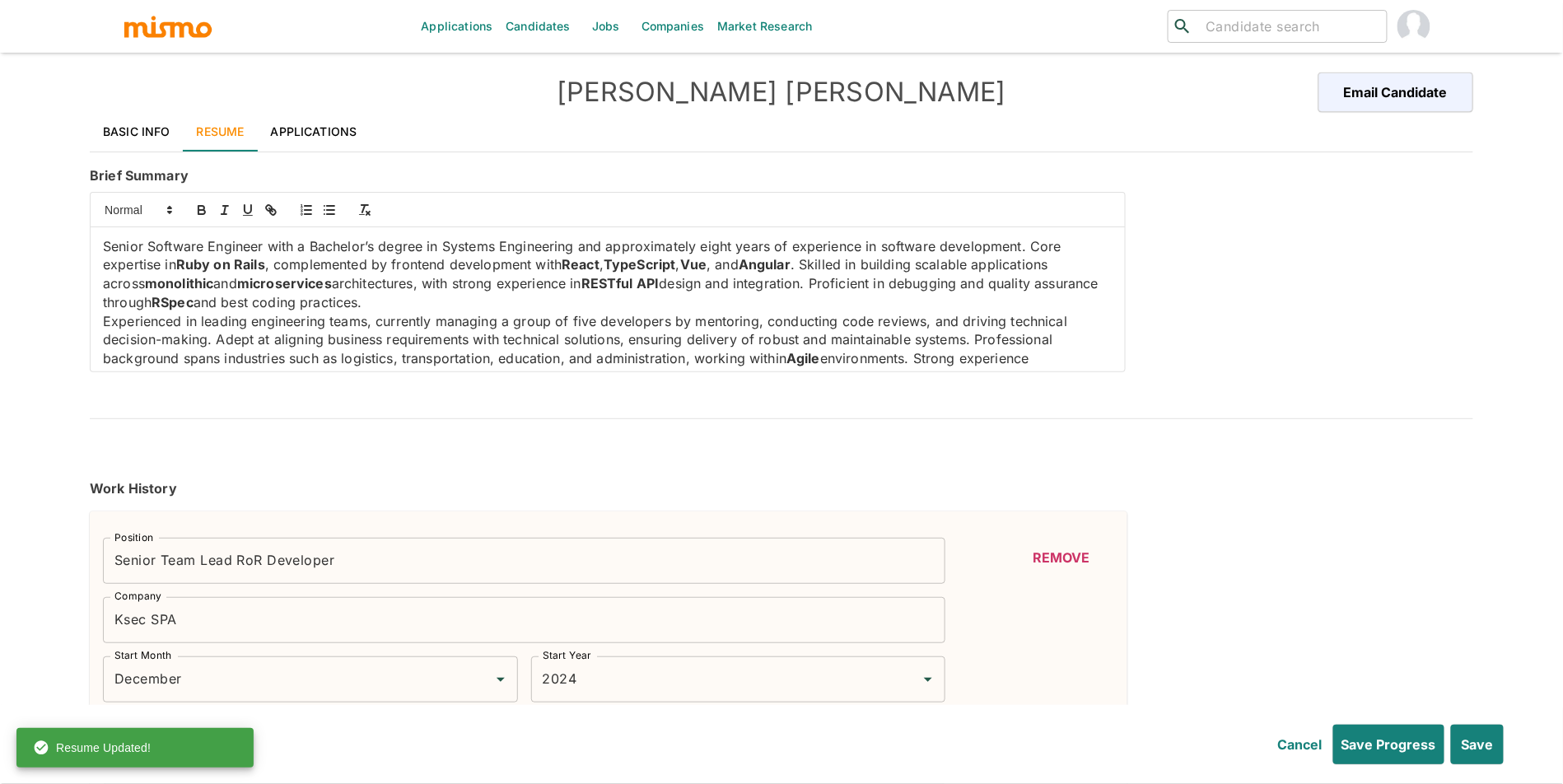
type input "Django"
type input "Beginner"
type input "1"
type input "JavaScript"
type input "Expert"
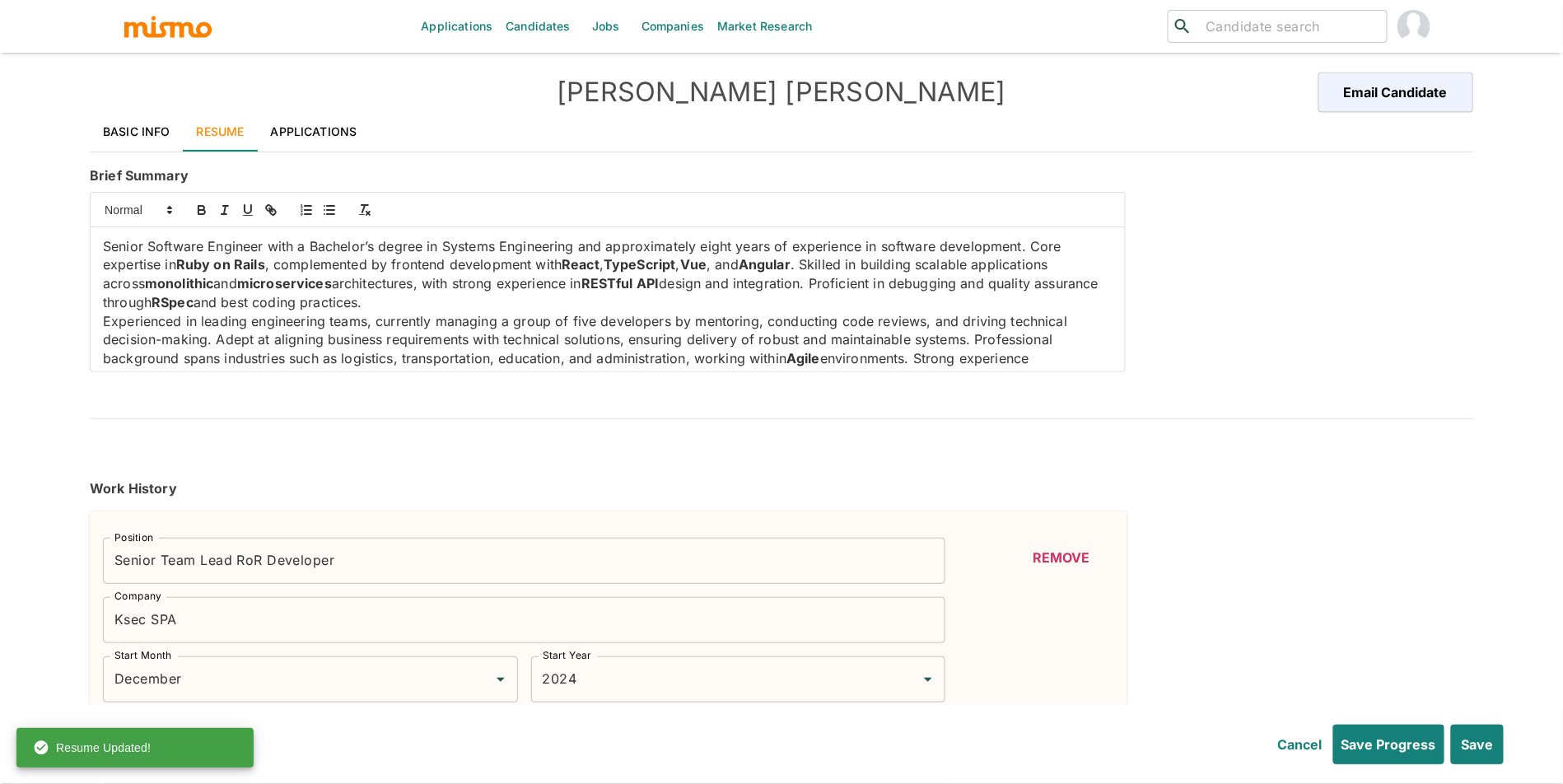
type input "1"
type input "Javascript Frameworks and Libraries"
type input "Expert"
type input "1"
type input "React"
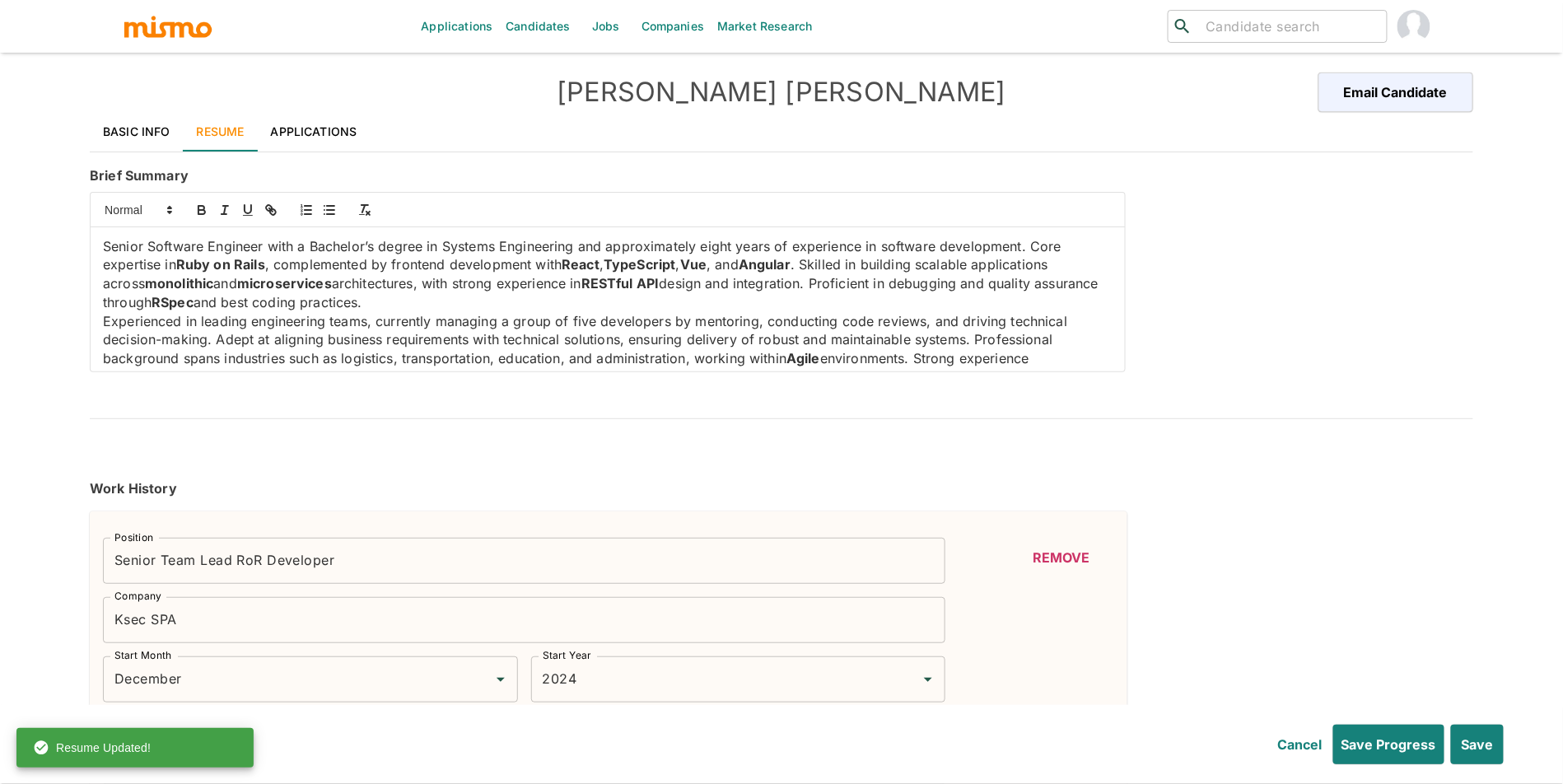
type input "Intermediate"
type input "1"
type input "Python"
type input "Beginner"
type input "1"
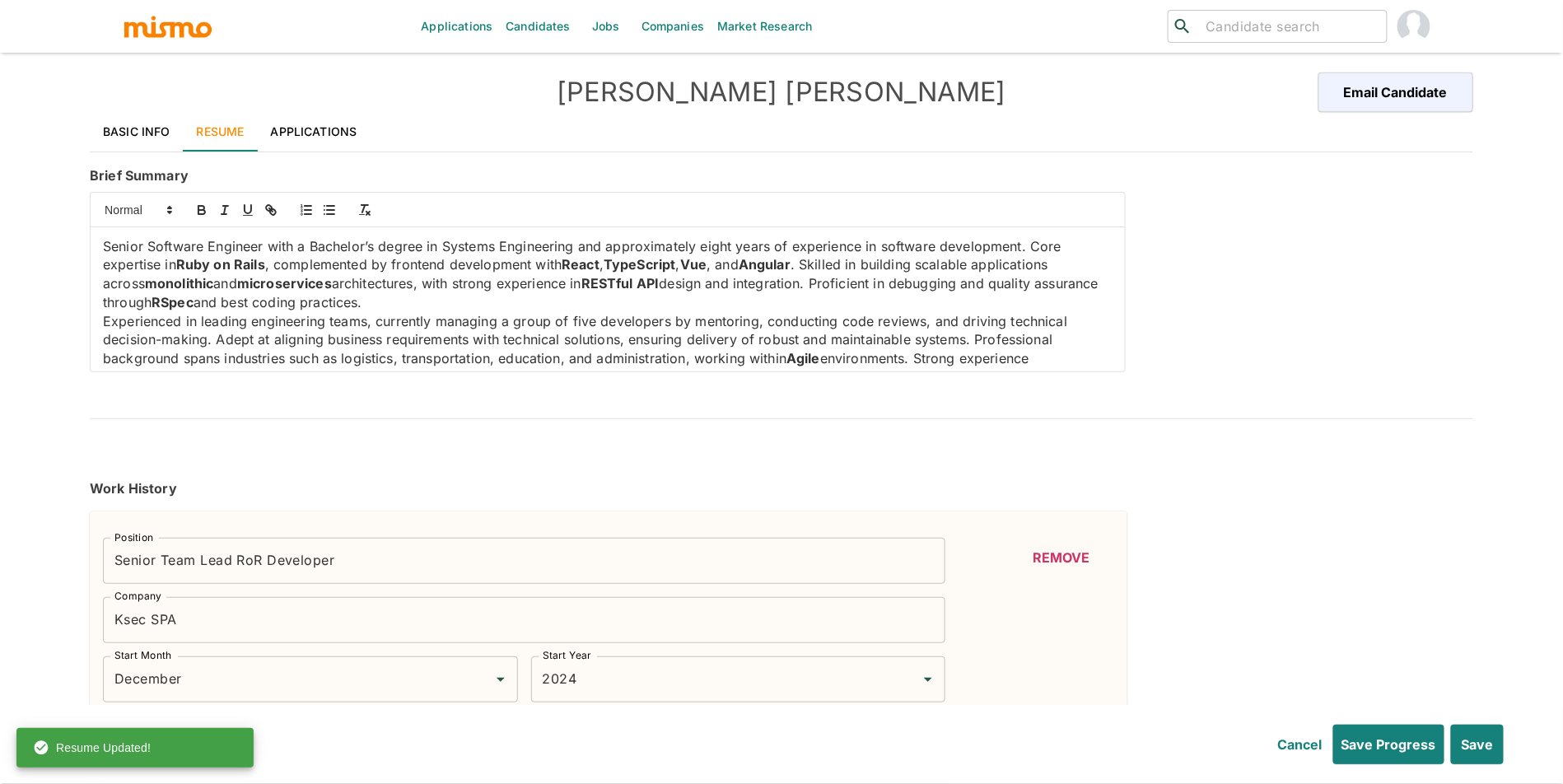
type input "Amazon Web Services"
type input "Intermediate"
type input "1"
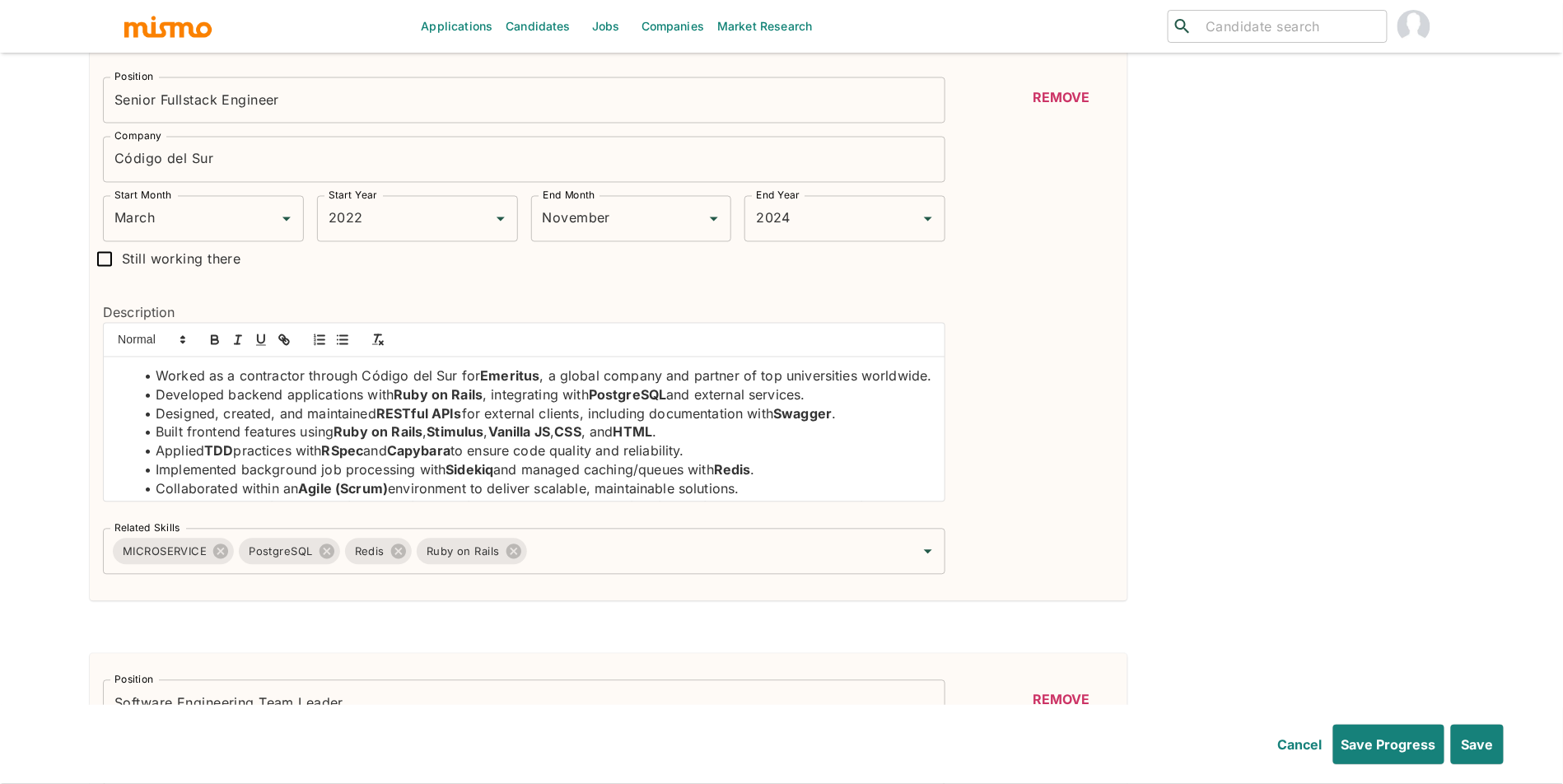
scroll to position [1076, 0]
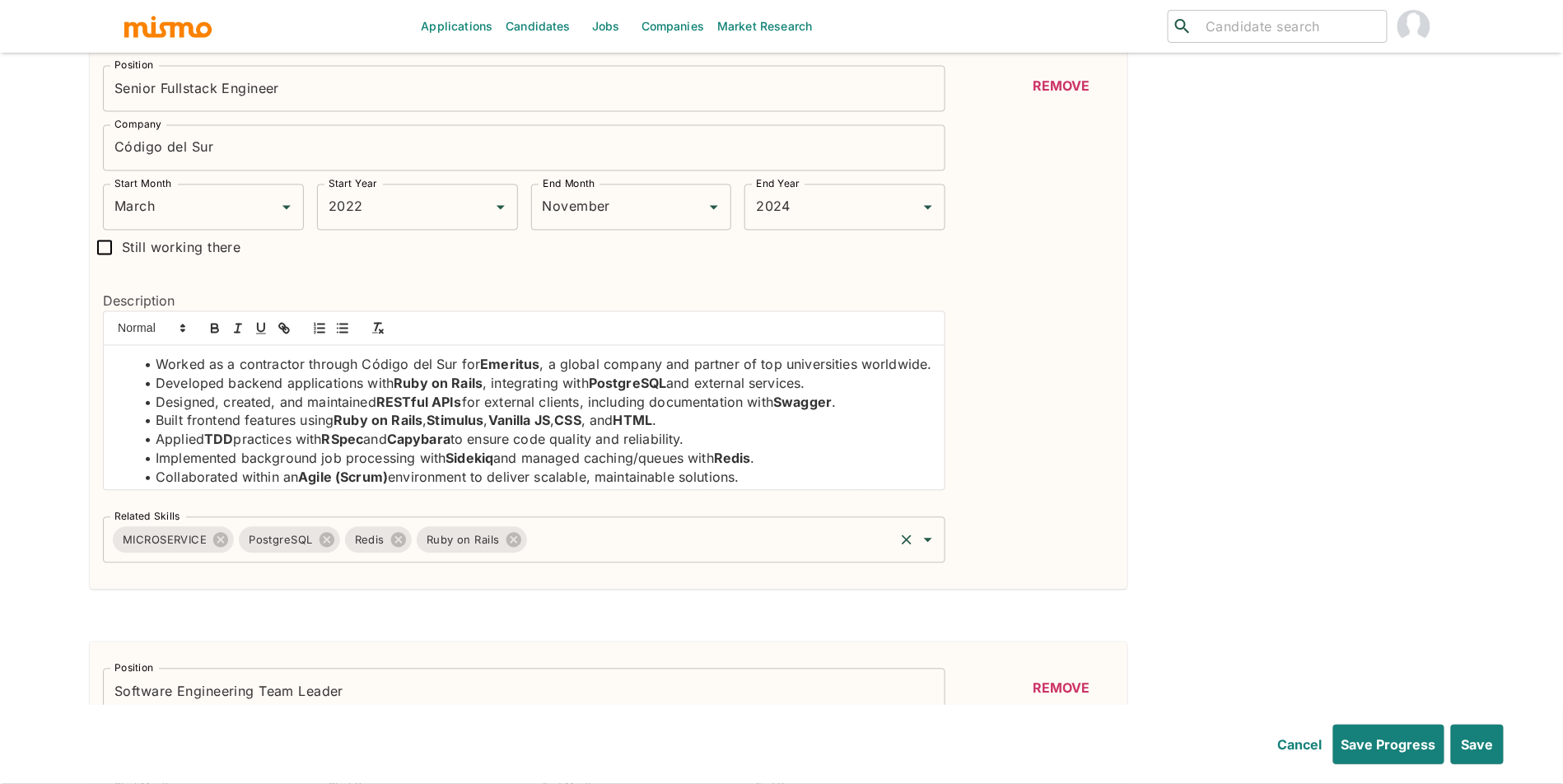
click at [643, 541] on input "Related Skills" at bounding box center [711, 540] width 363 height 31
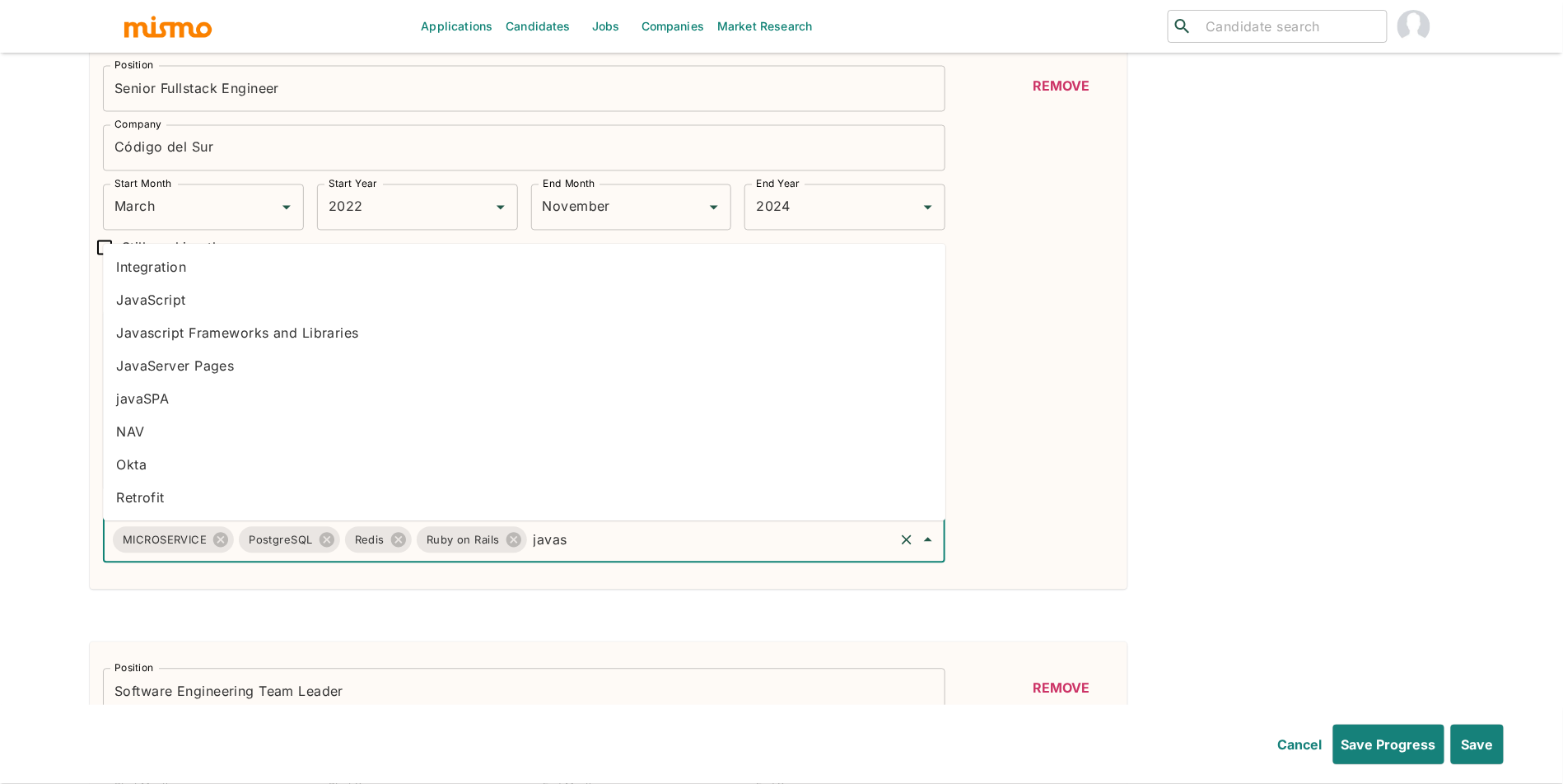
click at [267, 292] on li "JavaScript" at bounding box center [525, 300] width 843 height 33
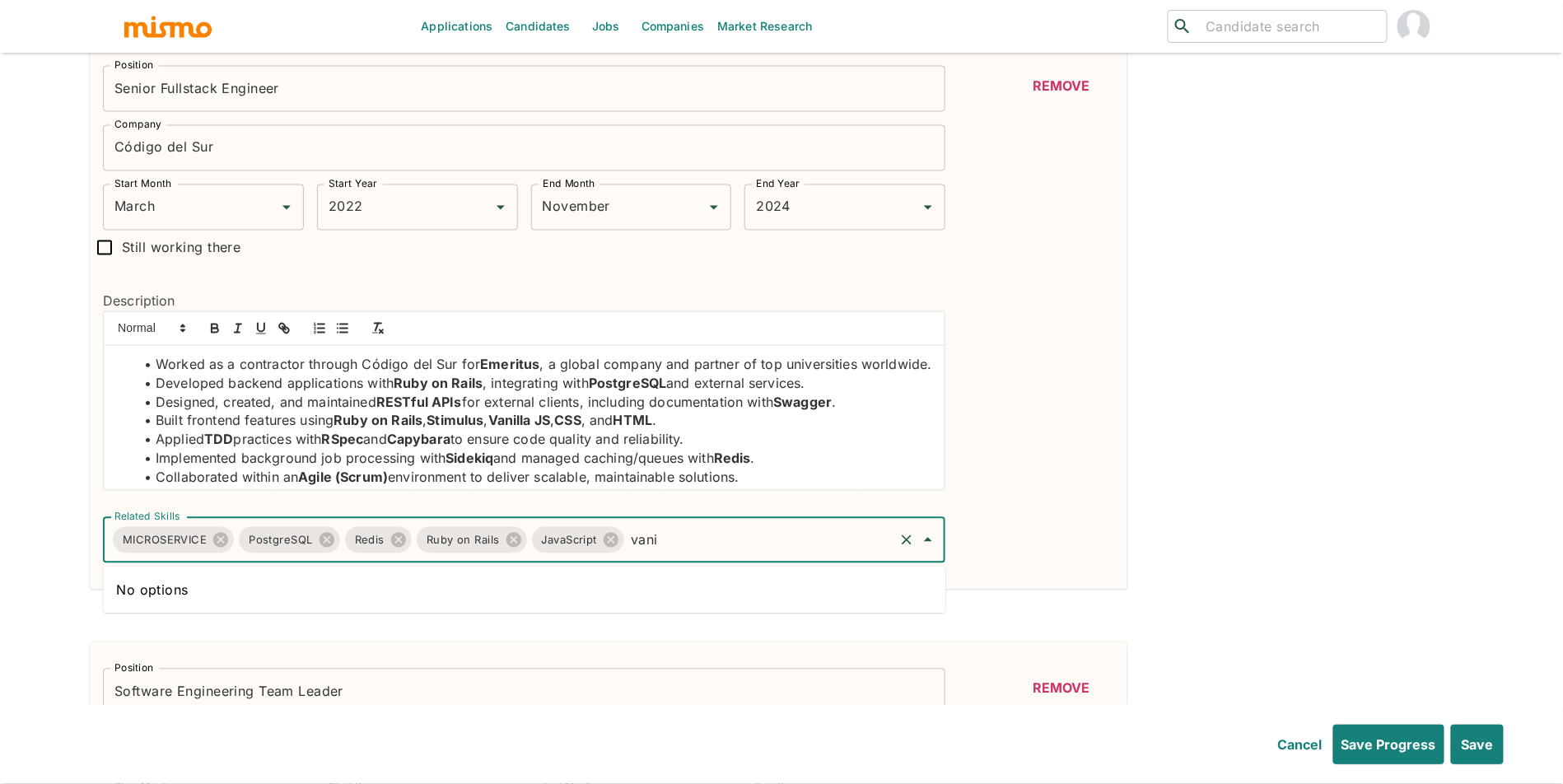
click at [685, 536] on input "vani" at bounding box center [760, 540] width 265 height 31
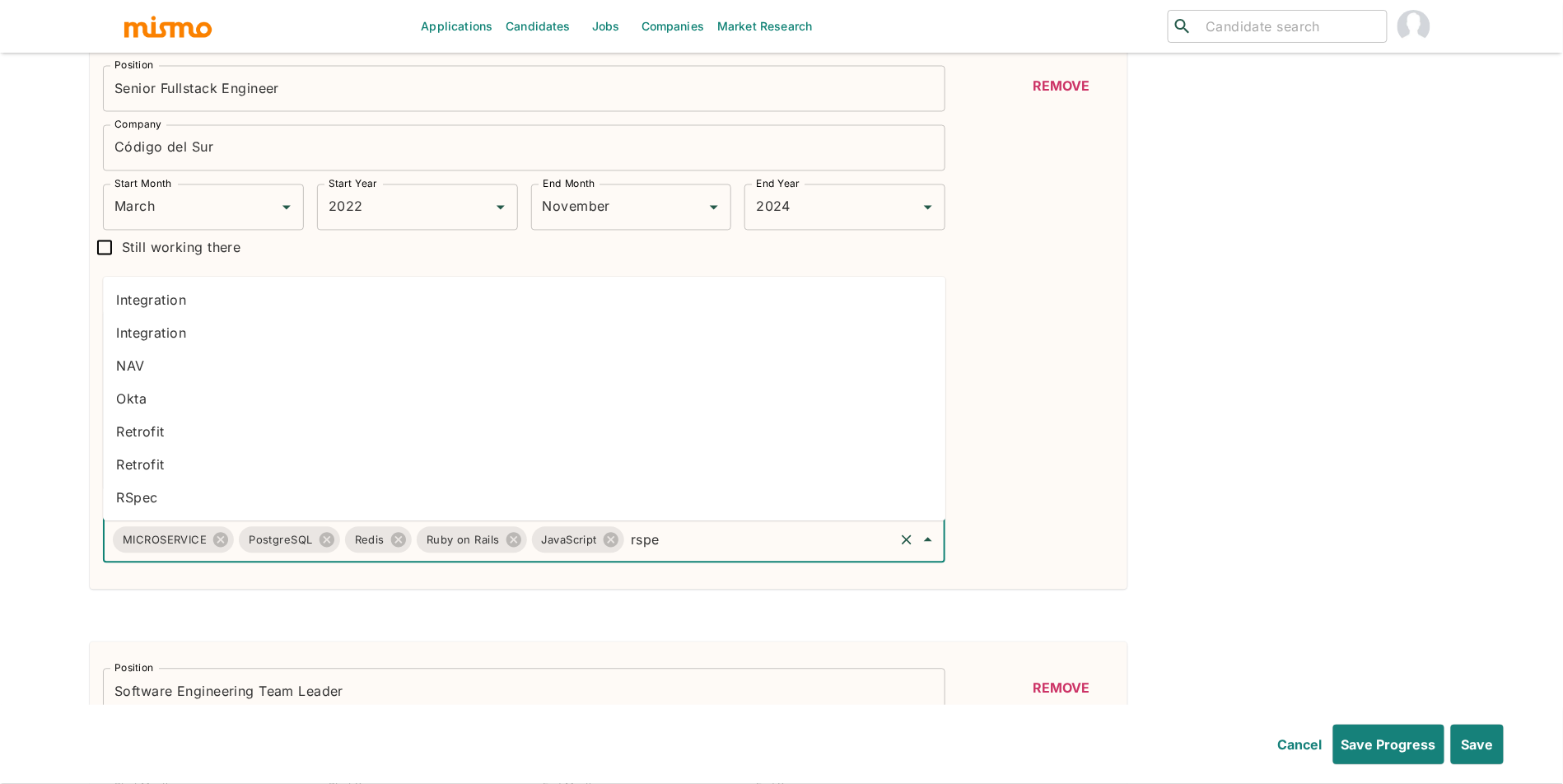
click at [223, 495] on li "RSpec" at bounding box center [525, 498] width 843 height 33
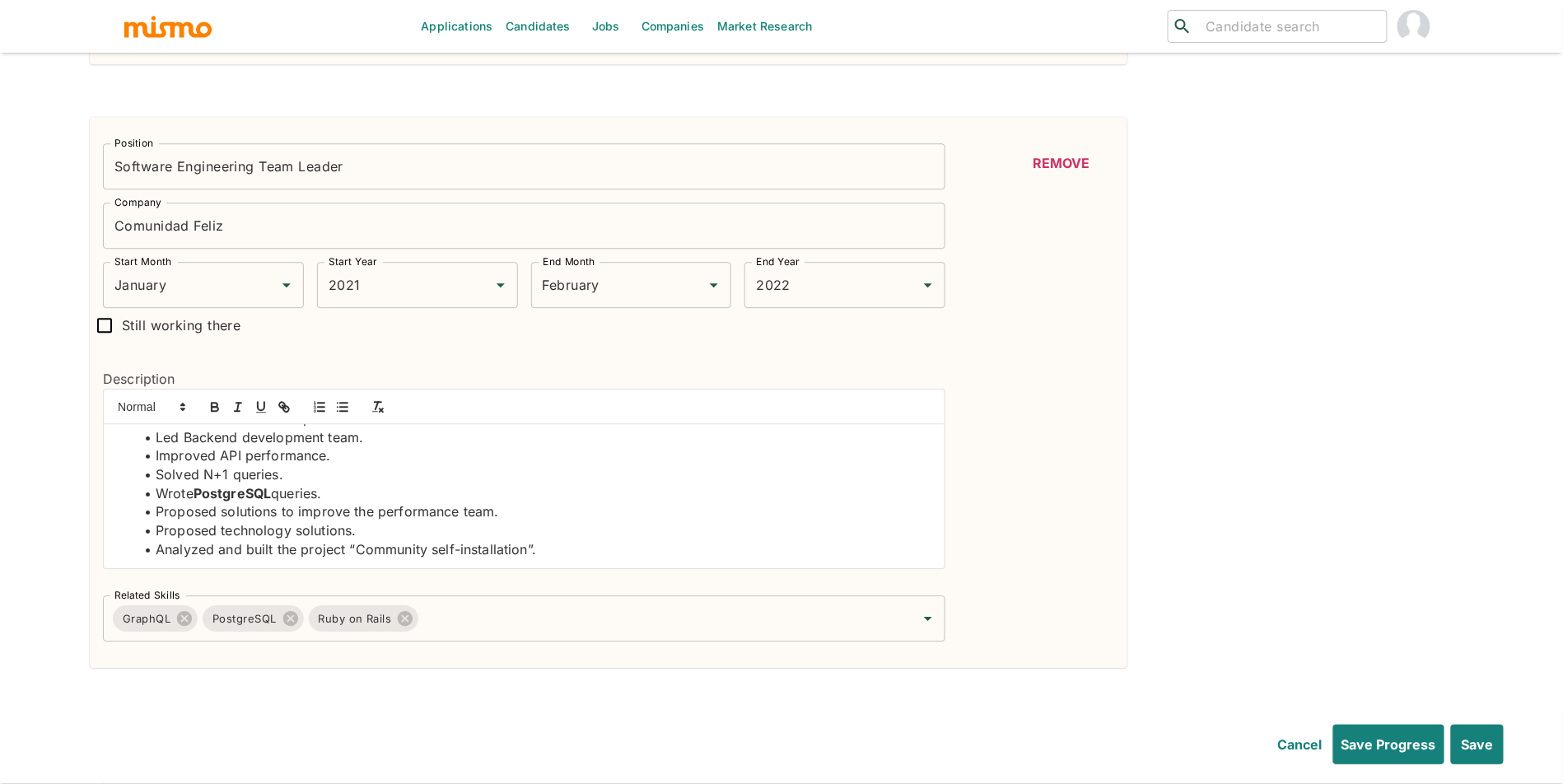
scroll to position [1588, 0]
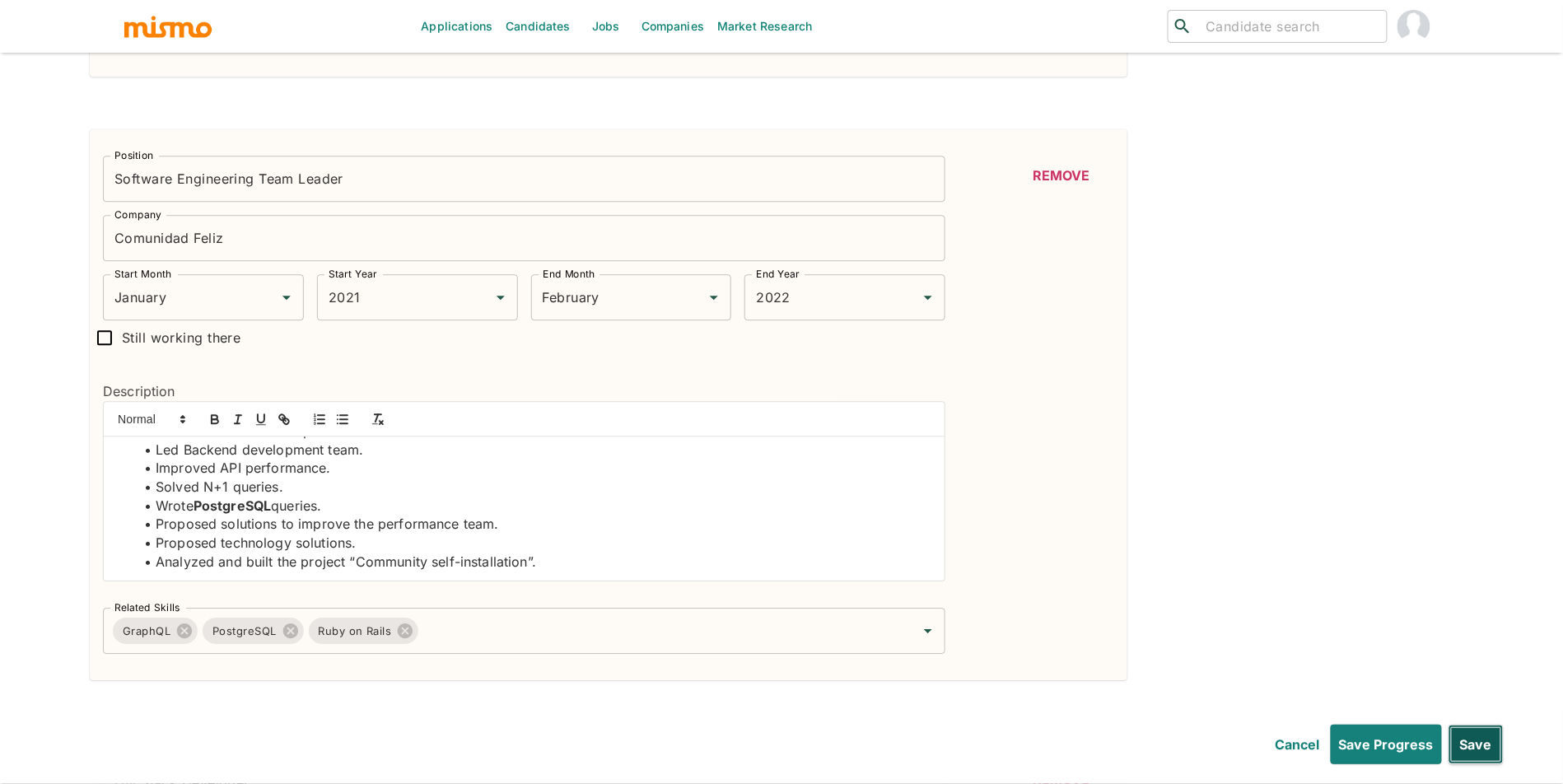
click at [1503, 733] on button "Save" at bounding box center [1476, 744] width 56 height 40
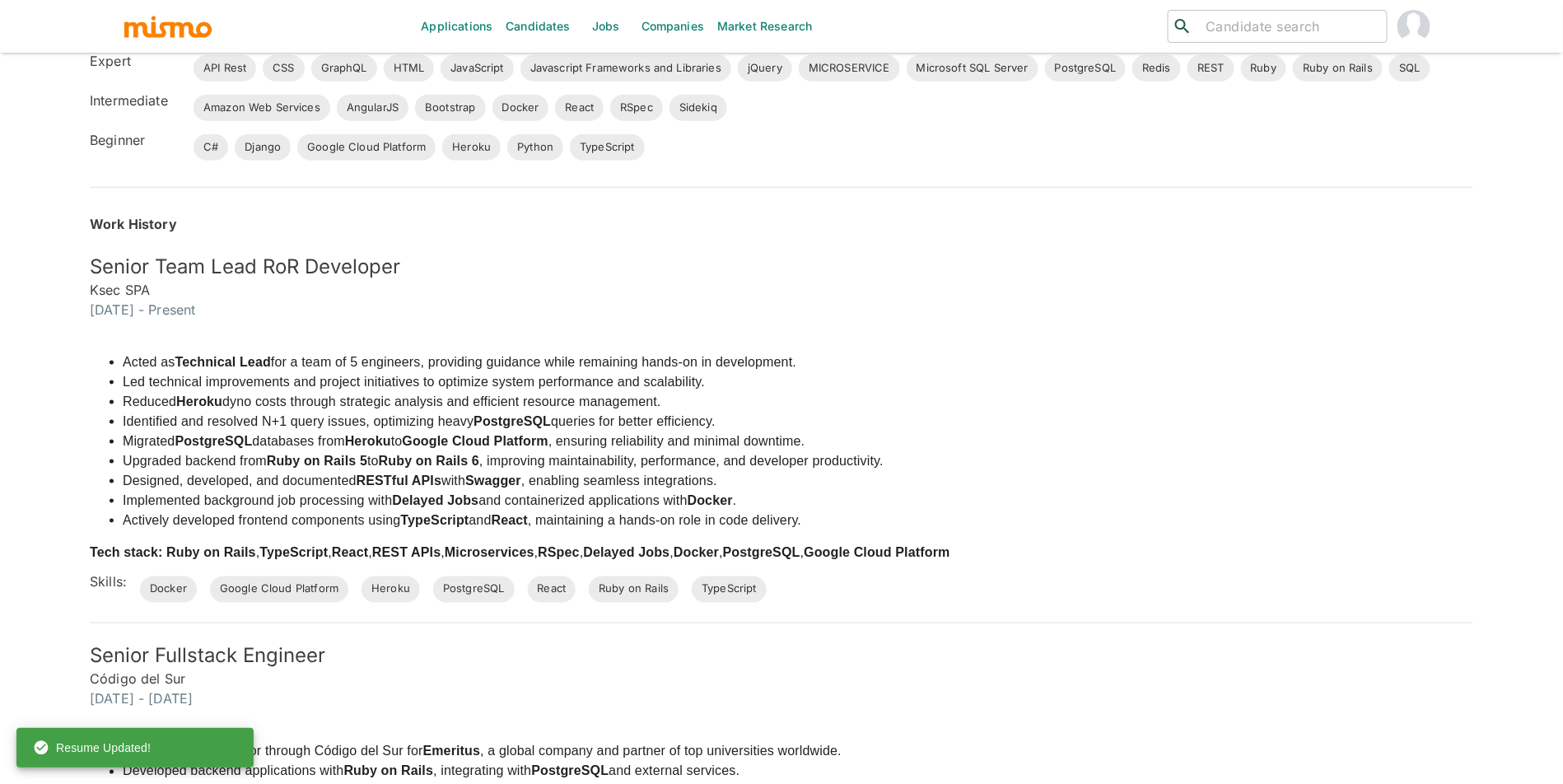
scroll to position [0, 0]
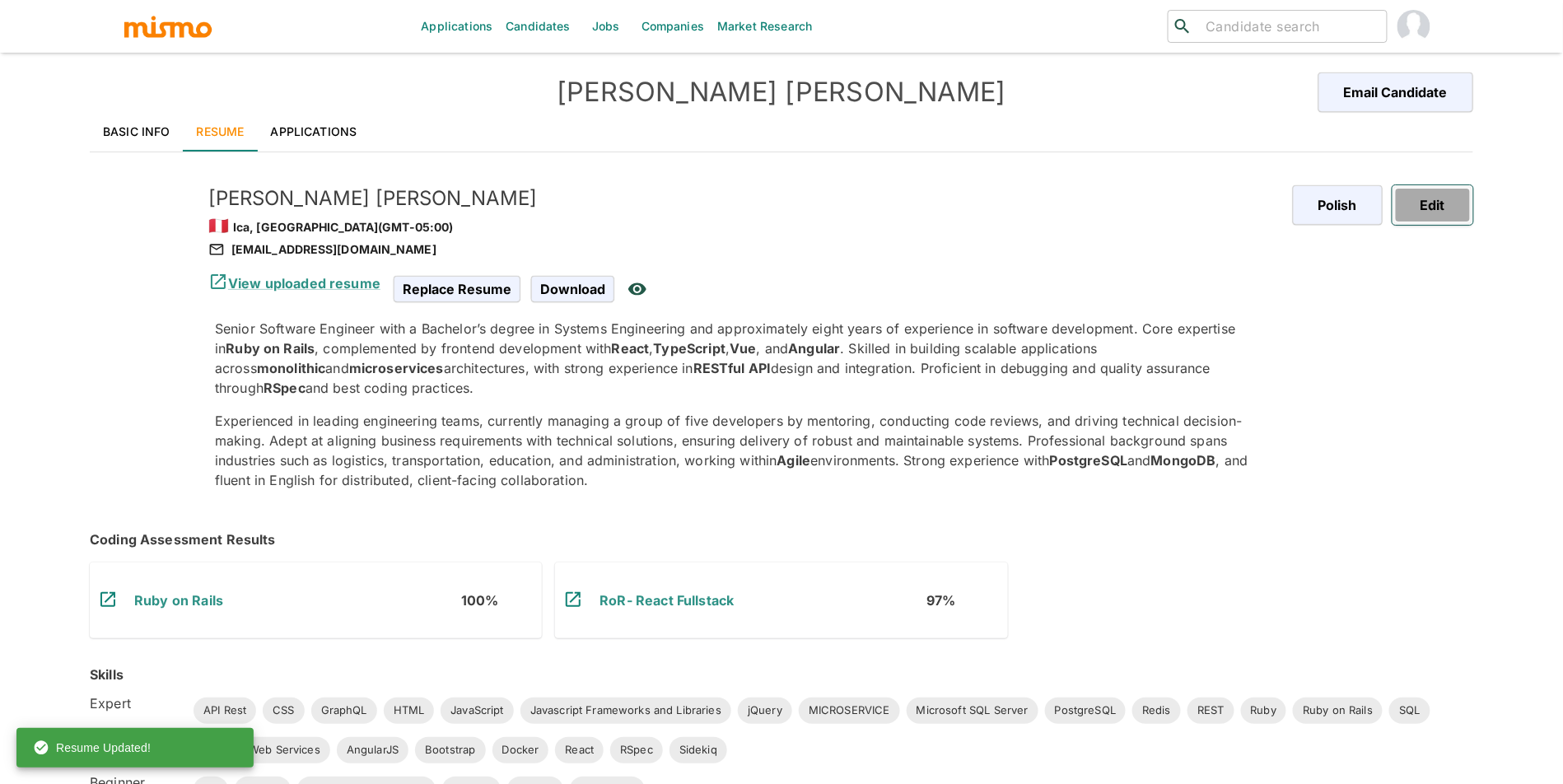
click at [1435, 207] on button "Edit" at bounding box center [1433, 205] width 81 height 40
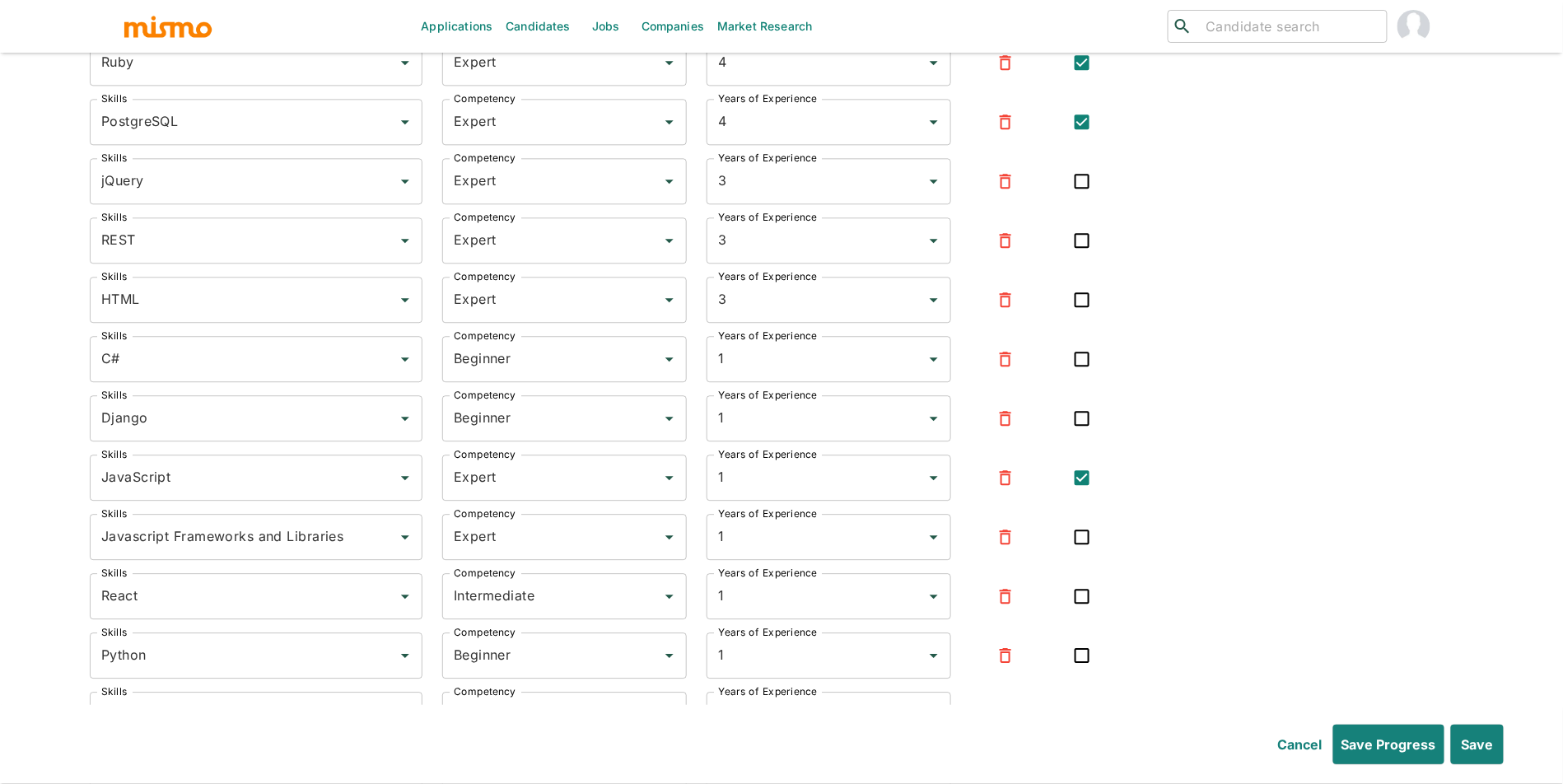
scroll to position [6195, 0]
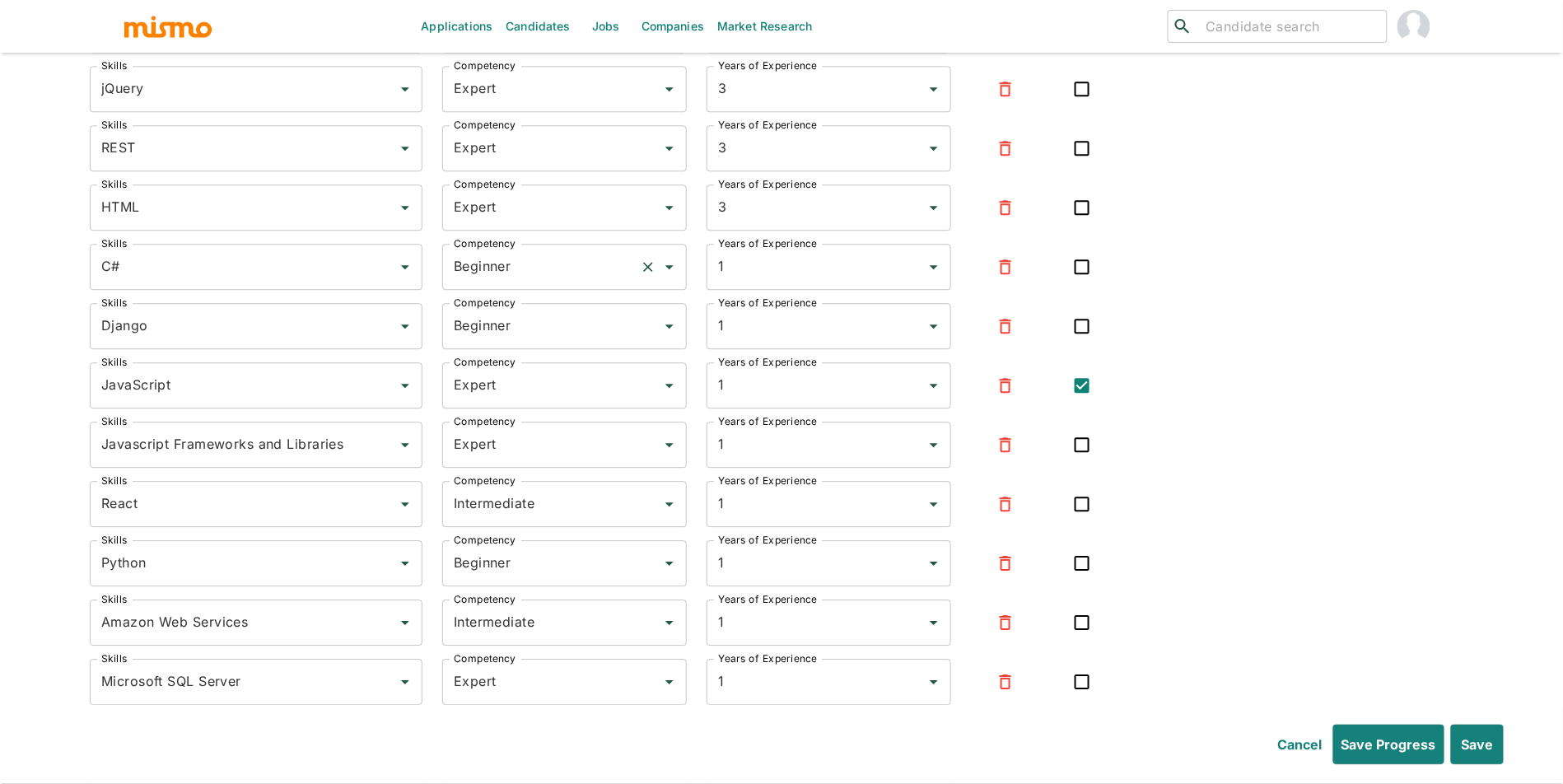
click at [506, 283] on input "Beginner" at bounding box center [541, 267] width 183 height 31
click at [506, 354] on li "Expert" at bounding box center [564, 358] width 245 height 33
click at [563, 341] on input "Beginner" at bounding box center [541, 326] width 183 height 31
click at [539, 412] on li "Expert" at bounding box center [564, 417] width 245 height 33
click at [561, 401] on input "Expert" at bounding box center [541, 385] width 183 height 31
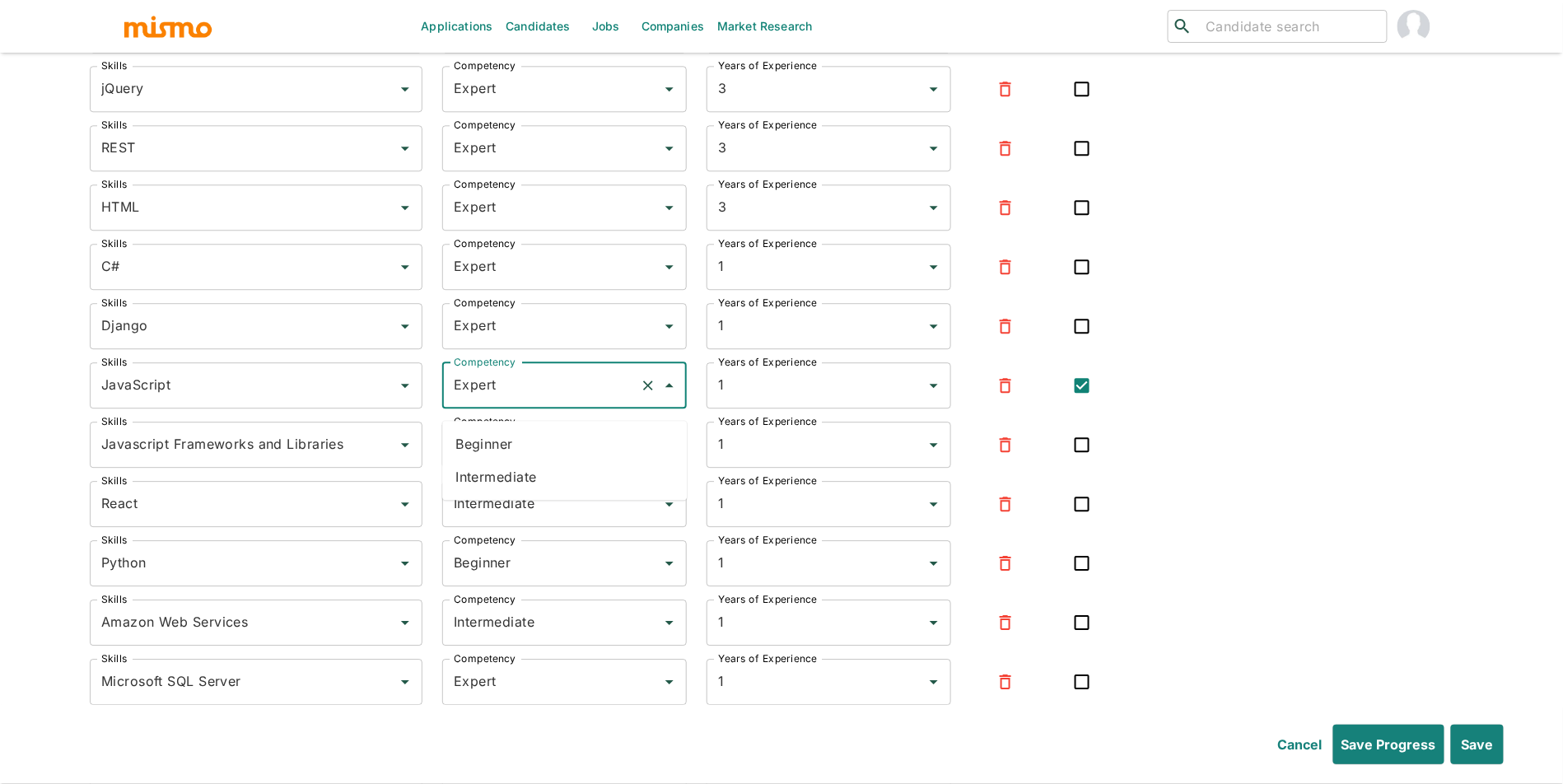
click at [547, 478] on li "Intermediate" at bounding box center [564, 477] width 245 height 33
click at [1011, 454] on icon "button" at bounding box center [1006, 445] width 20 height 20
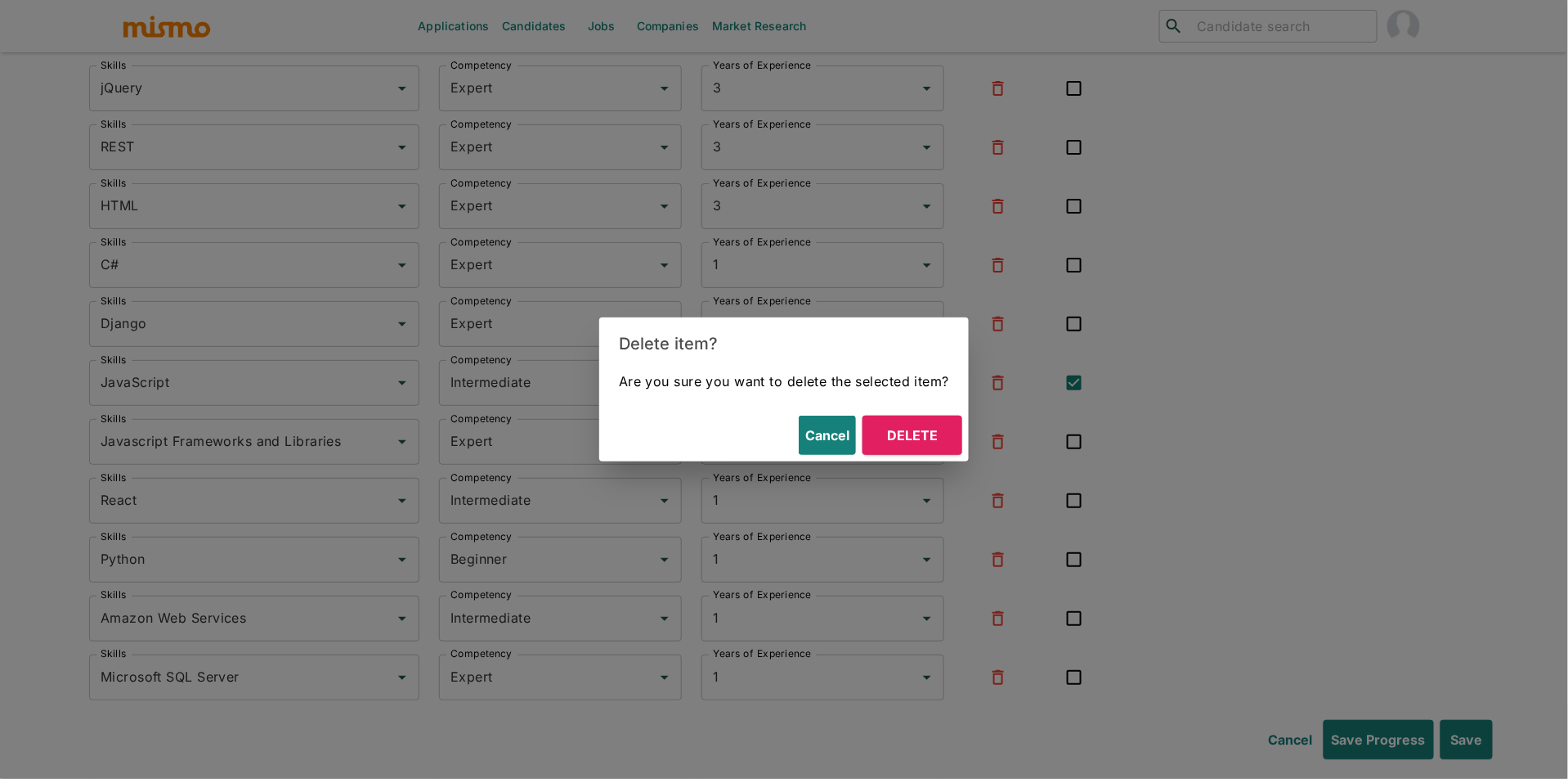
click at [926, 434] on button "Delete" at bounding box center [912, 435] width 100 height 40
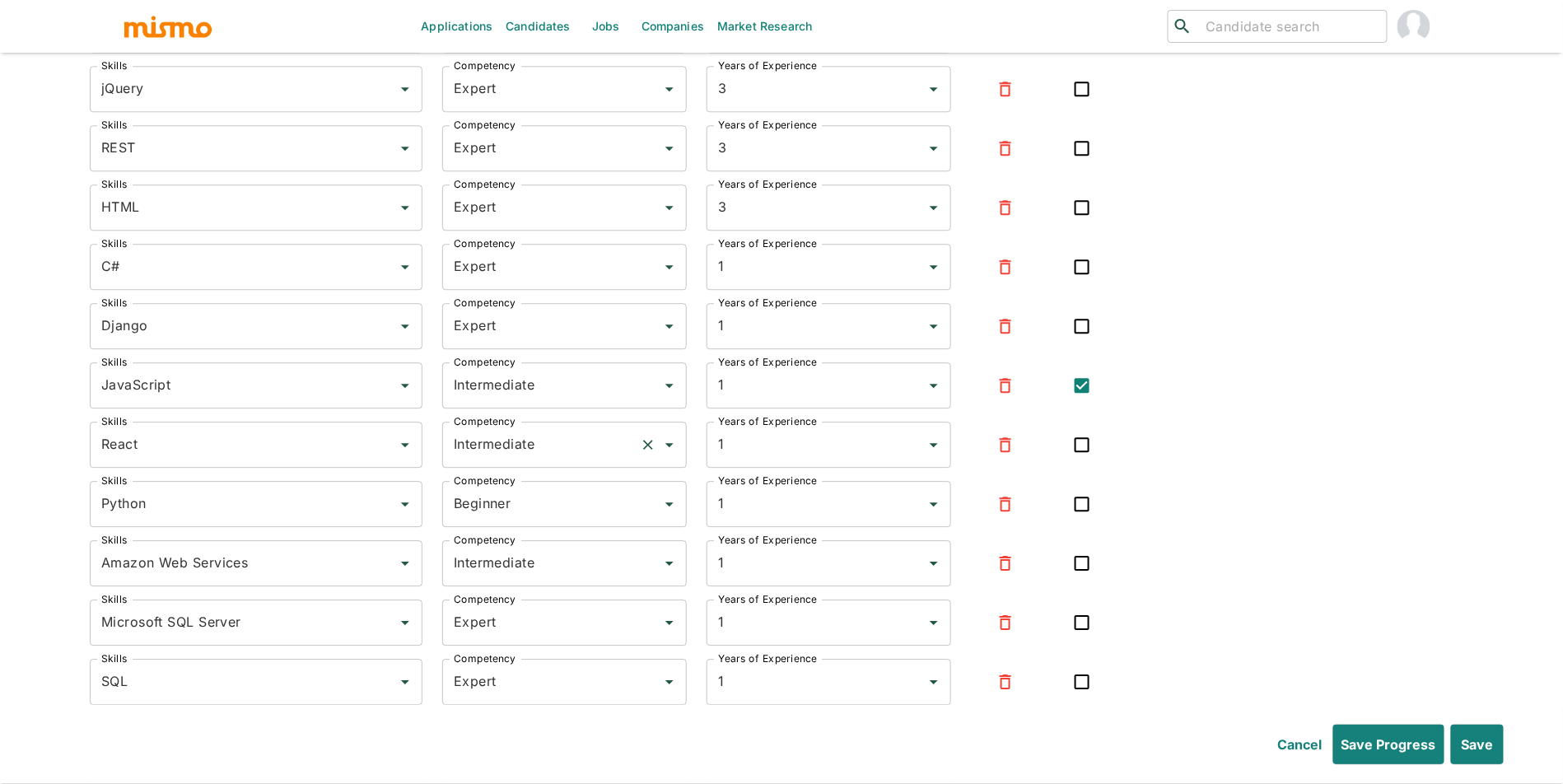
click at [600, 451] on input "Intermediate" at bounding box center [541, 445] width 183 height 31
click at [564, 517] on li "Beginner" at bounding box center [564, 503] width 245 height 33
click at [566, 460] on input "Beginner" at bounding box center [541, 445] width 183 height 31
click at [546, 531] on li "Expert" at bounding box center [564, 536] width 245 height 33
click at [564, 520] on input "Beginner" at bounding box center [541, 504] width 183 height 31
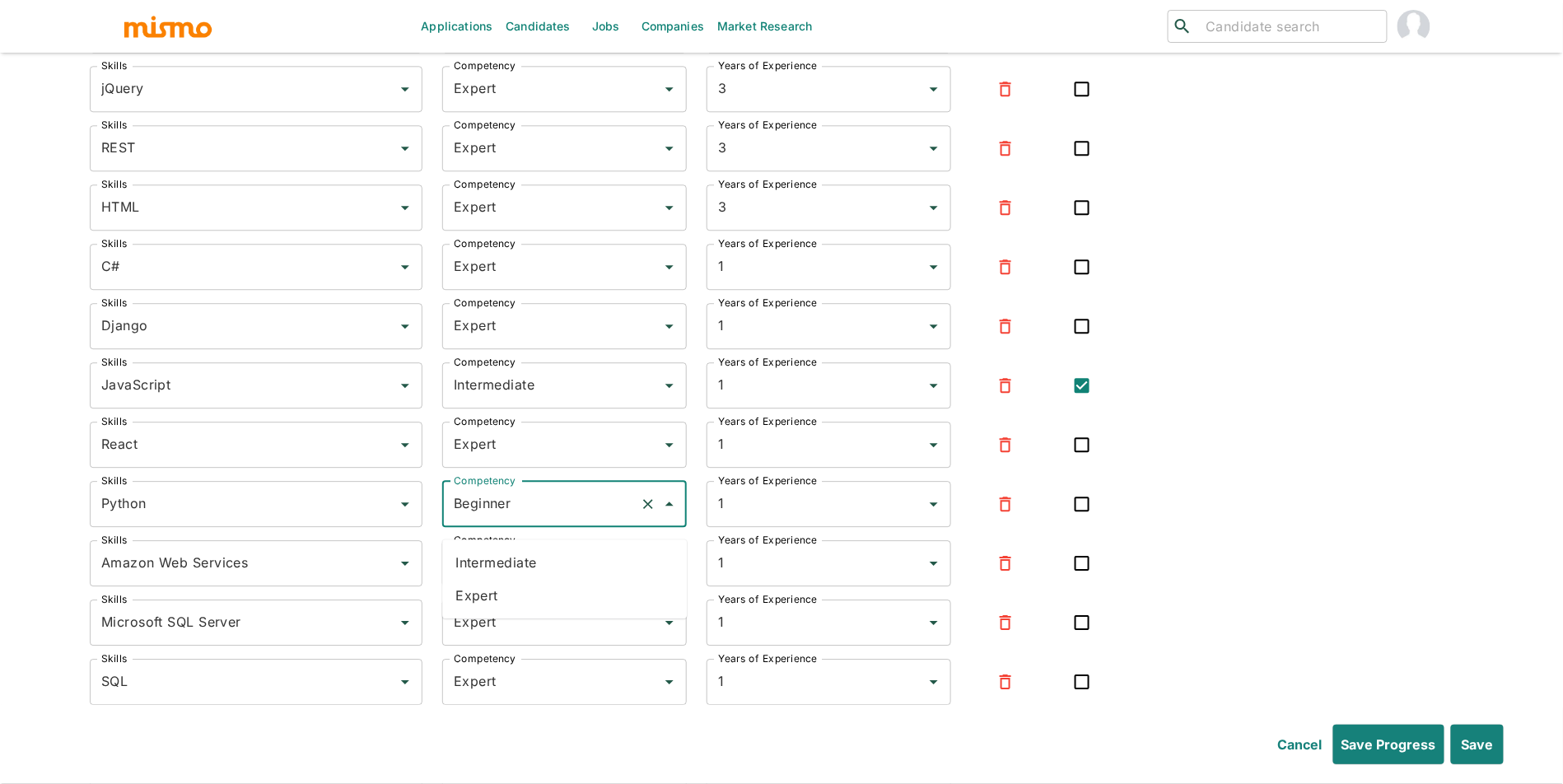
click at [537, 606] on li "Expert" at bounding box center [564, 596] width 245 height 33
click at [996, 573] on icon "button" at bounding box center [1006, 563] width 20 height 20
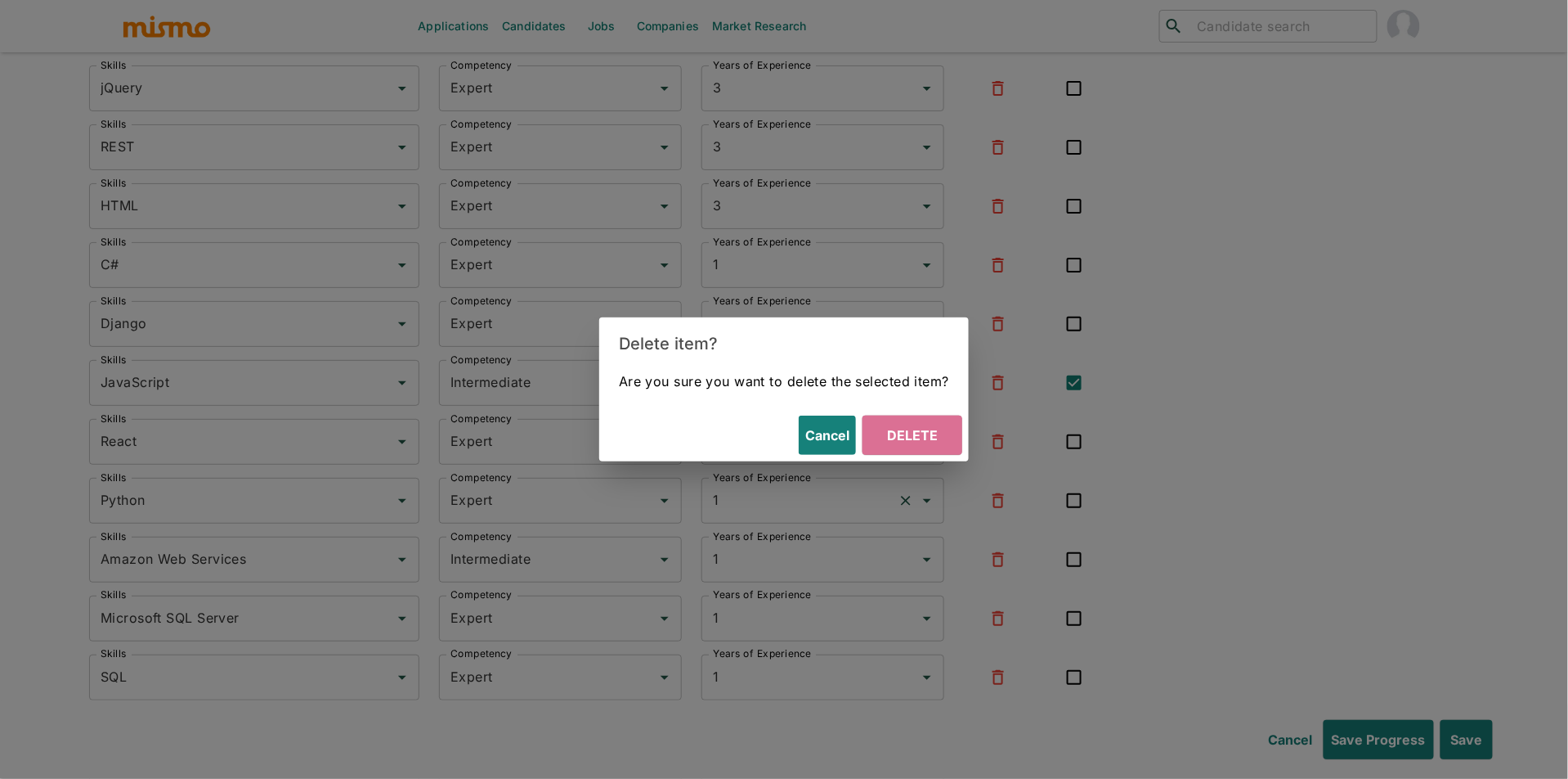
drag, startPoint x: 916, startPoint y: 441, endPoint x: 901, endPoint y: 522, distance: 82.4
click at [916, 441] on button "Delete" at bounding box center [912, 435] width 100 height 40
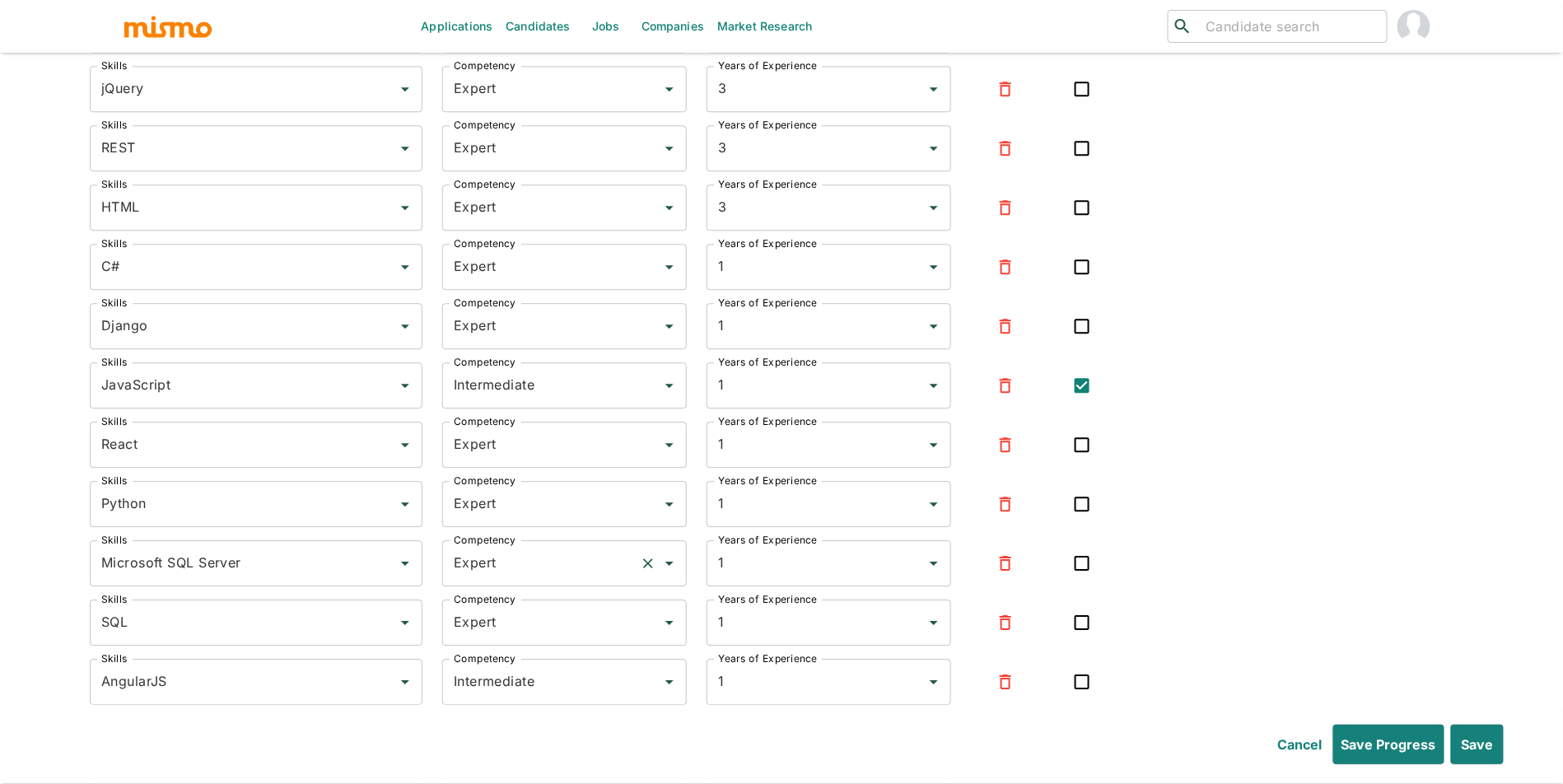
click at [592, 579] on input "Expert" at bounding box center [541, 563] width 183 height 31
click at [1257, 584] on div "Skills Ruby on Rails Skills Competency Expert Competency Years of Experience 4 …" at bounding box center [782, 672] width 1383 height 1568
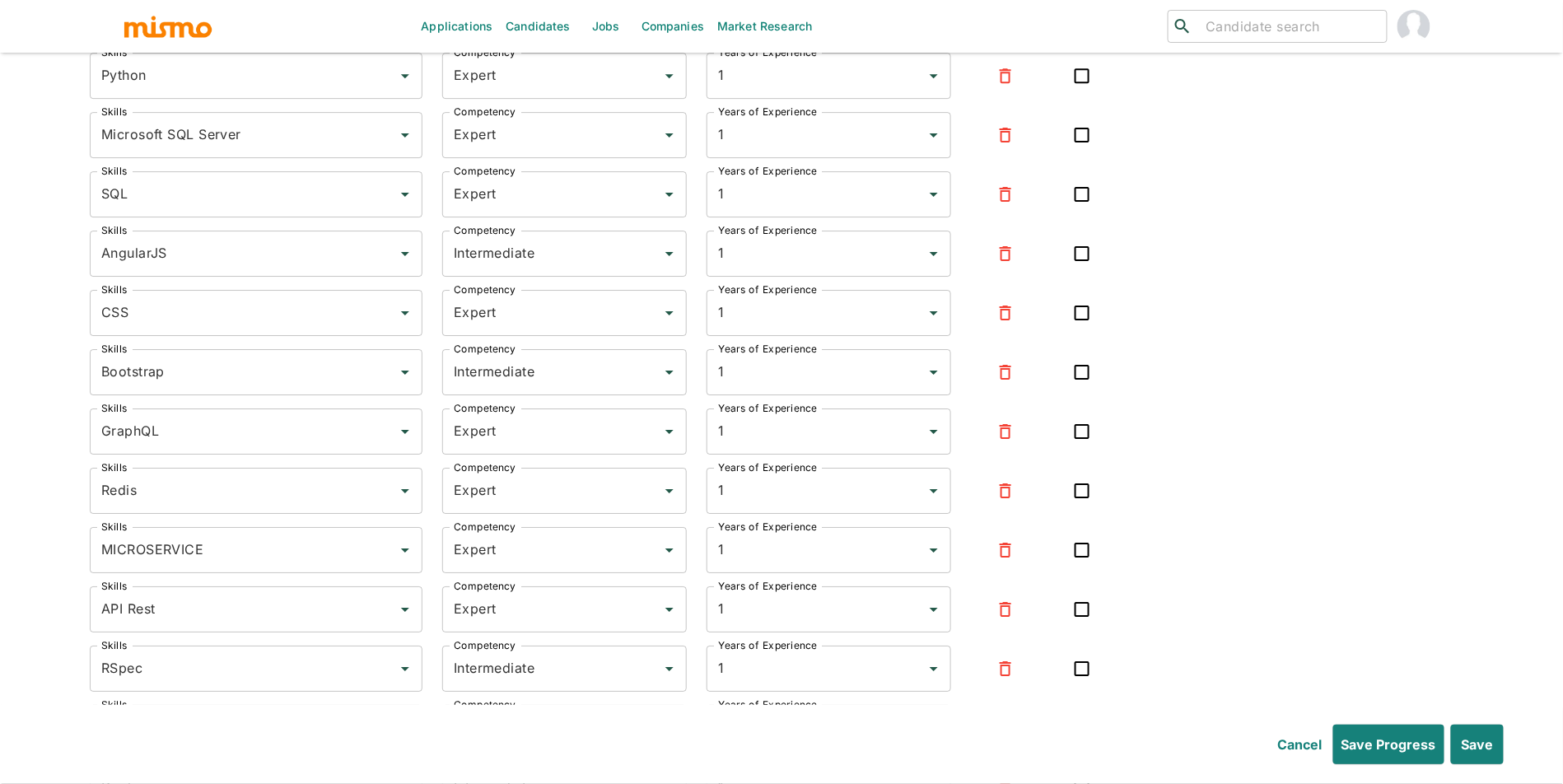
scroll to position [6634, 0]
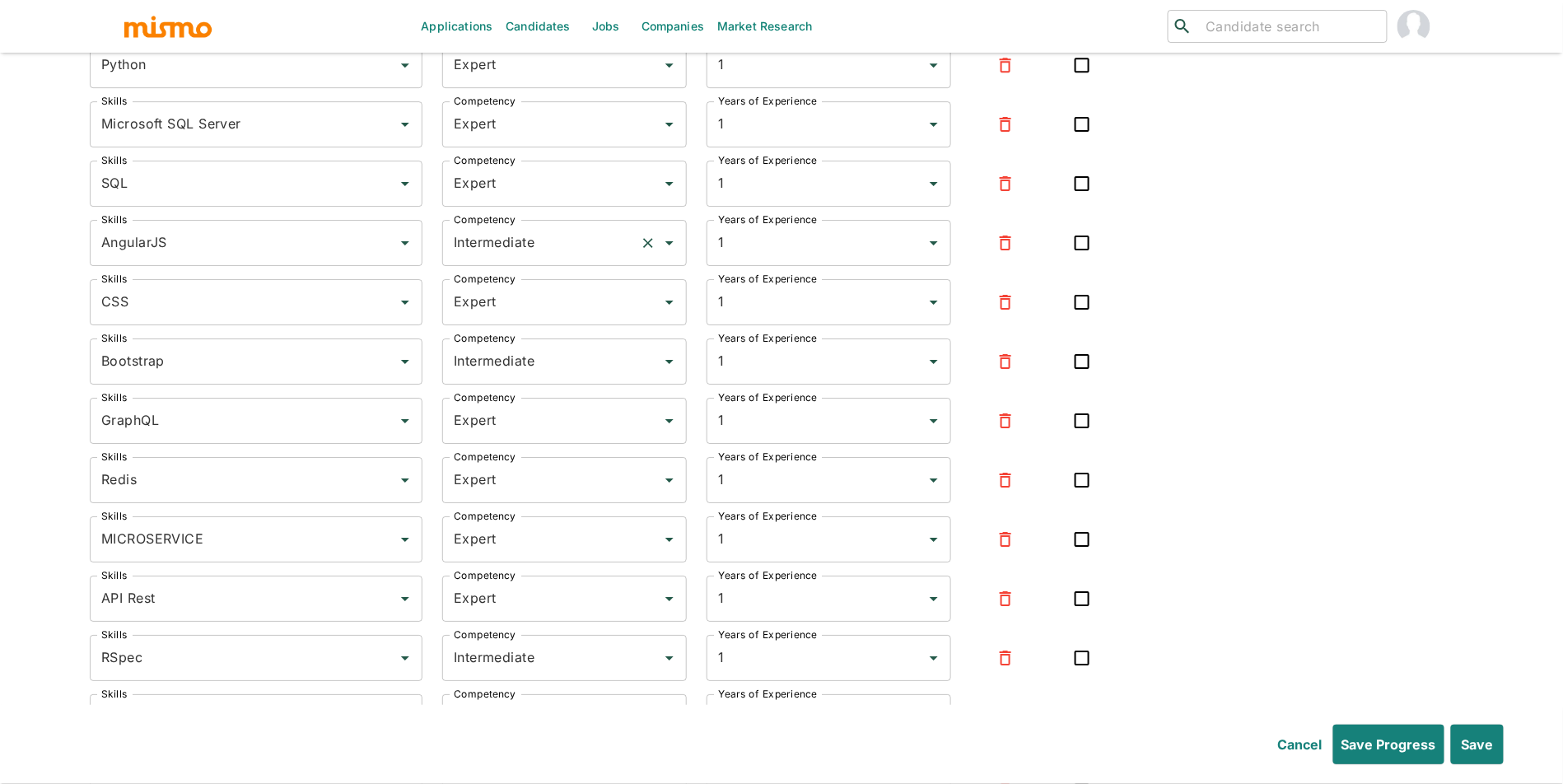
click at [484, 246] on input "Intermediate" at bounding box center [541, 243] width 183 height 31
click at [541, 326] on li "Expert" at bounding box center [564, 334] width 245 height 33
click at [555, 374] on input "Intermediate" at bounding box center [541, 362] width 183 height 31
click at [533, 454] on li "Expert" at bounding box center [564, 452] width 245 height 33
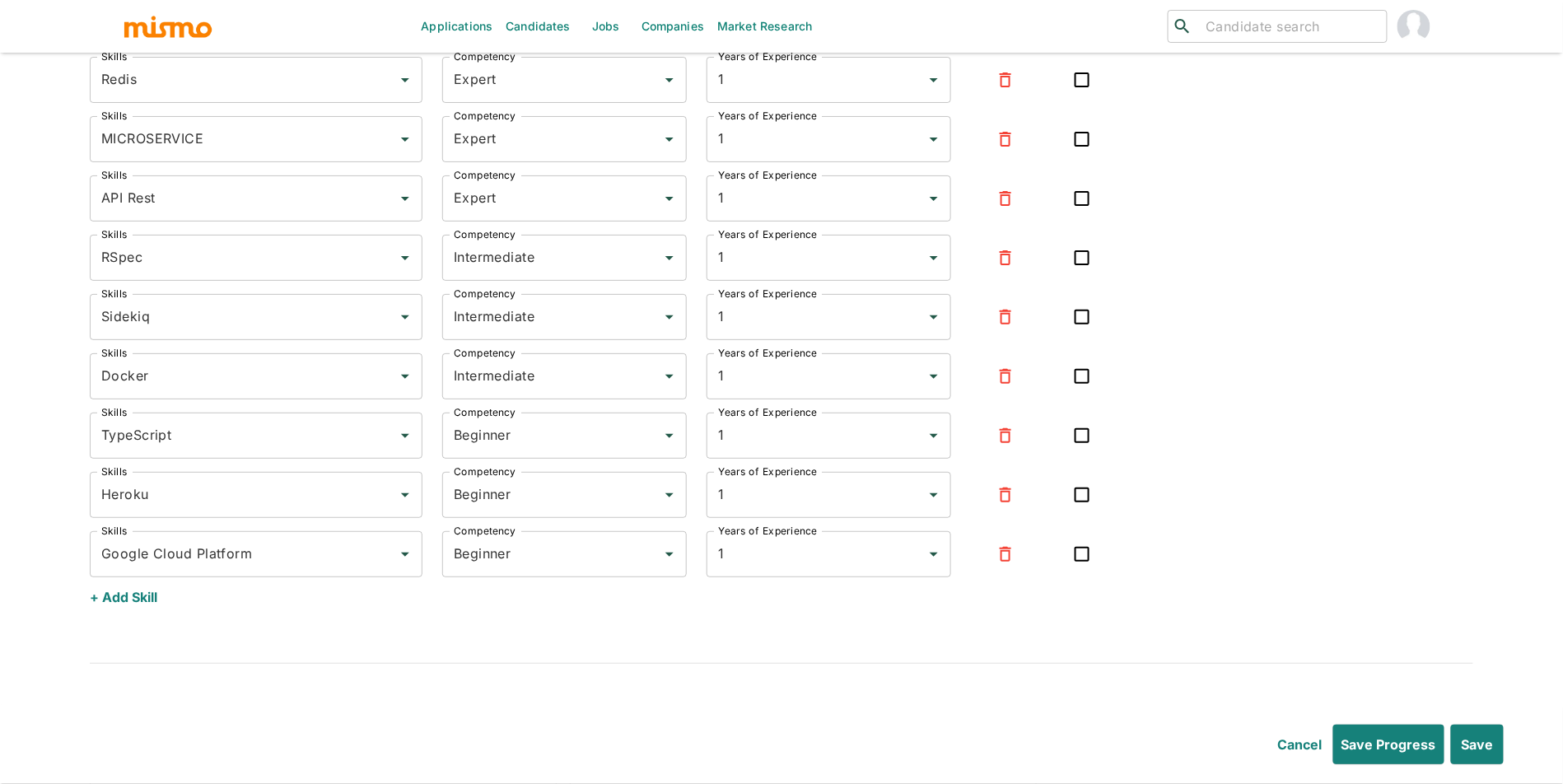
scroll to position [7068, 0]
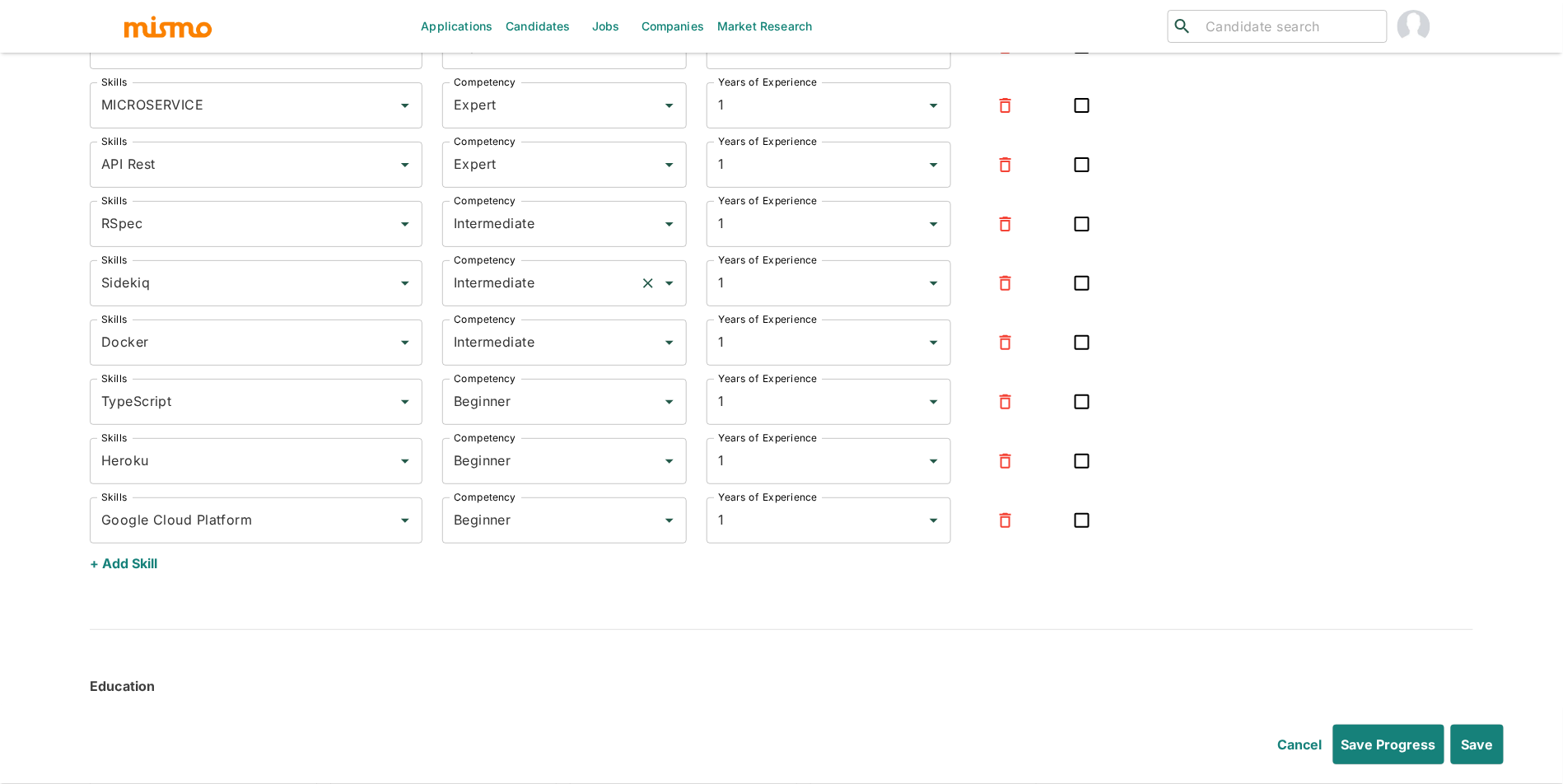
click at [521, 298] on input "Intermediate" at bounding box center [541, 283] width 183 height 31
click at [520, 354] on li "Beginner" at bounding box center [564, 341] width 245 height 33
click at [524, 298] on input "Beginner" at bounding box center [541, 283] width 183 height 31
click at [520, 372] on li "Expert" at bounding box center [564, 374] width 245 height 33
click at [542, 247] on div "Intermediate Competency" at bounding box center [564, 223] width 245 height 46
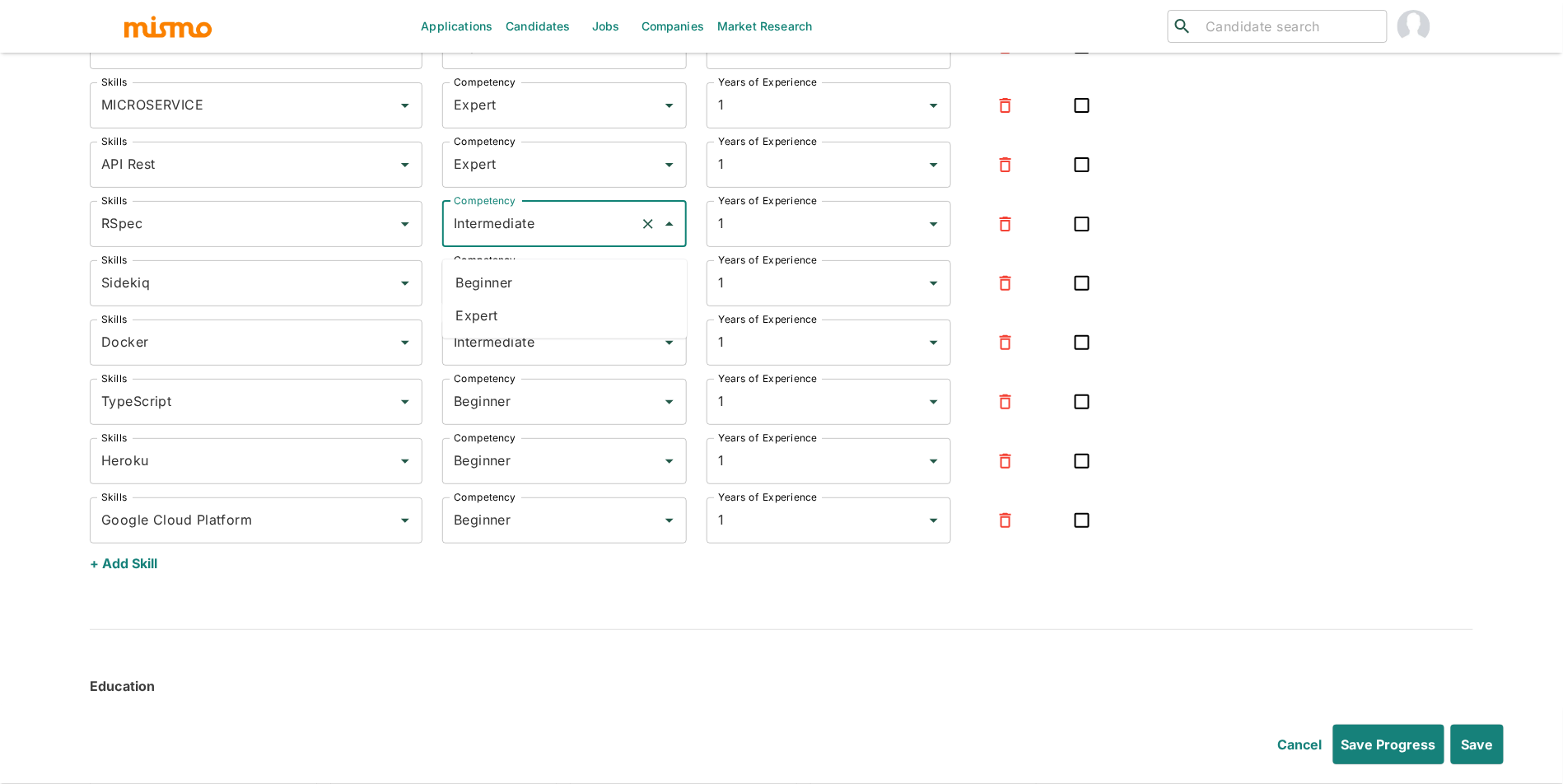
click at [528, 325] on li "Expert" at bounding box center [564, 315] width 245 height 33
click at [543, 405] on input "Beginner" at bounding box center [541, 402] width 183 height 31
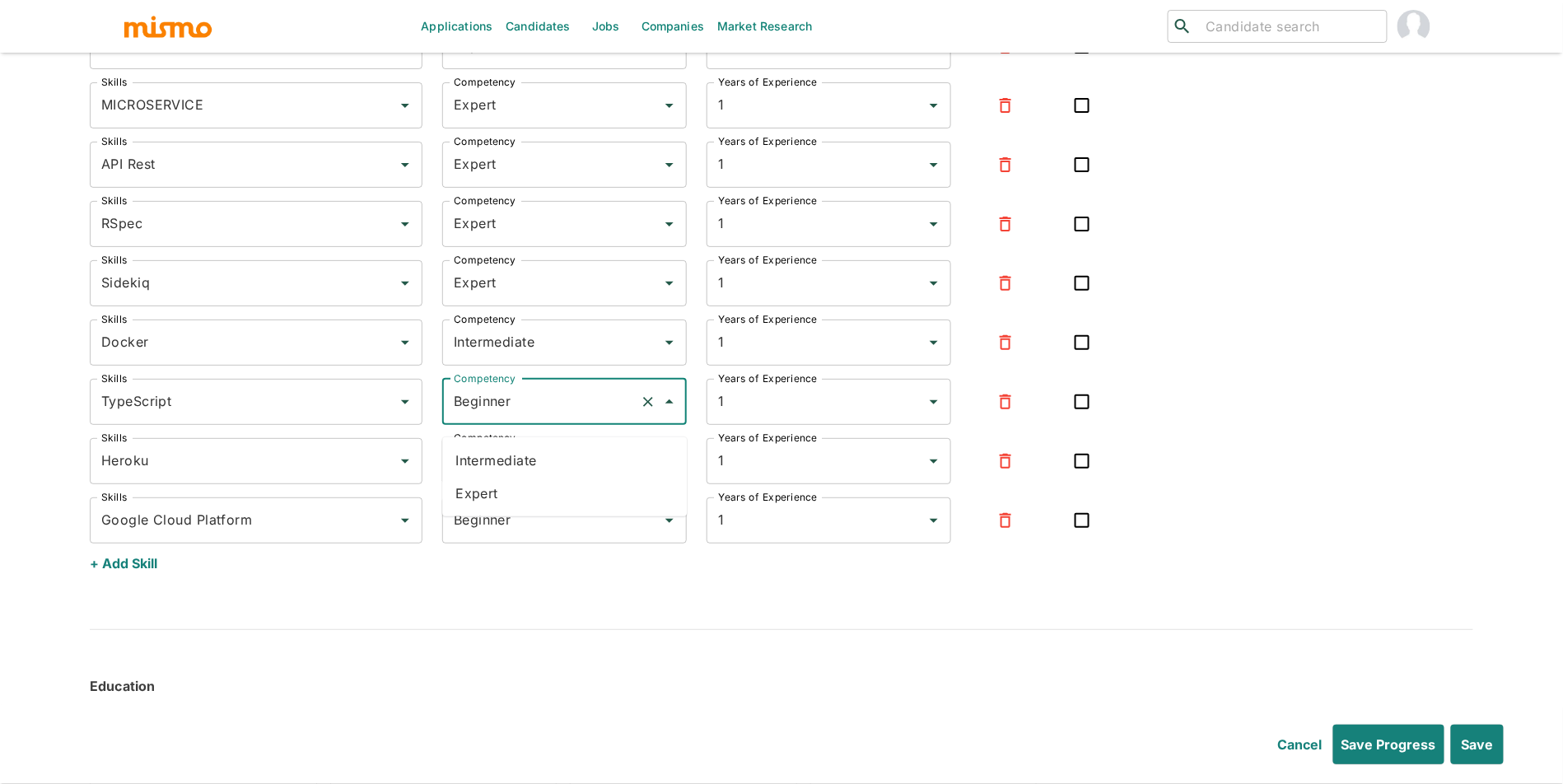
click at [544, 489] on li "Expert" at bounding box center [564, 493] width 245 height 33
click at [550, 358] on input "Intermediate" at bounding box center [541, 342] width 183 height 31
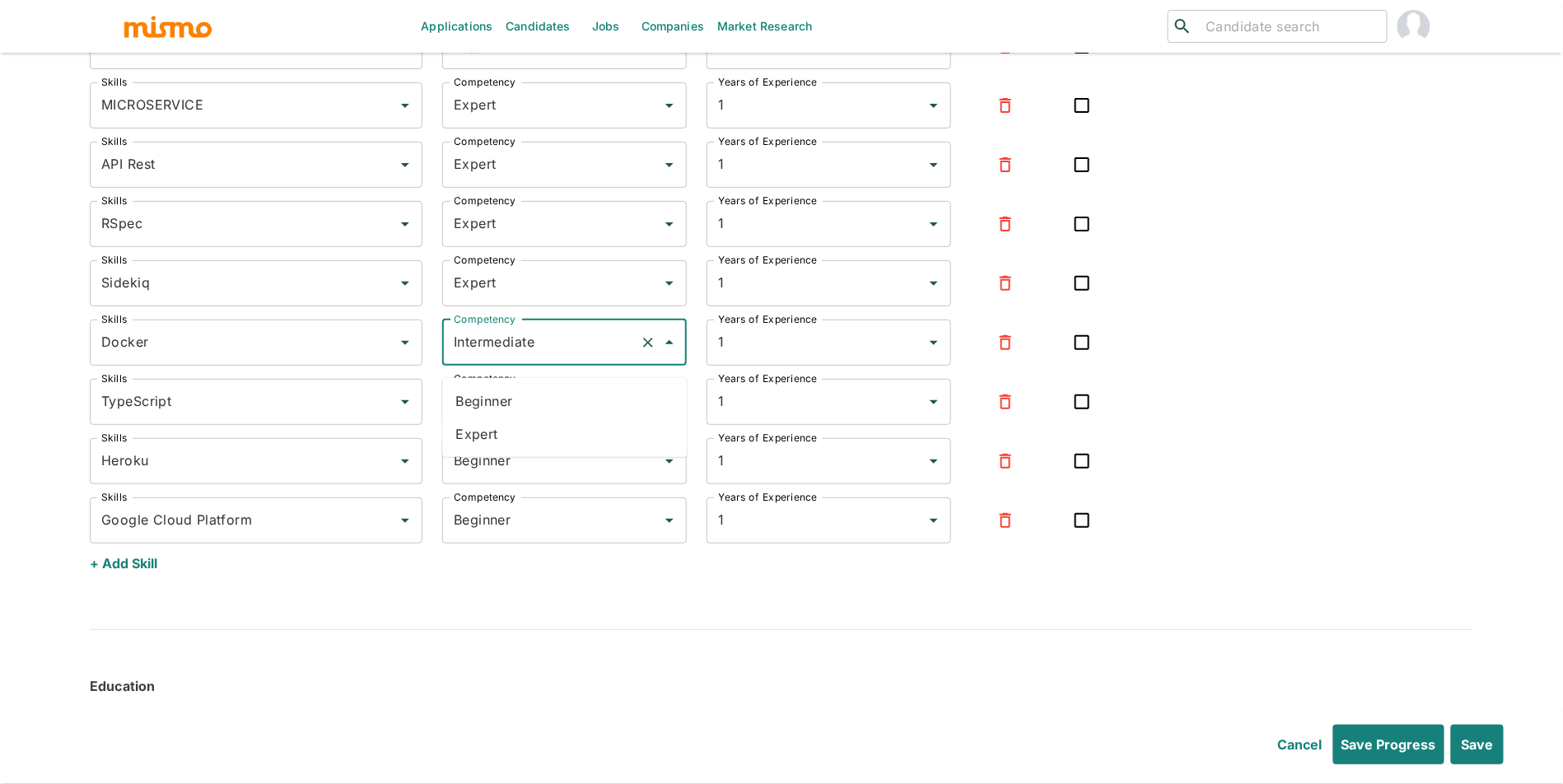
click at [545, 437] on li "Expert" at bounding box center [564, 434] width 245 height 33
click at [548, 477] on input "Beginner" at bounding box center [541, 461] width 183 height 31
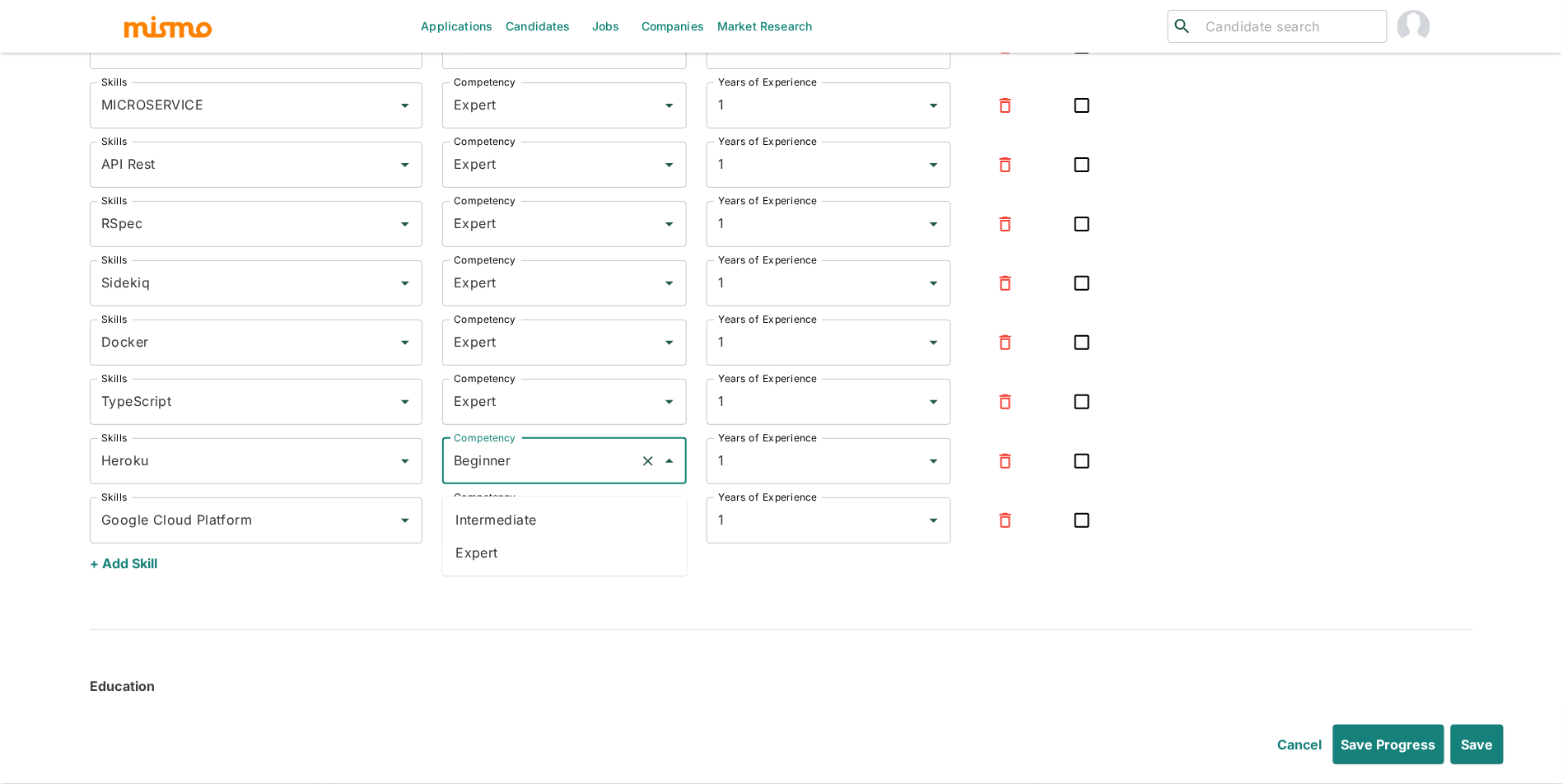
click at [539, 563] on li "Expert" at bounding box center [564, 553] width 245 height 33
click at [558, 536] on input "Beginner" at bounding box center [541, 521] width 183 height 31
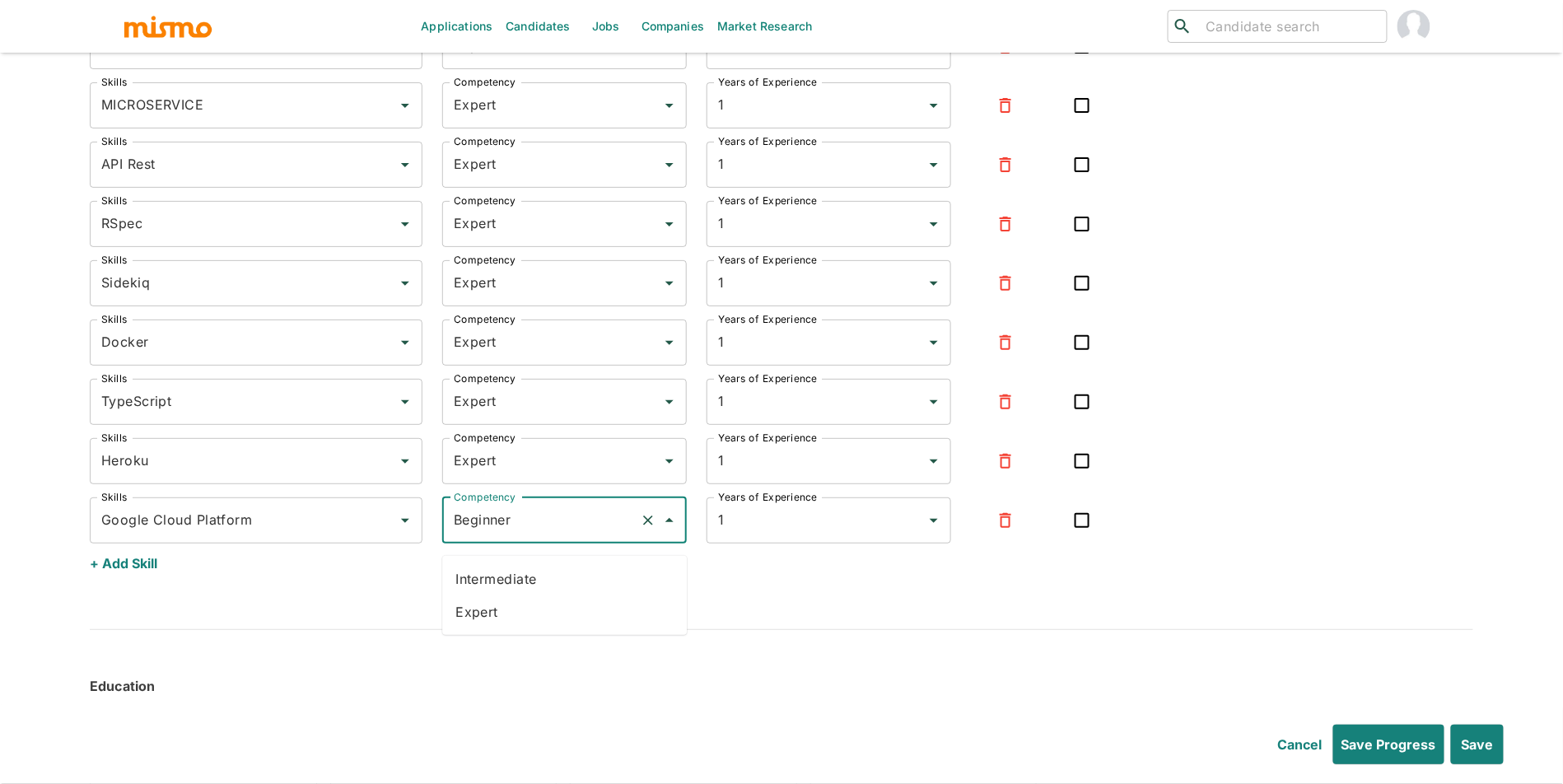
click at [539, 616] on li "Expert" at bounding box center [564, 611] width 245 height 33
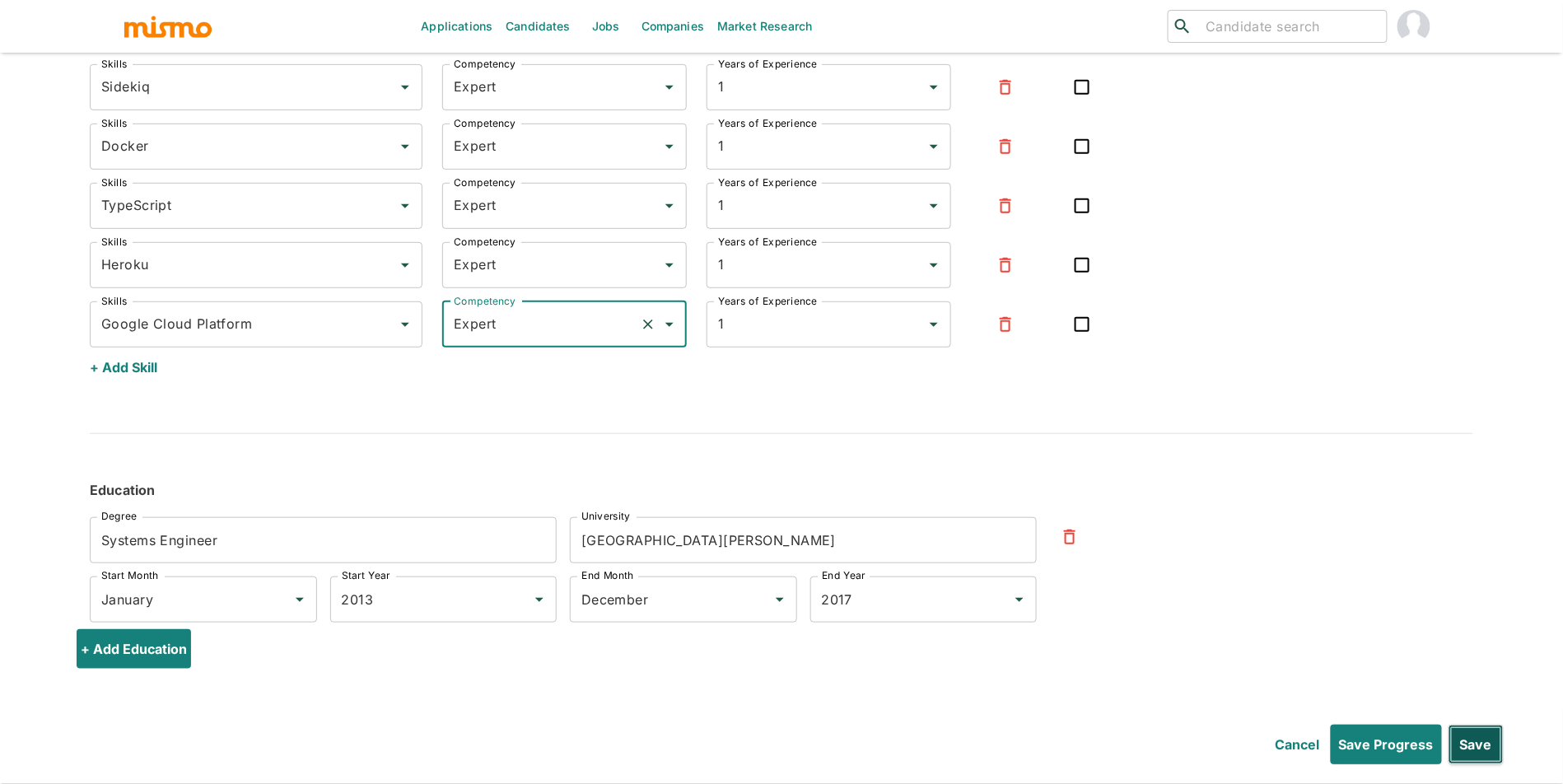
click at [1463, 731] on button "Save" at bounding box center [1476, 744] width 56 height 40
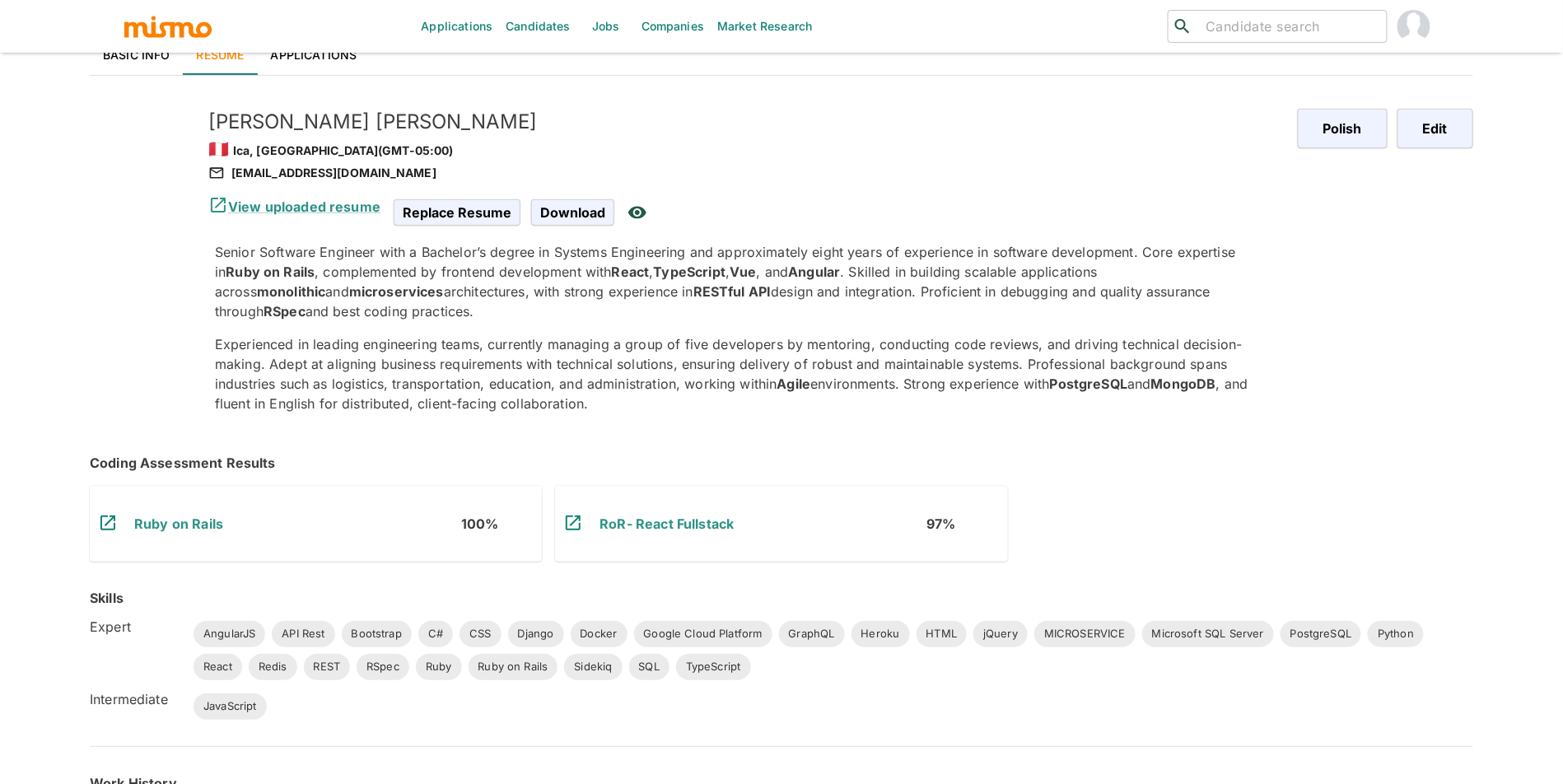
scroll to position [0, 0]
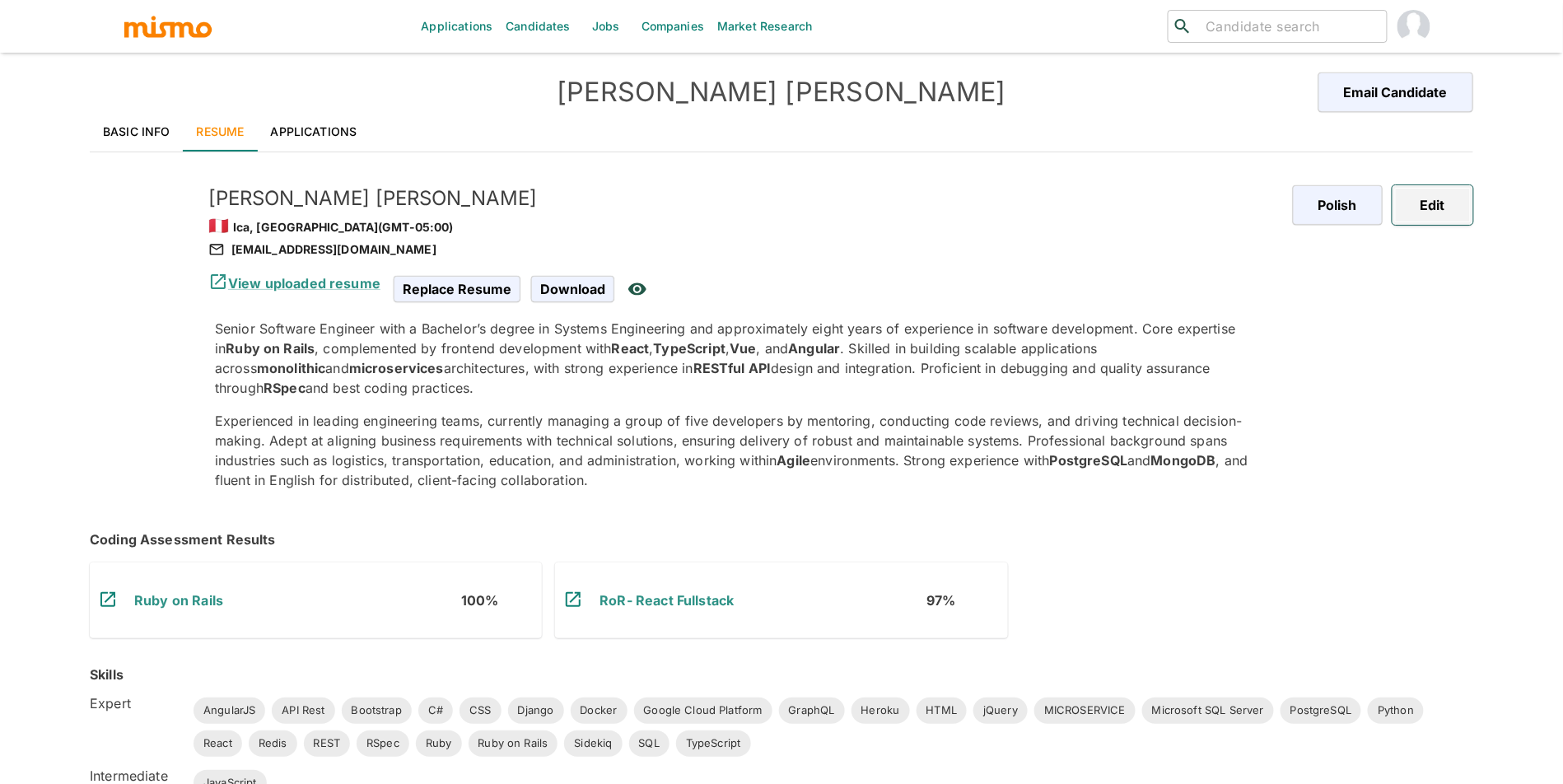
click at [1468, 211] on button "Edit" at bounding box center [1433, 205] width 81 height 40
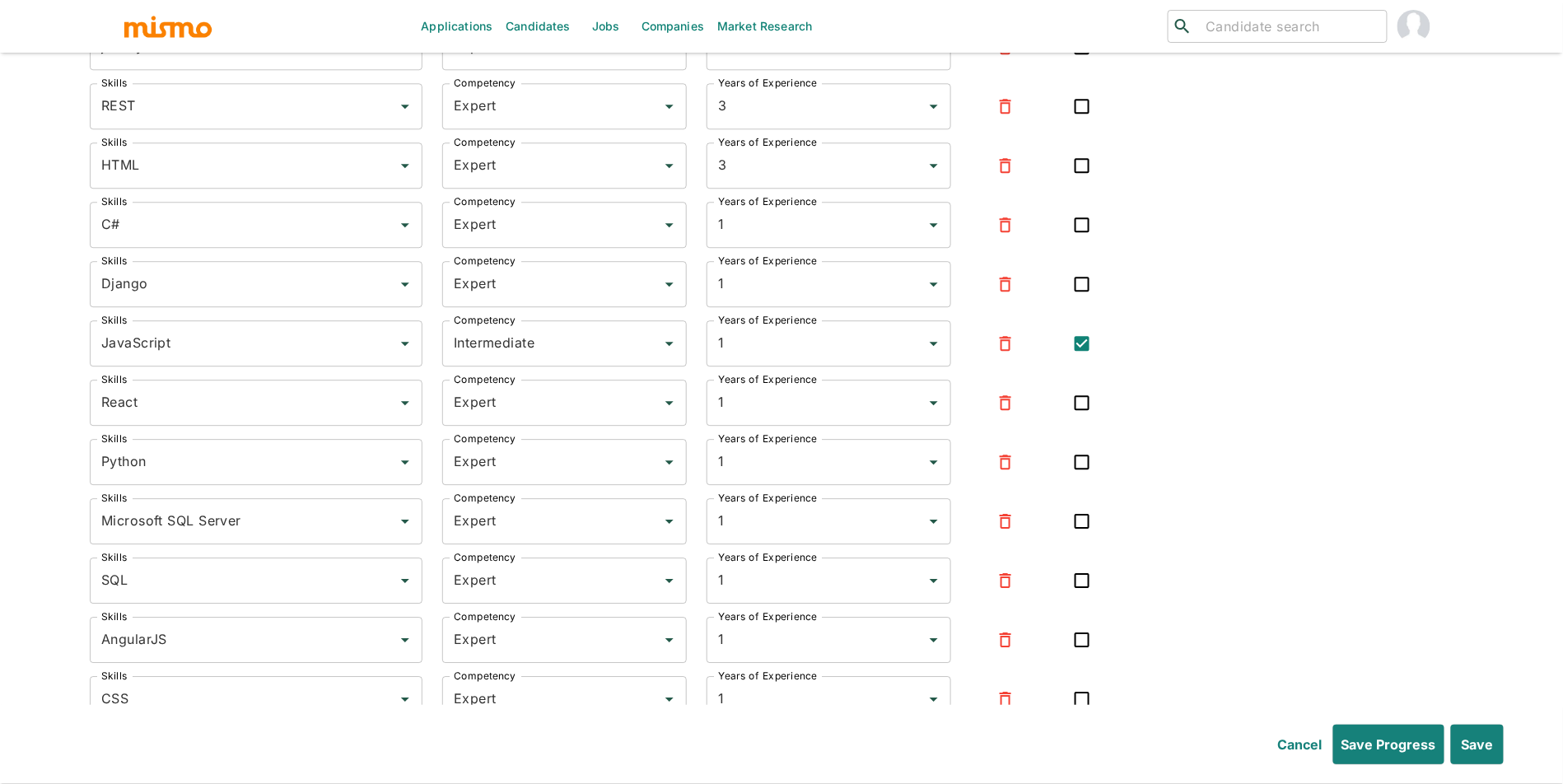
scroll to position [6181, 0]
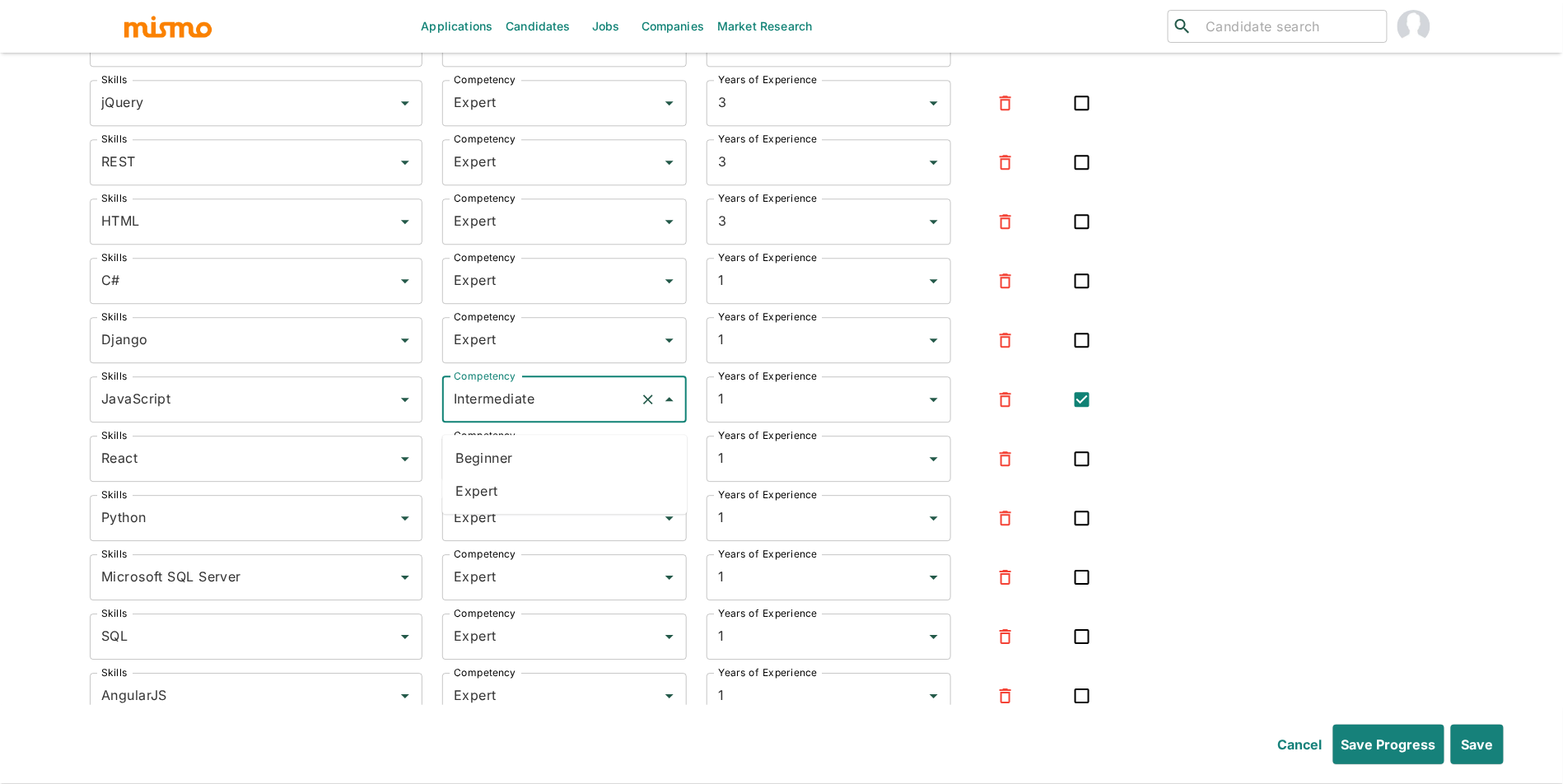
click at [600, 415] on input "Intermediate" at bounding box center [541, 399] width 183 height 31
click at [573, 492] on li "Expert" at bounding box center [564, 490] width 245 height 33
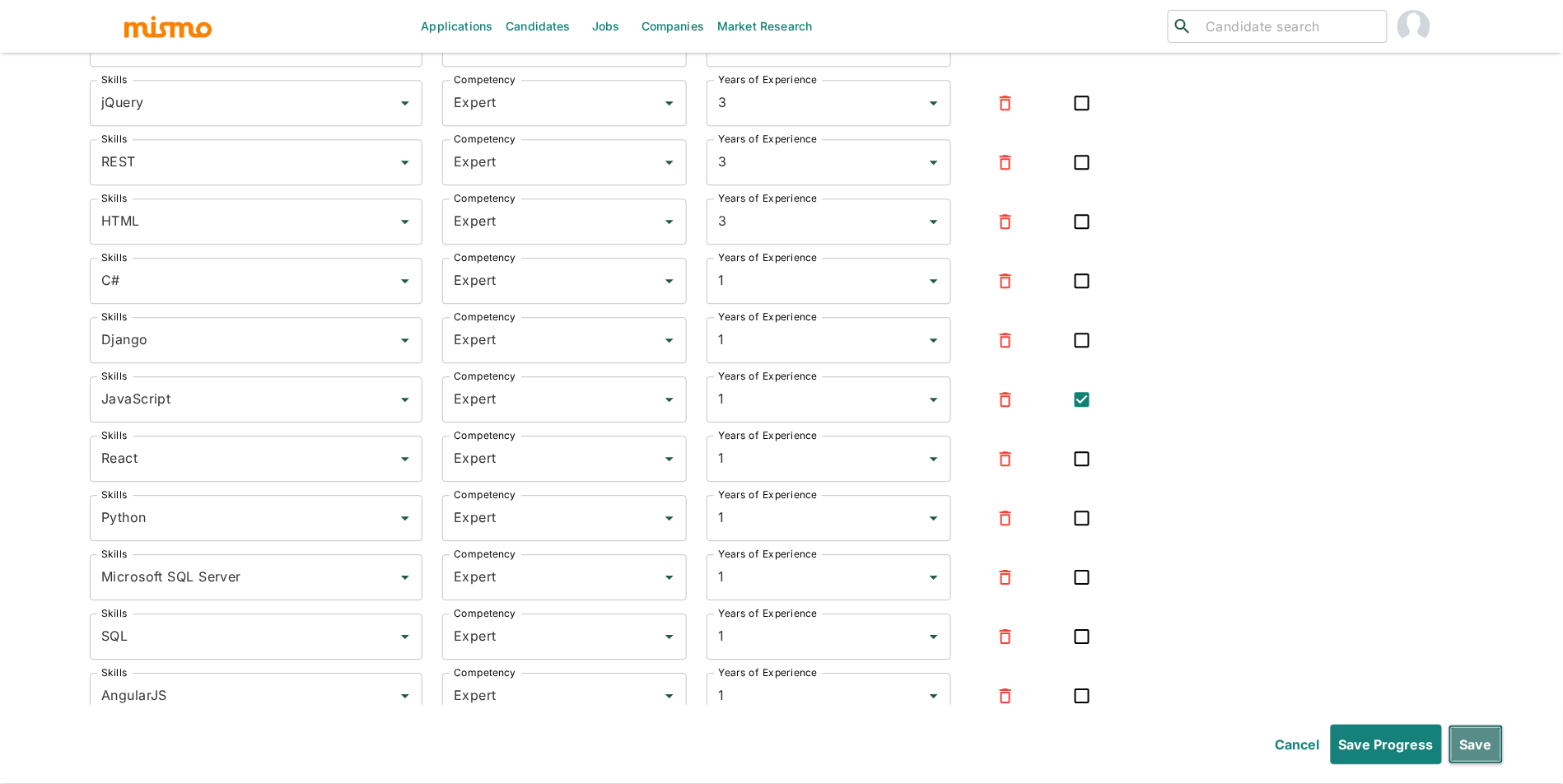
click at [1453, 745] on button "Save" at bounding box center [1476, 744] width 56 height 40
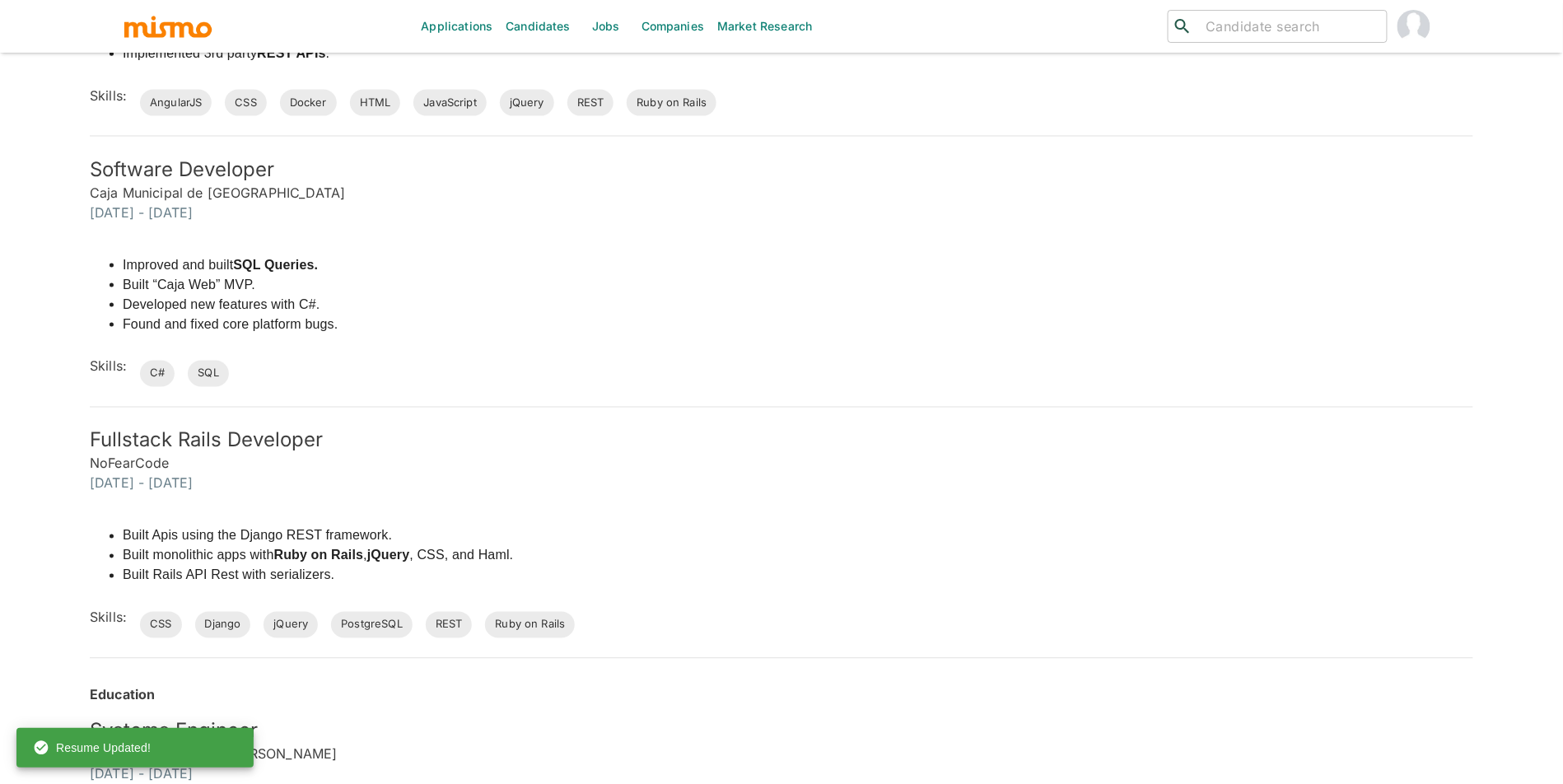
scroll to position [0, 0]
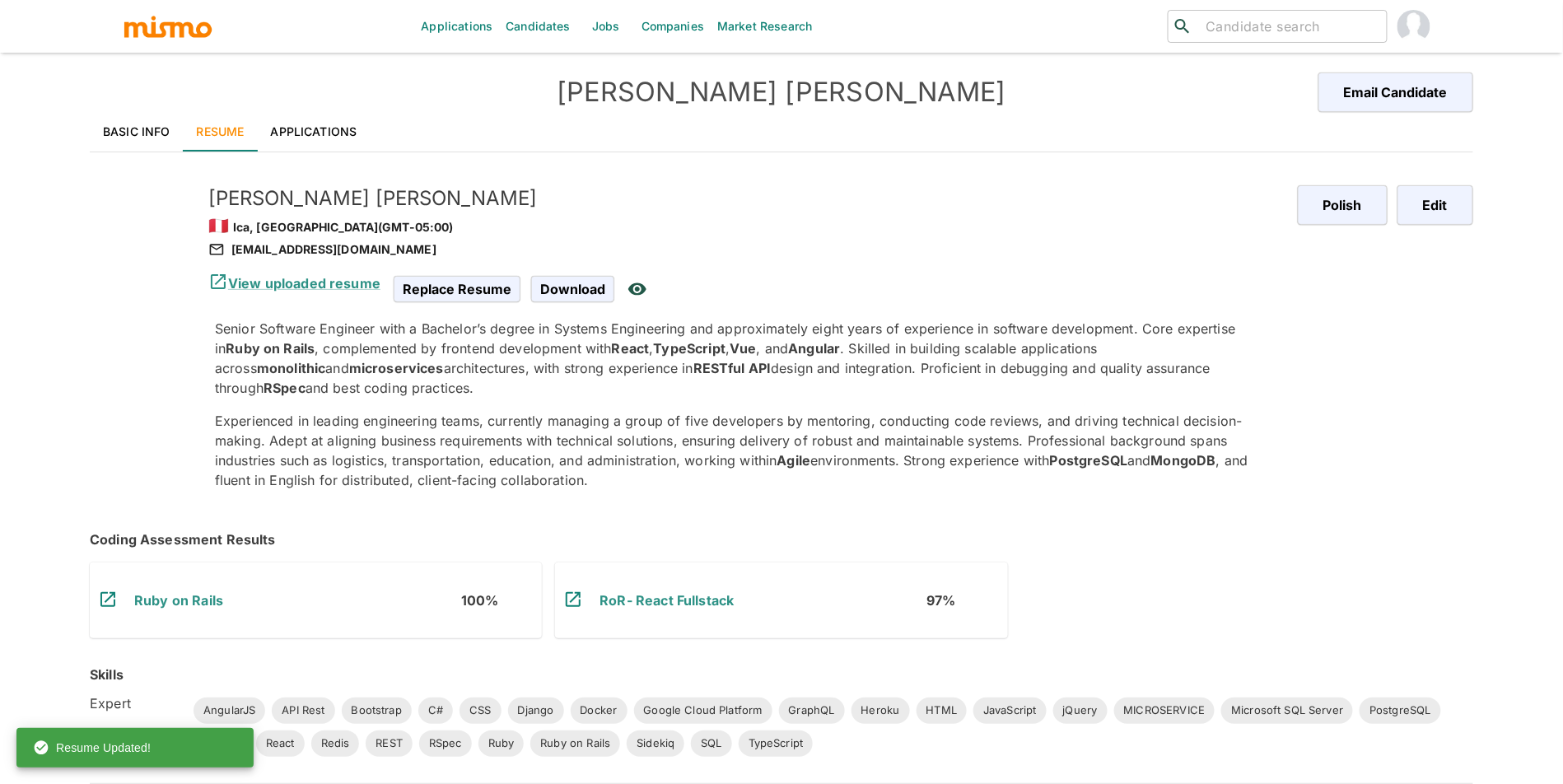
click at [349, 134] on link "Applications" at bounding box center [314, 132] width 113 height 40
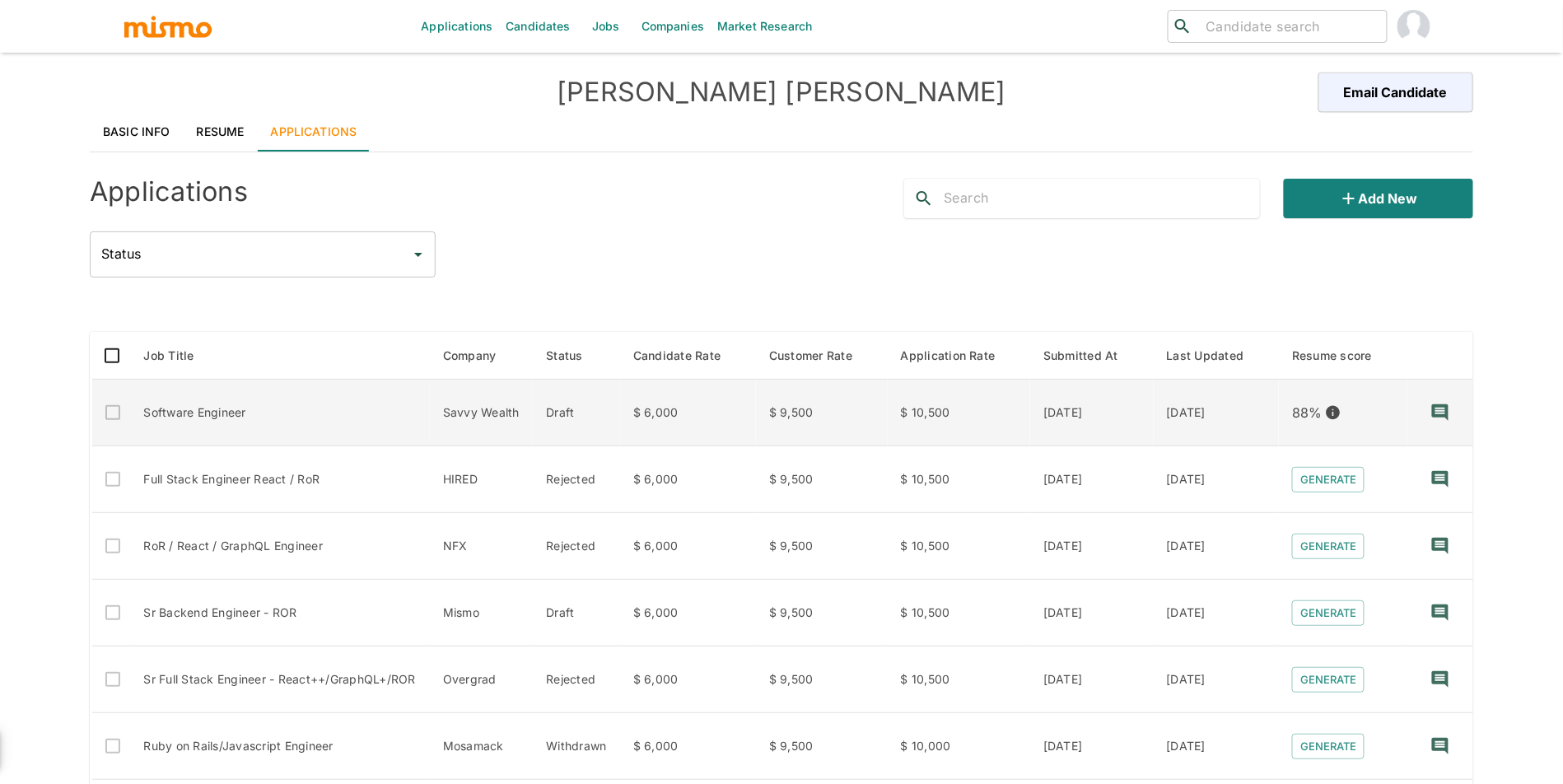
click at [548, 416] on td "Draft" at bounding box center [576, 412] width 87 height 66
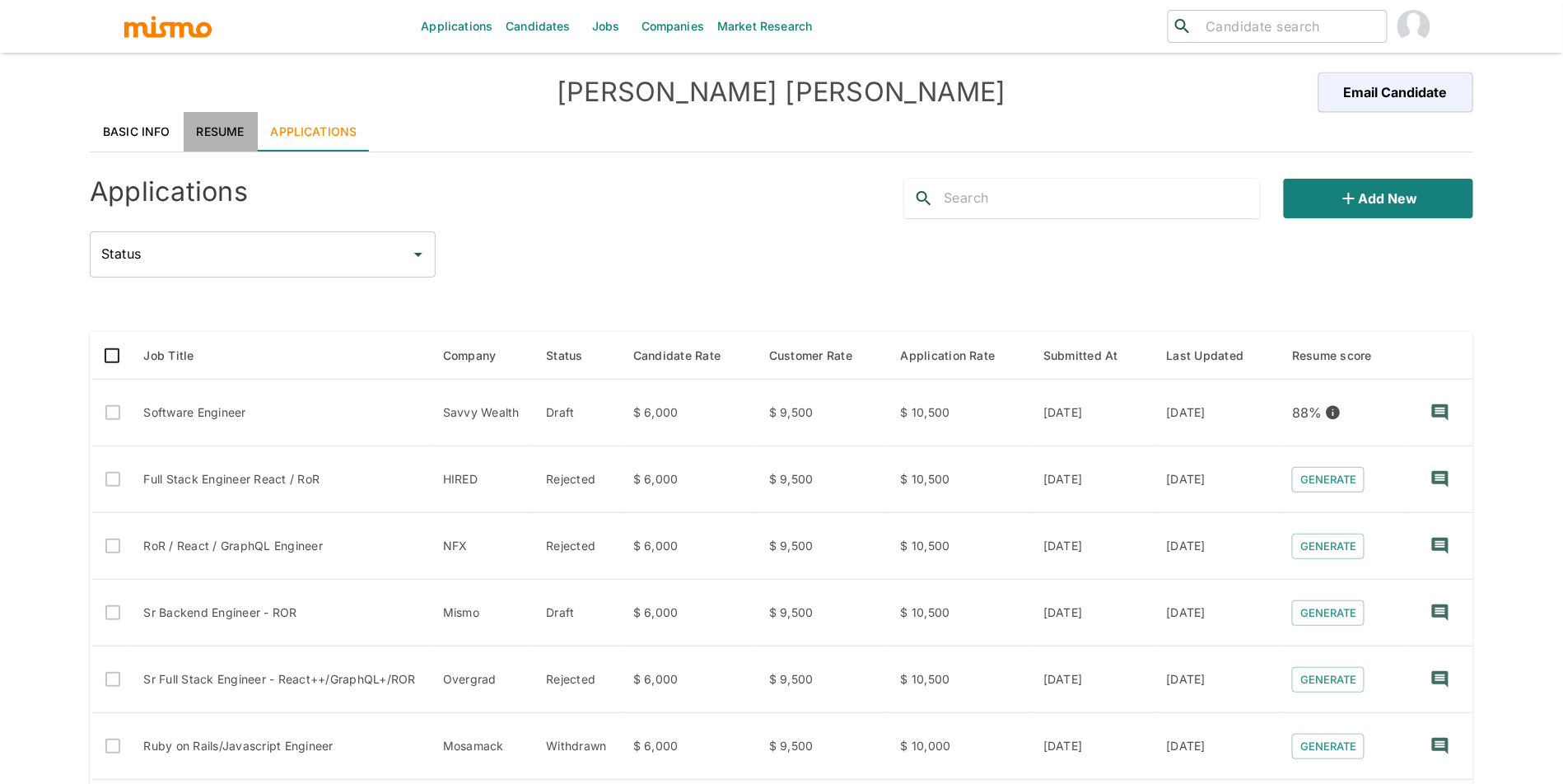
click at [202, 129] on link "Resume" at bounding box center [220, 132] width 74 height 40
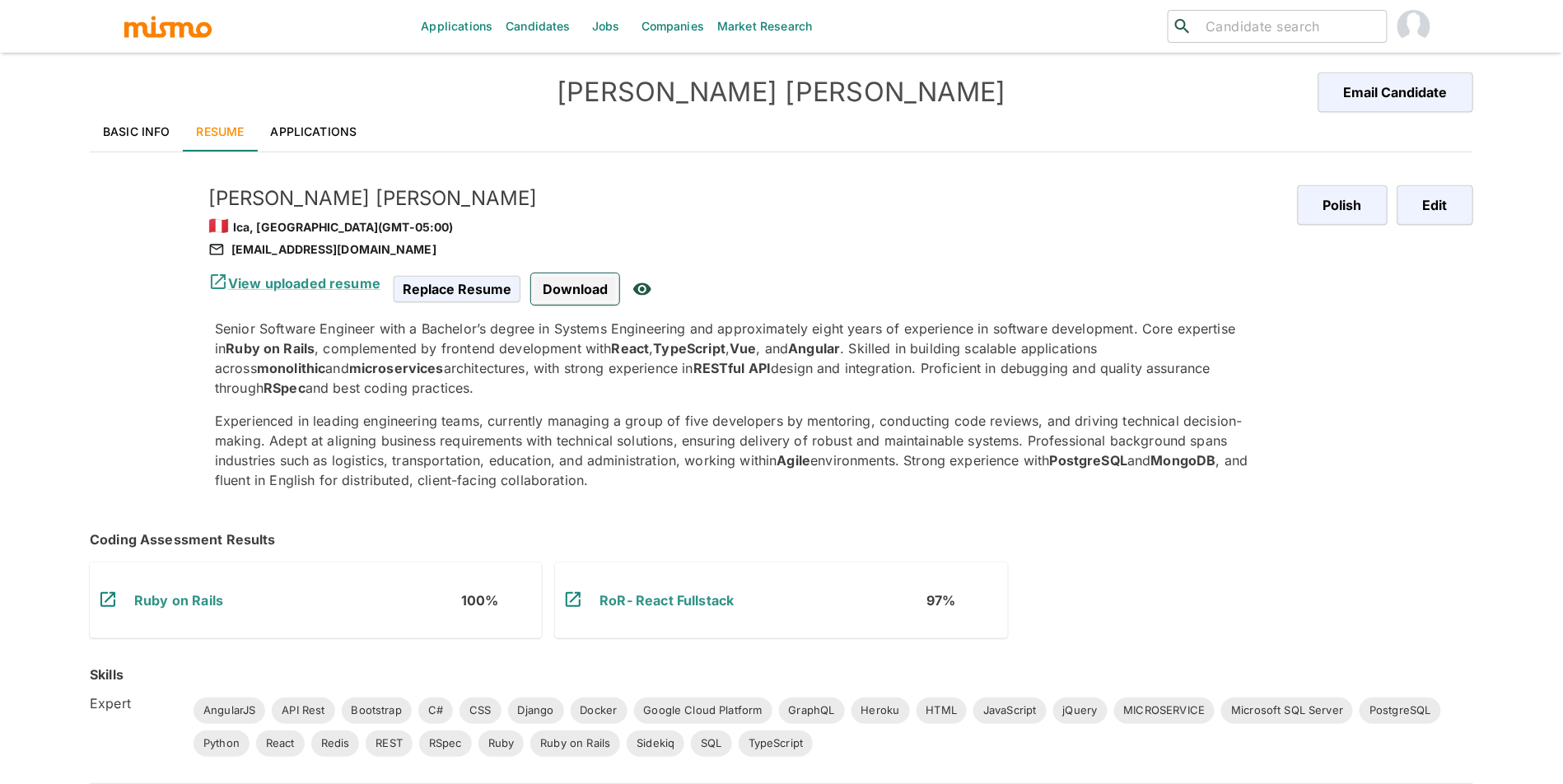
click at [567, 294] on span "Download" at bounding box center [576, 289] width 88 height 31
click at [322, 261] on div "View uploaded resume Replace Resume Download" at bounding box center [743, 282] width 1083 height 46
click at [325, 244] on div "apalacioscarrillo@gmail.com" at bounding box center [747, 250] width 1077 height 20
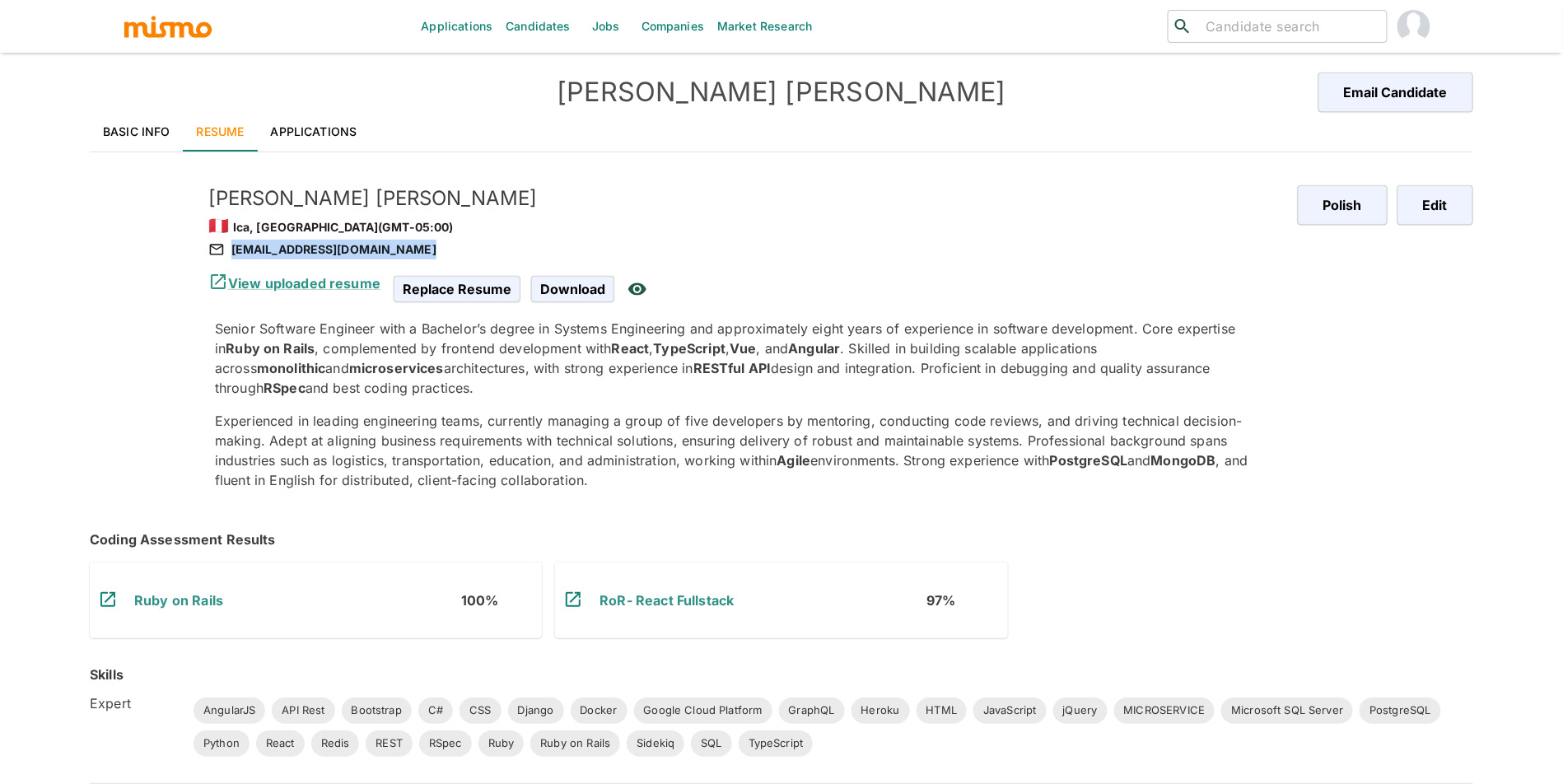
copy div "apalacioscarrillo@gmail.com"
click at [187, 602] on link "Ruby on Rails" at bounding box center [179, 600] width 89 height 17
click at [701, 598] on link "RoR- React Fullstack" at bounding box center [667, 600] width 135 height 17
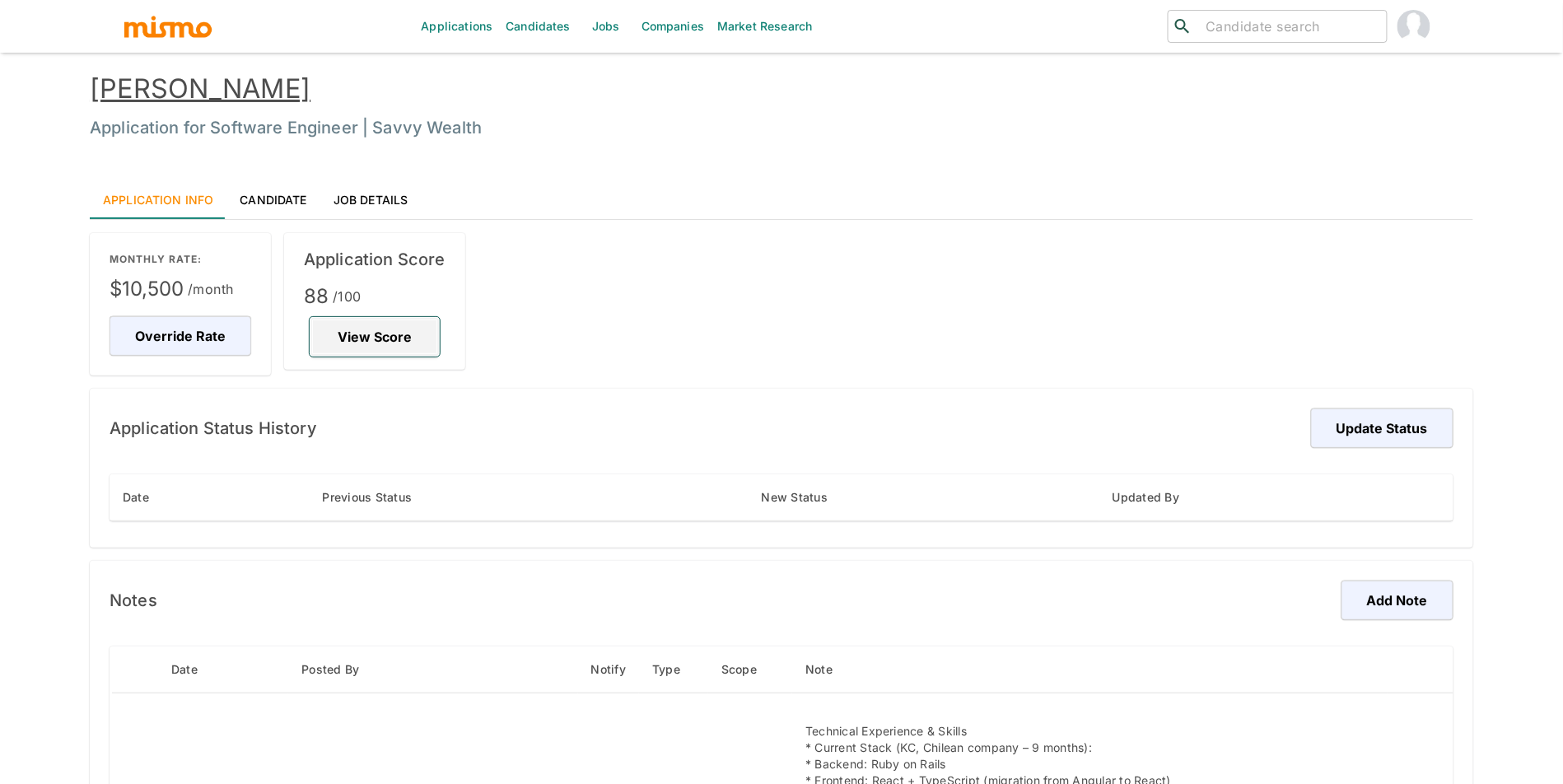
click at [416, 334] on button "View Score" at bounding box center [374, 336] width 130 height 40
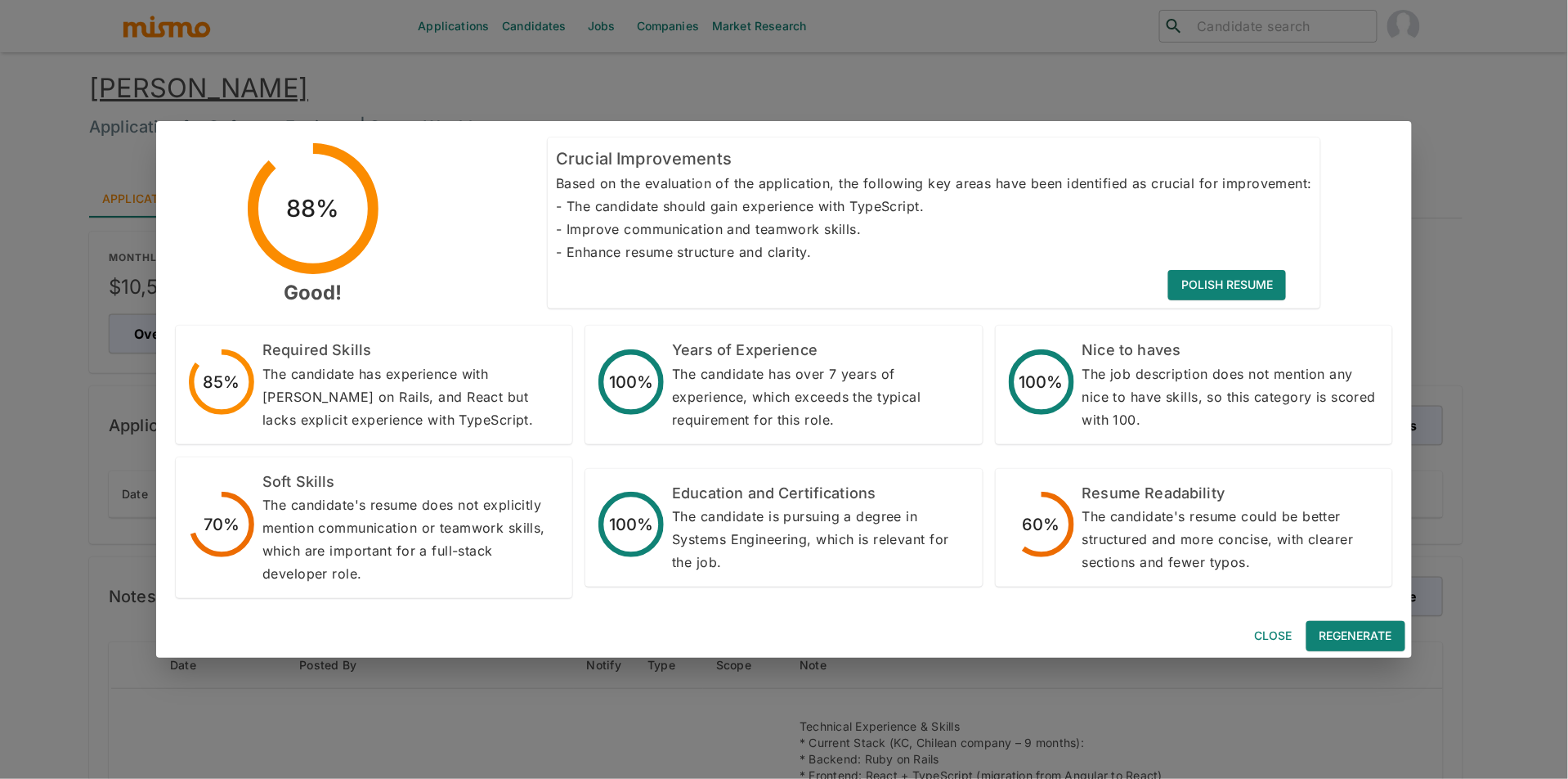
click at [1426, 635] on div "88% Good! Crucial Improvements Based on the evaluation of the application, the …" at bounding box center [784, 390] width 1568 height 779
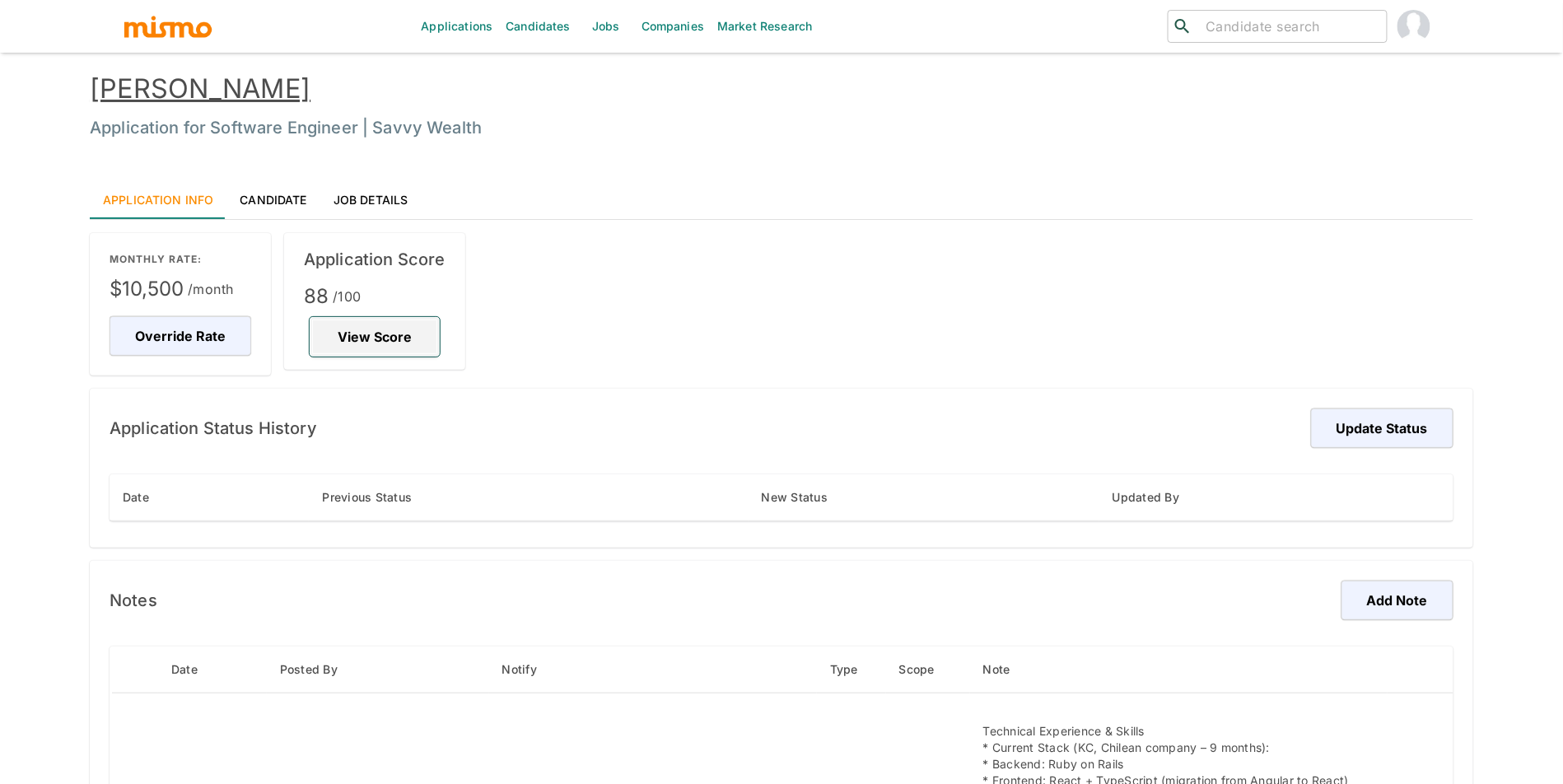
click at [416, 348] on button "View Score" at bounding box center [374, 336] width 130 height 40
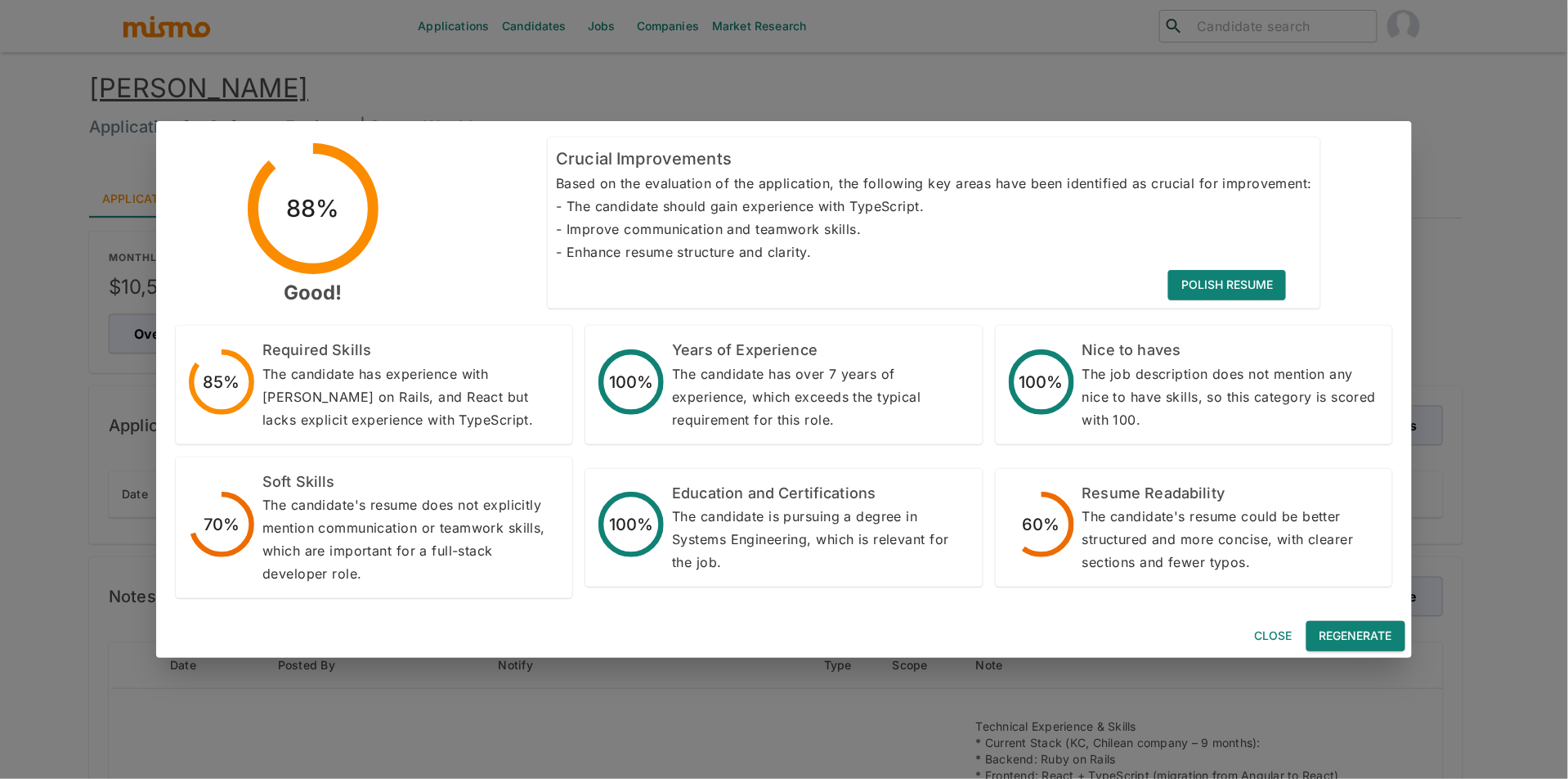
click at [1363, 636] on button "Regenerate" at bounding box center [1356, 636] width 99 height 30
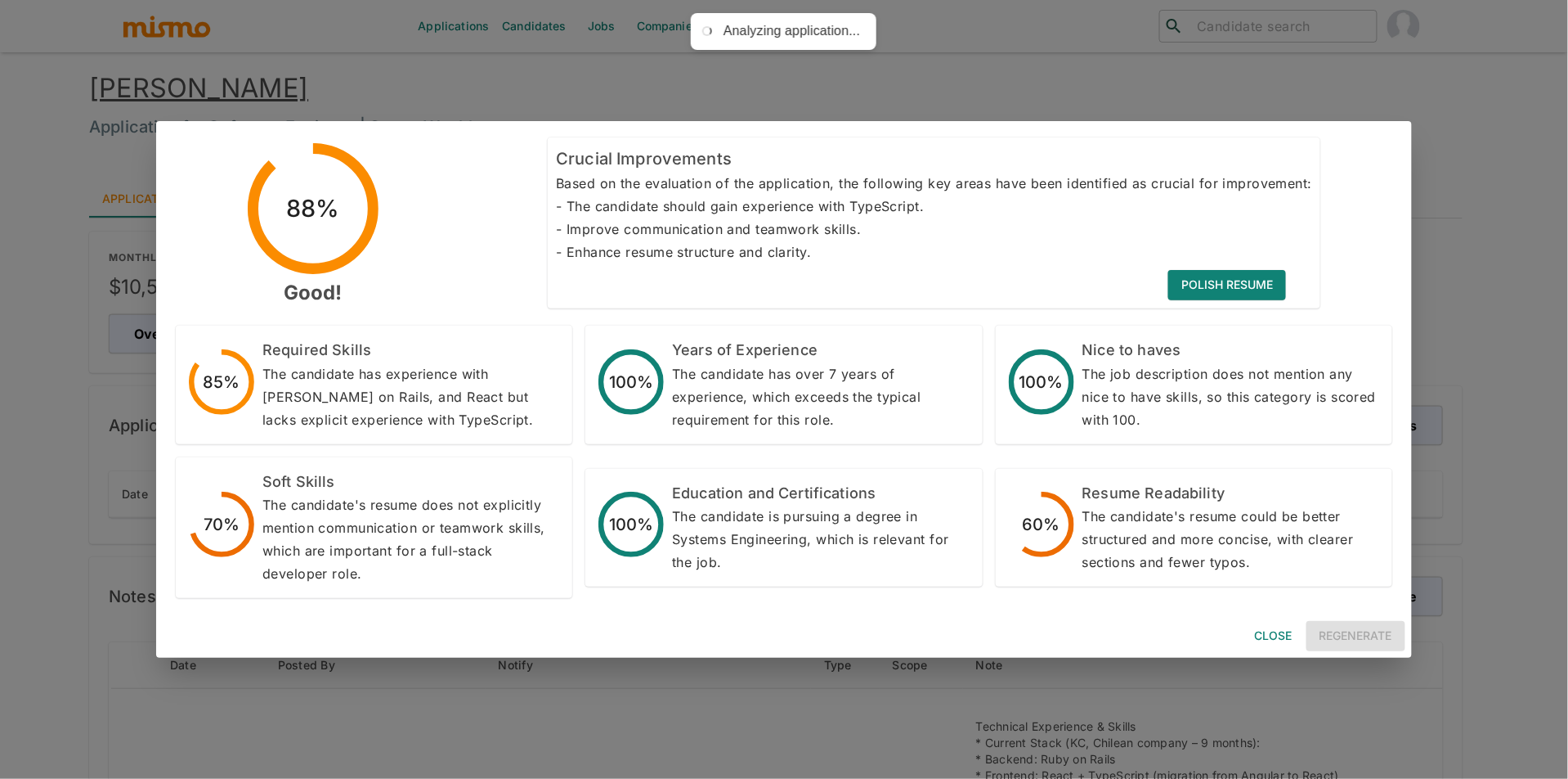
drag, startPoint x: 1248, startPoint y: 623, endPoint x: 1278, endPoint y: 636, distance: 32.7
click at [1248, 623] on button "Close" at bounding box center [1274, 636] width 52 height 30
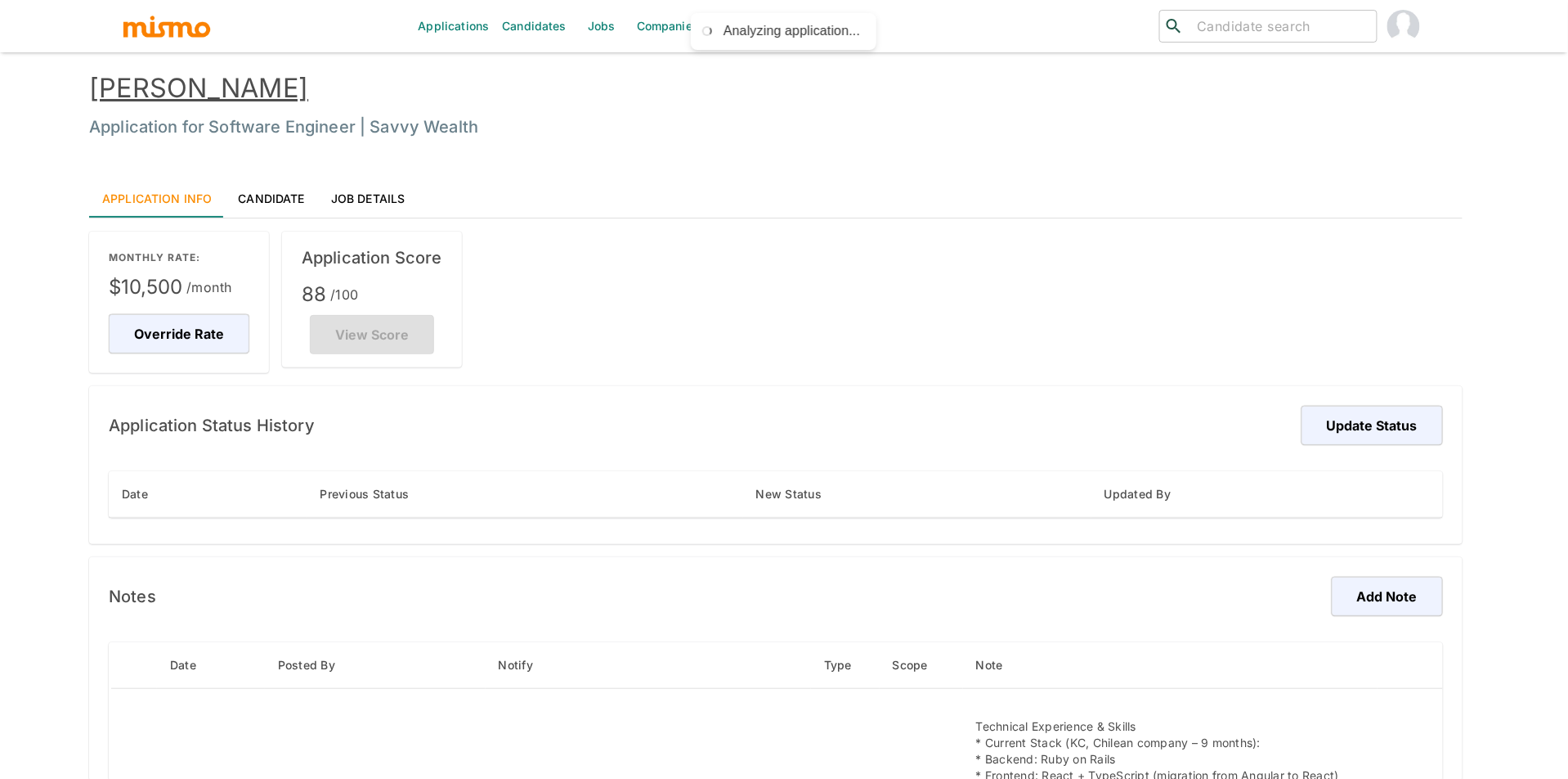
click at [1278, 636] on button "Close" at bounding box center [1274, 636] width 52 height 30
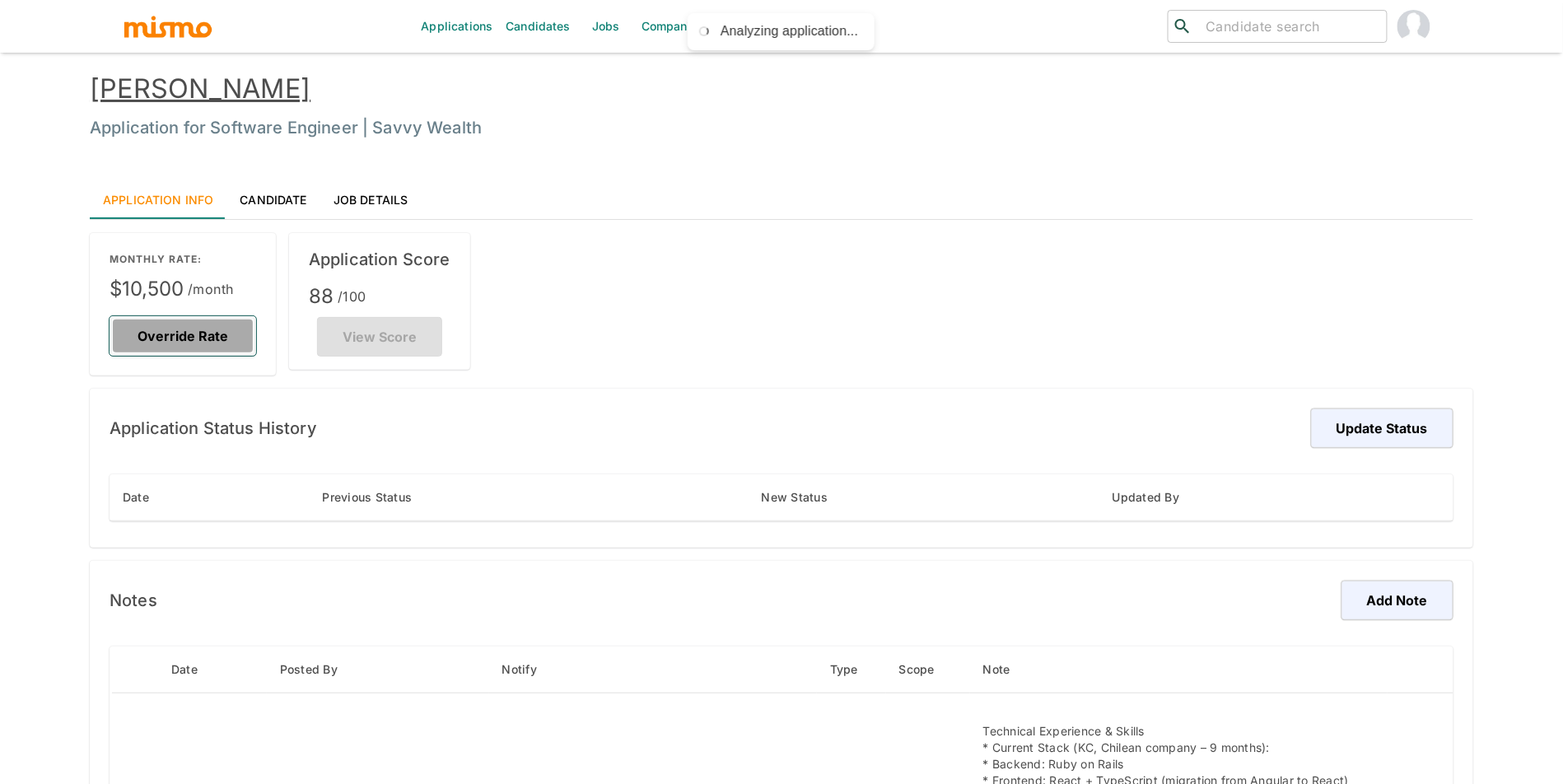
click at [112, 320] on button "Override Rate" at bounding box center [182, 335] width 146 height 40
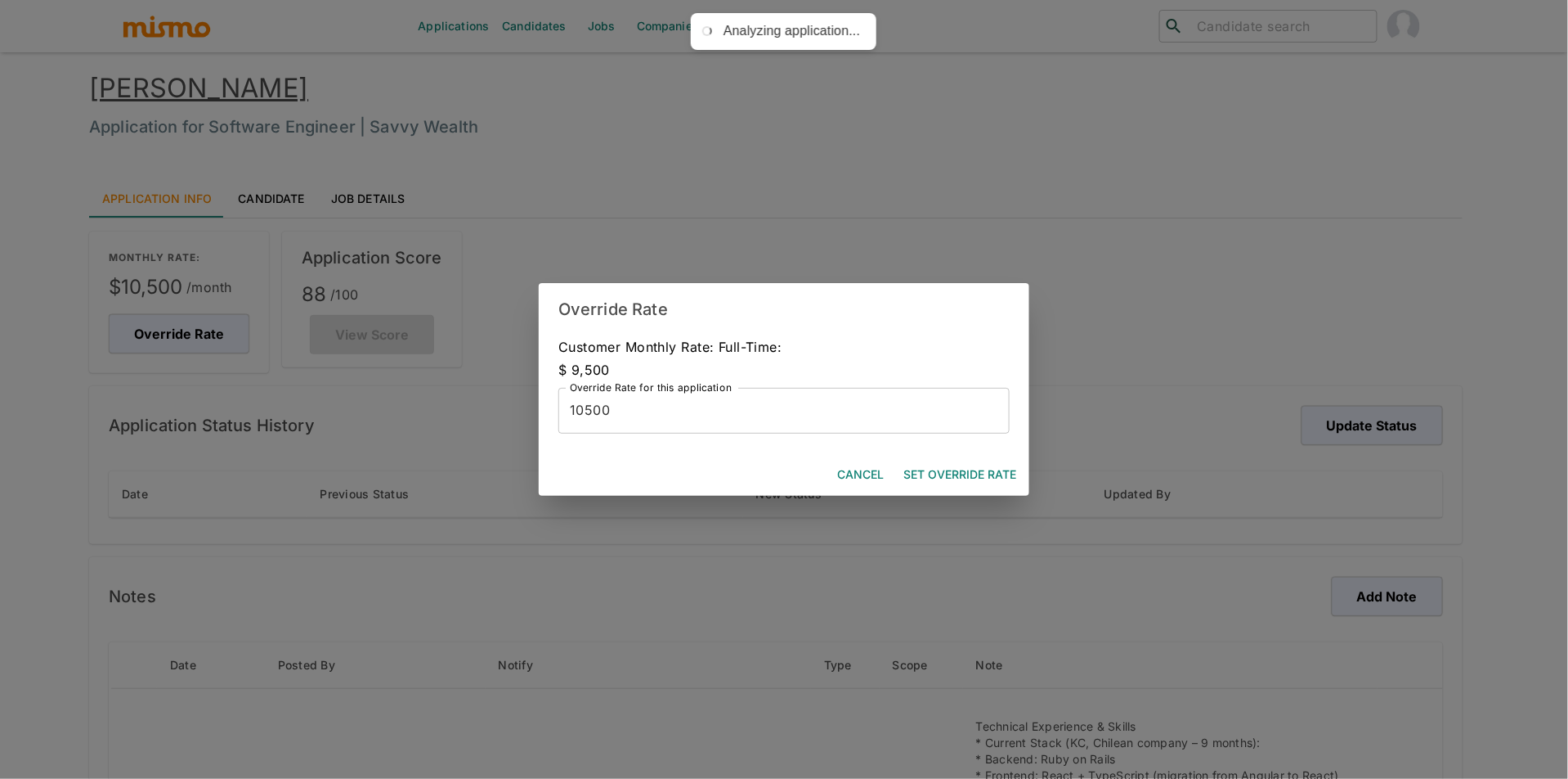
click at [692, 444] on div "Customer Monthly Rate: Full-Time: $ 9,500 Override Rate for this application 10…" at bounding box center [784, 394] width 491 height 118
click at [694, 420] on input "10500" at bounding box center [784, 410] width 451 height 46
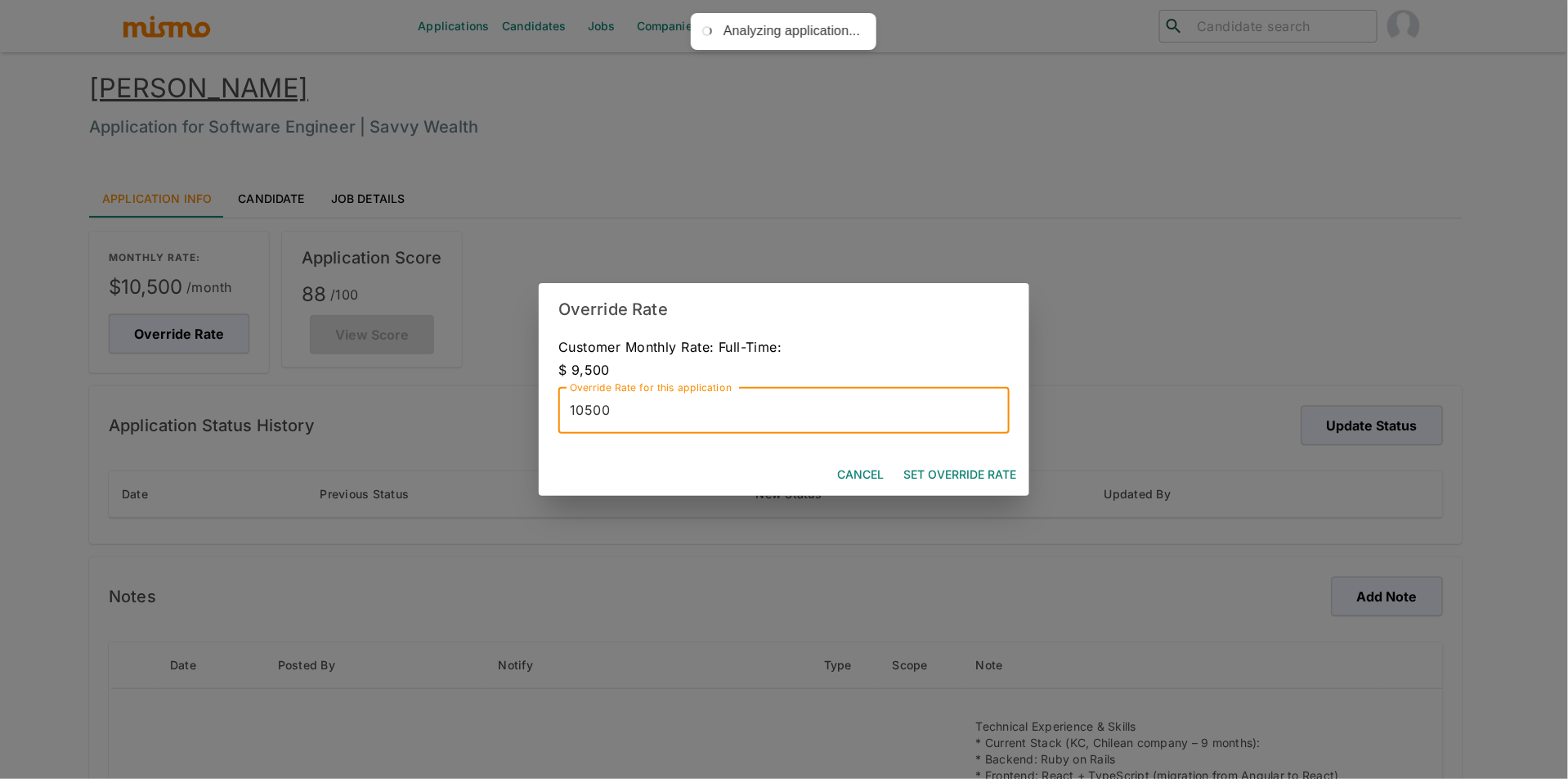
type input "8"
type input "9500"
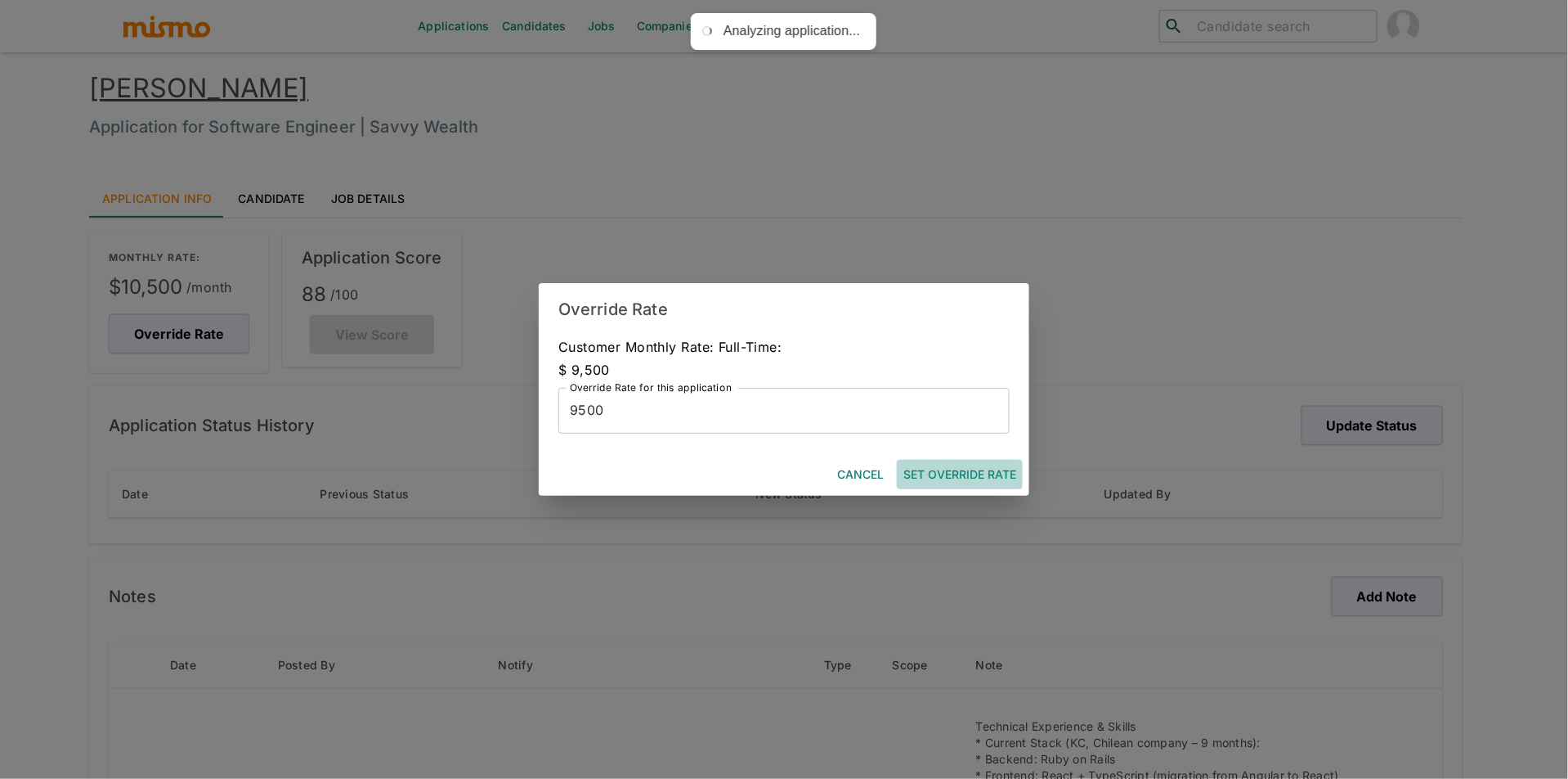
click at [991, 476] on button "Set Override Rate" at bounding box center [960, 474] width 126 height 30
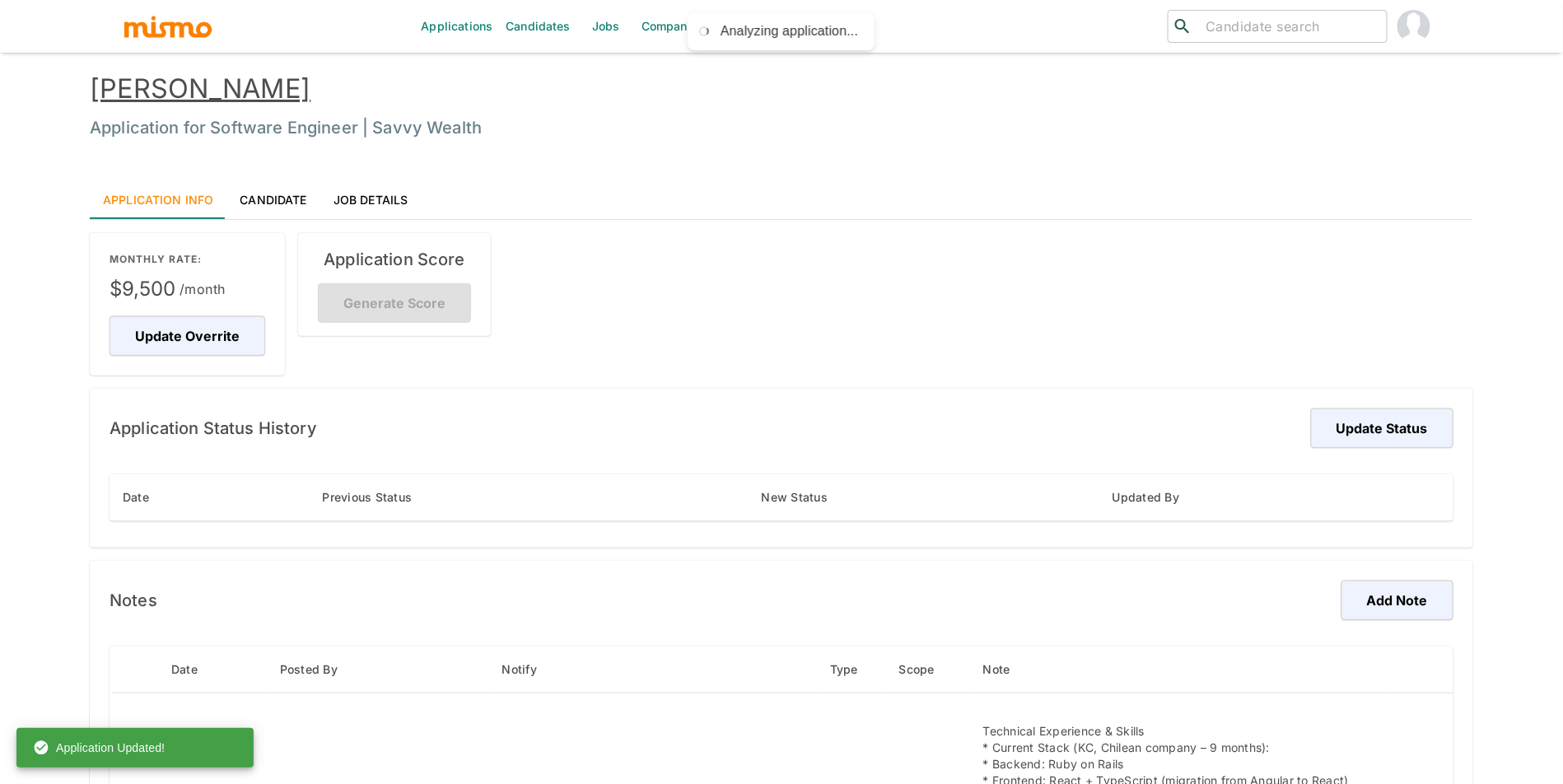
click at [422, 298] on div "Application Score Generate Score" at bounding box center [395, 285] width 193 height 103
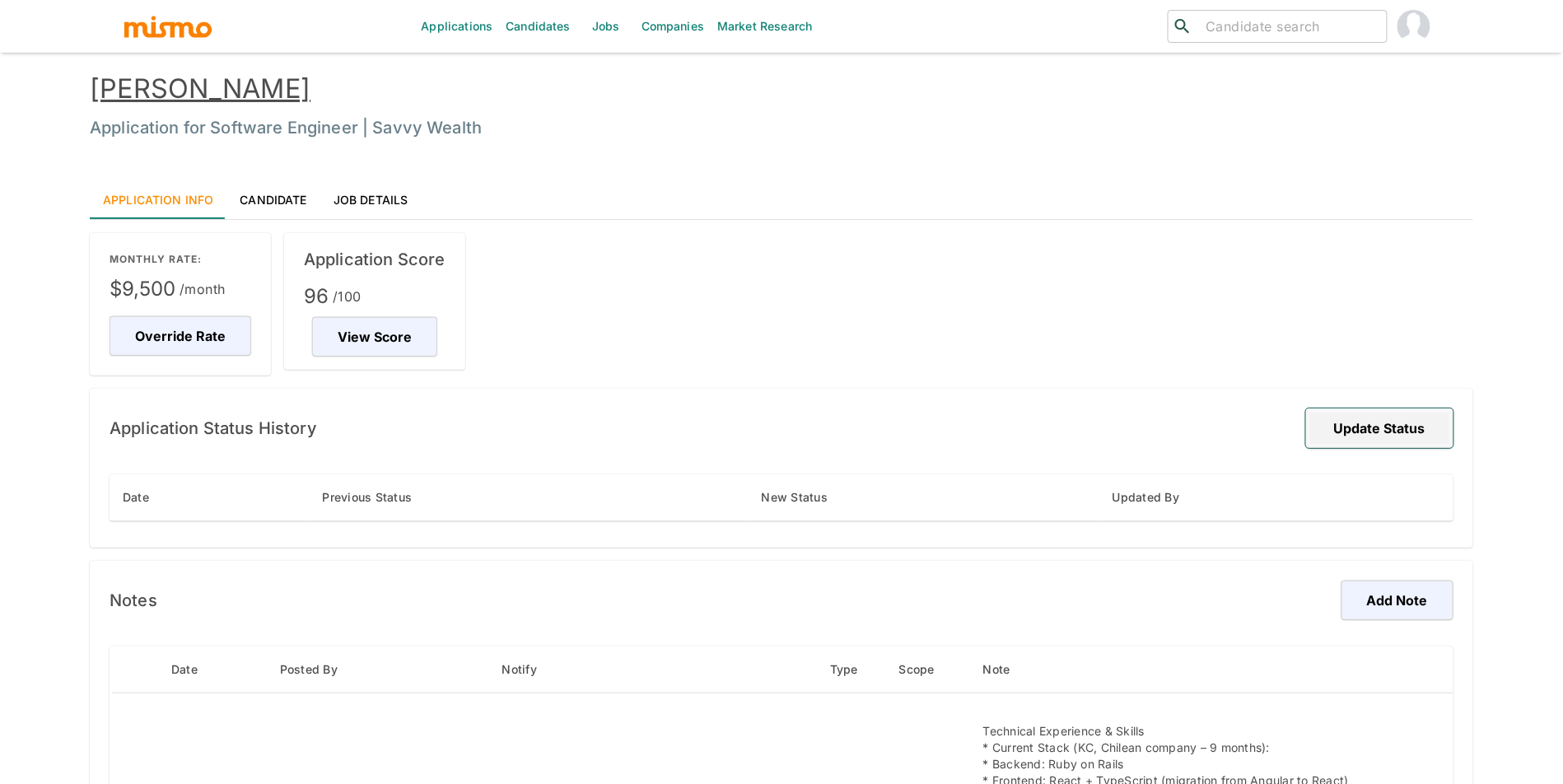
click at [1327, 426] on button "Update Status" at bounding box center [1380, 428] width 147 height 40
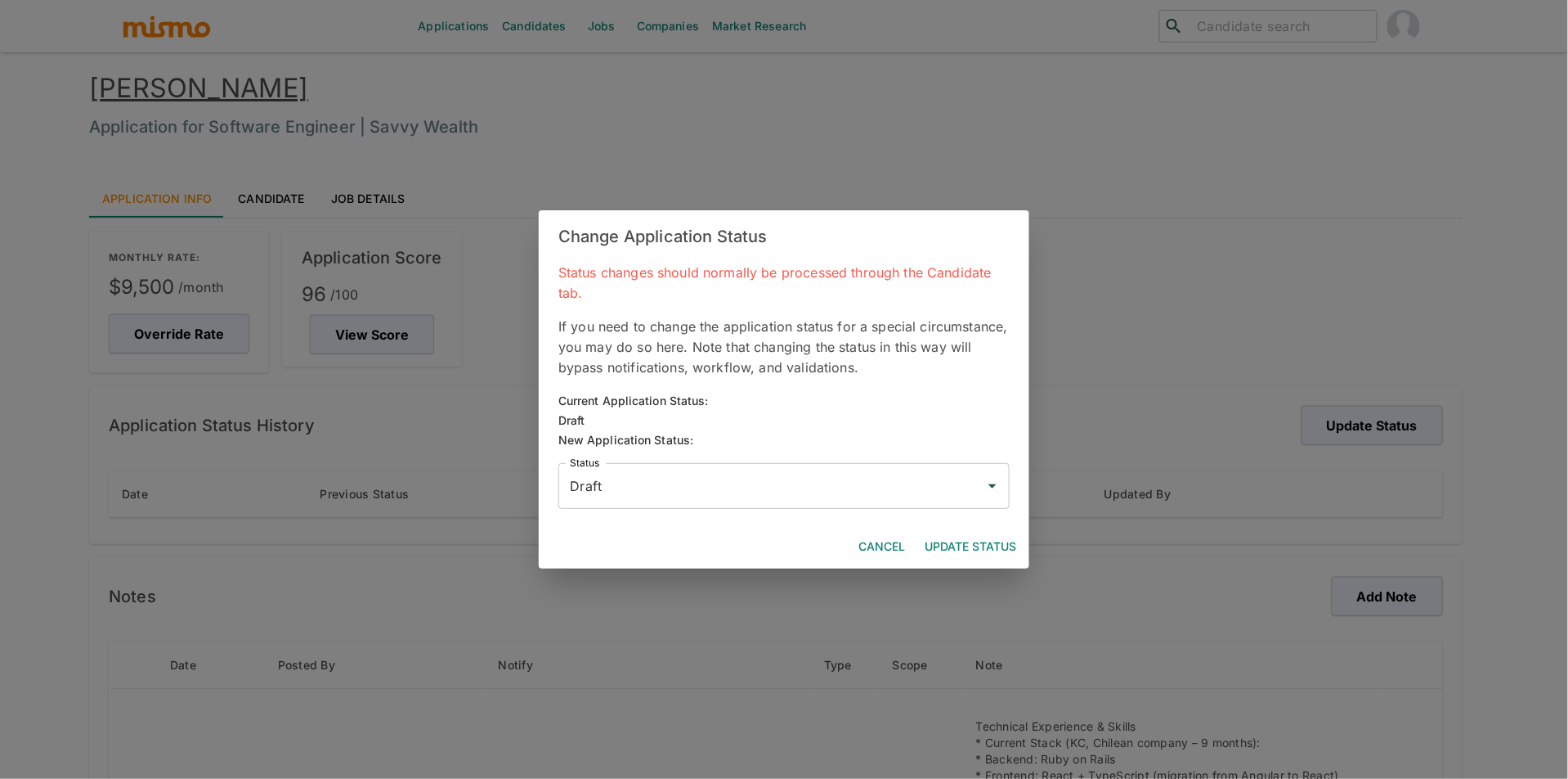
click at [930, 459] on div "Status Draft Status" at bounding box center [778, 479] width 465 height 59
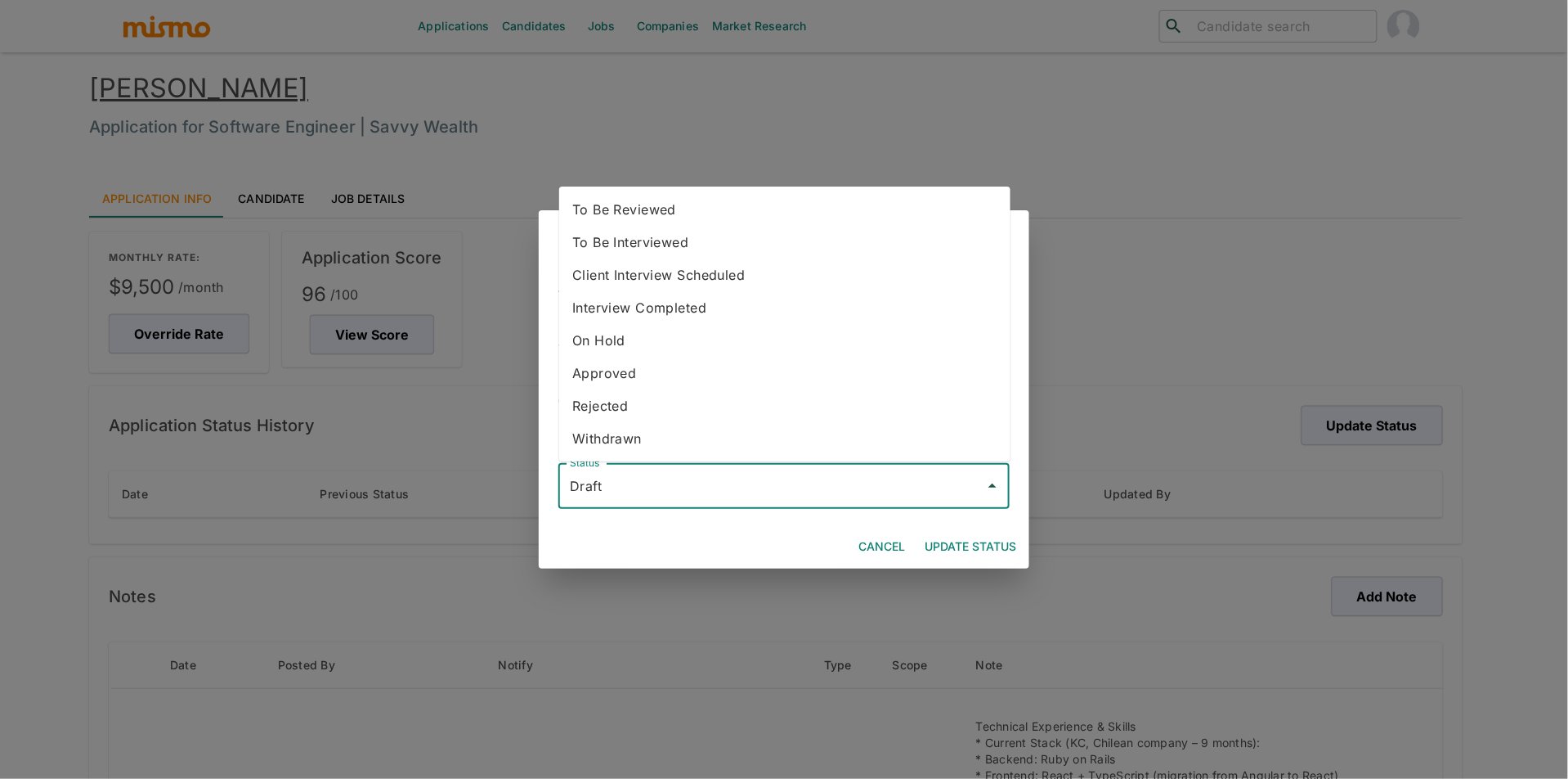
click at [801, 473] on input "Draft" at bounding box center [772, 485] width 413 height 31
click at [700, 200] on li "To Be Reviewed" at bounding box center [785, 209] width 451 height 33
type input "To Be Reviewed"
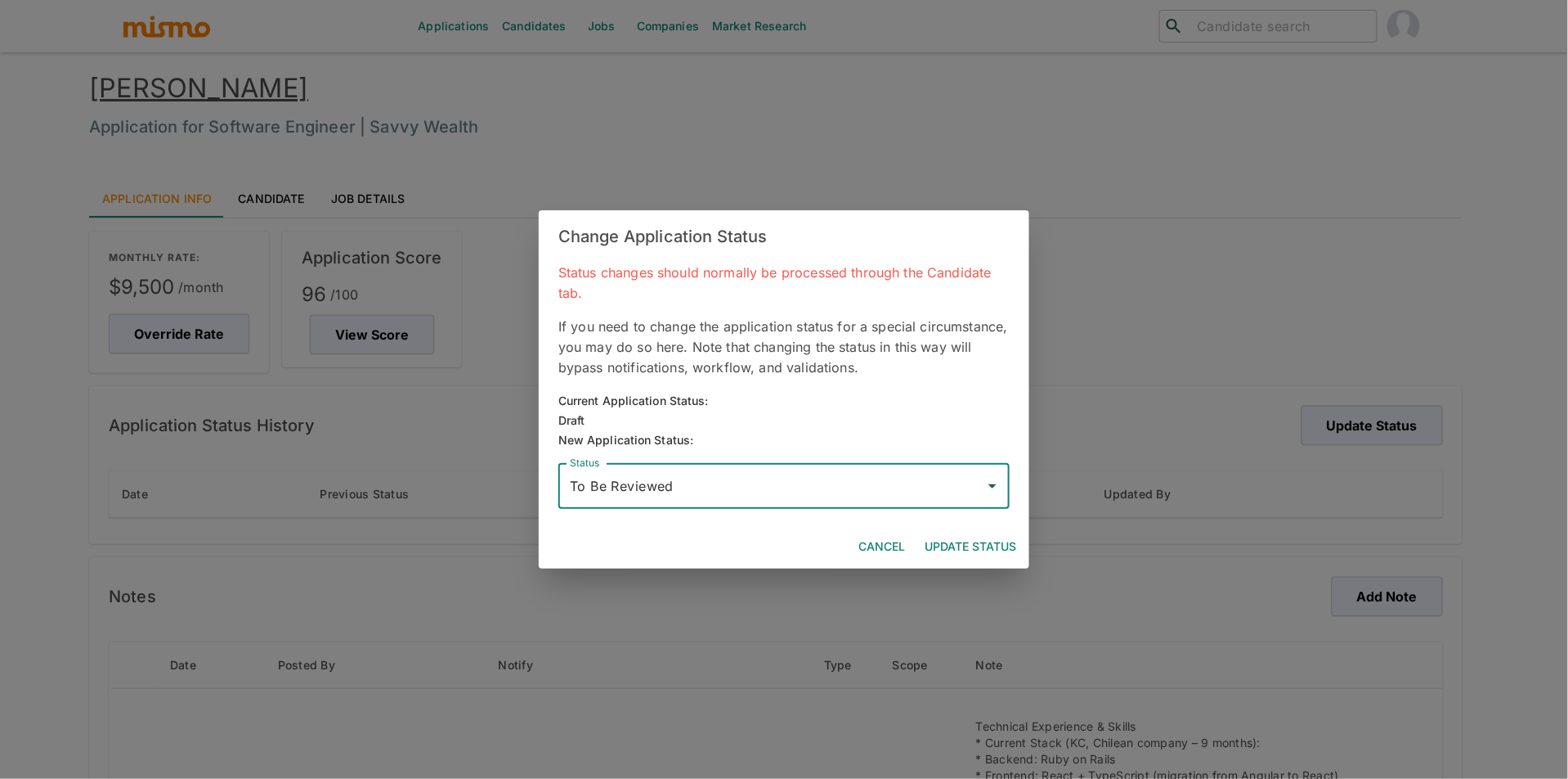
click at [1000, 544] on button "Update Status" at bounding box center [970, 546] width 105 height 30
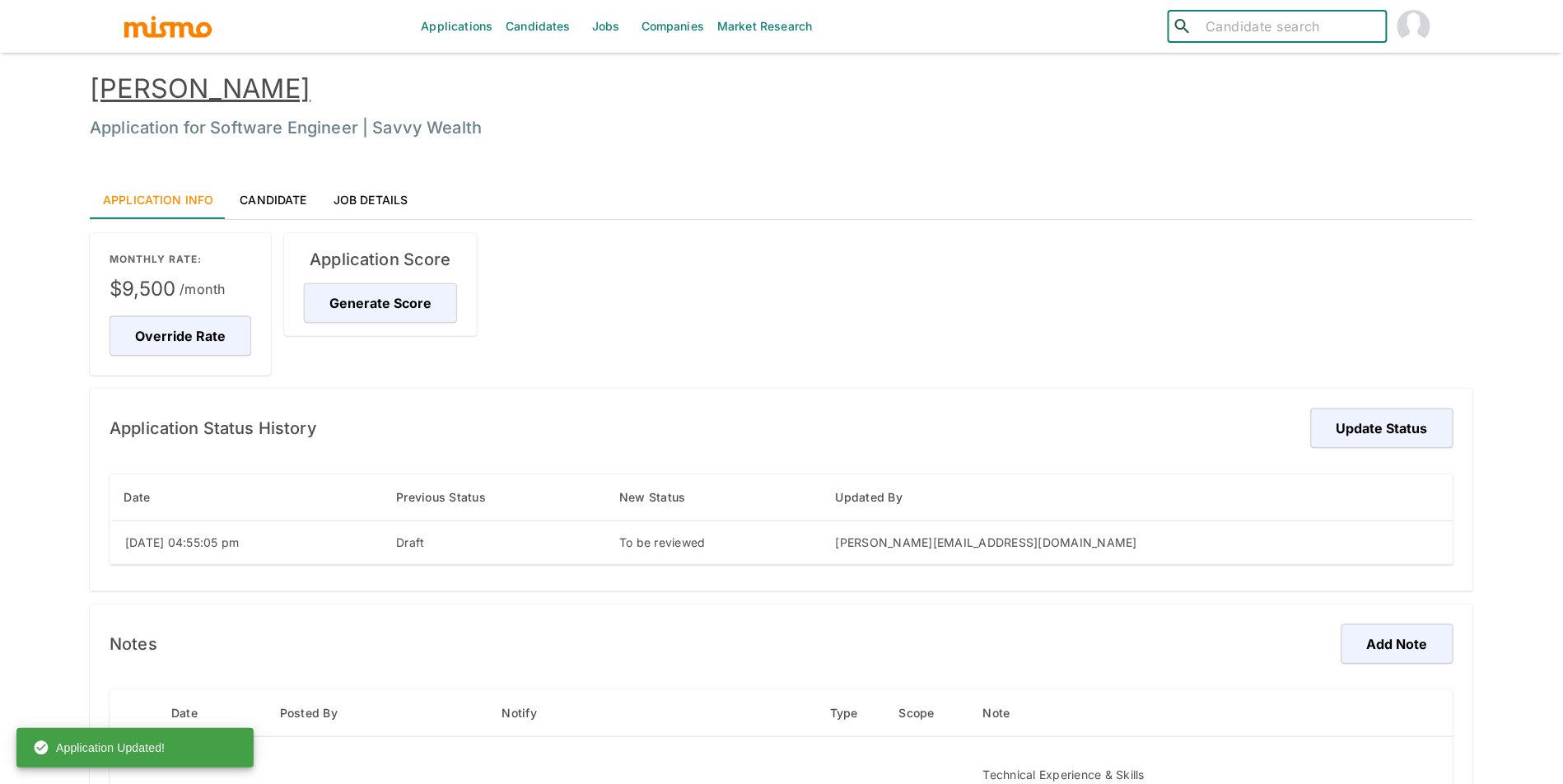
click at [1210, 33] on input "search" at bounding box center [1290, 26] width 181 height 23
type input "fern"
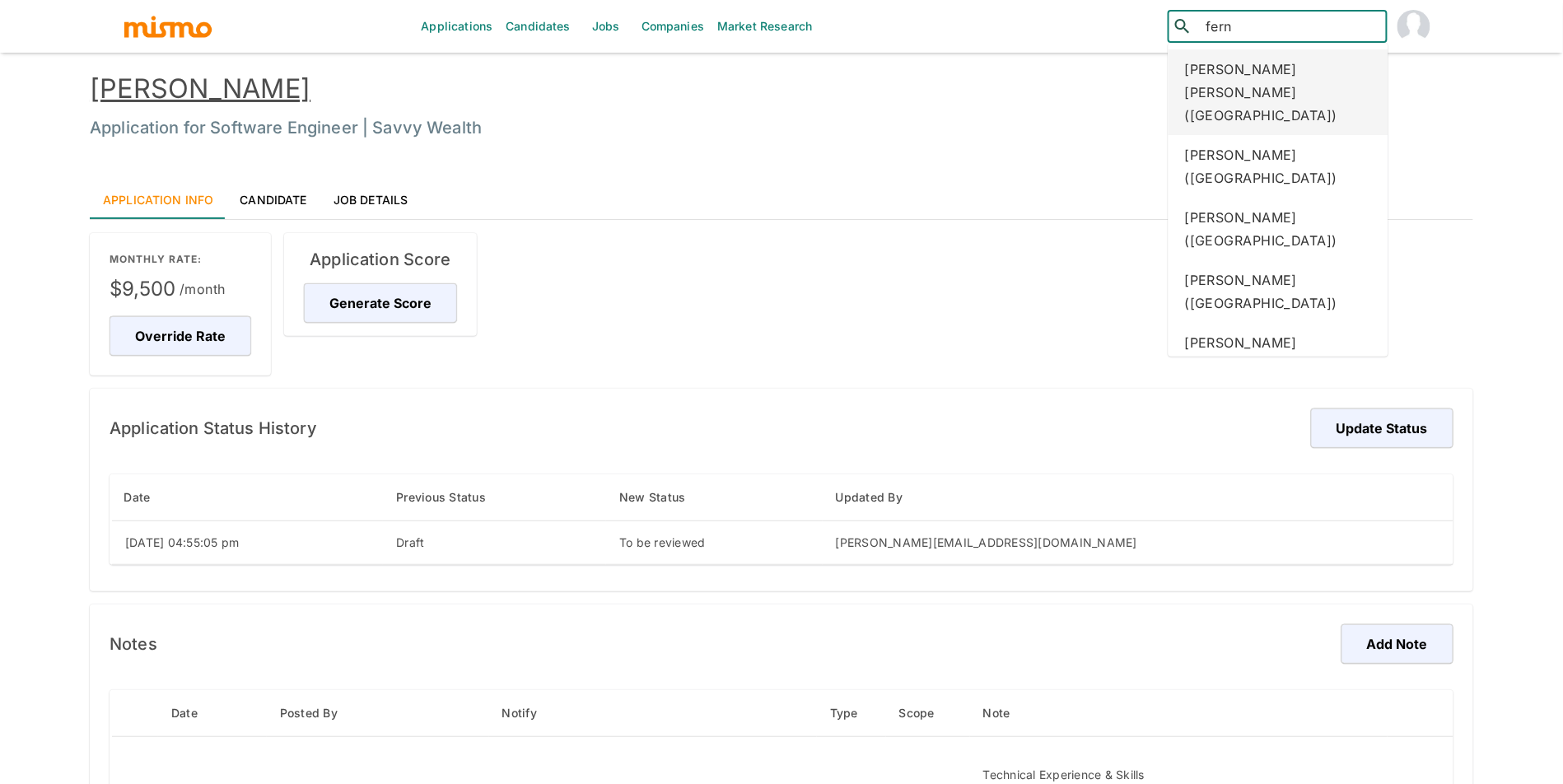
click at [1267, 80] on div "Fernanda Penna Ribeiro (Brazil)" at bounding box center [1278, 93] width 220 height 86
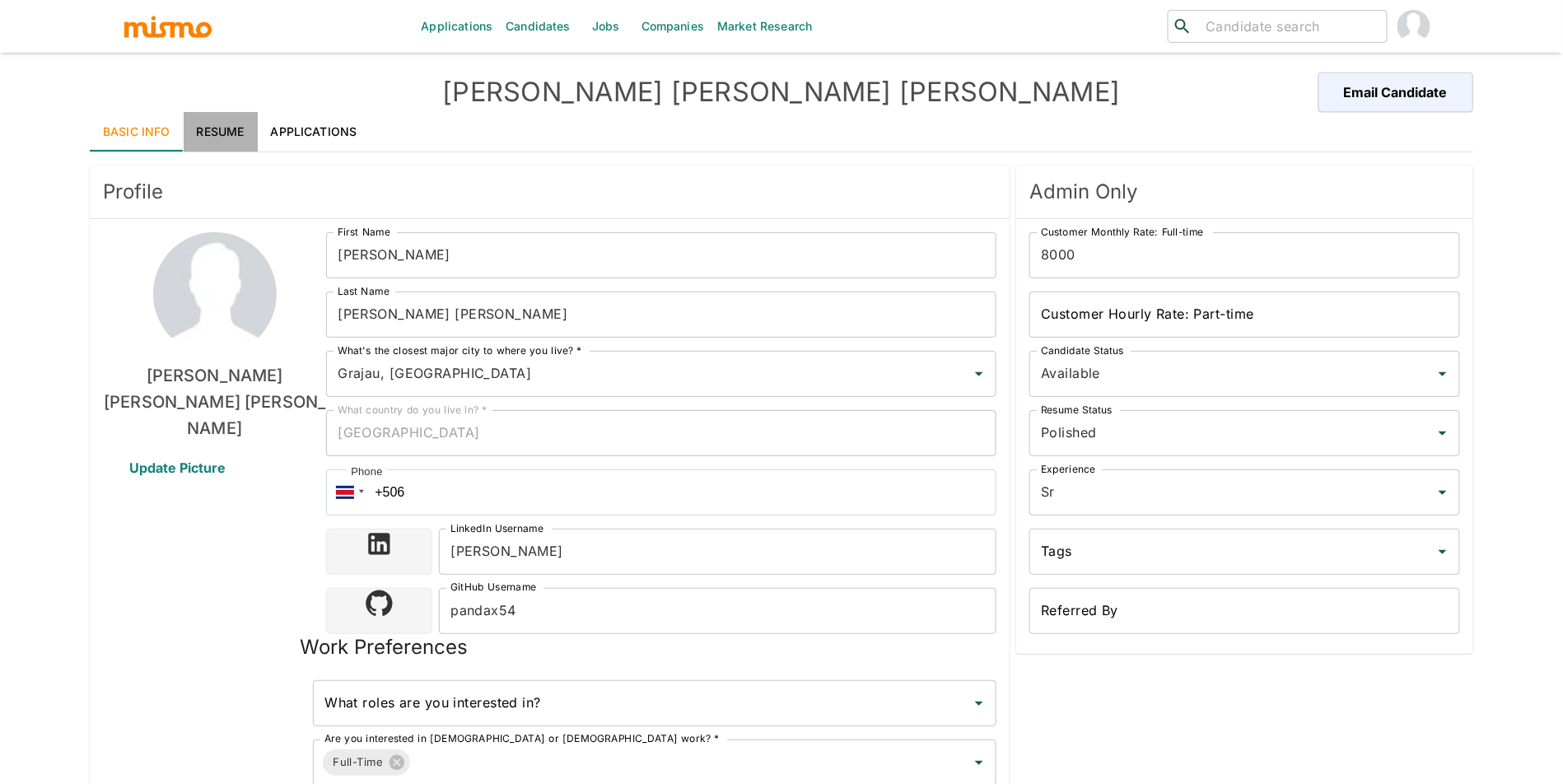
click at [200, 124] on link "Resume" at bounding box center [220, 132] width 74 height 40
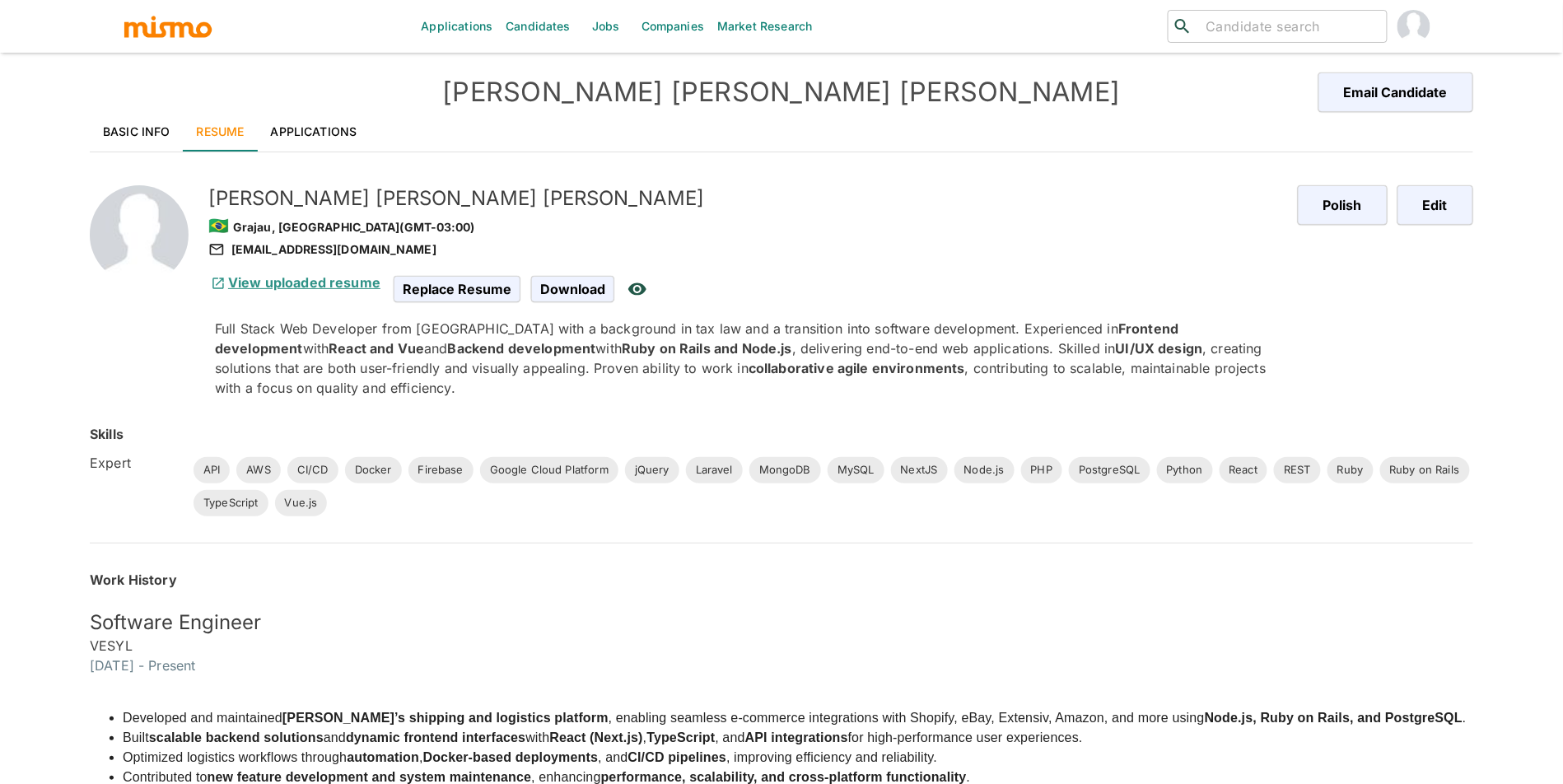
click at [272, 288] on link "View uploaded resume" at bounding box center [295, 282] width 172 height 17
